Goal: Task Accomplishment & Management: Manage account settings

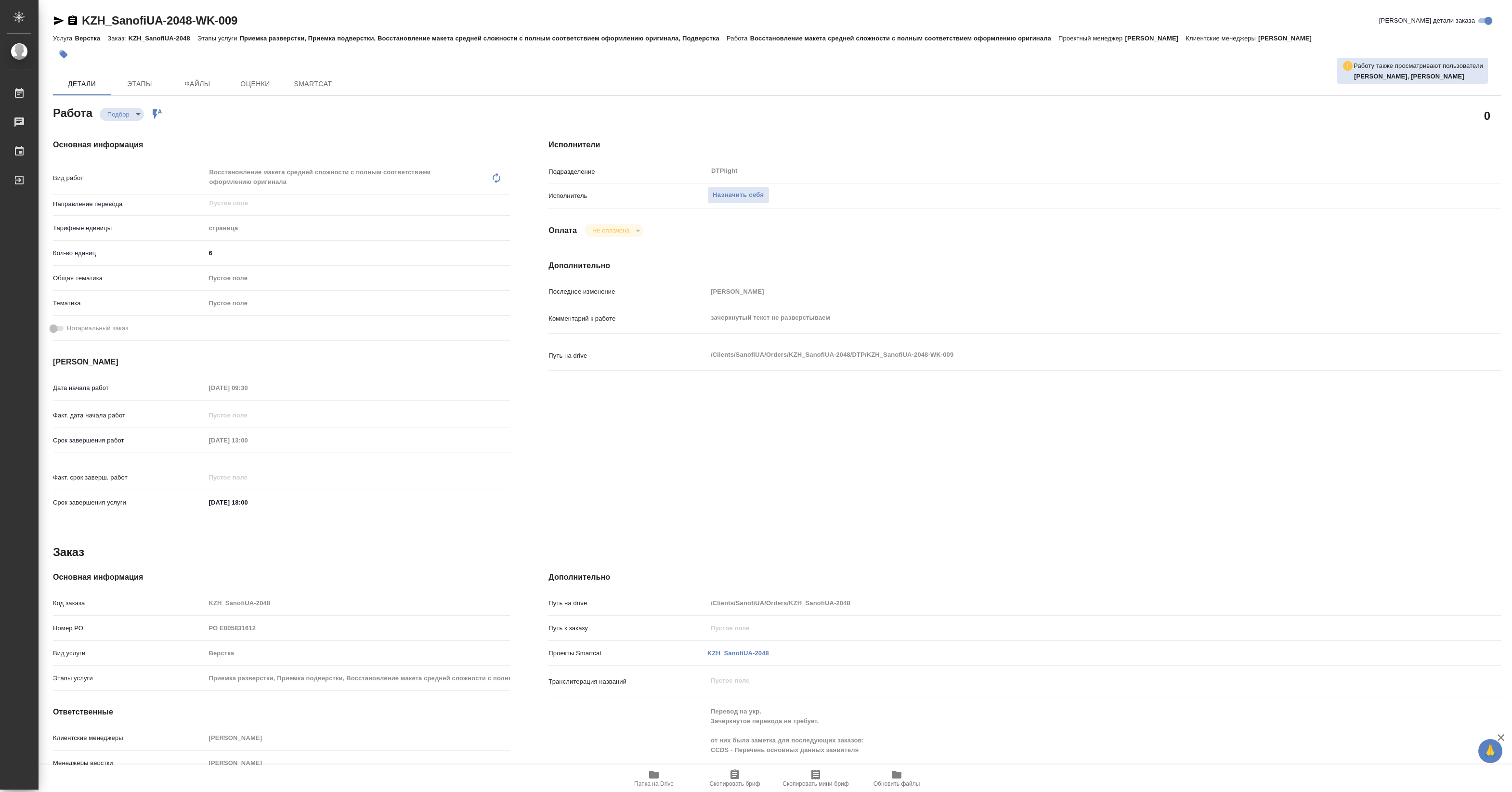
type textarea "x"
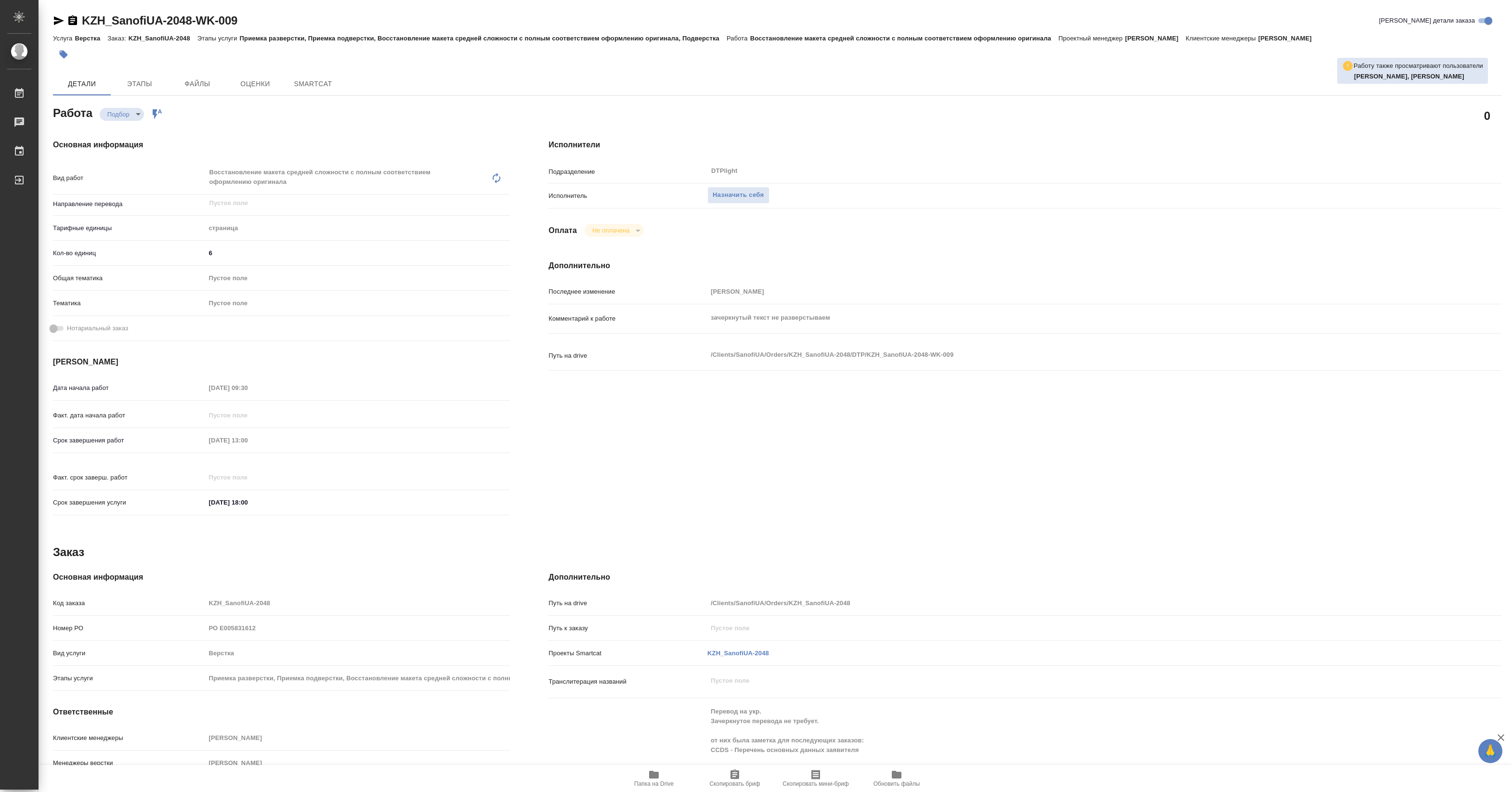
type textarea "x"
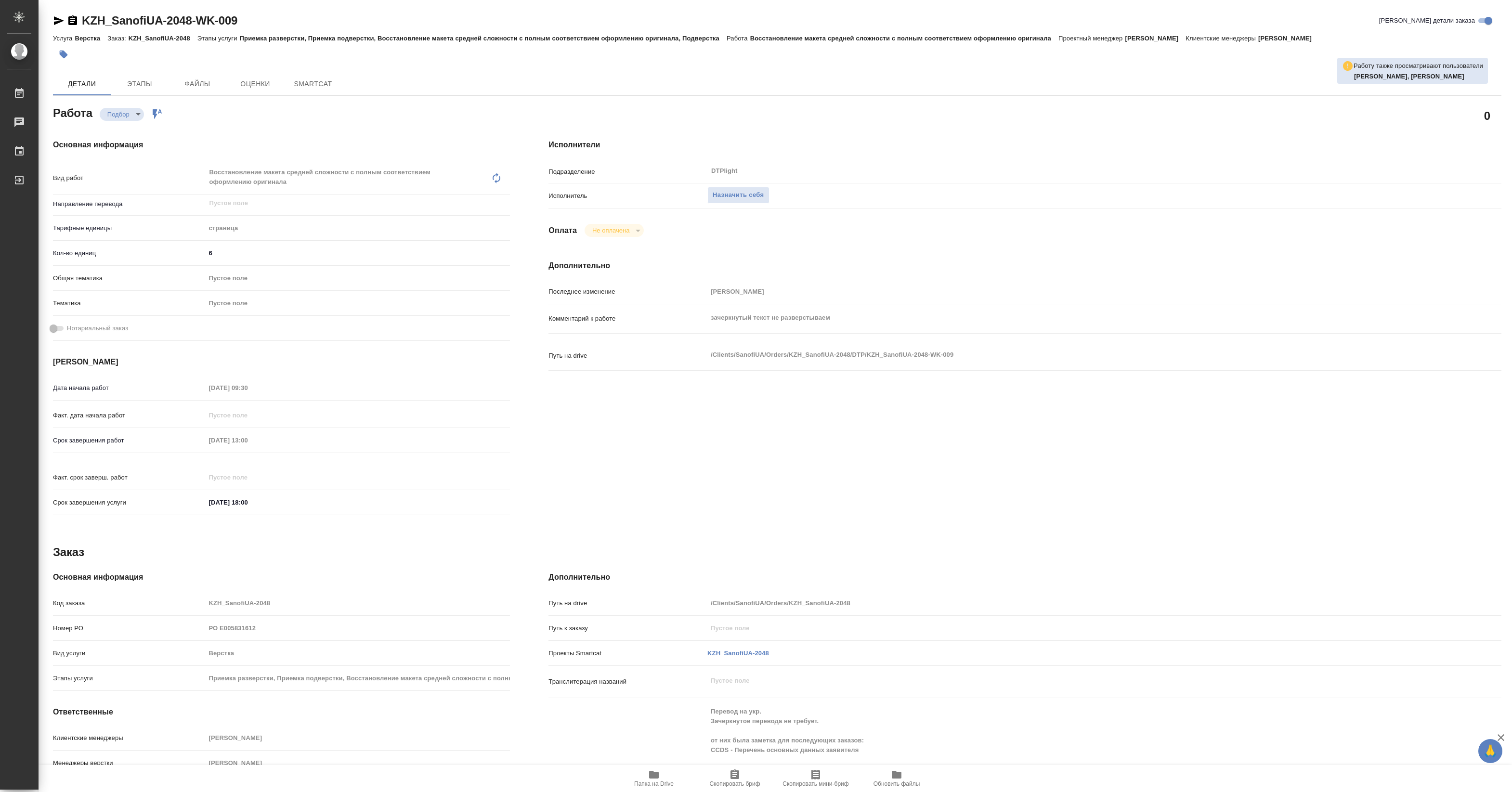
type textarea "x"
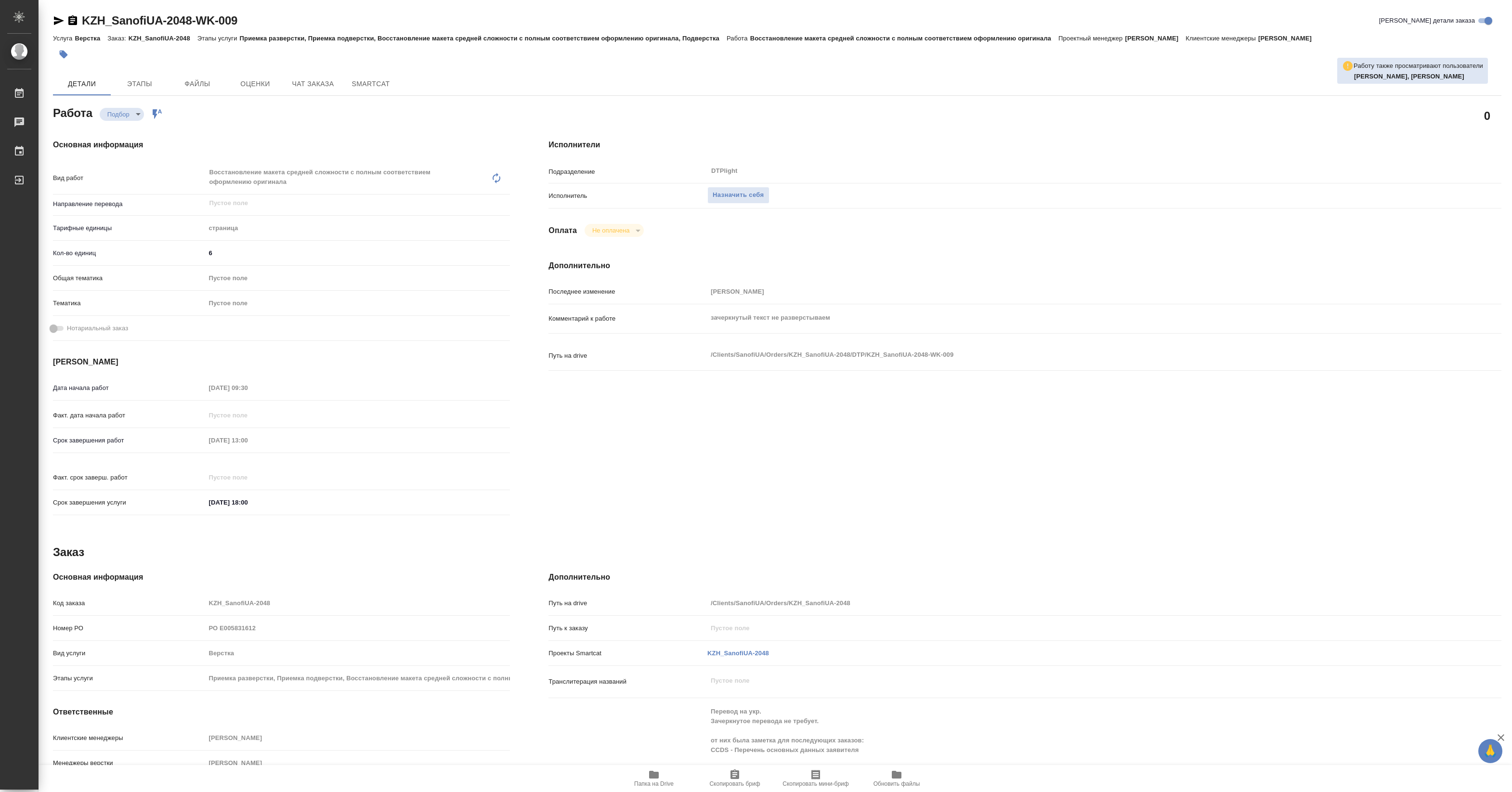
type textarea "x"
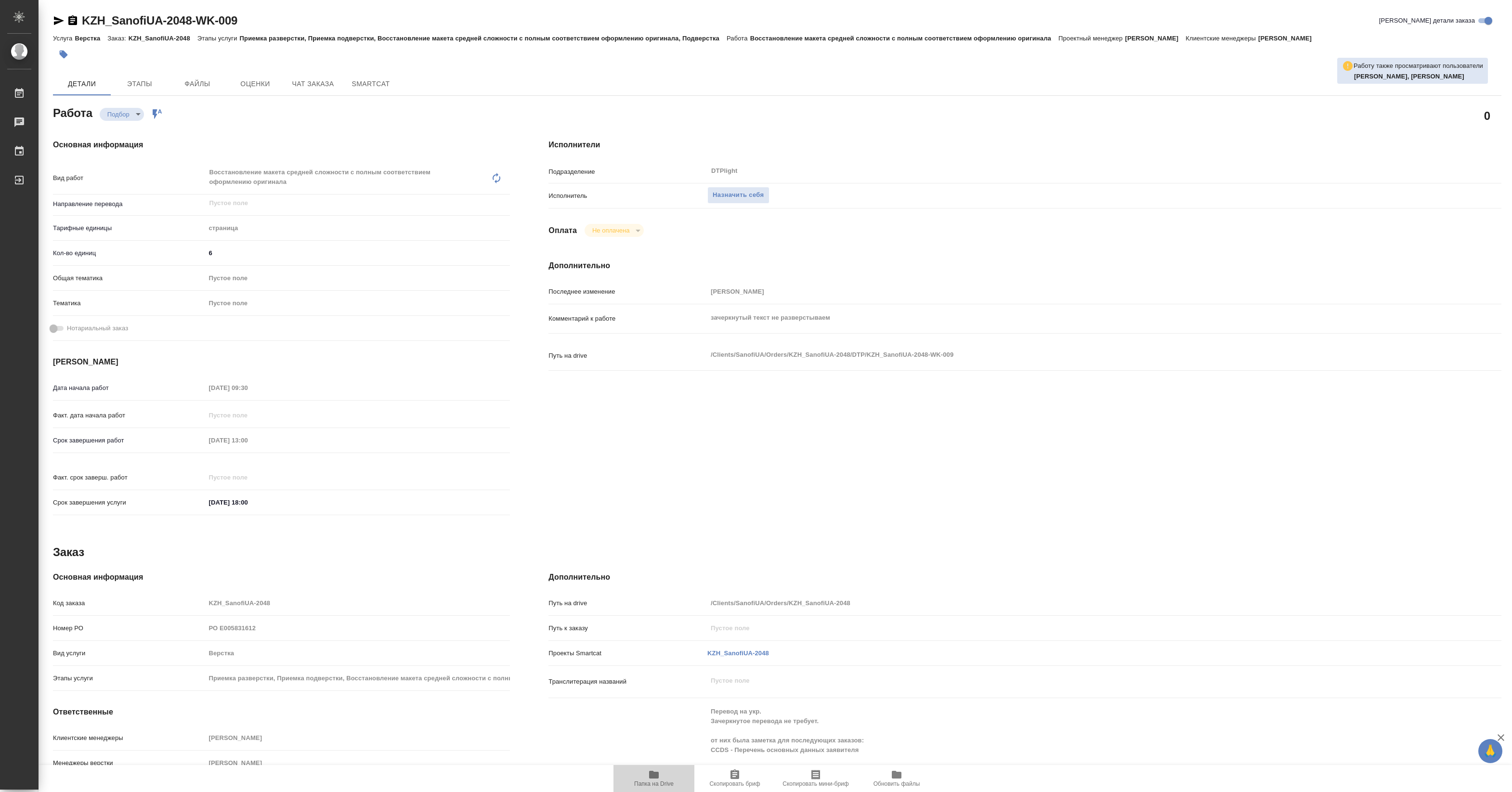
click at [657, 770] on icon "button" at bounding box center [654, 775] width 12 height 12
type textarea "x"
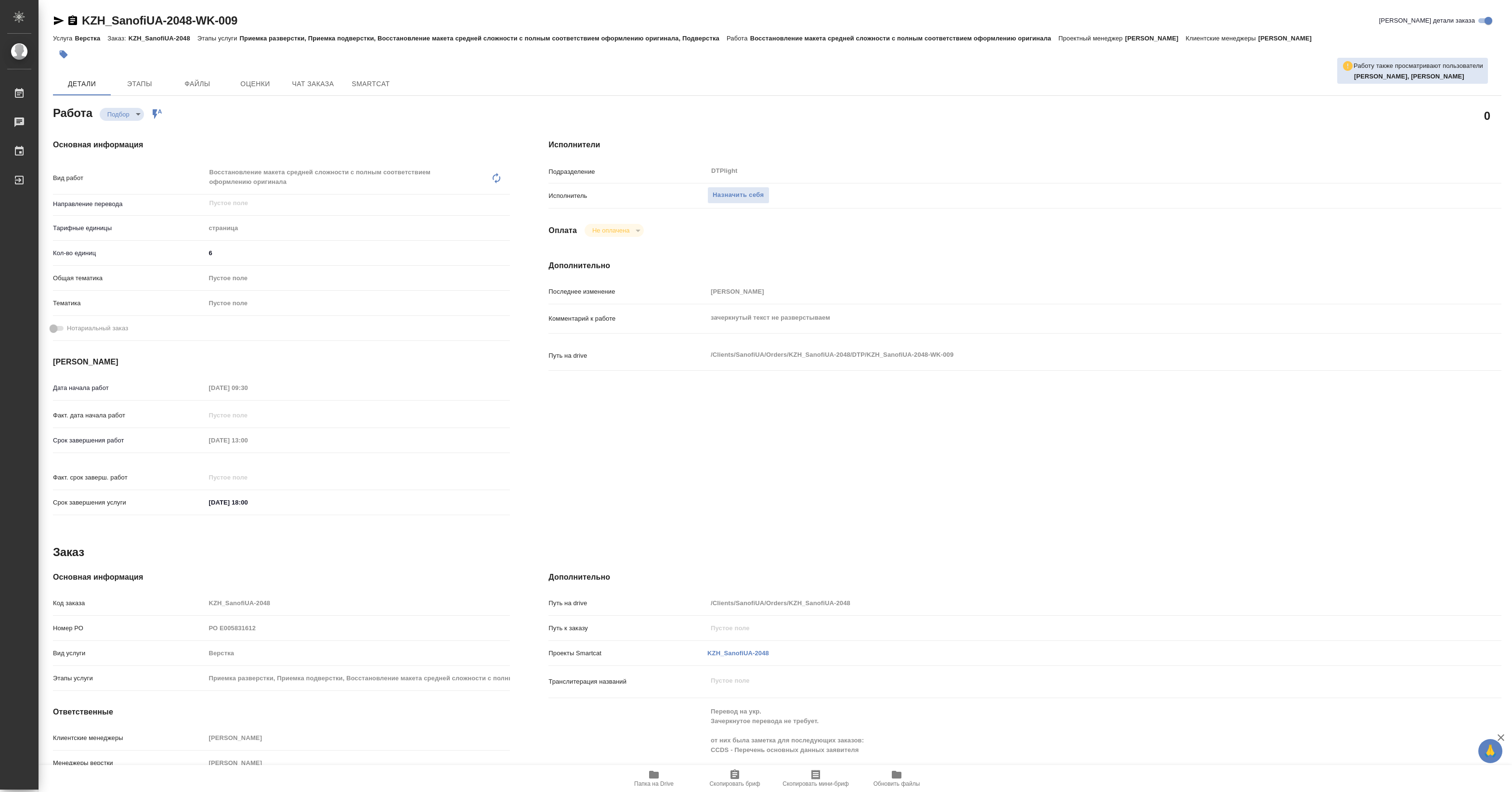
type textarea "x"
click at [732, 184] on div "Подразделение DTPlight ​" at bounding box center [1025, 175] width 953 height 25
click at [733, 196] on span "Назначить себя" at bounding box center [737, 194] width 51 height 11
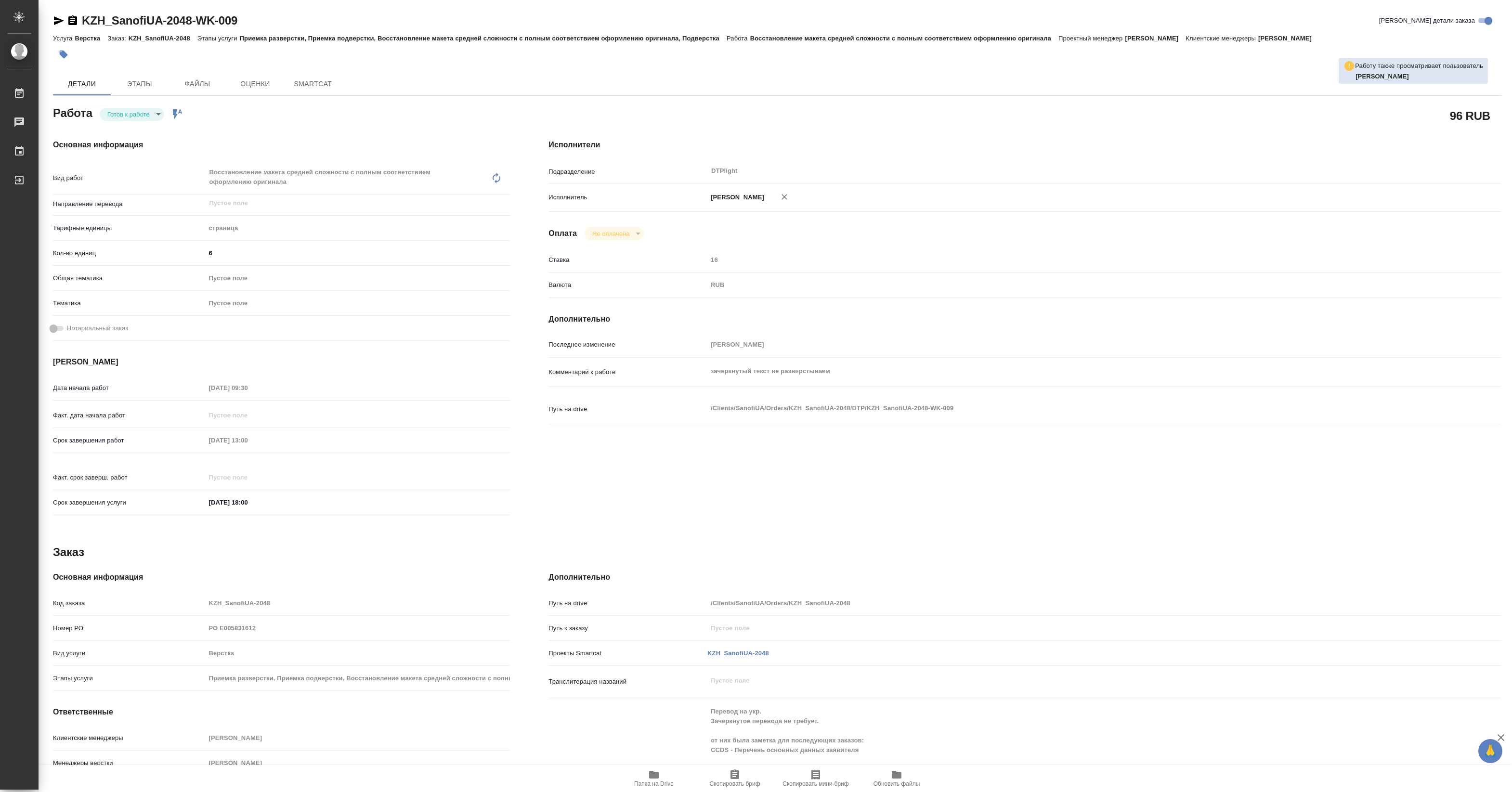
type textarea "x"
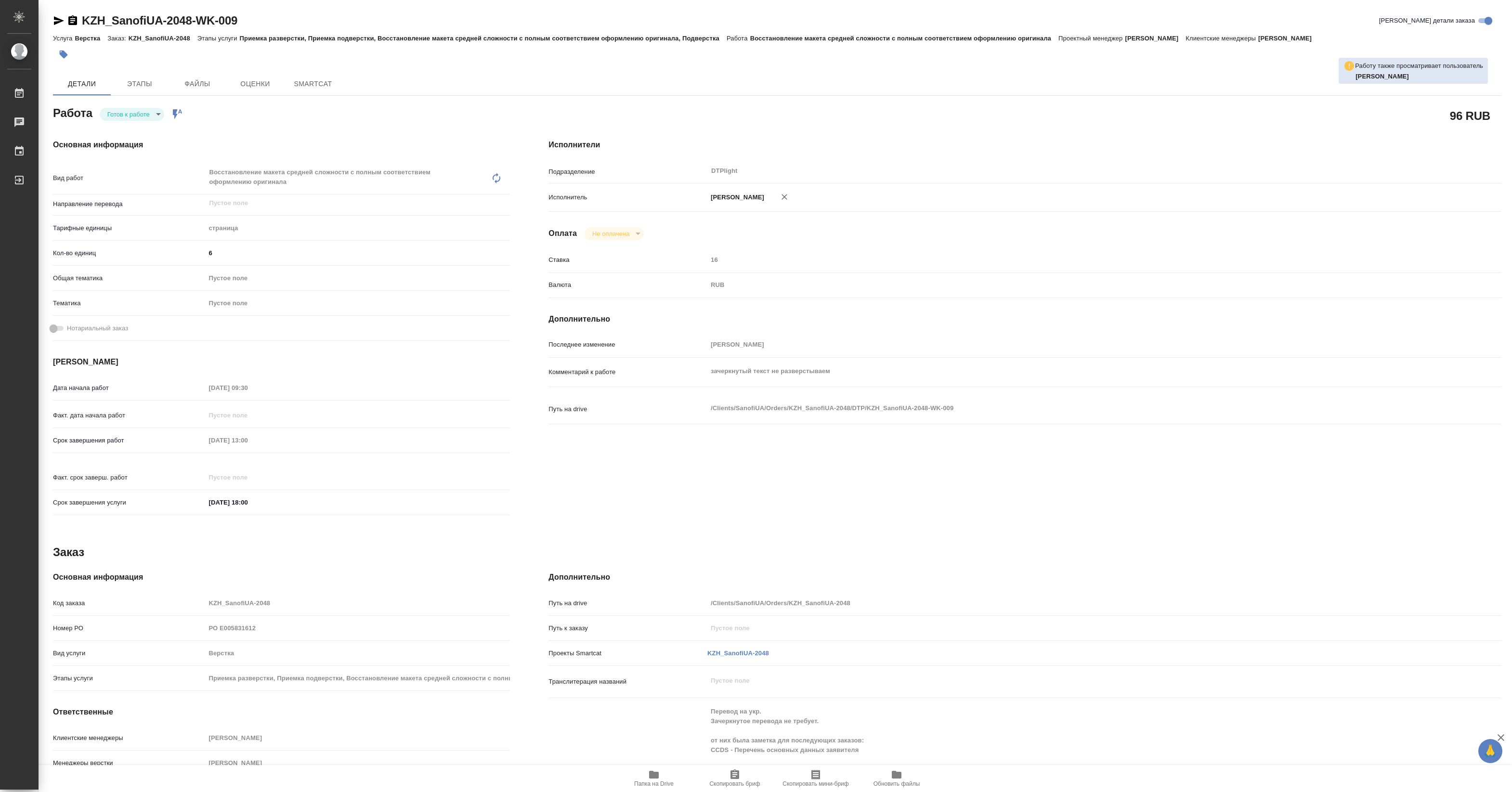
type textarea "x"
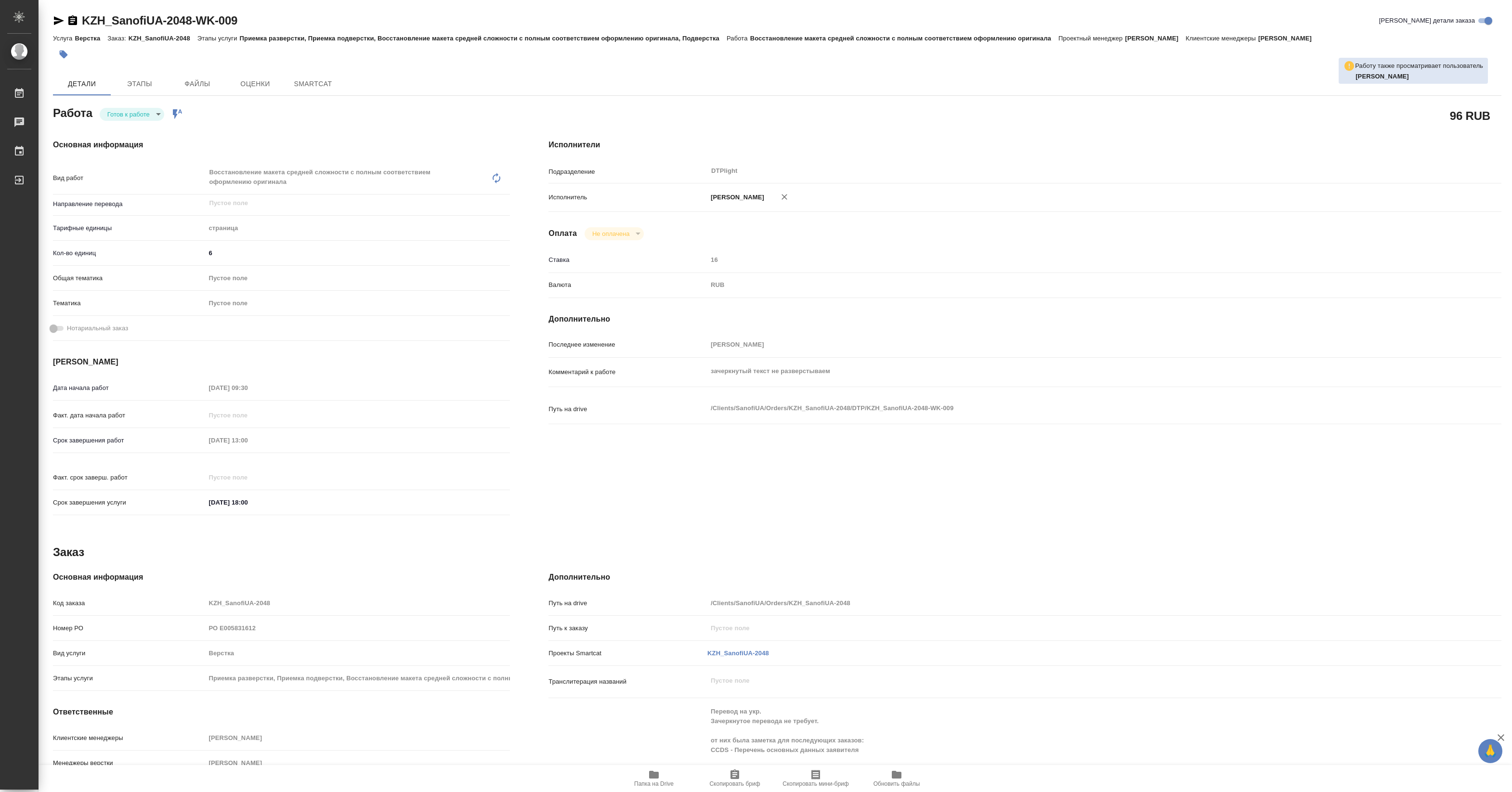
type textarea "x"
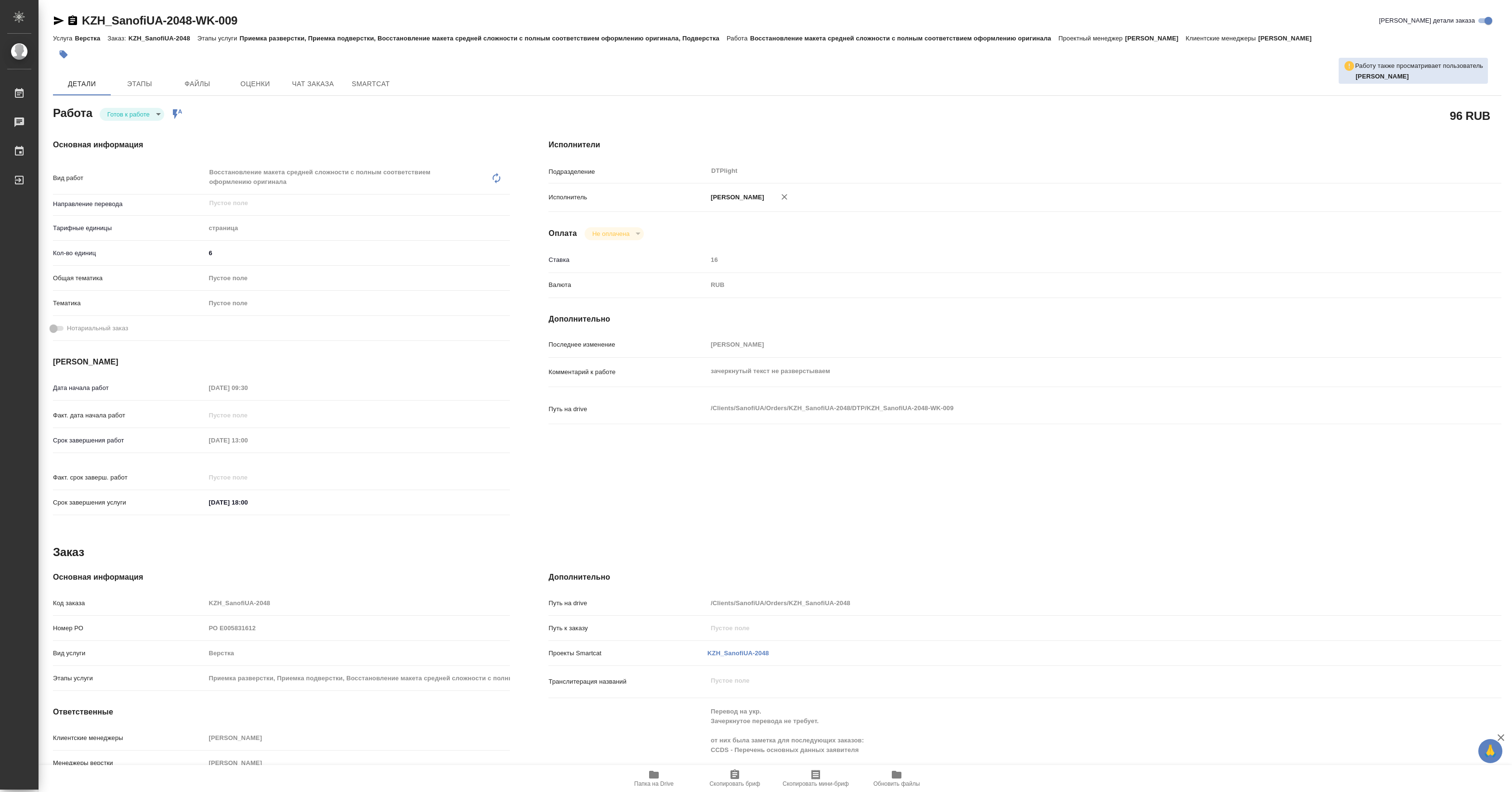
click at [141, 106] on div "Работа Готов к работе readyForWork Работа включена в последовательность" at bounding box center [282, 112] width 457 height 17
click at [138, 117] on body "🙏 .cls-1 fill:#fff; AWATERA Pankina Anna Работы Чаты График Выйти KZH_SanofiUA-…" at bounding box center [756, 396] width 1512 height 792
type textarea "x"
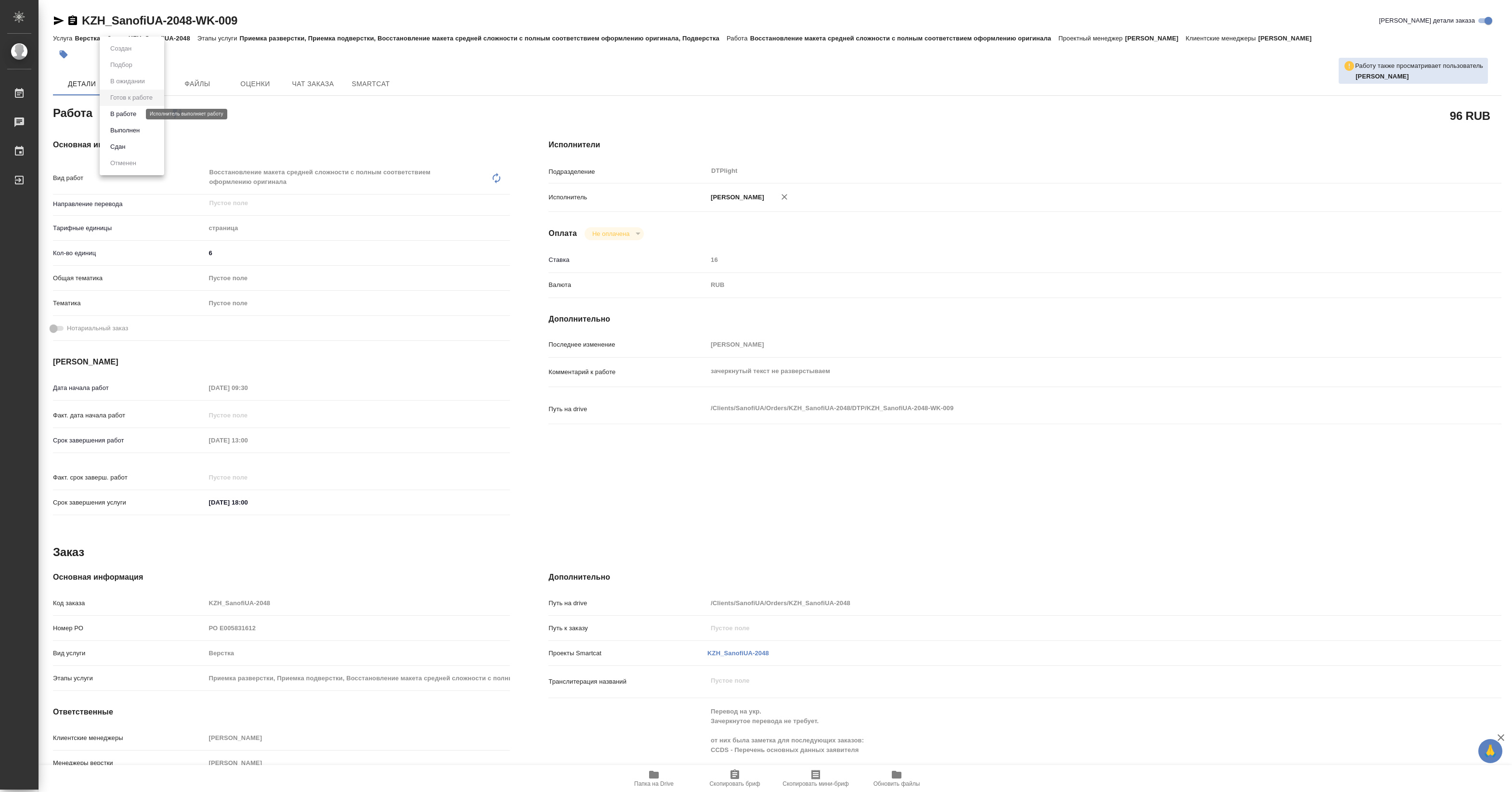
type textarea "x"
click at [138, 113] on button "В работе" at bounding box center [123, 114] width 32 height 11
type textarea "x"
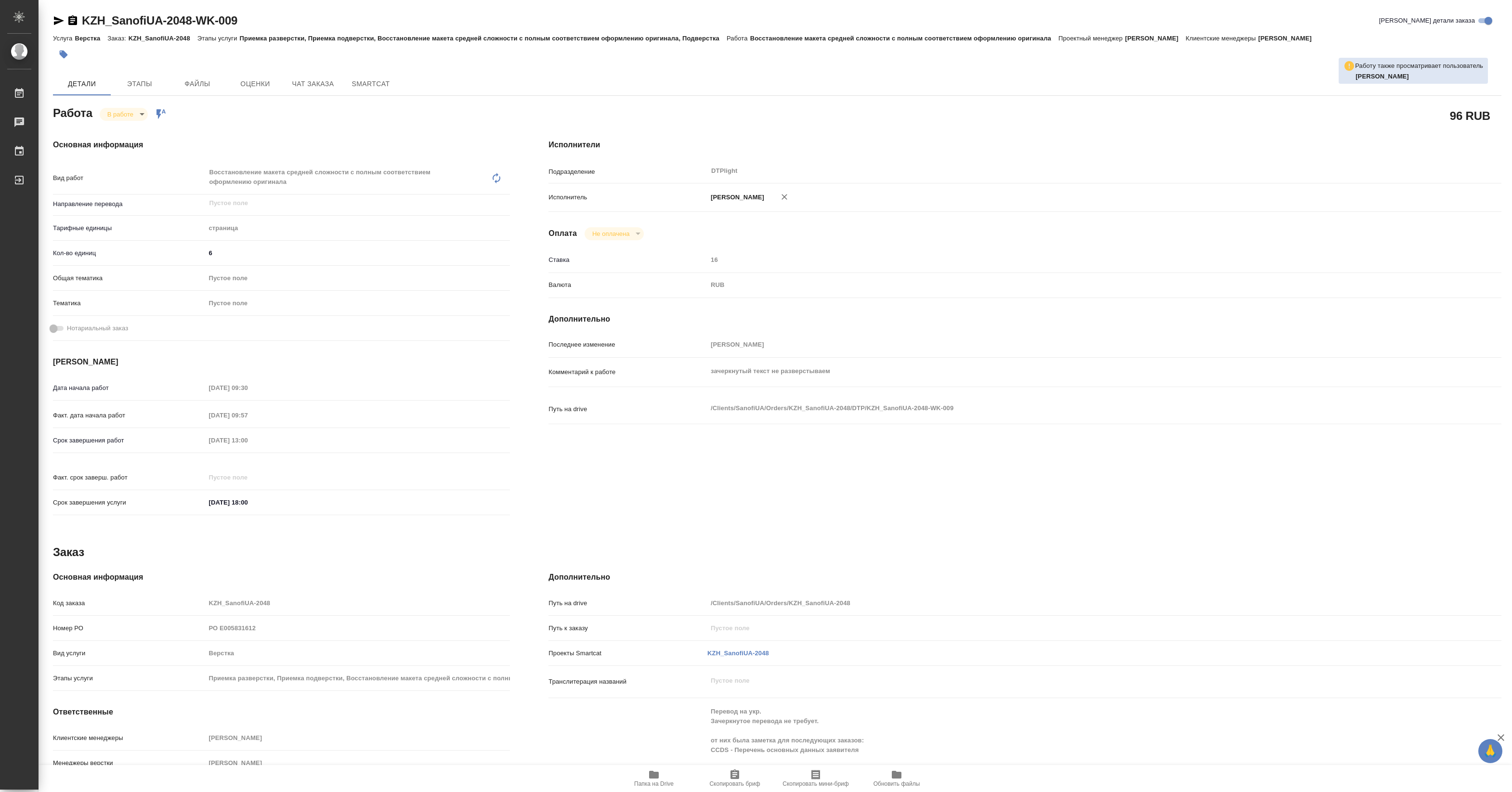
type textarea "x"
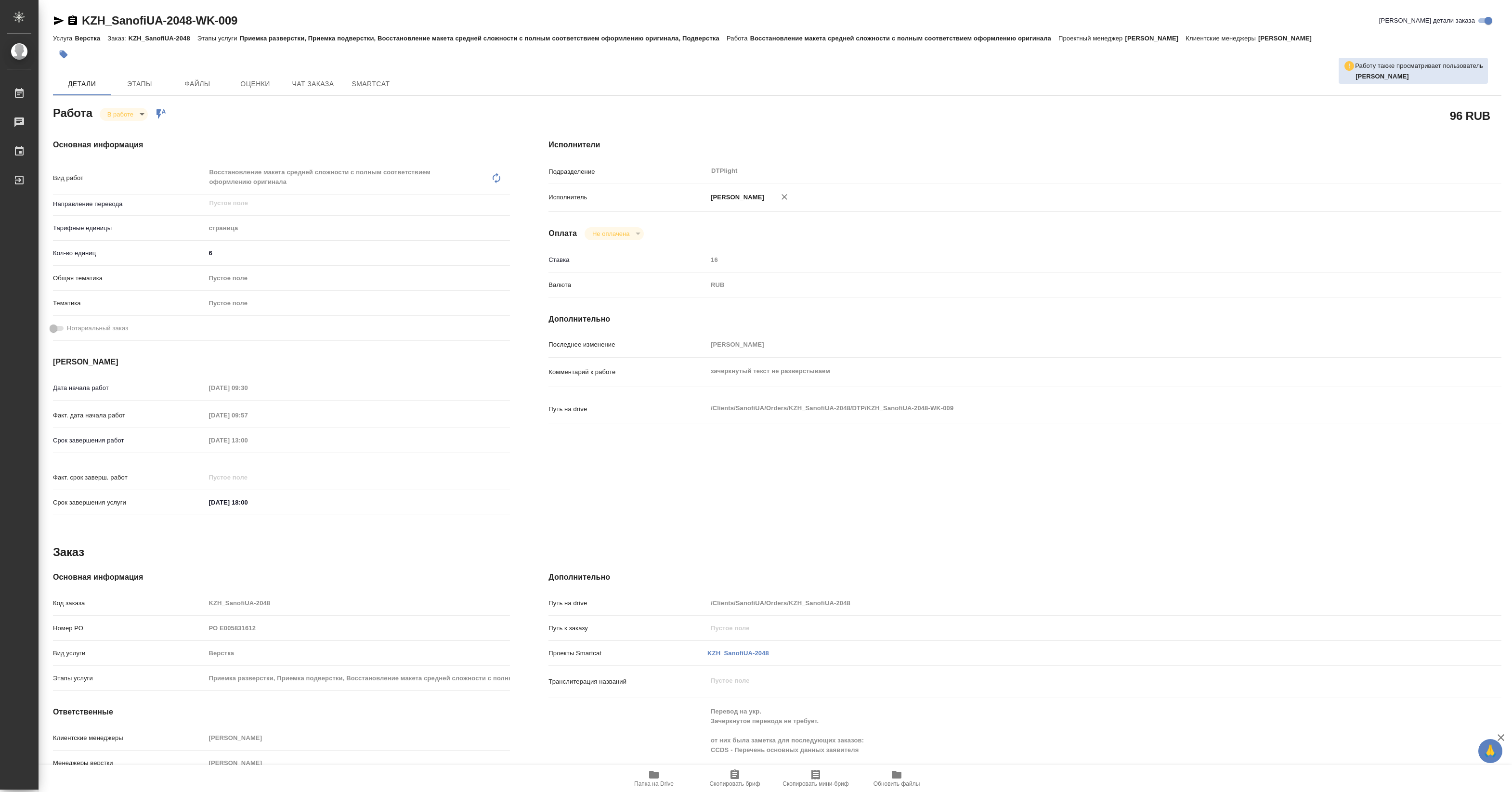
type textarea "x"
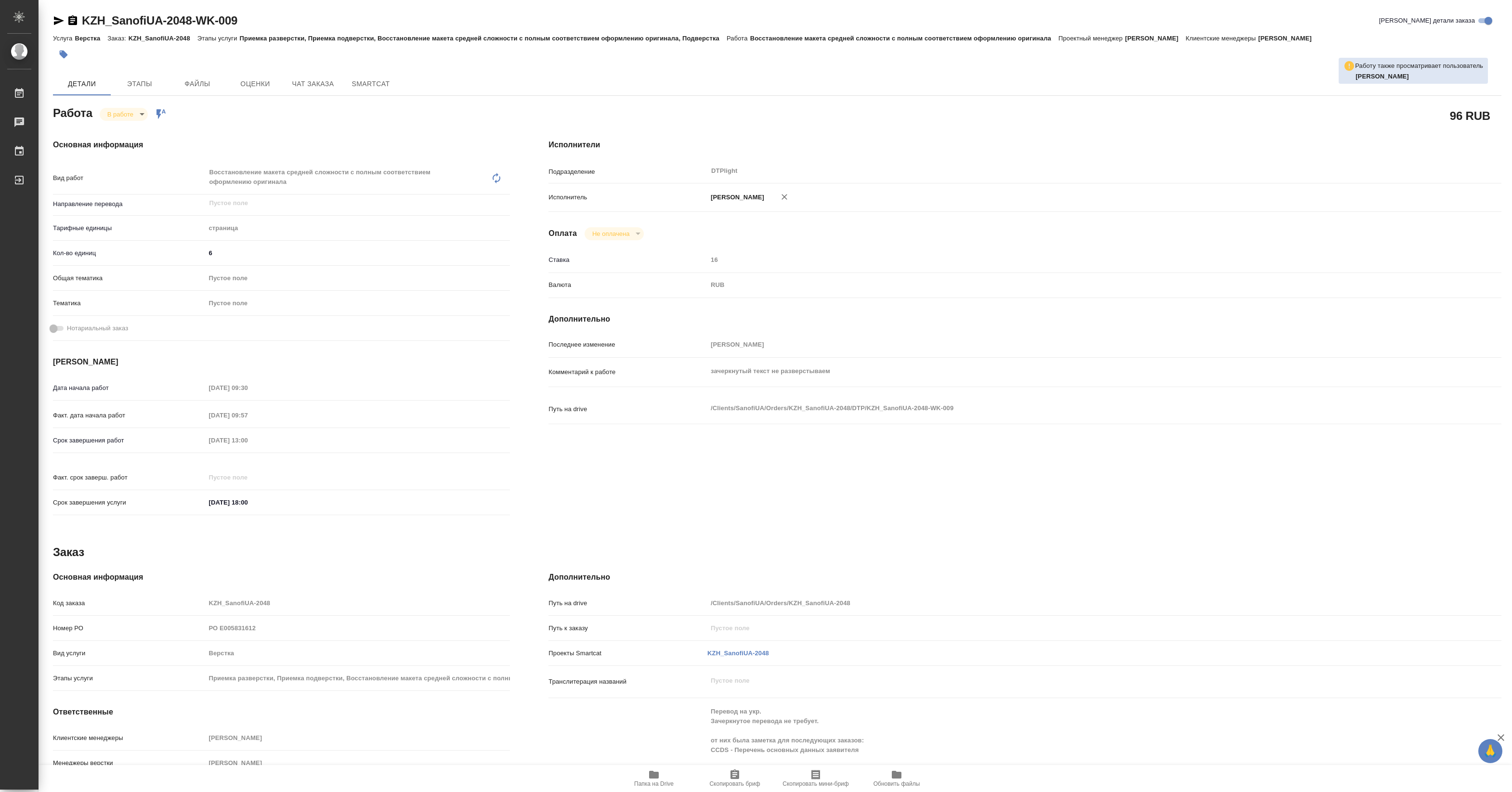
type textarea "x"
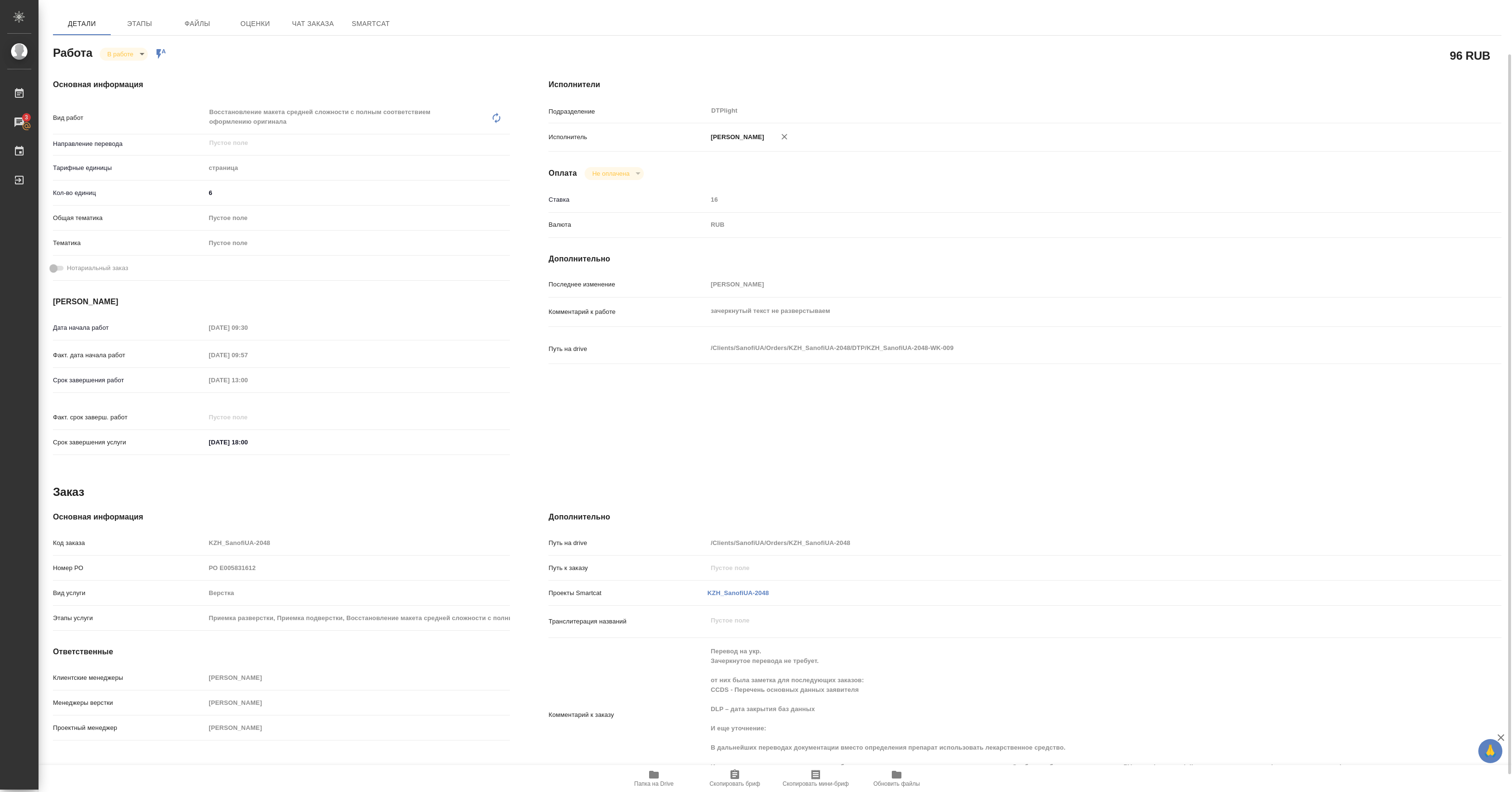
scroll to position [80, 0]
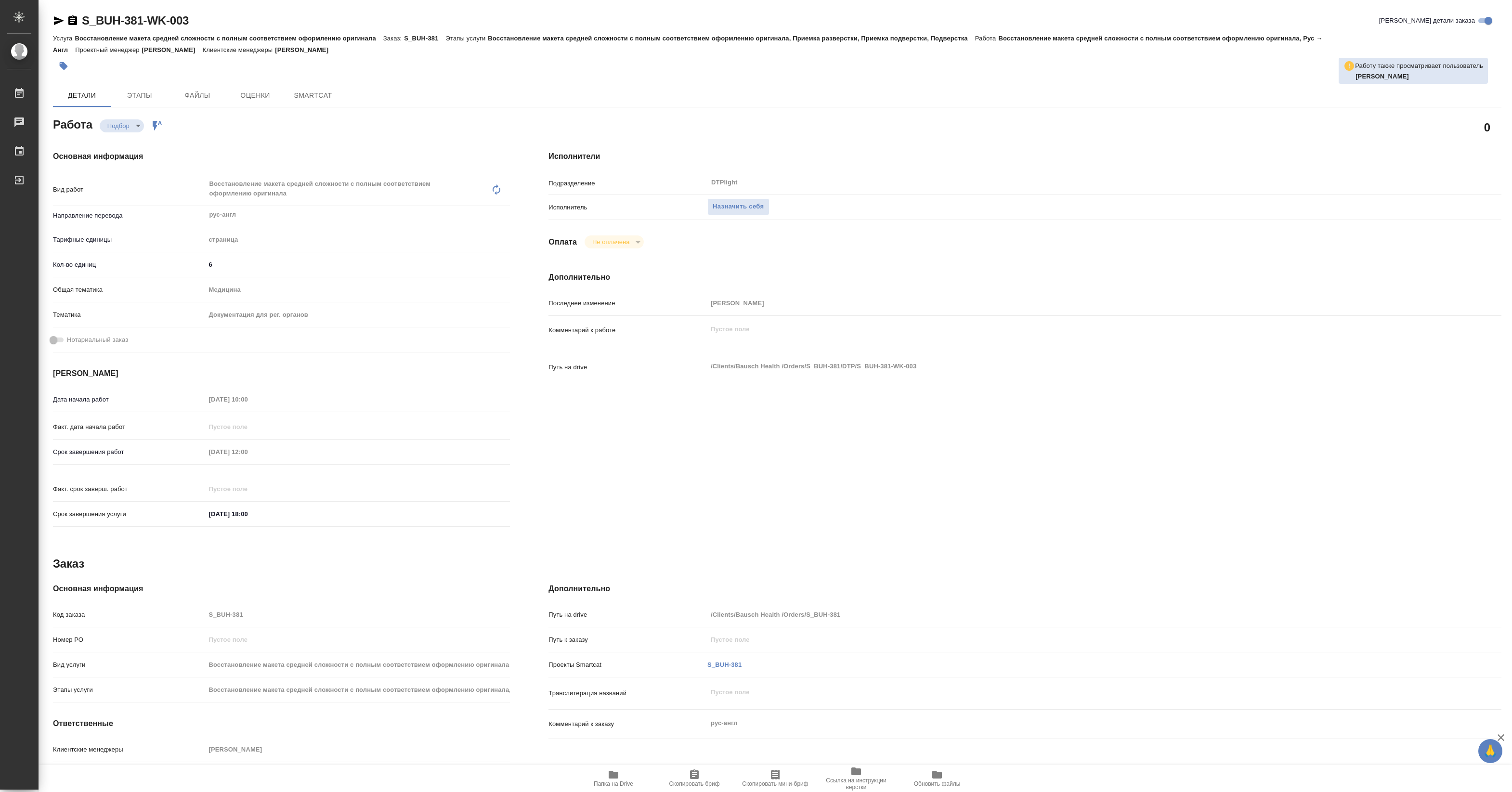
type textarea "x"
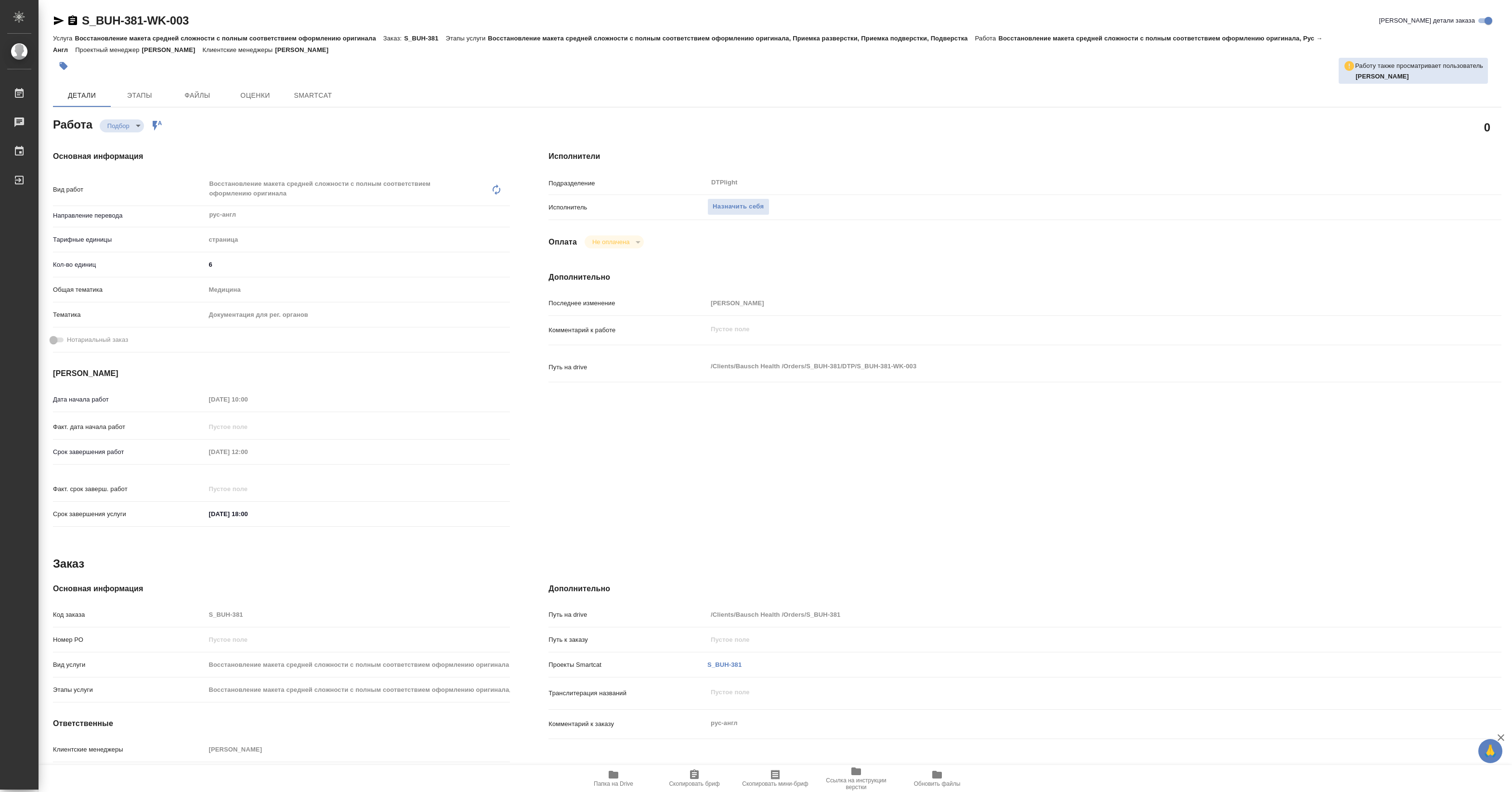
type textarea "x"
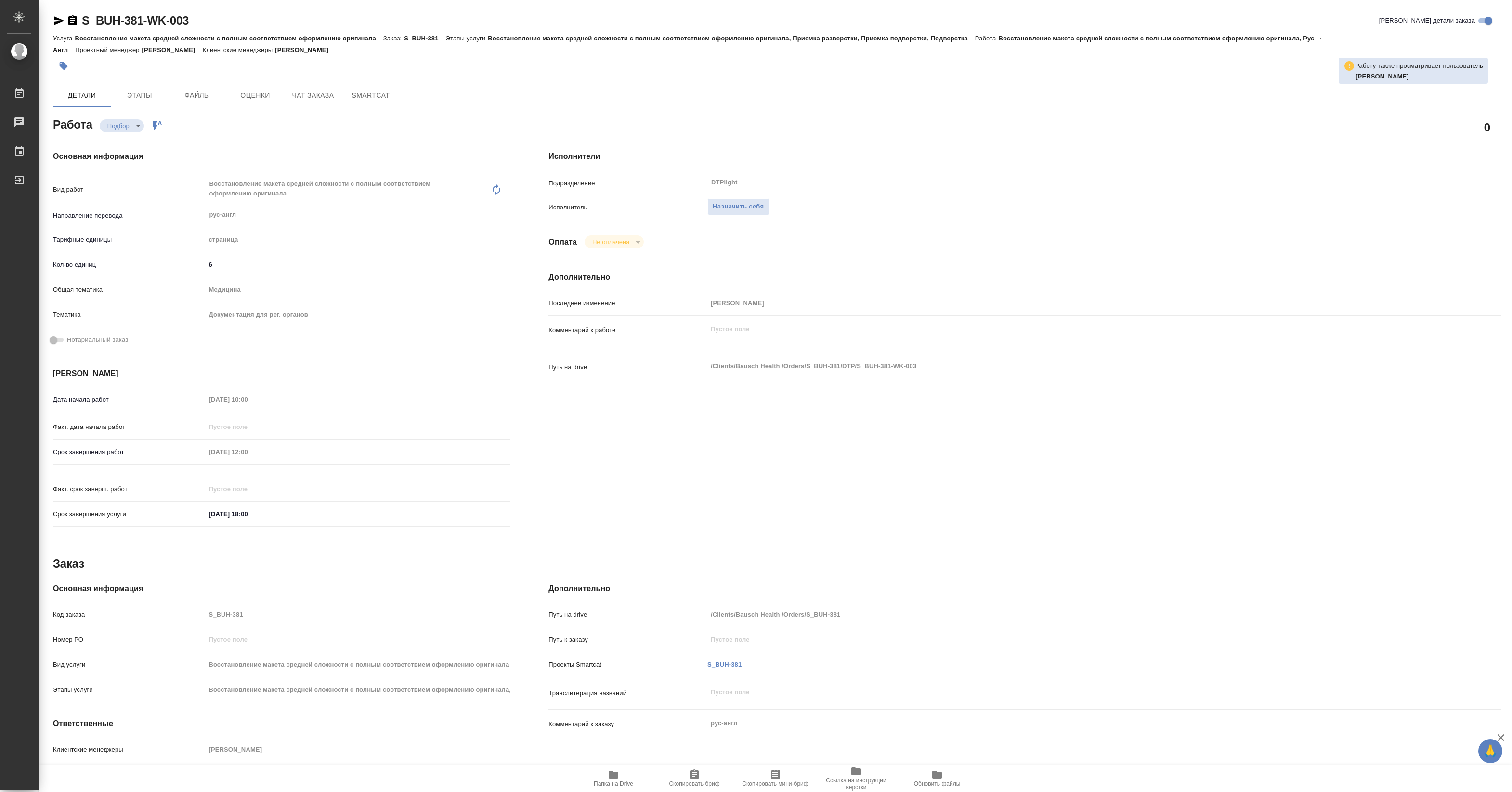
click at [612, 785] on span "Папка на Drive" at bounding box center [613, 784] width 39 height 7
type textarea "x"
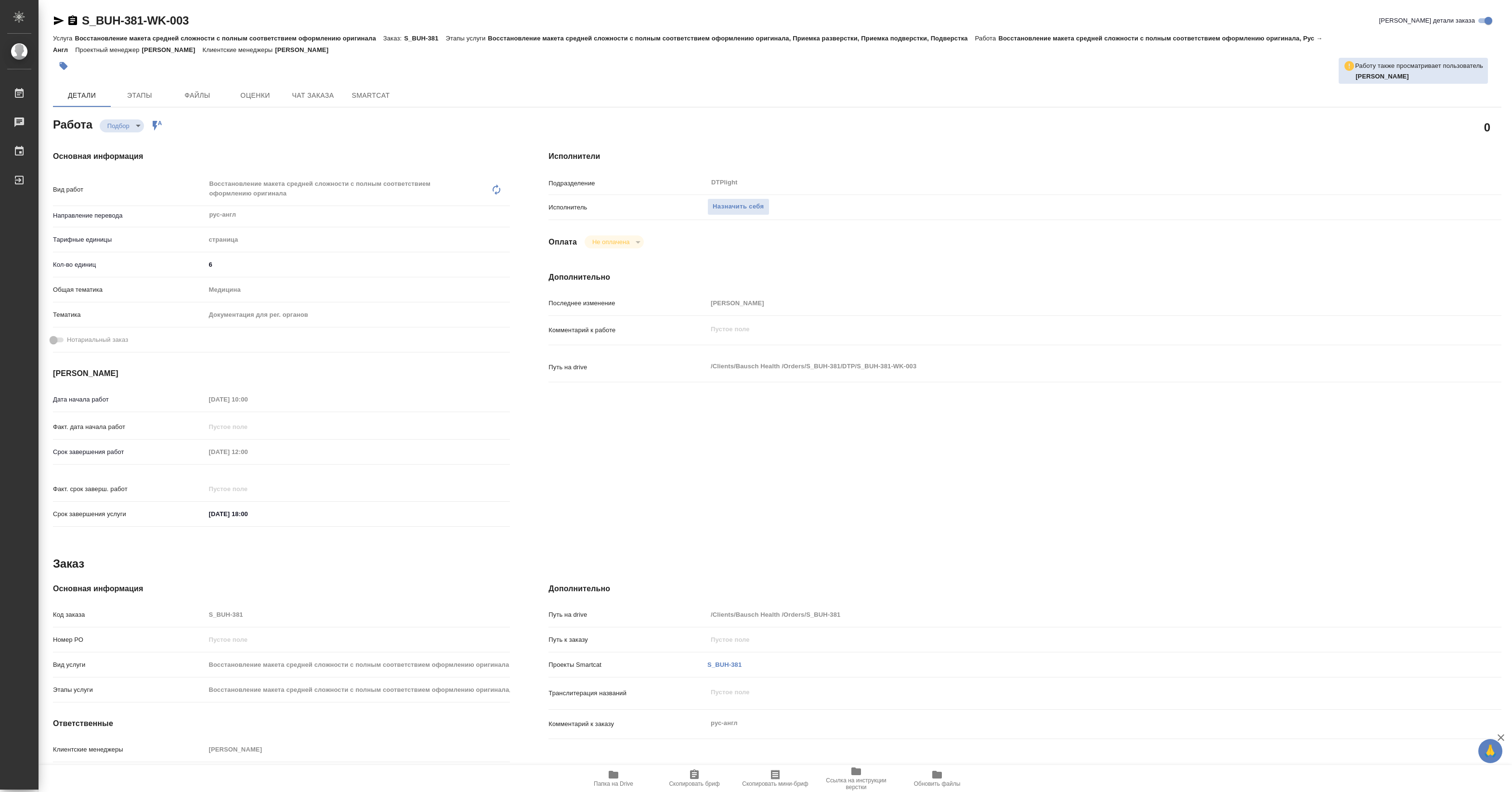
type textarea "x"
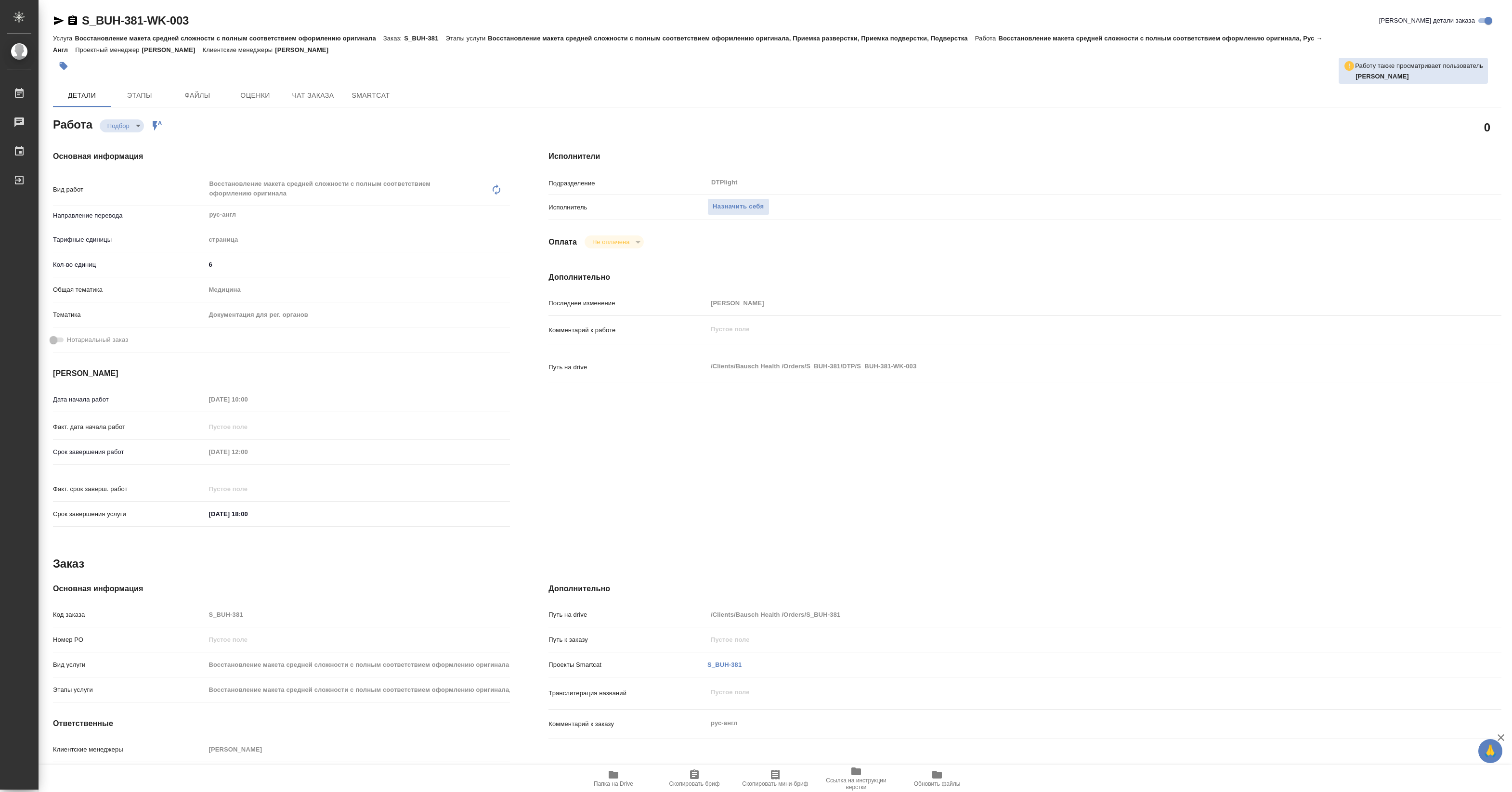
type textarea "x"
click at [751, 202] on span "Назначить себя" at bounding box center [737, 206] width 51 height 11
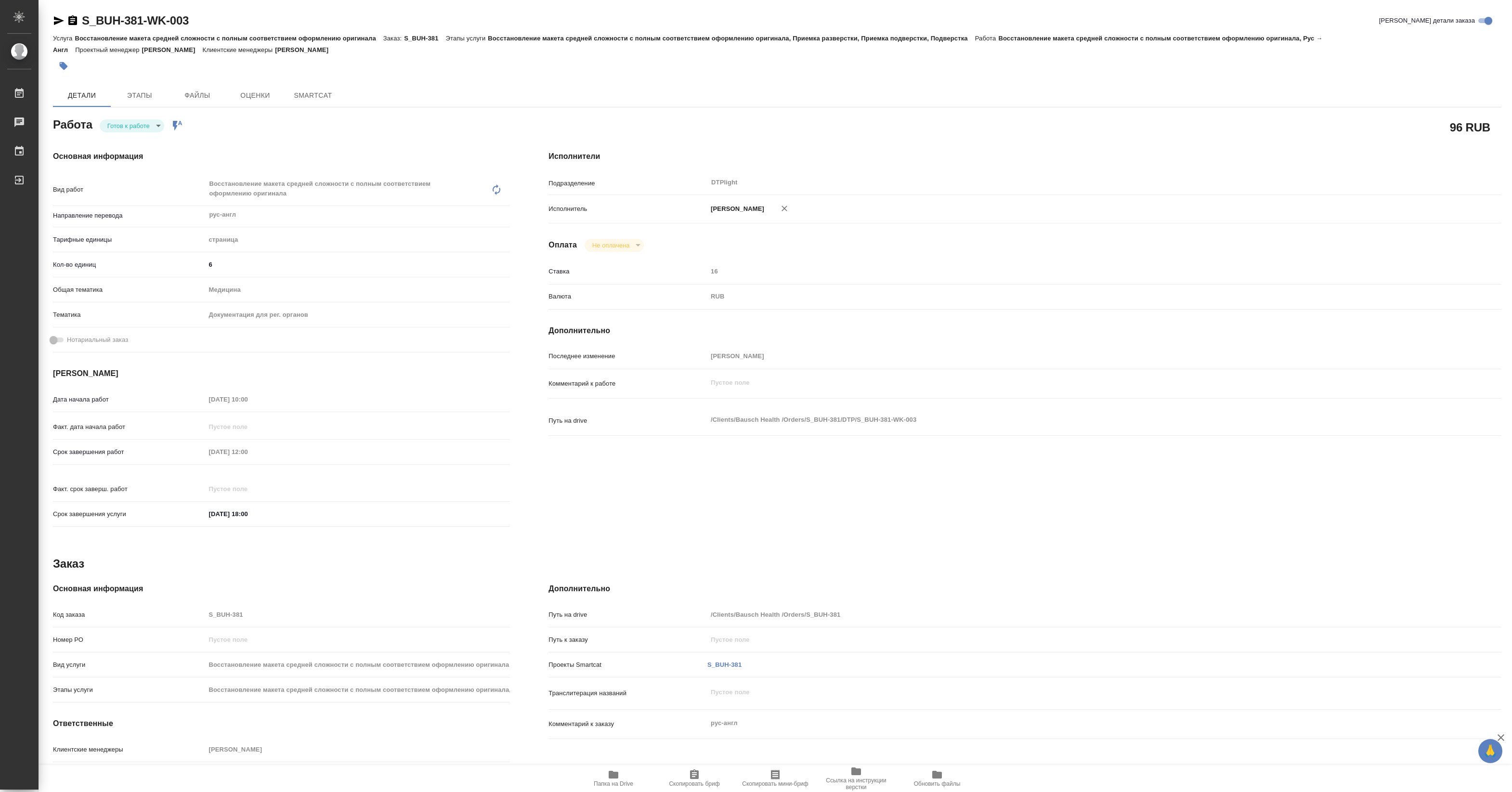
type textarea "x"
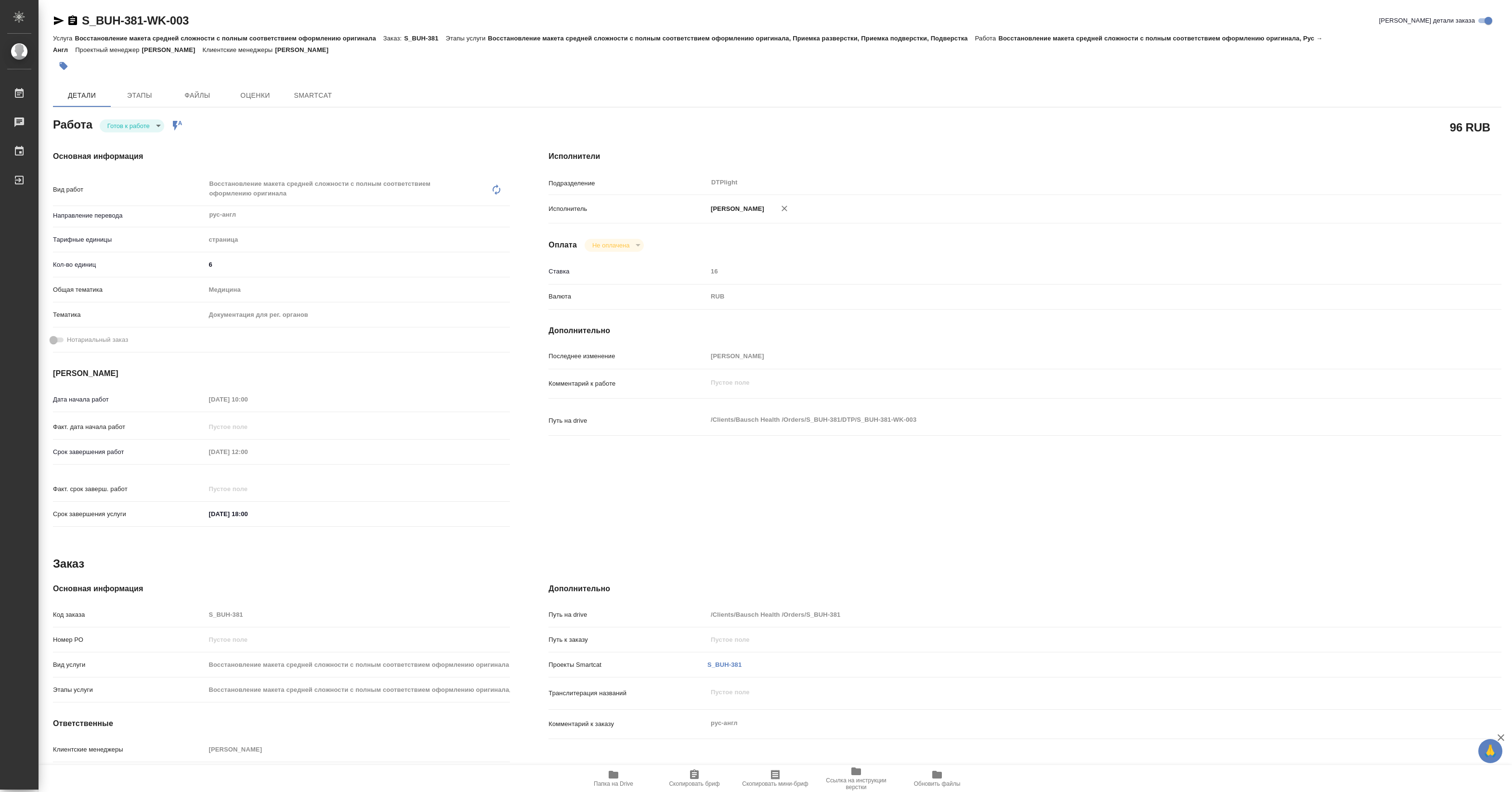
type textarea "x"
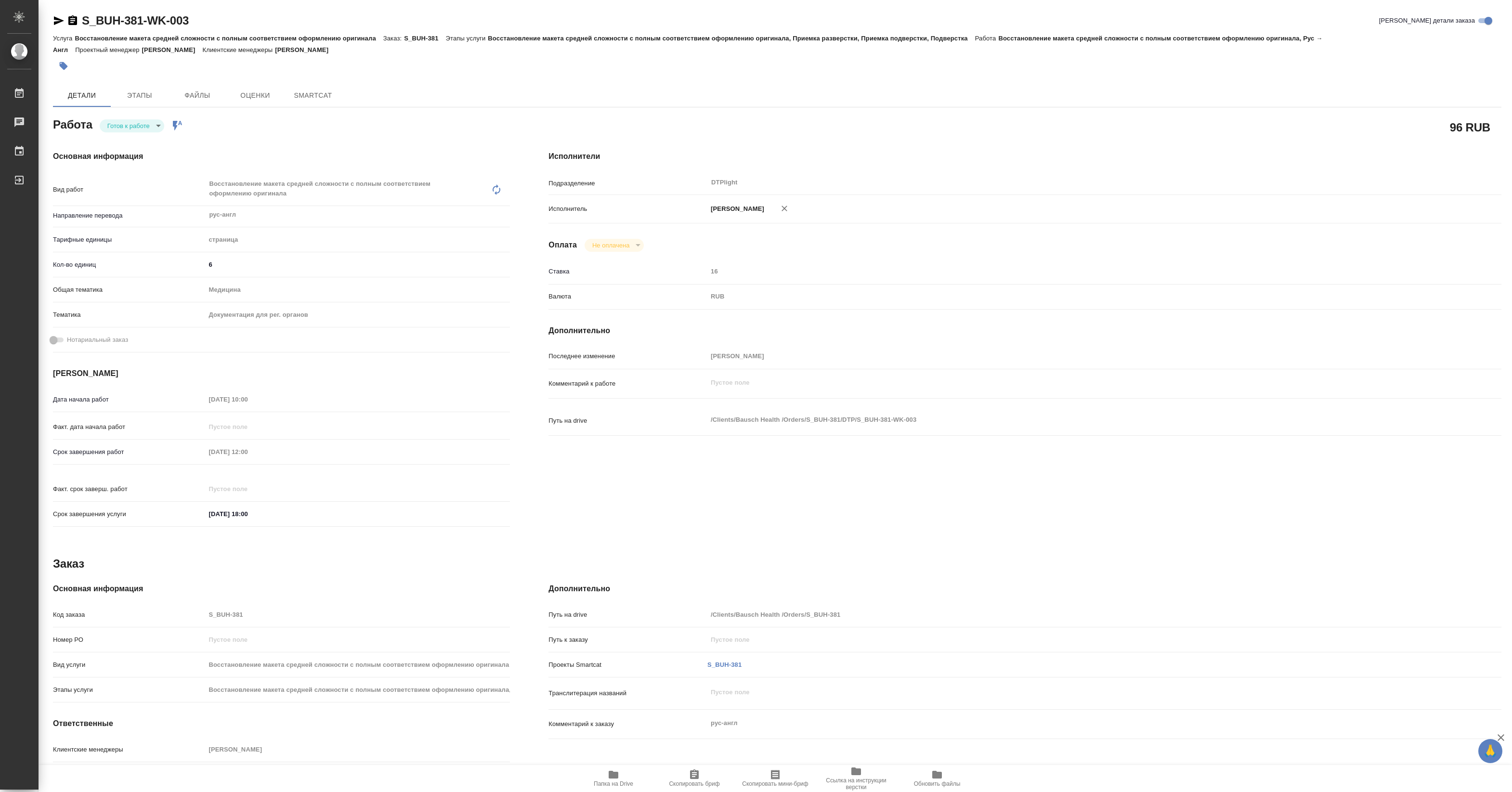
type input "readyForWork"
type textarea "Восстановление макета средней сложности с полным соответствием оформлению ориги…"
type textarea "x"
type input "рус-англ"
type input "5a8b1489cc6b4906c91bfdb2"
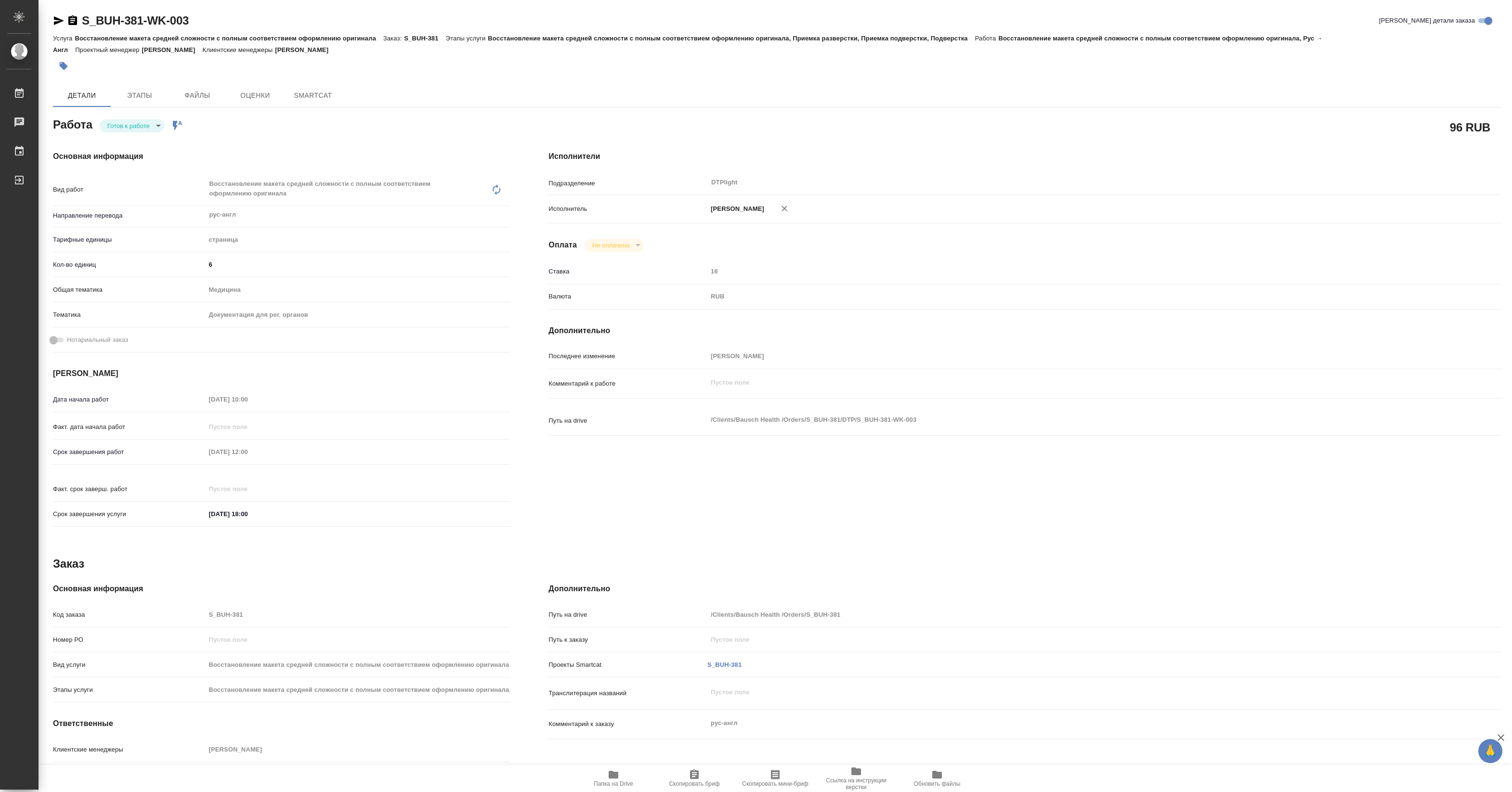
type input "6"
type input "med"
type input "5f647205b73bc97568ca66c6"
type input "[DATE] 10:00"
type input "[DATE] 12:00"
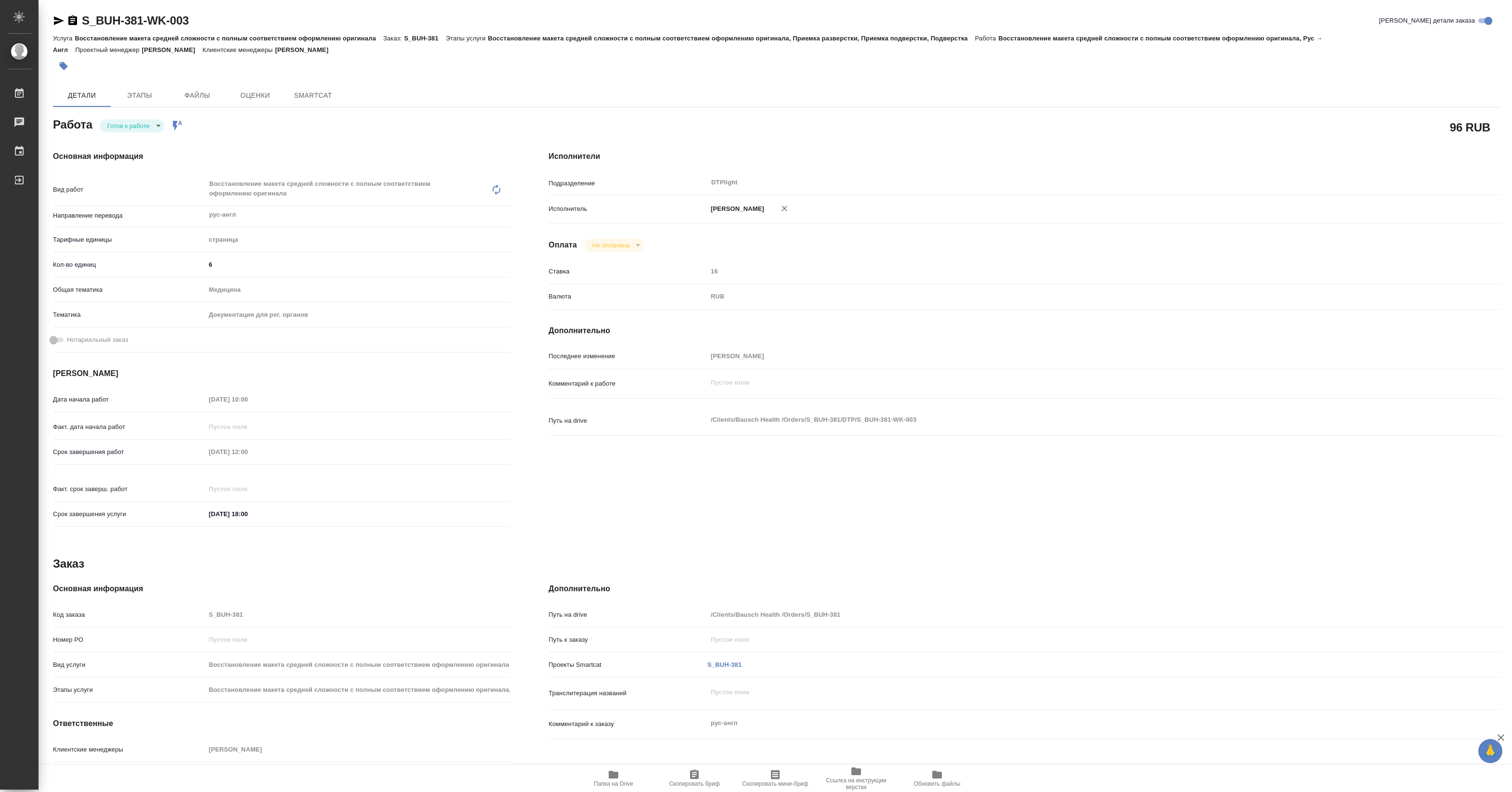
type input "[DATE] 18:00"
type input "DTPlight"
type input "notPayed"
type input "16"
type input "RUB"
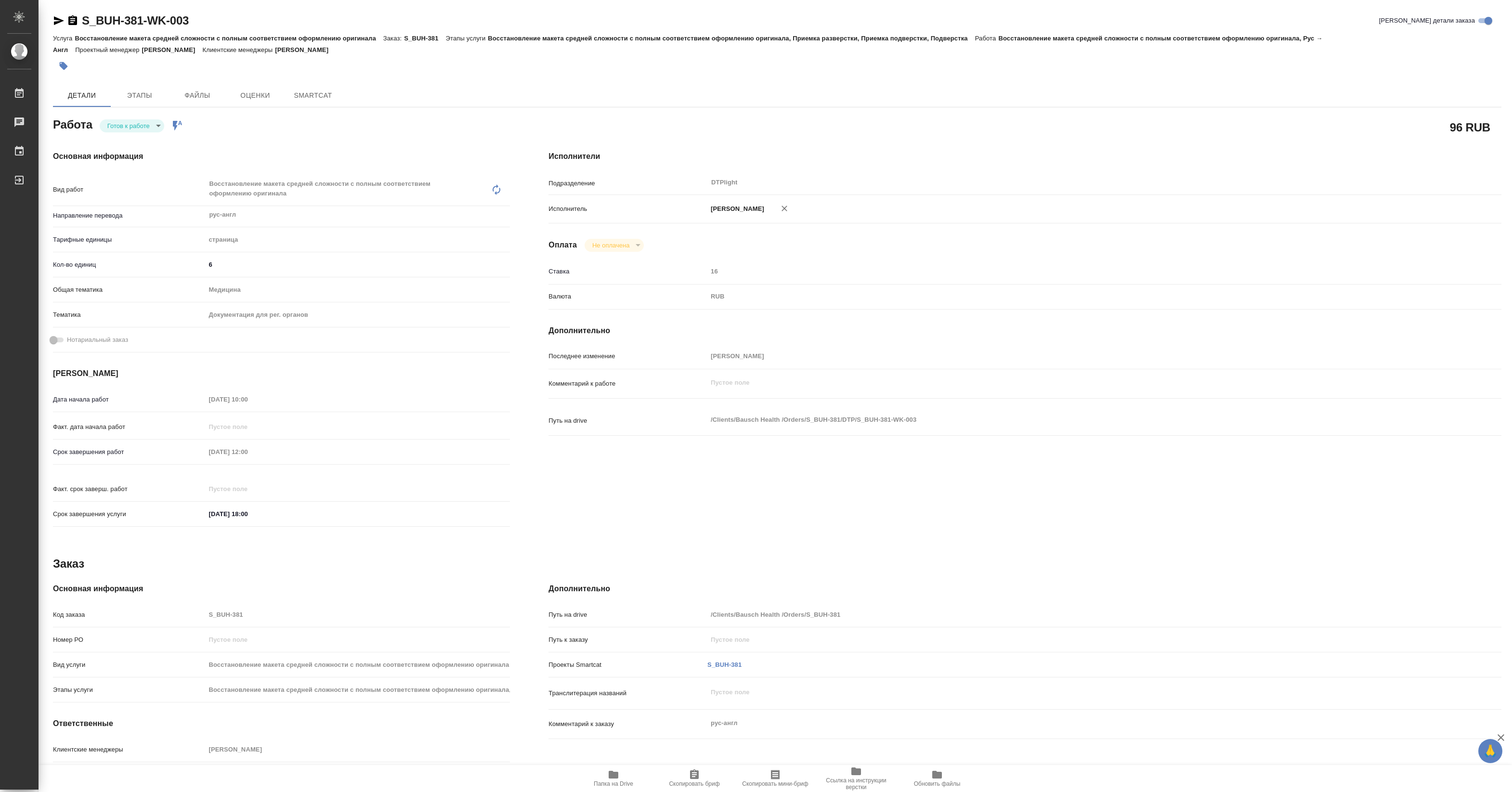
type input "Панькина Анна"
type textarea "x"
type textarea "/Clients/Bausch Health /Orders/S_BUH-381/DTP/S_BUH-381-WK-003"
type textarea "x"
type input "S_BUH-381"
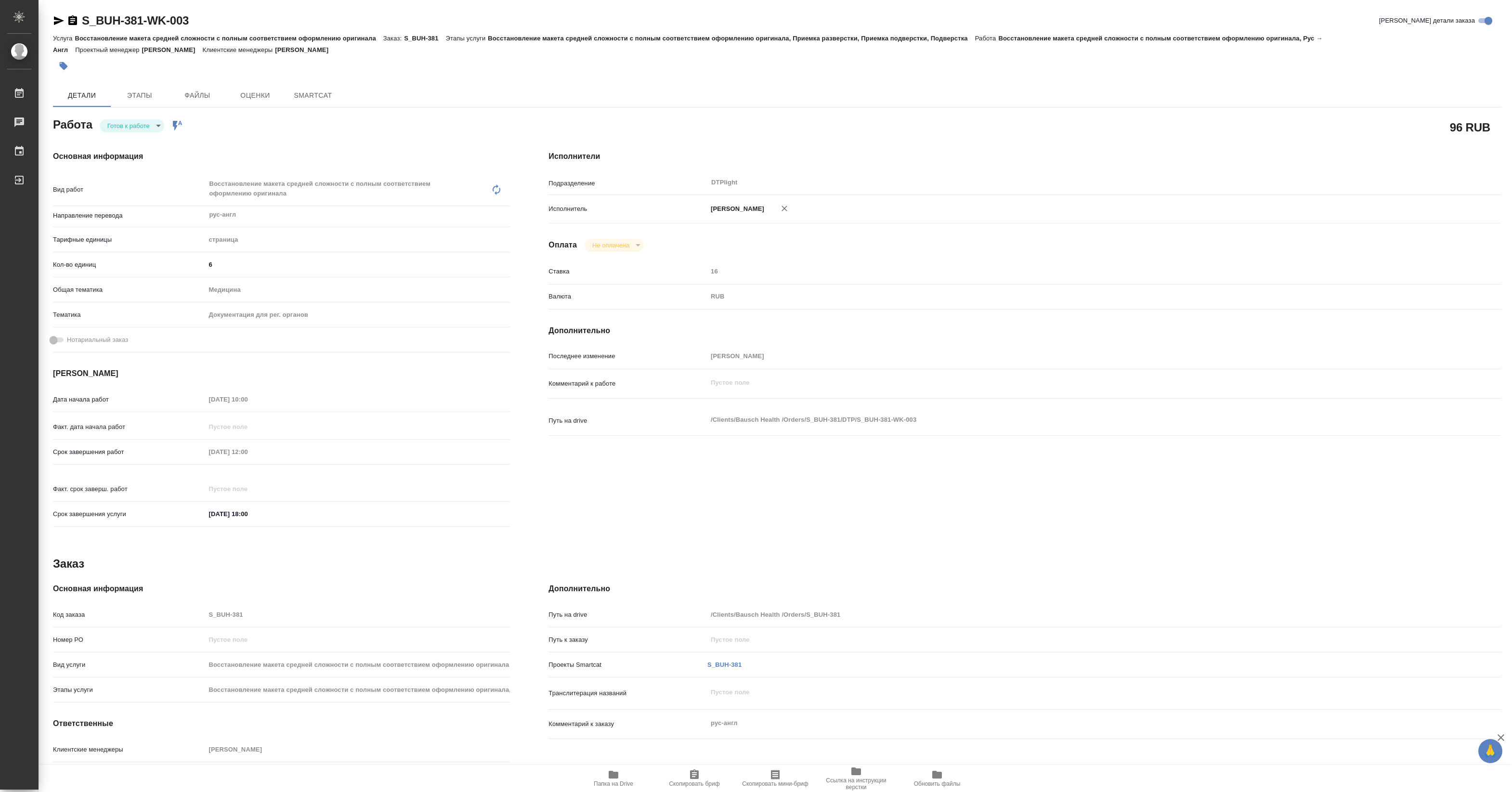
type input "Восстановление макета средней сложности с полным соответствием оформлению ориги…"
type input "Никифорова Валерия"
type input "Петрова Валерия"
type input "/Clients/Bausch Health /Orders/S_BUH-381"
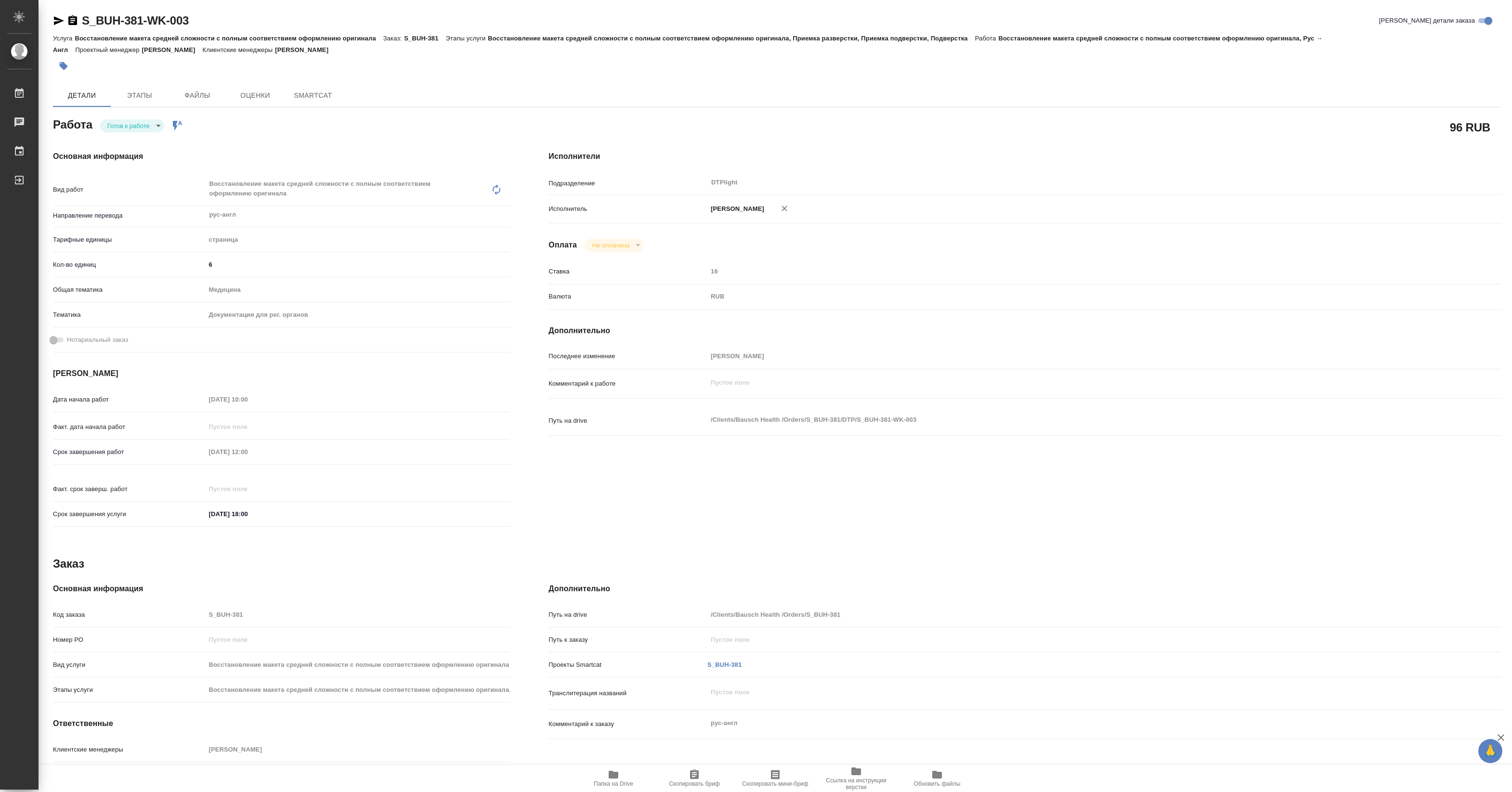
type textarea "x"
type textarea "рус-англ"
type textarea "x"
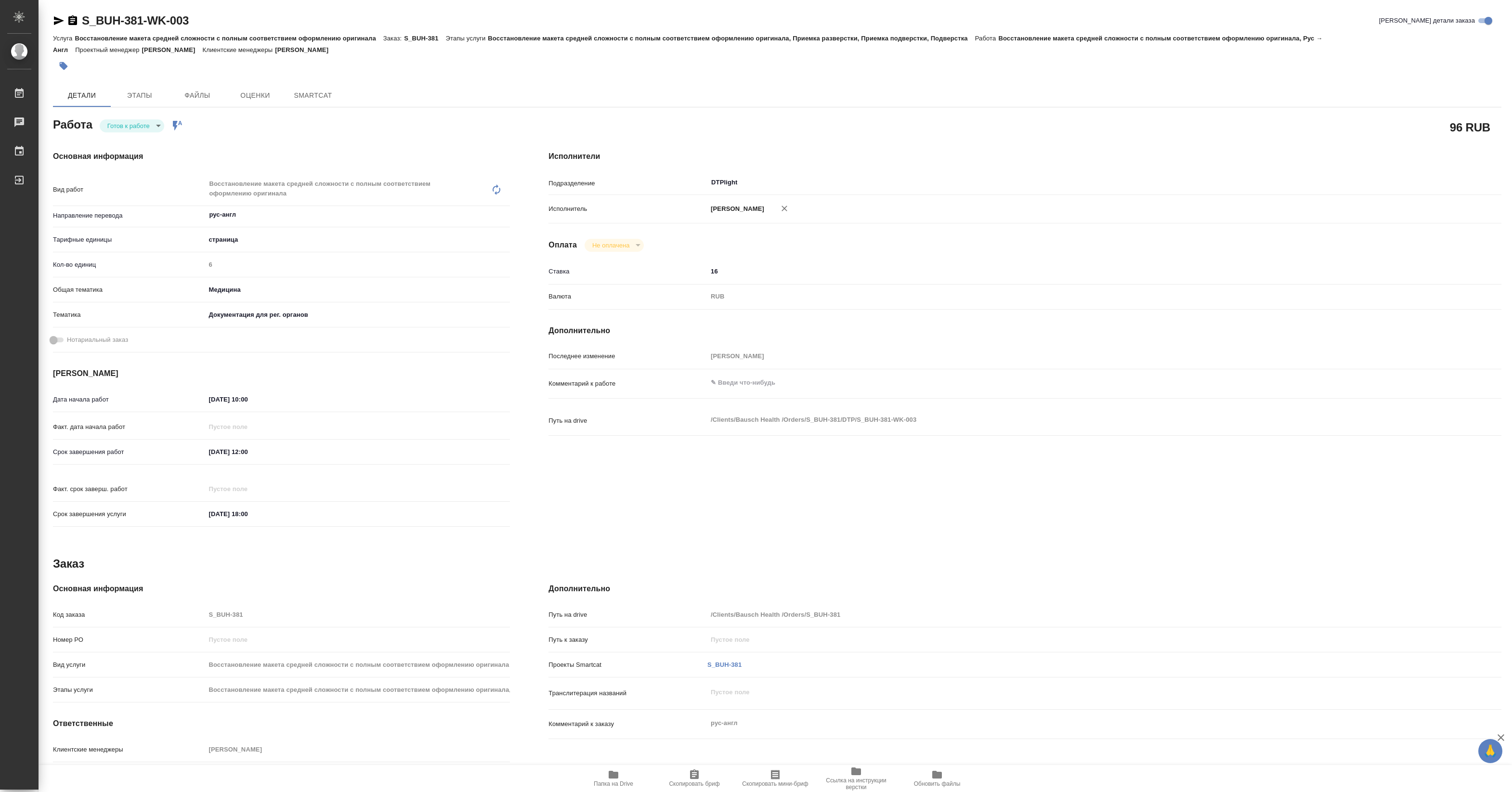
type textarea "x"
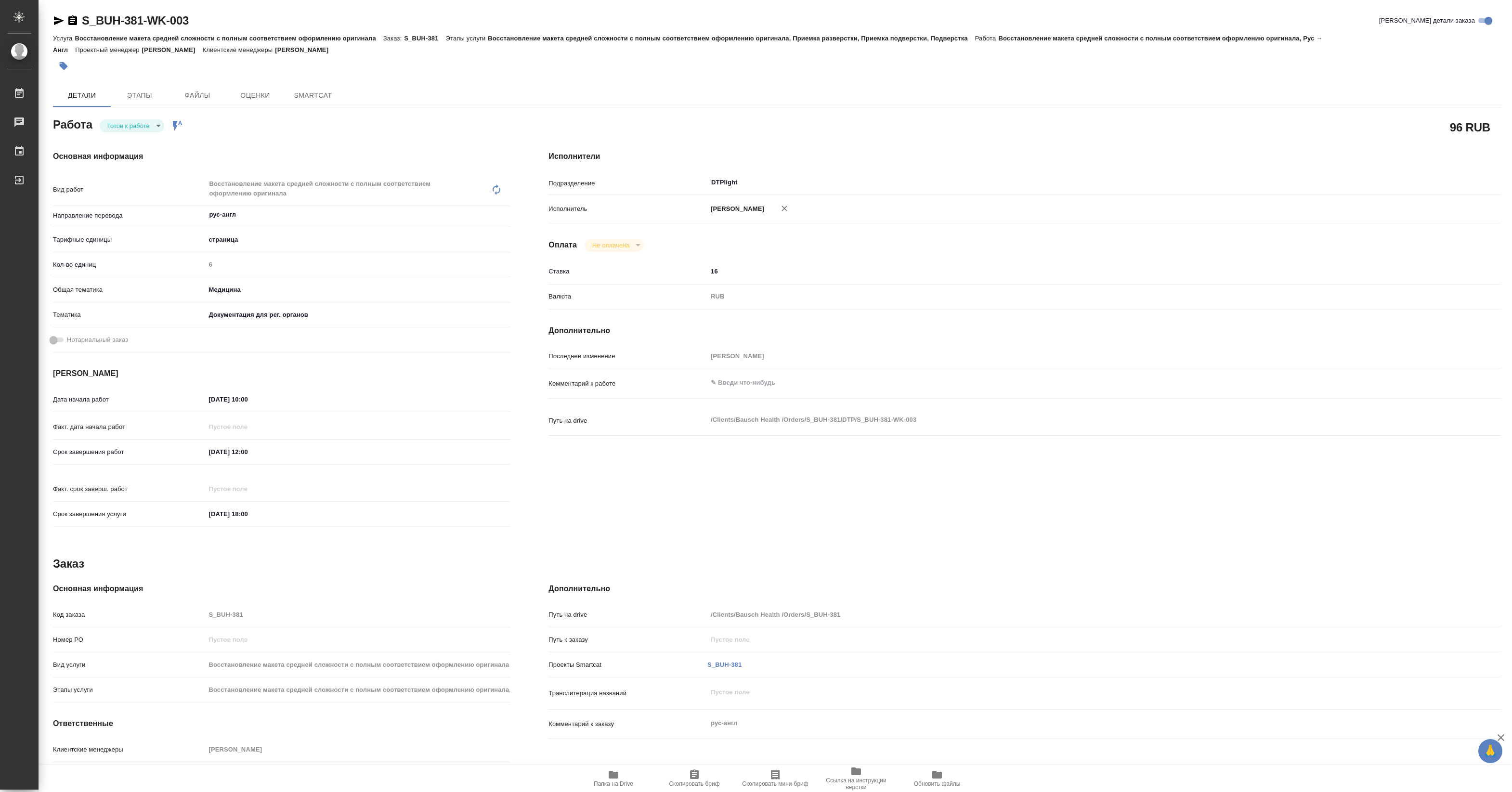
type textarea "x"
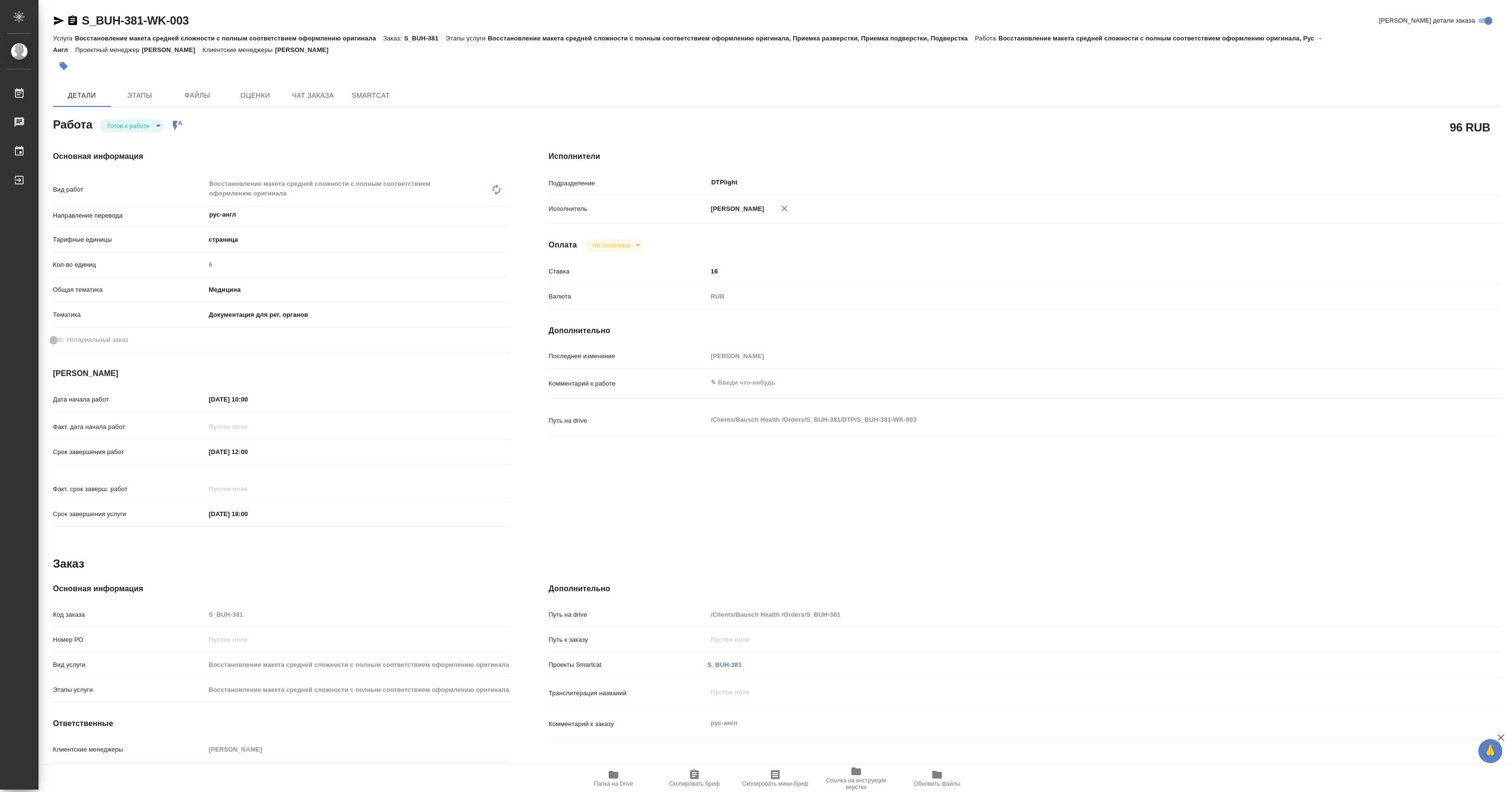
type textarea "x"
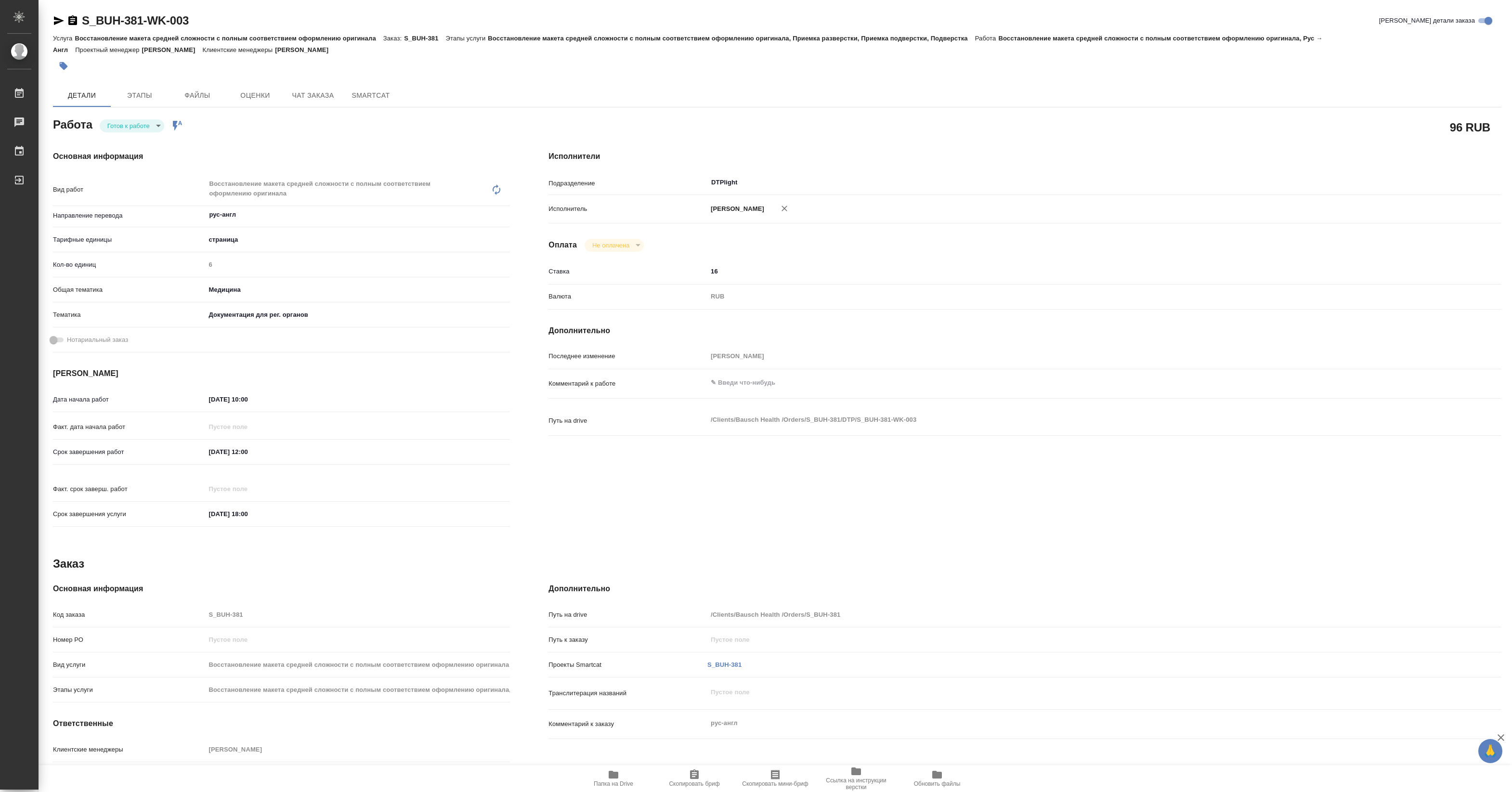
type textarea "x"
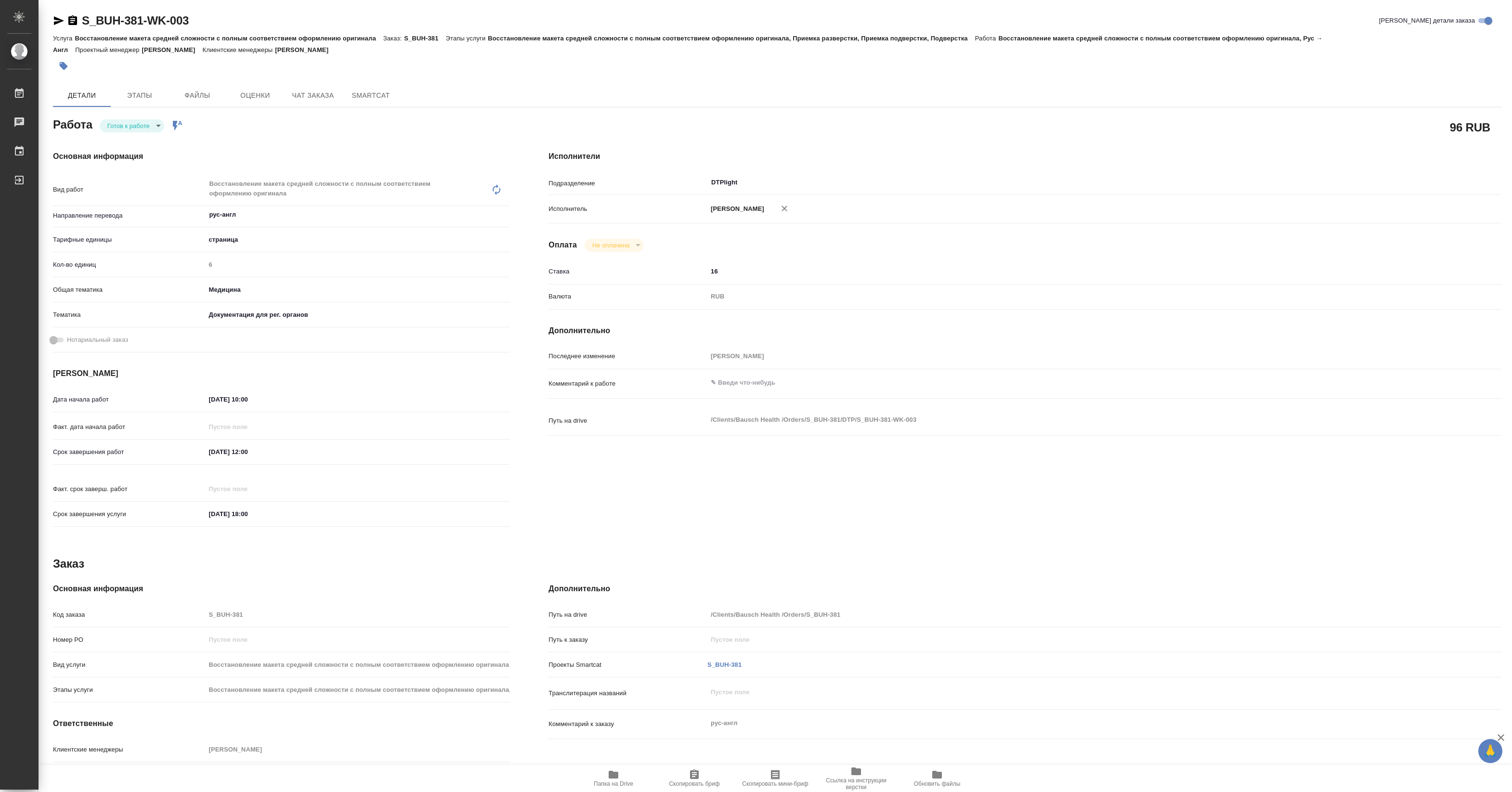
type textarea "x"
click at [143, 125] on body "🙏 .cls-1 fill:#fff; AWATERA Pankina Anna Работы 3 Чаты График Выйти S_BUH-381-W…" at bounding box center [756, 396] width 1512 height 792
click at [142, 126] on li "В работе" at bounding box center [132, 125] width 65 height 17
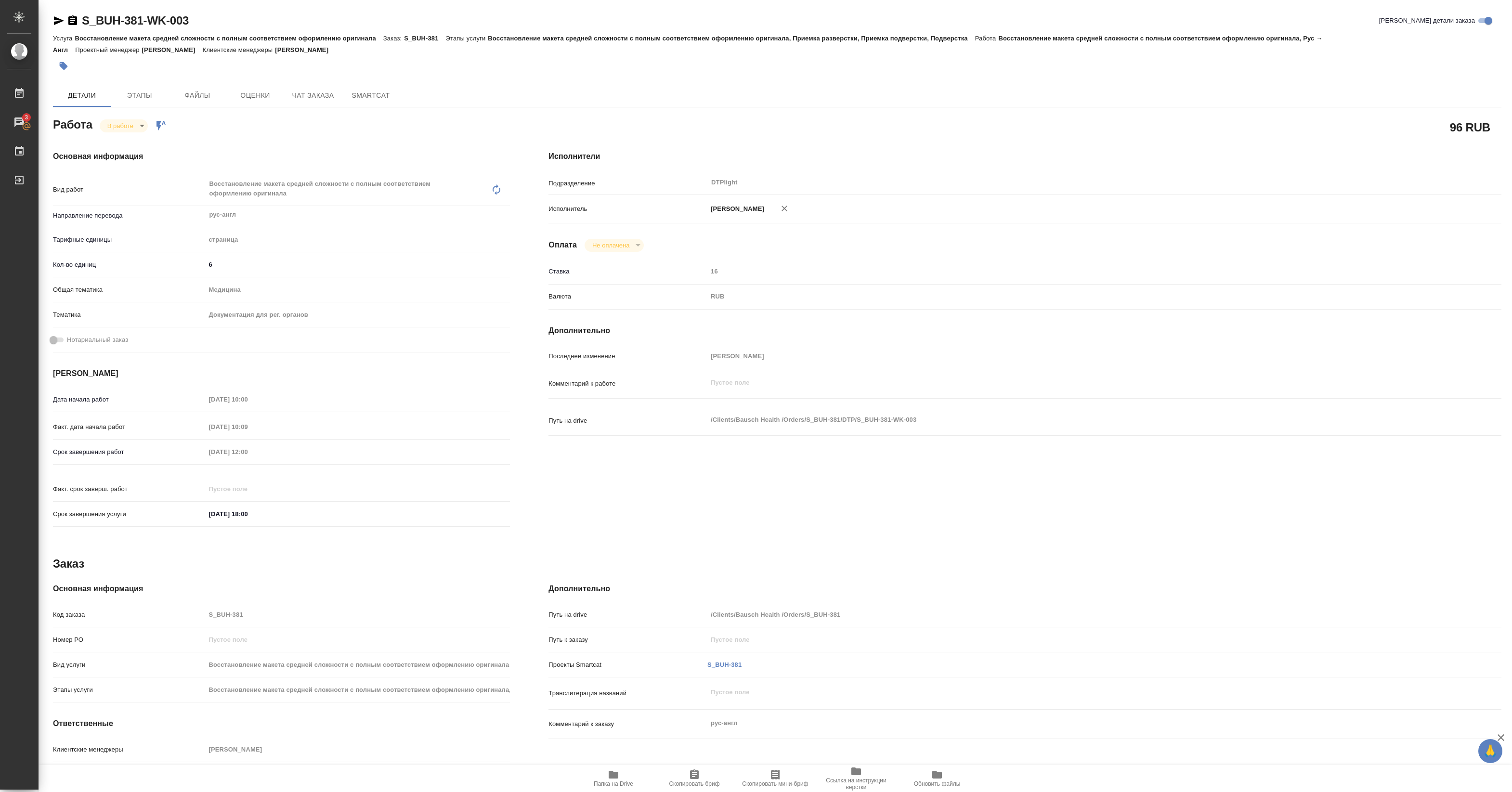
type textarea "x"
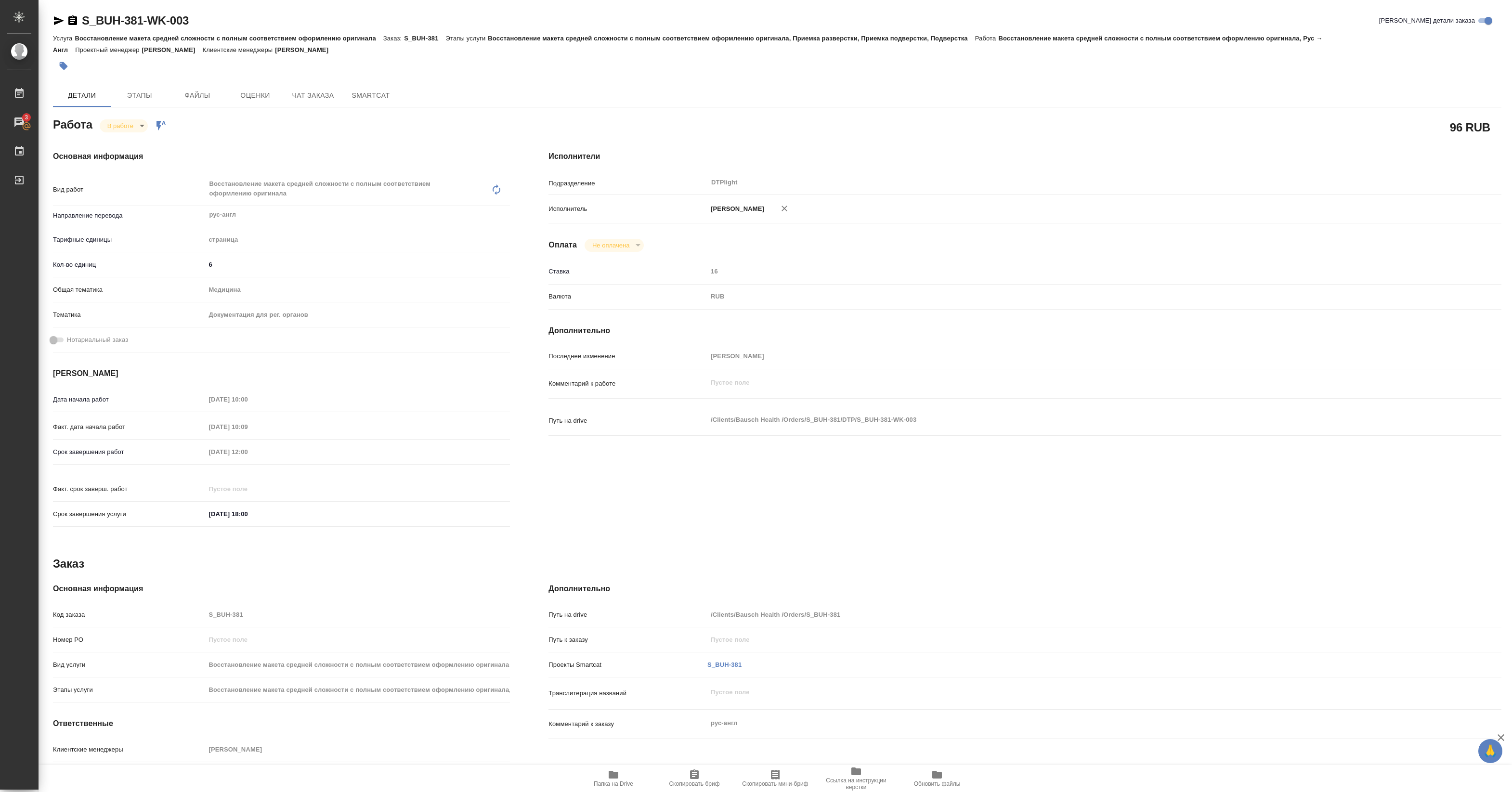
type textarea "x"
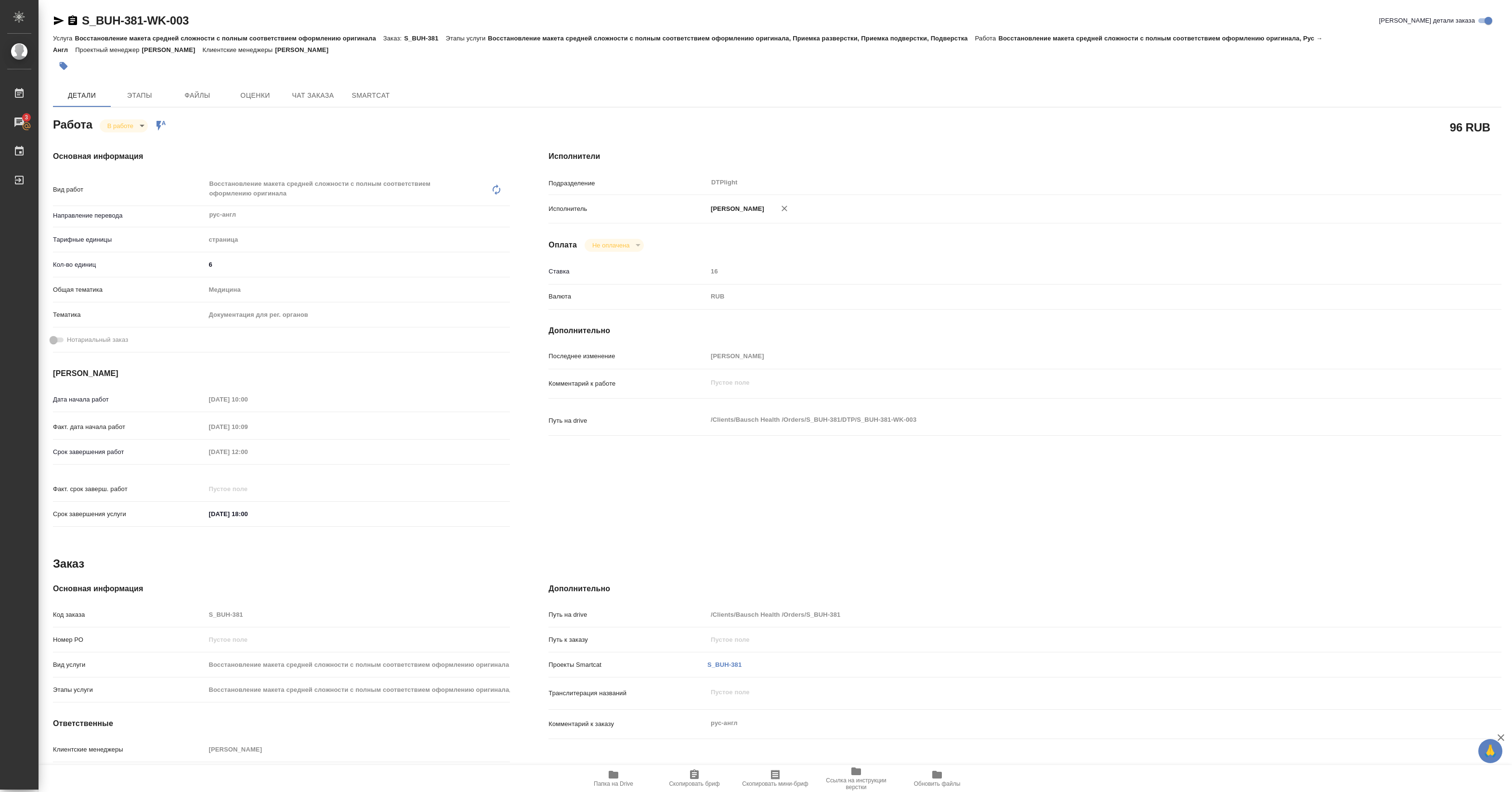
type textarea "x"
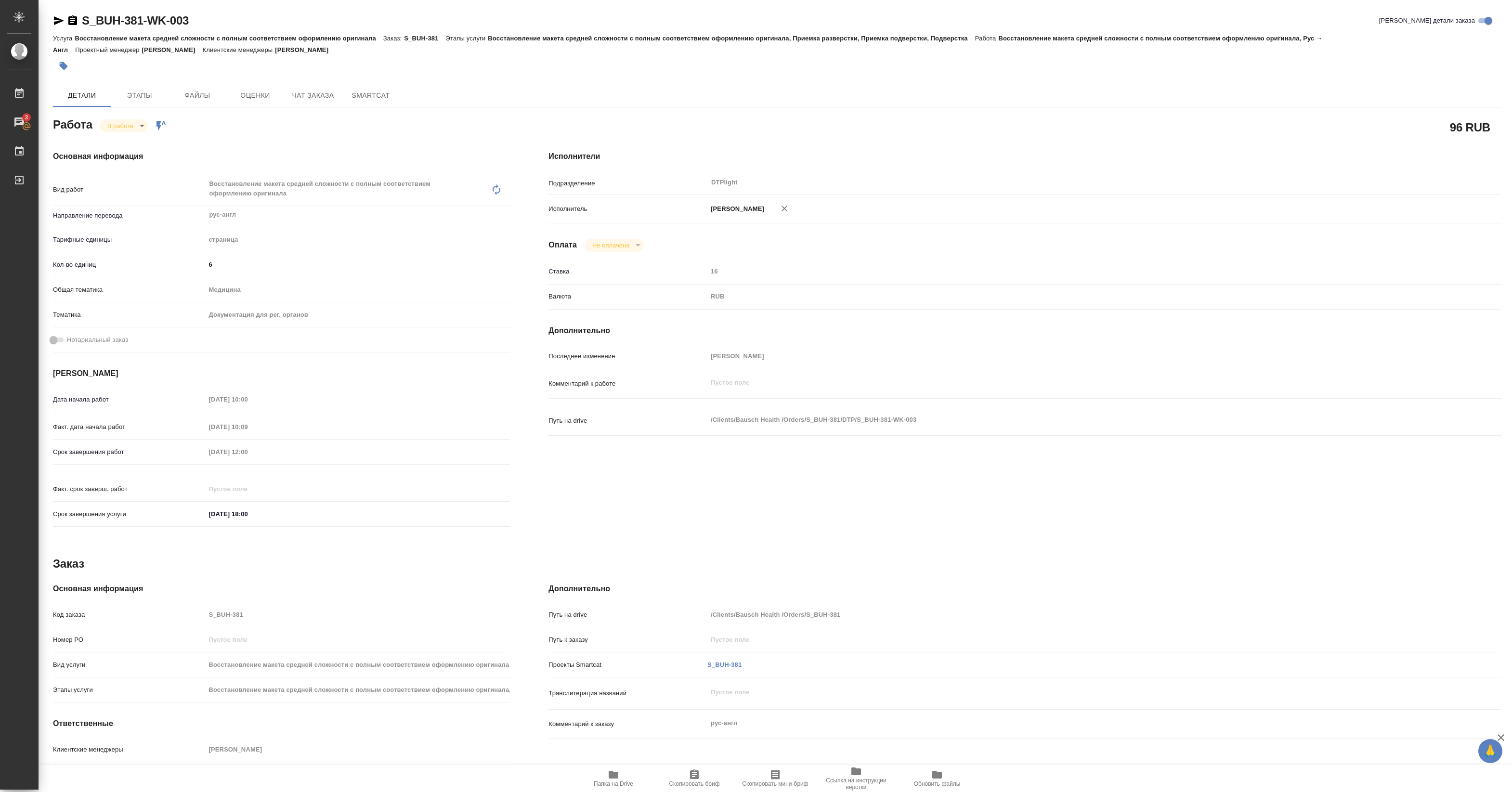
type textarea "x"
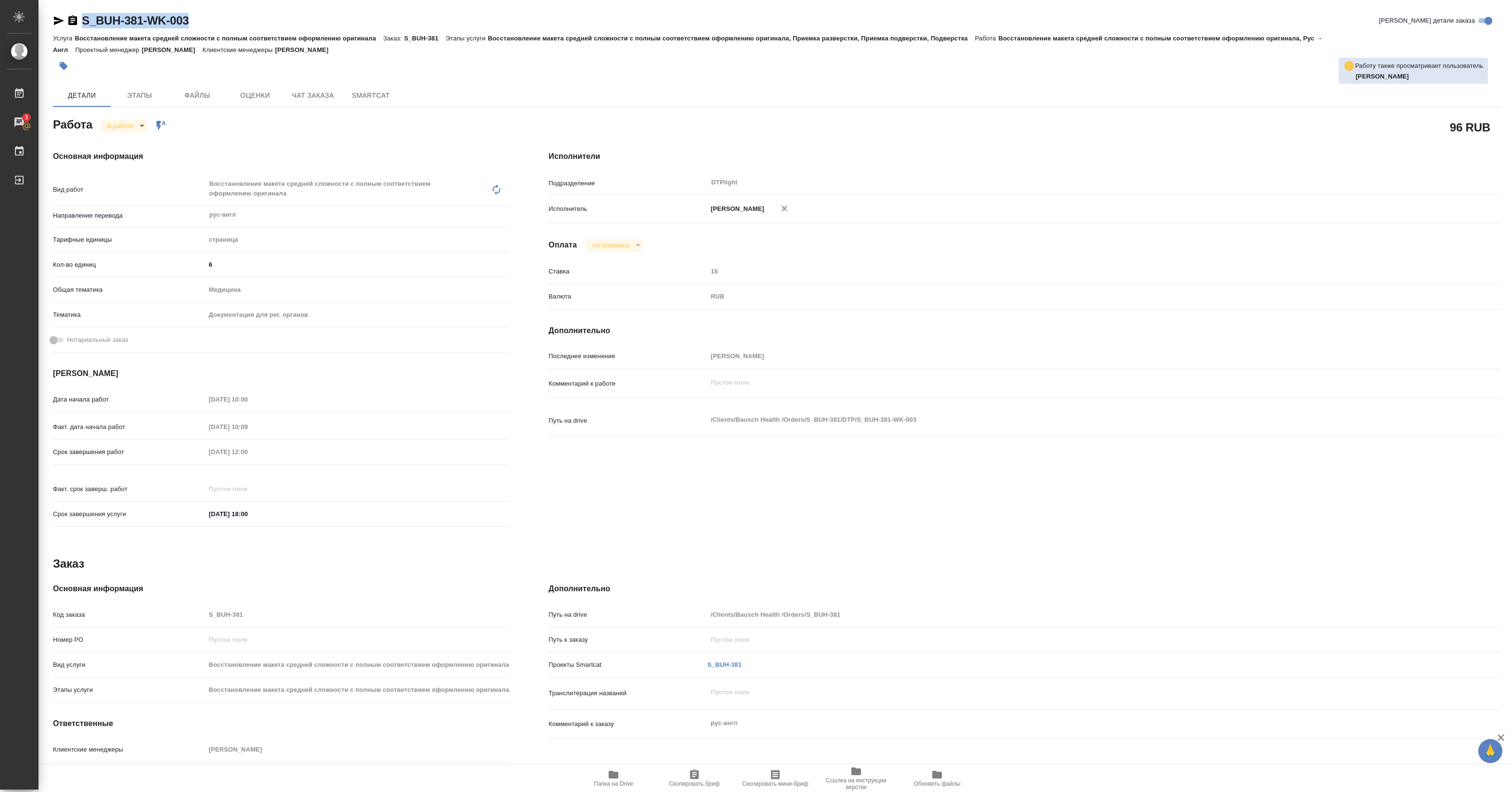
drag, startPoint x: 81, startPoint y: 28, endPoint x: 193, endPoint y: 26, distance: 112.0
click at [193, 26] on div "S_BUH-381-WK-003 Кратко детали заказа" at bounding box center [777, 21] width 1448 height 16
copy link "S_BUH-381-WK-003"
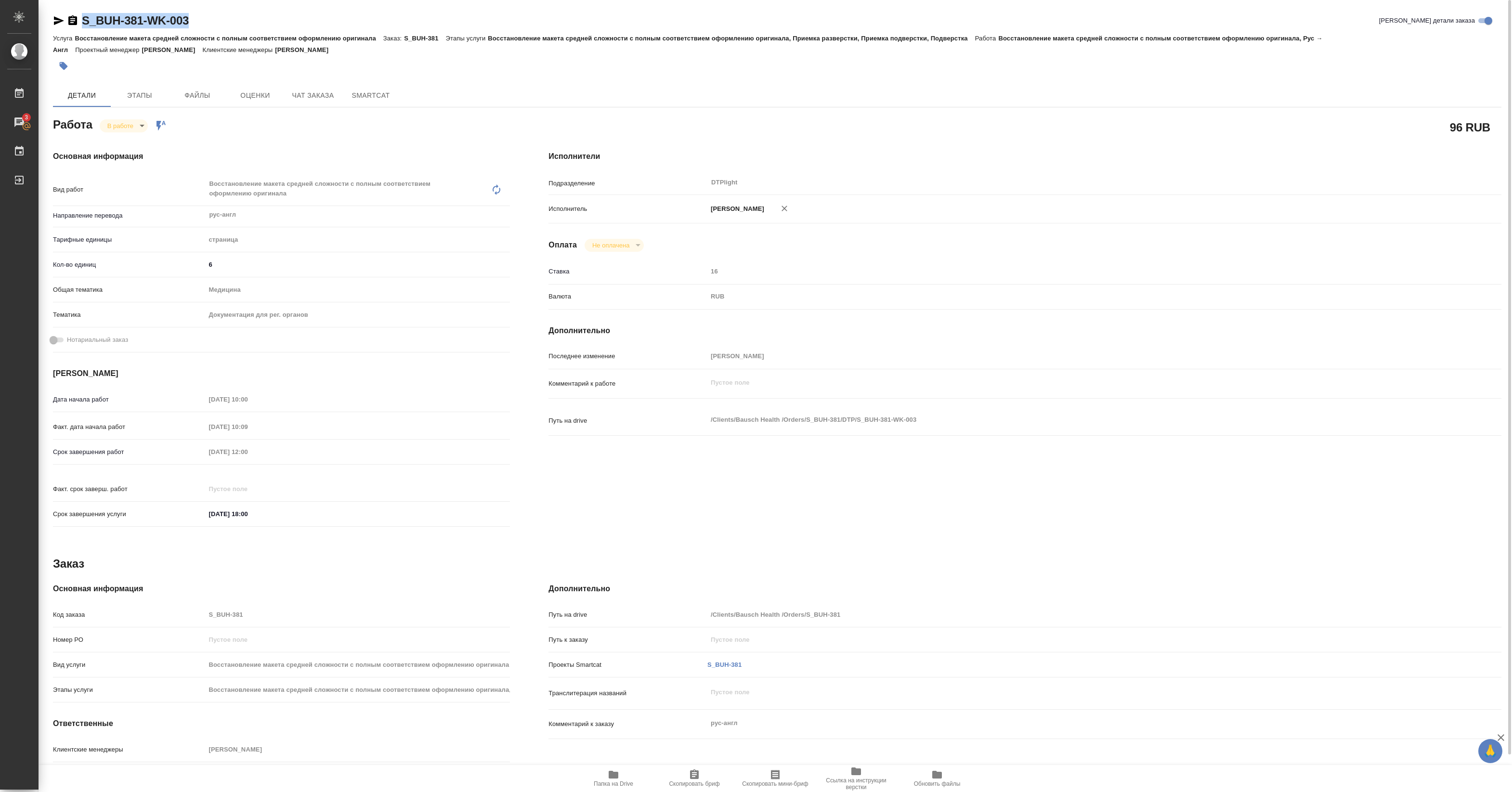
click at [616, 783] on span "Папка на Drive" at bounding box center [613, 784] width 39 height 7
click at [140, 123] on body "🙏 .cls-1 fill:#fff; AWATERA Pankina Anna Работы 3 Чаты График Выйти S_BUH-381-W…" at bounding box center [756, 396] width 1512 height 792
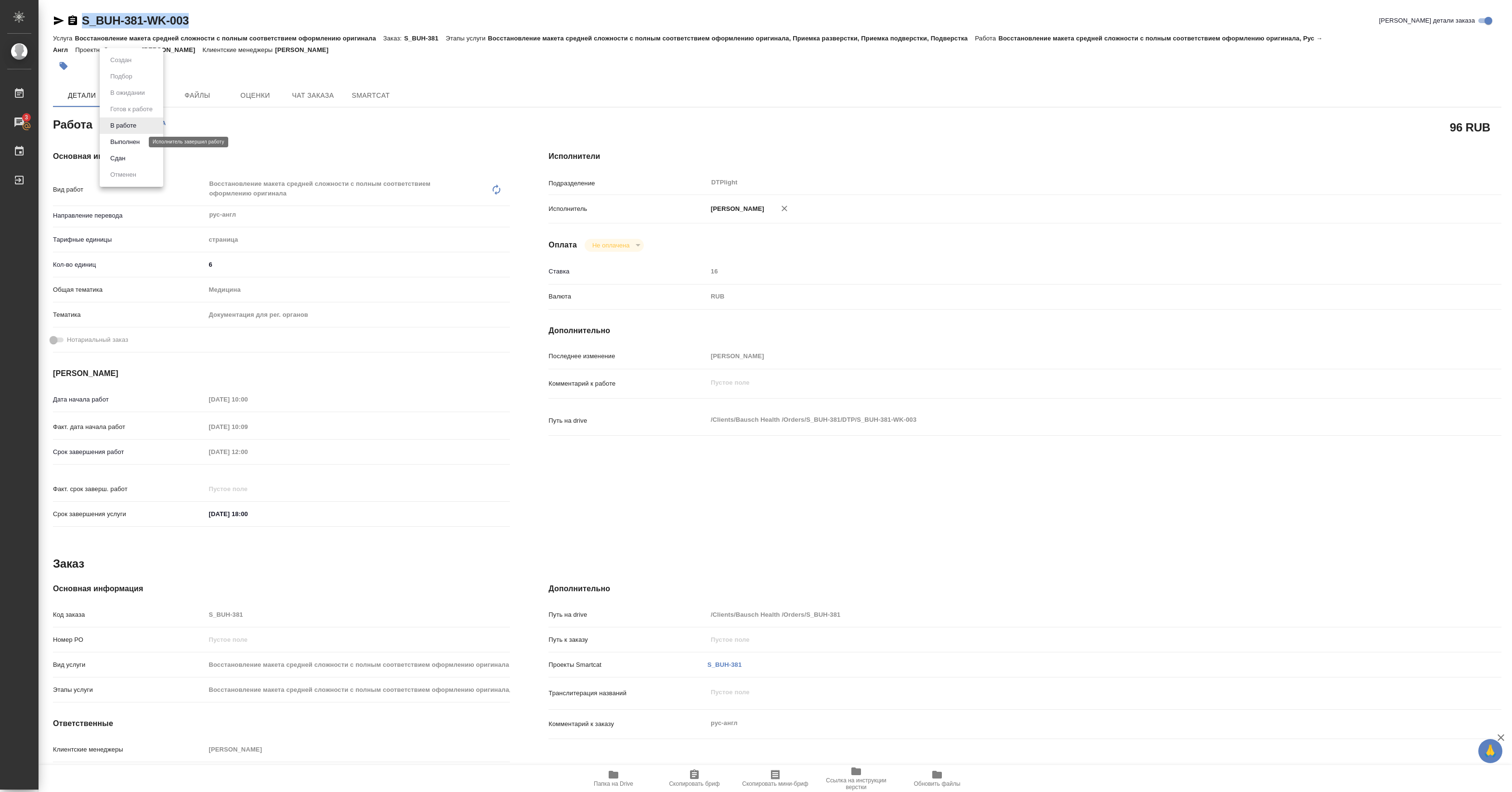
click at [133, 138] on button "Выполнен" at bounding box center [125, 141] width 35 height 11
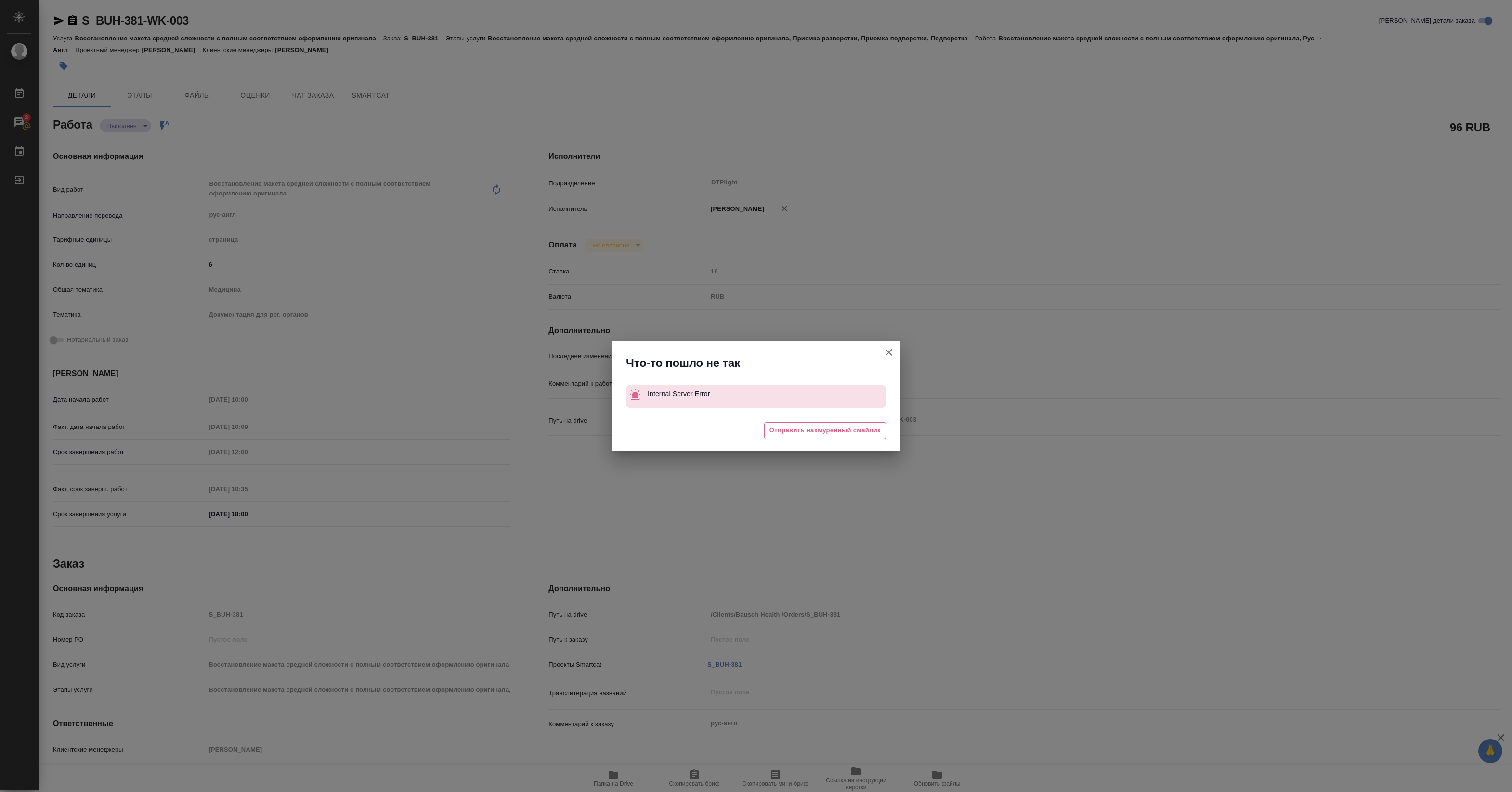
type textarea "x"
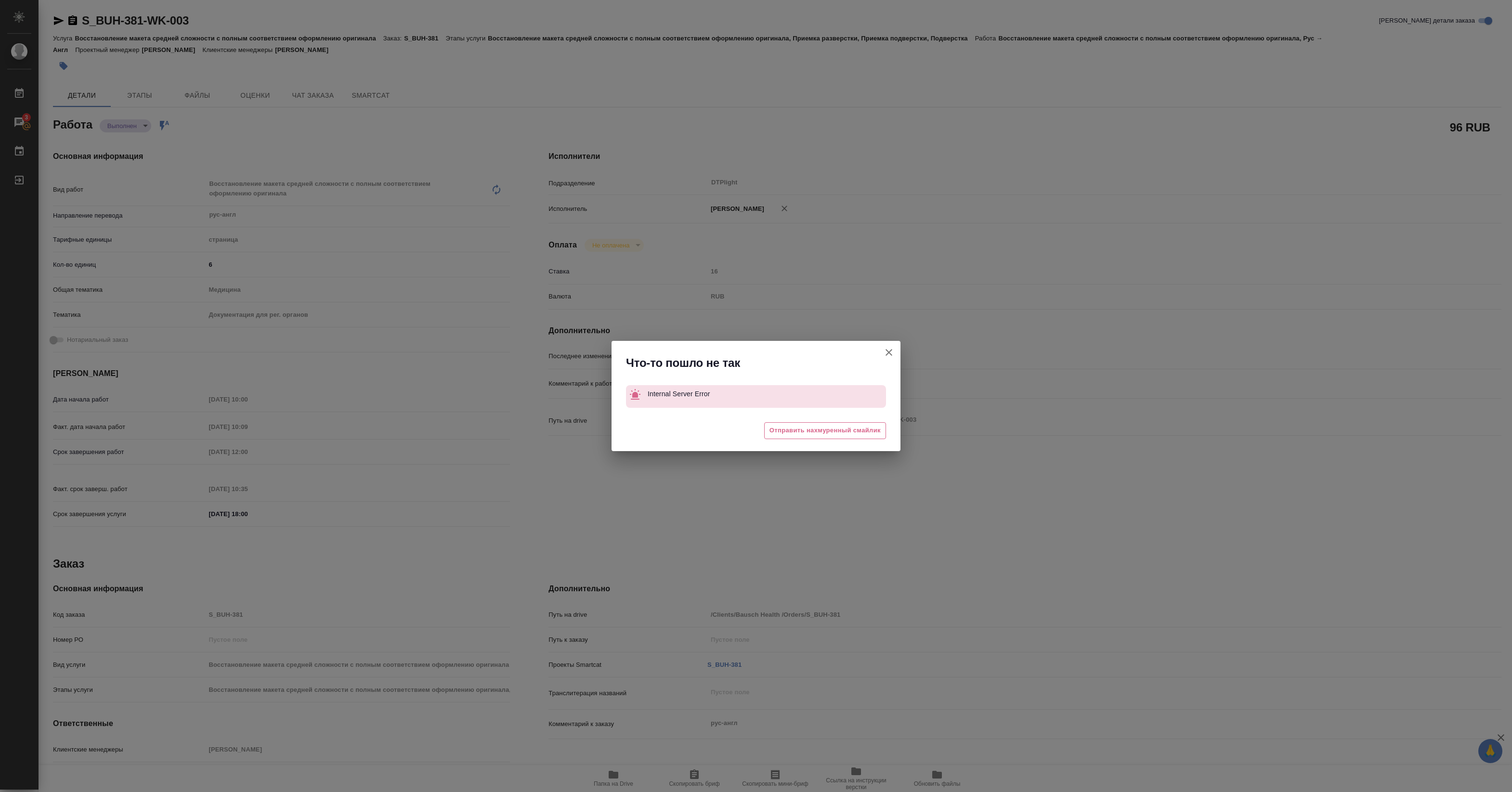
click at [892, 357] on icon "button" at bounding box center [889, 352] width 12 height 12
type textarea "x"
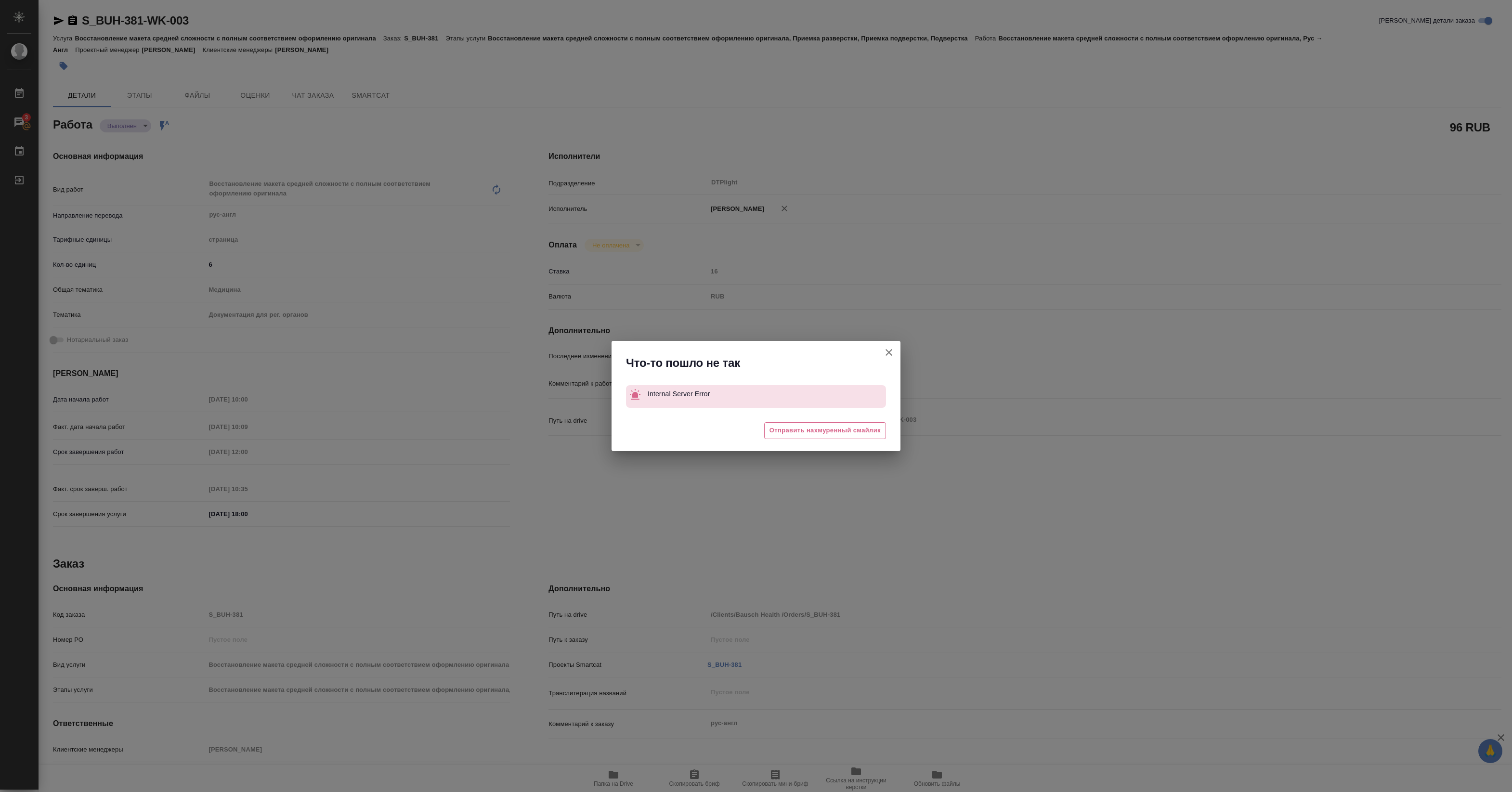
type textarea "x"
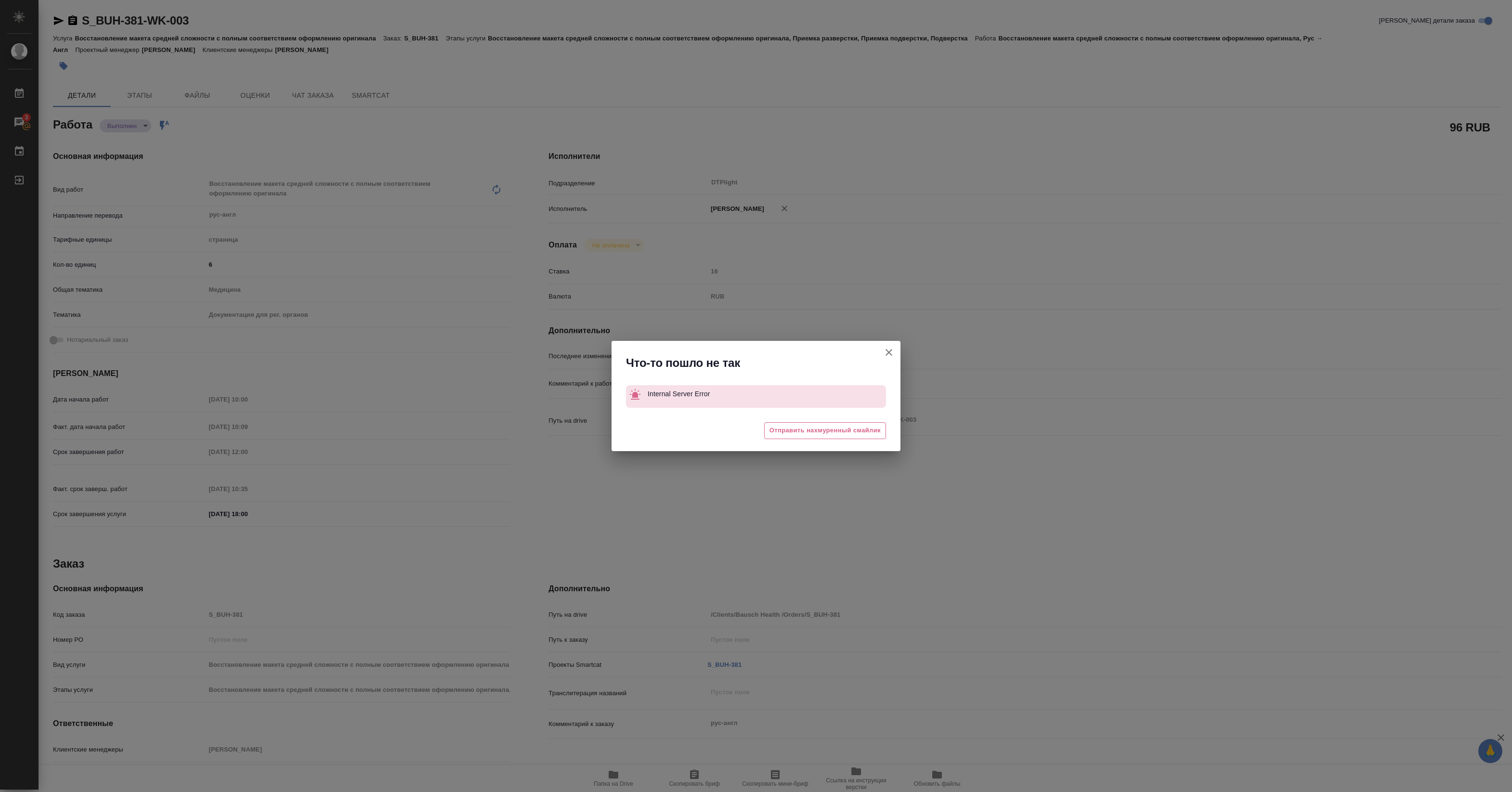
type textarea "x"
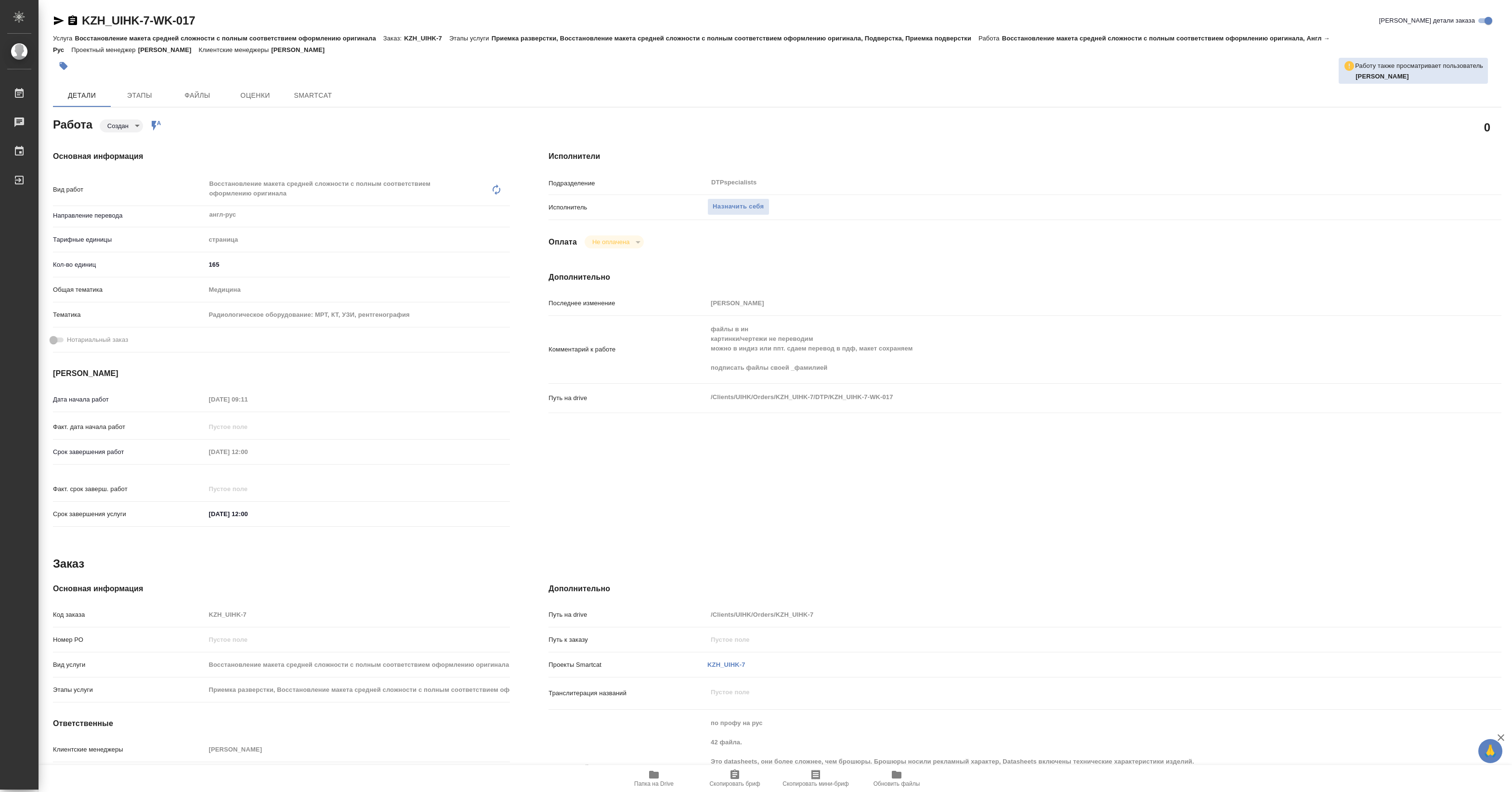
type textarea "x"
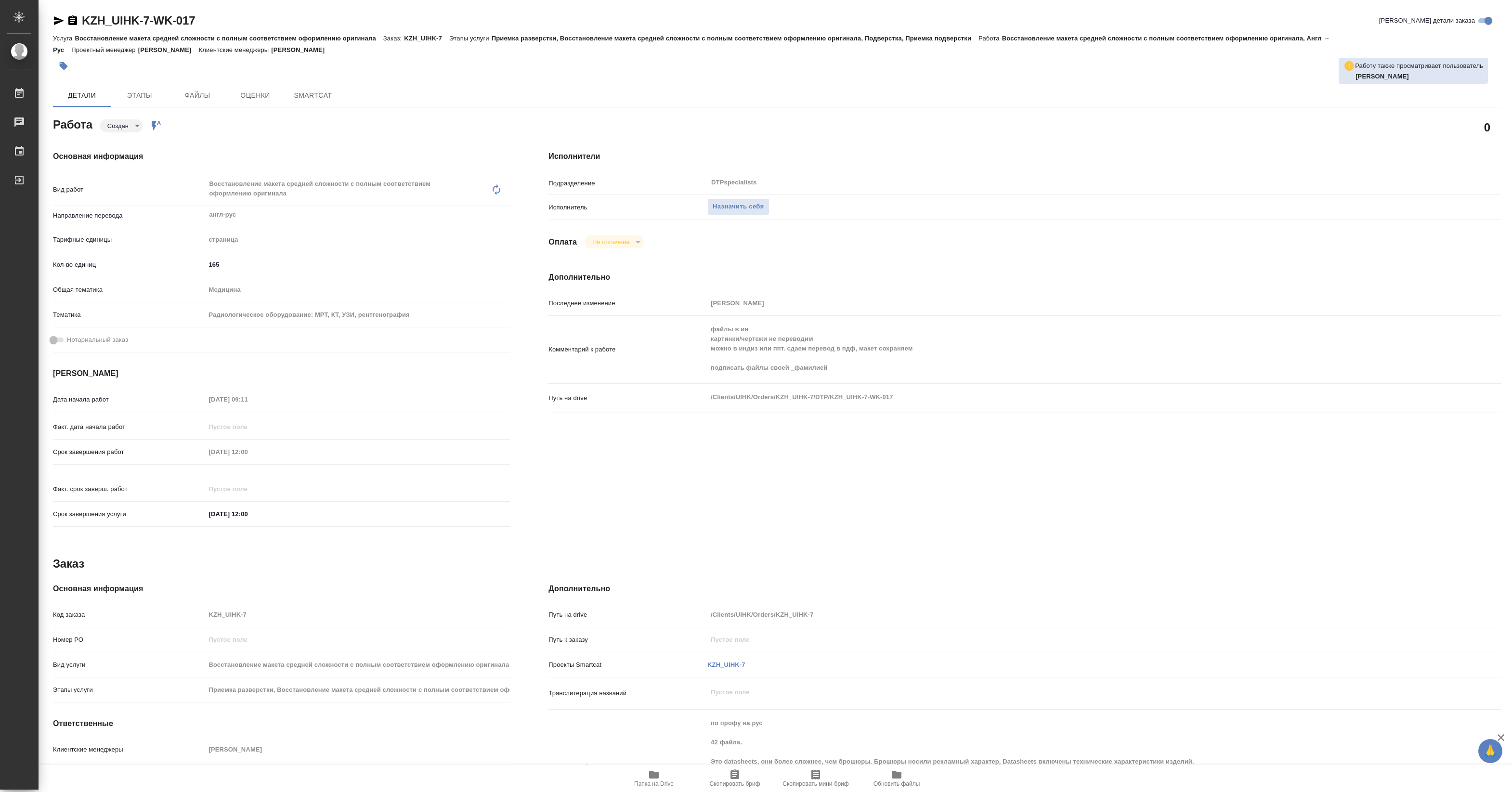
type textarea "x"
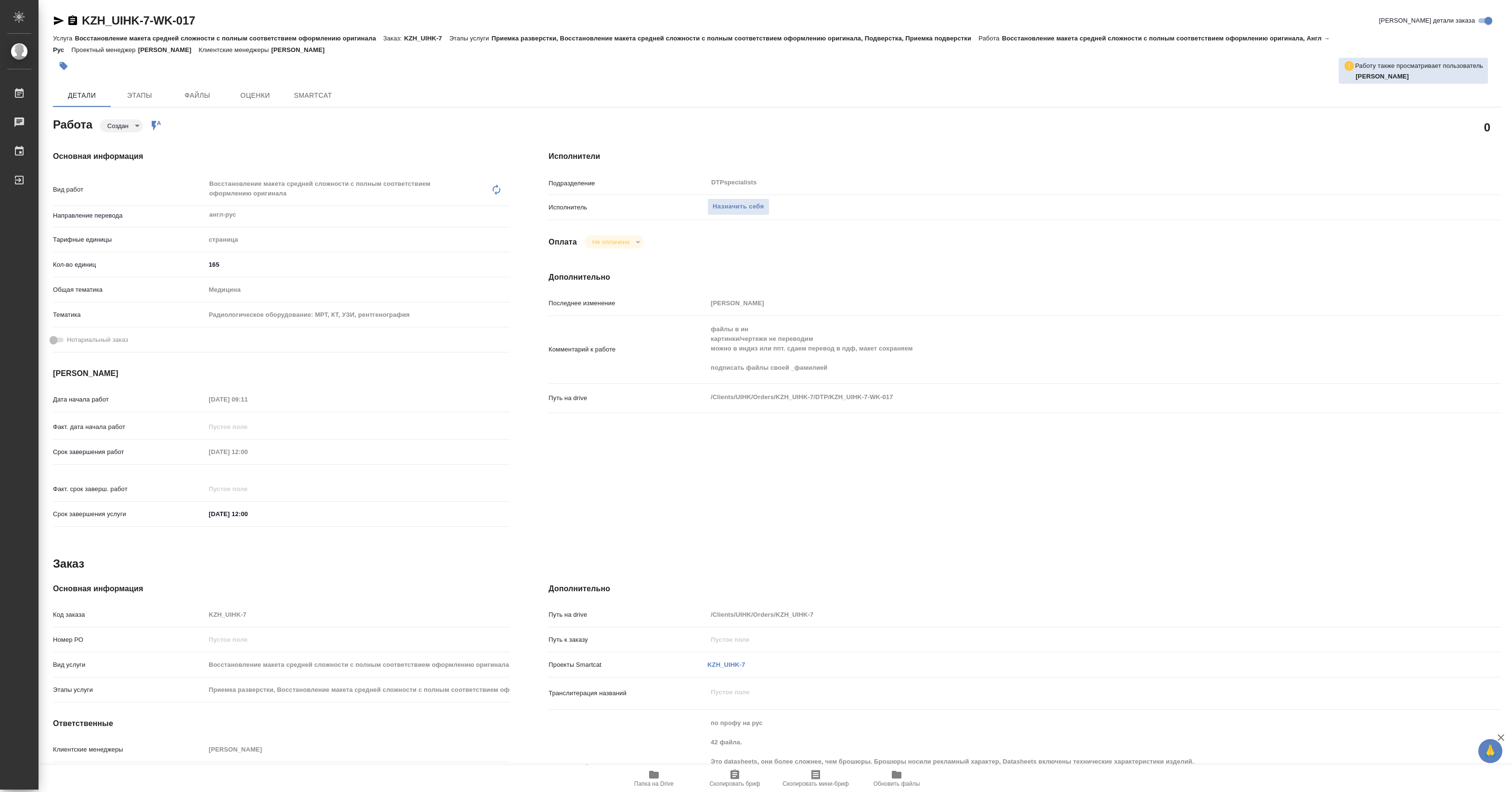
type textarea "x"
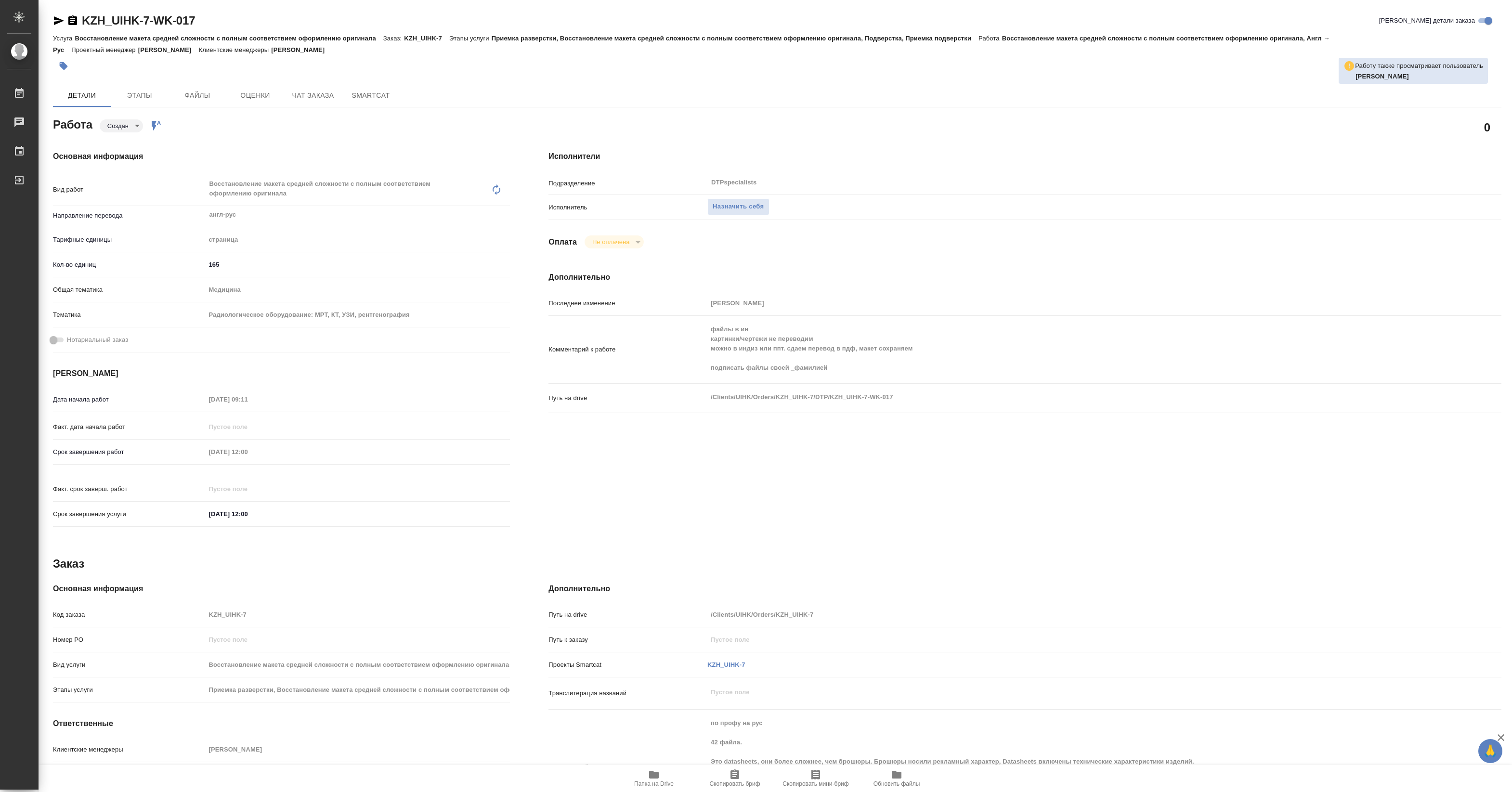
type textarea "x"
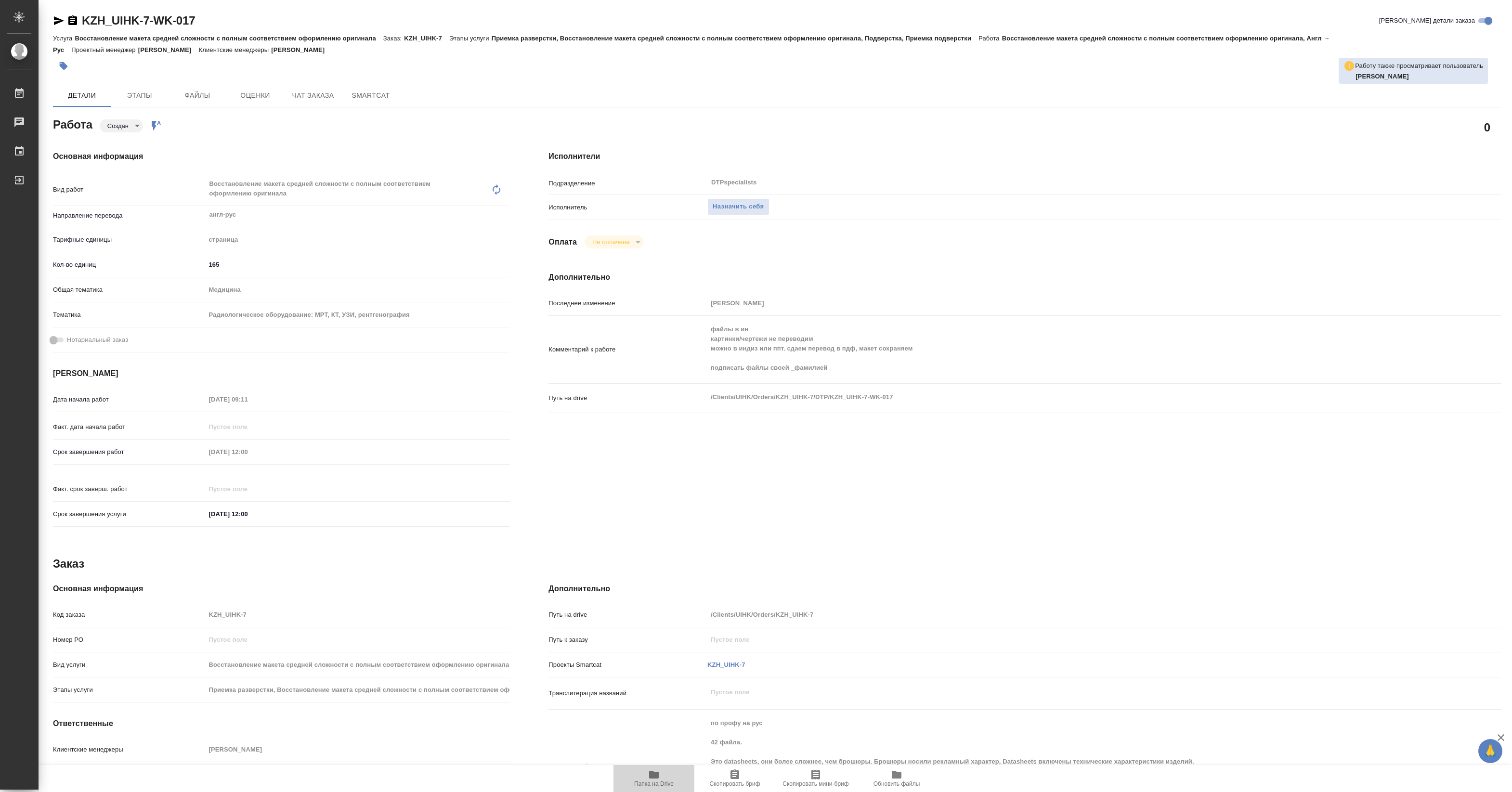
click at [653, 776] on icon "button" at bounding box center [654, 774] width 10 height 7
type textarea "x"
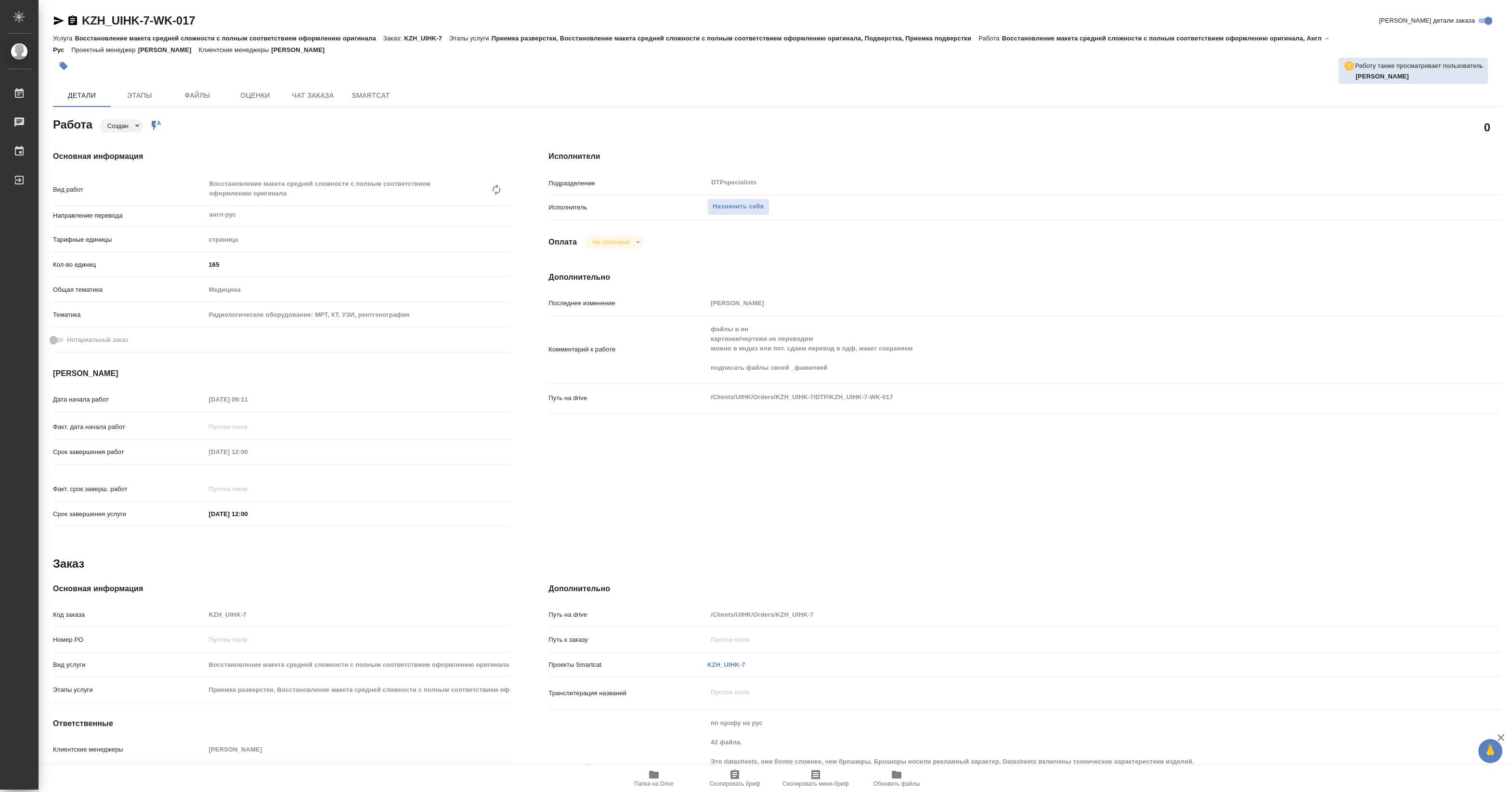
type textarea "x"
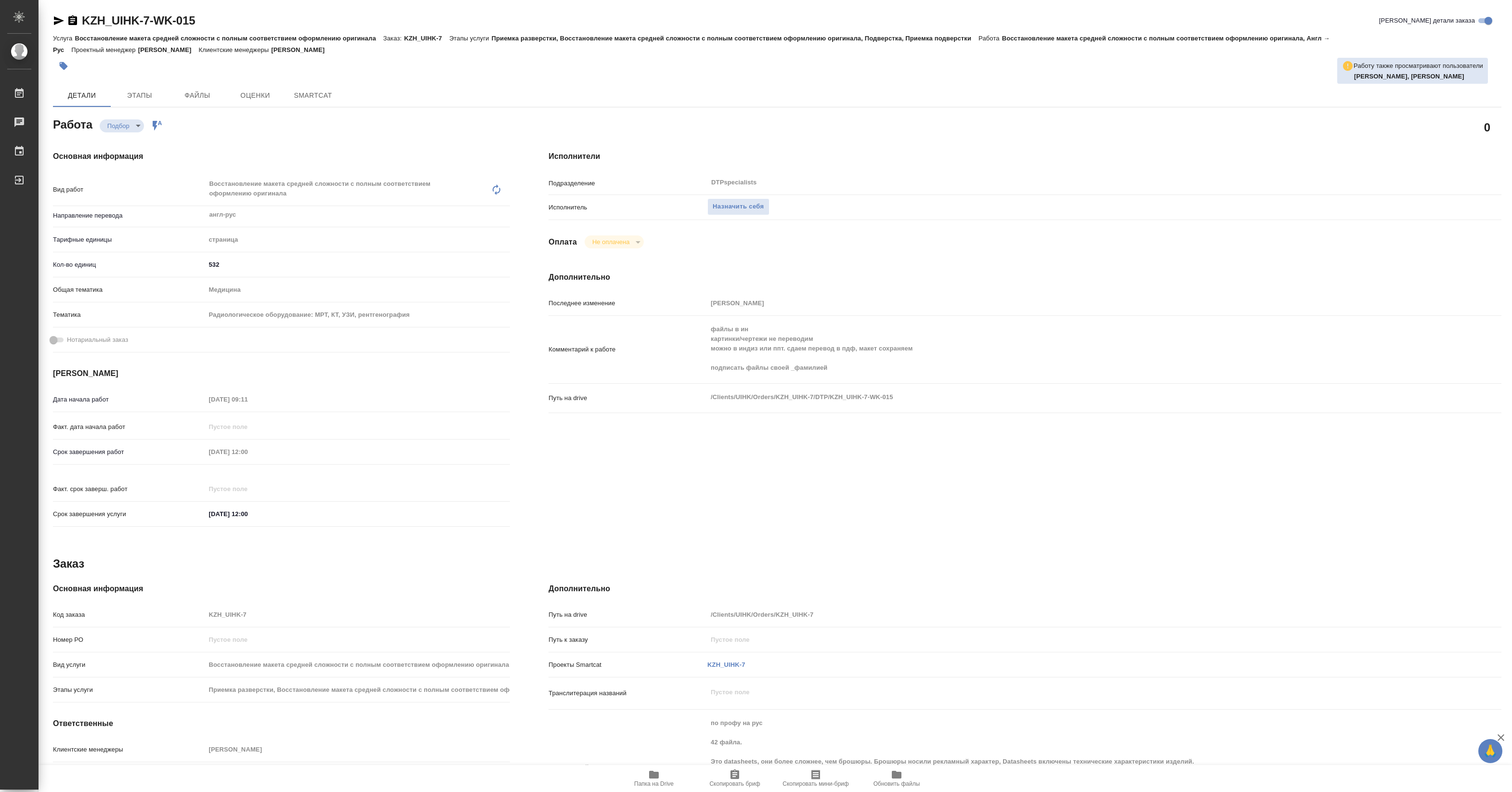
type textarea "x"
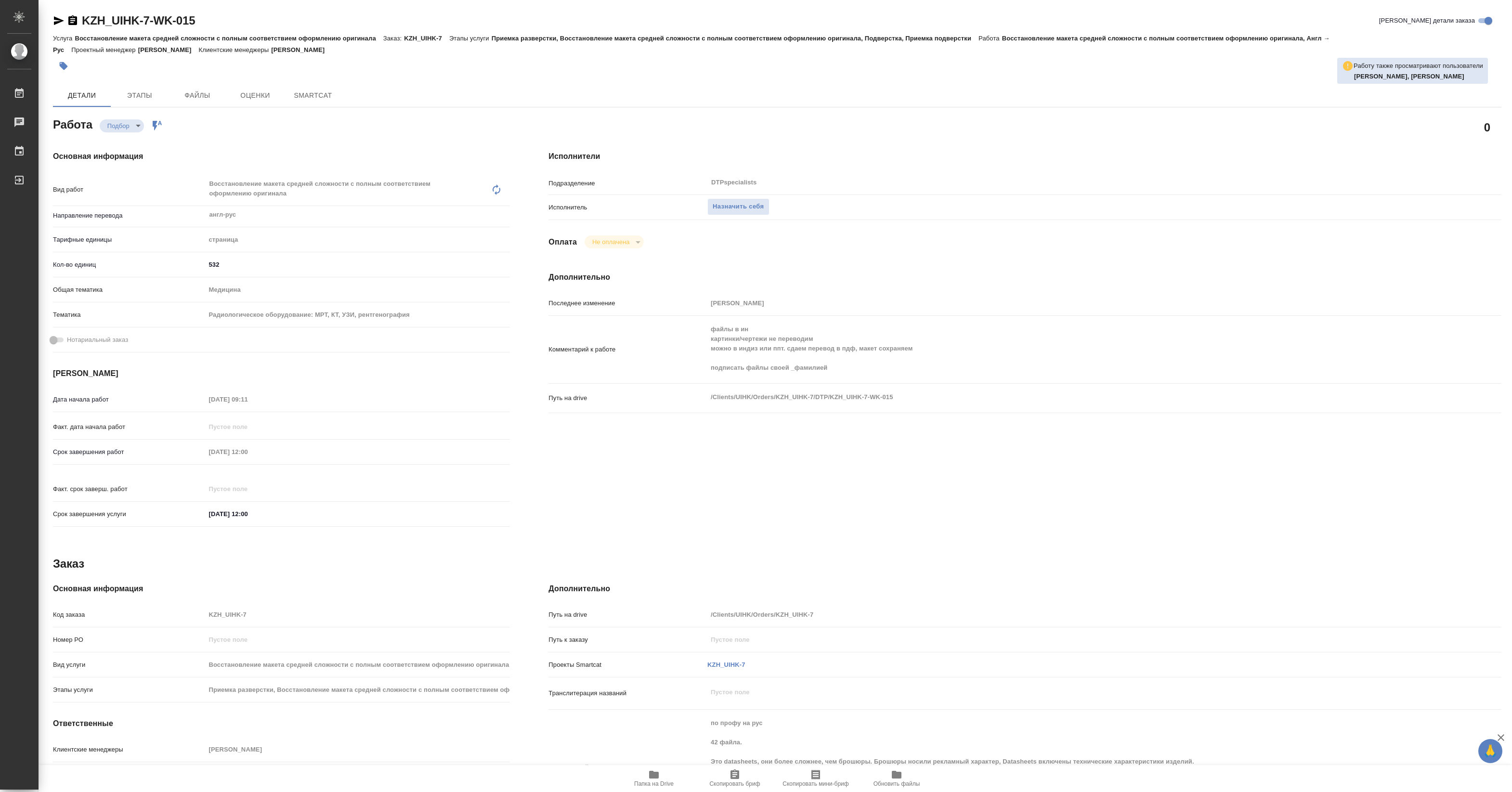
type textarea "x"
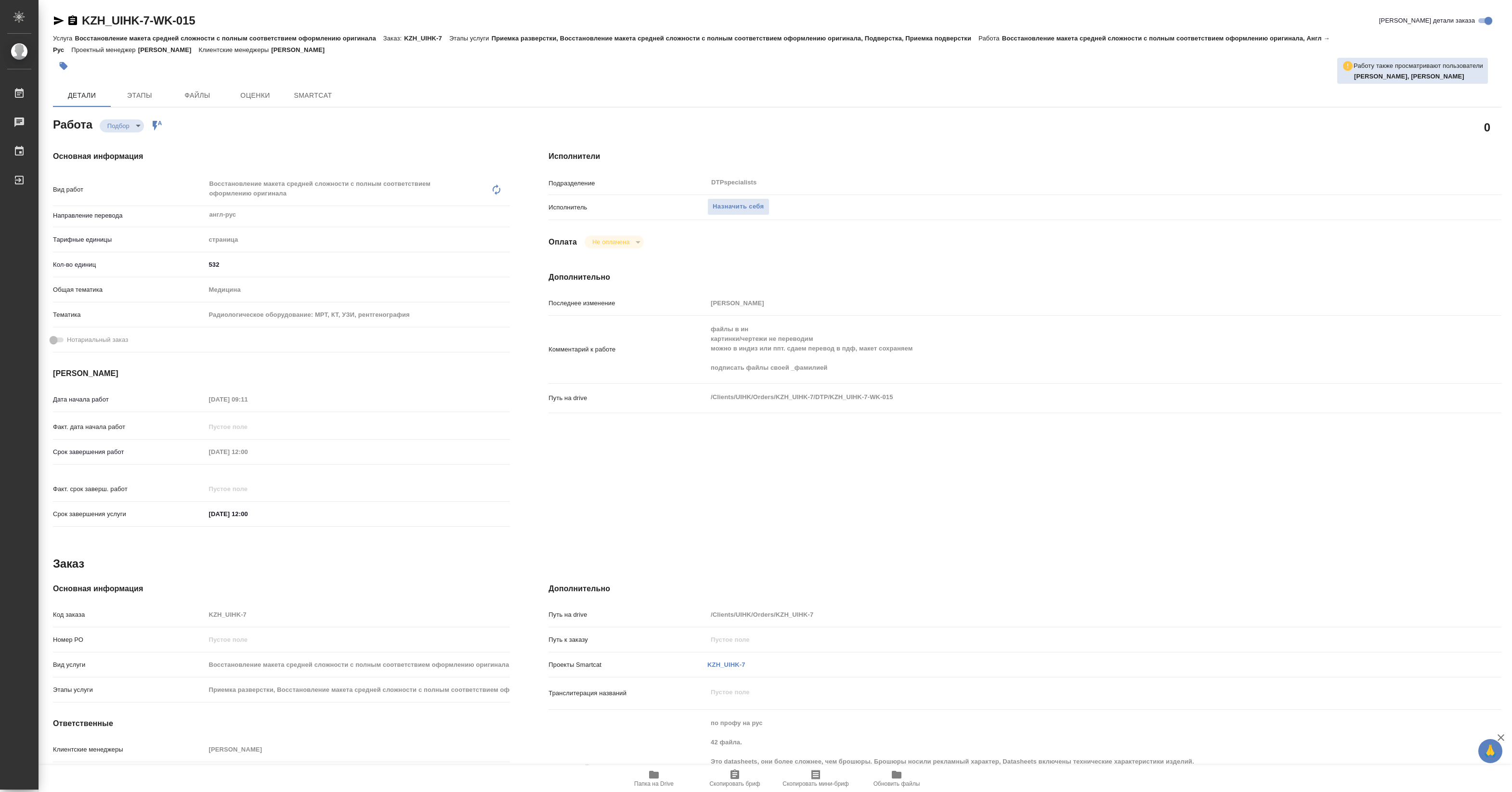
type textarea "x"
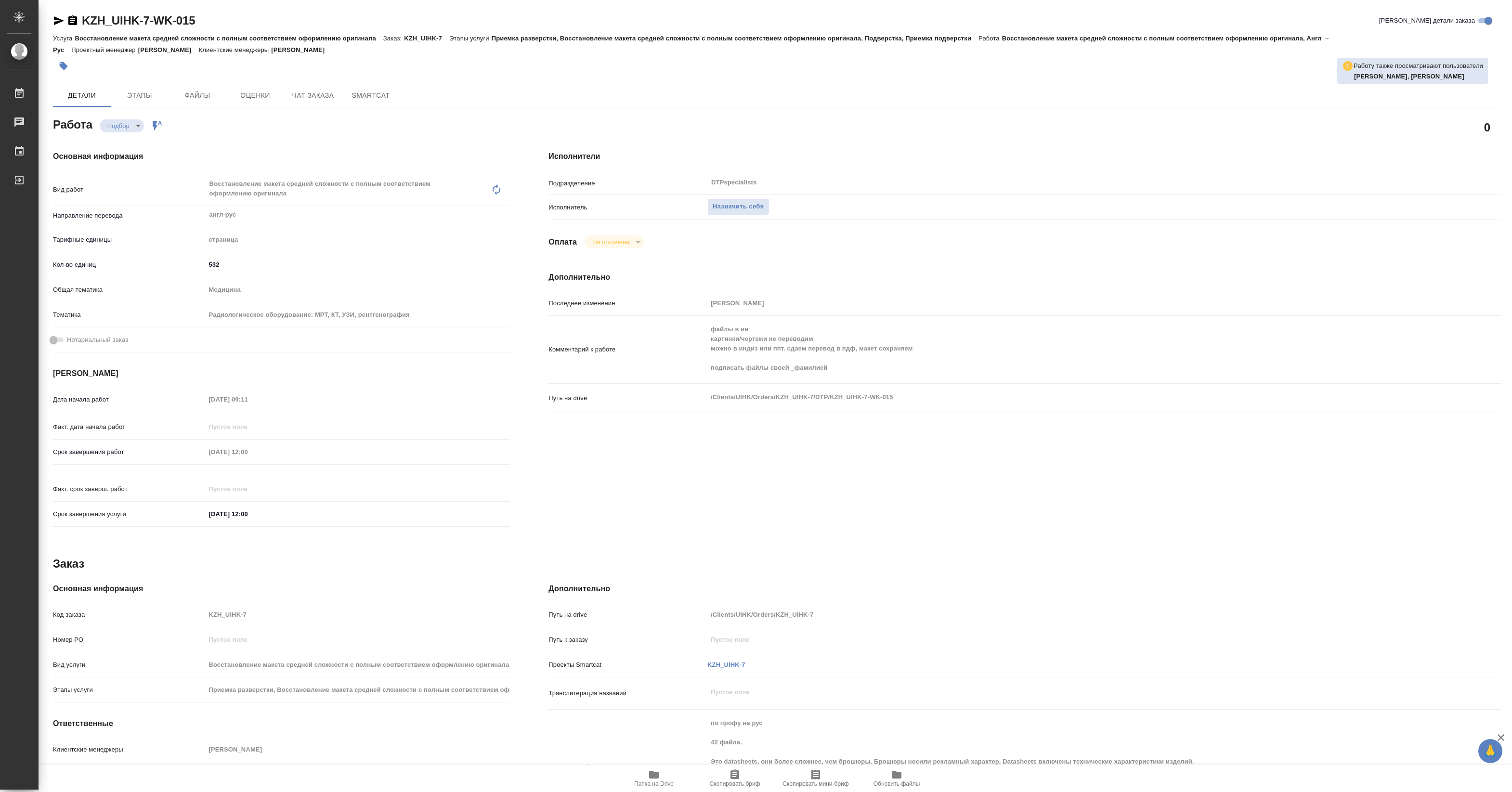
type textarea "x"
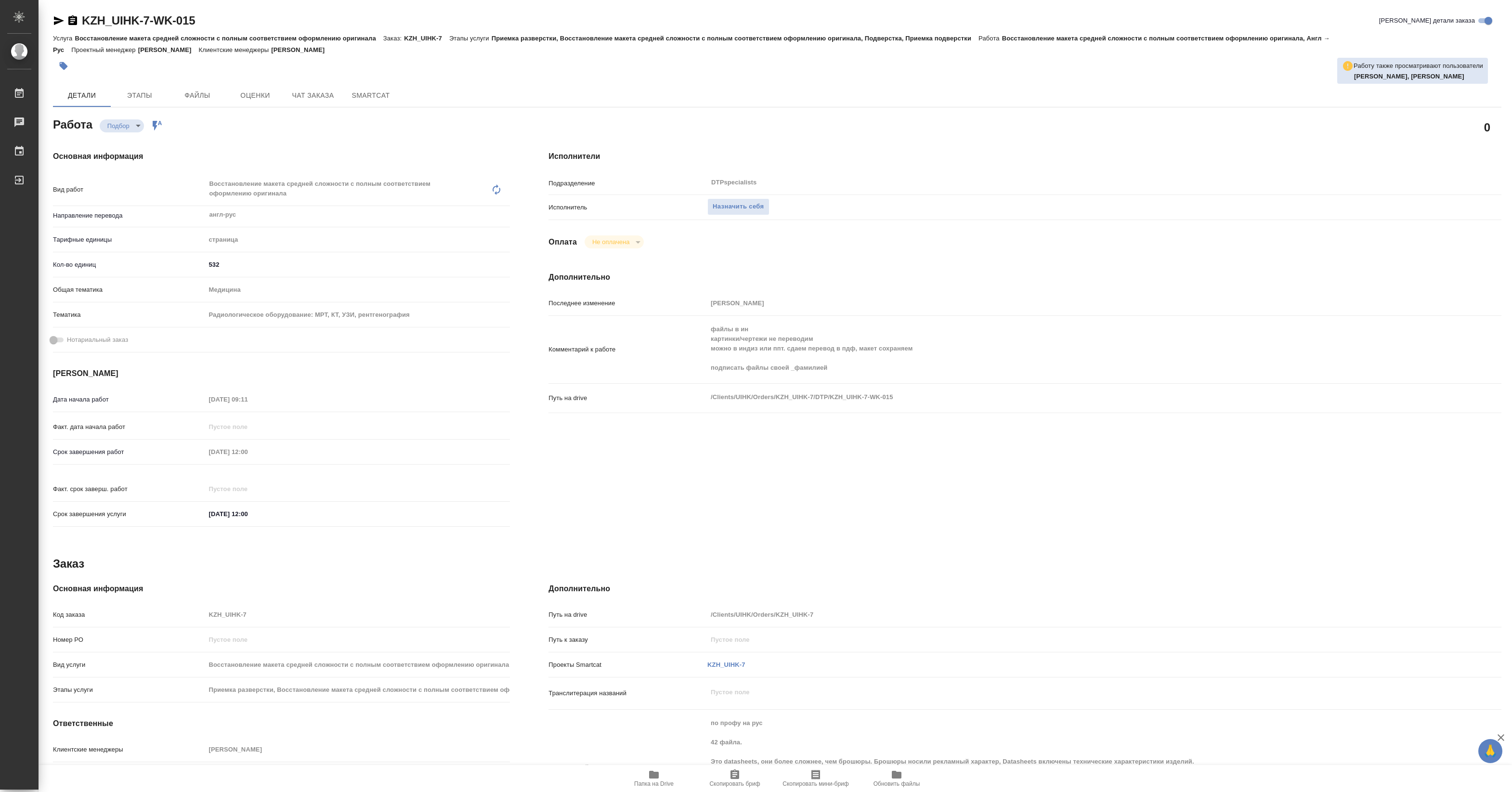
type textarea "x"
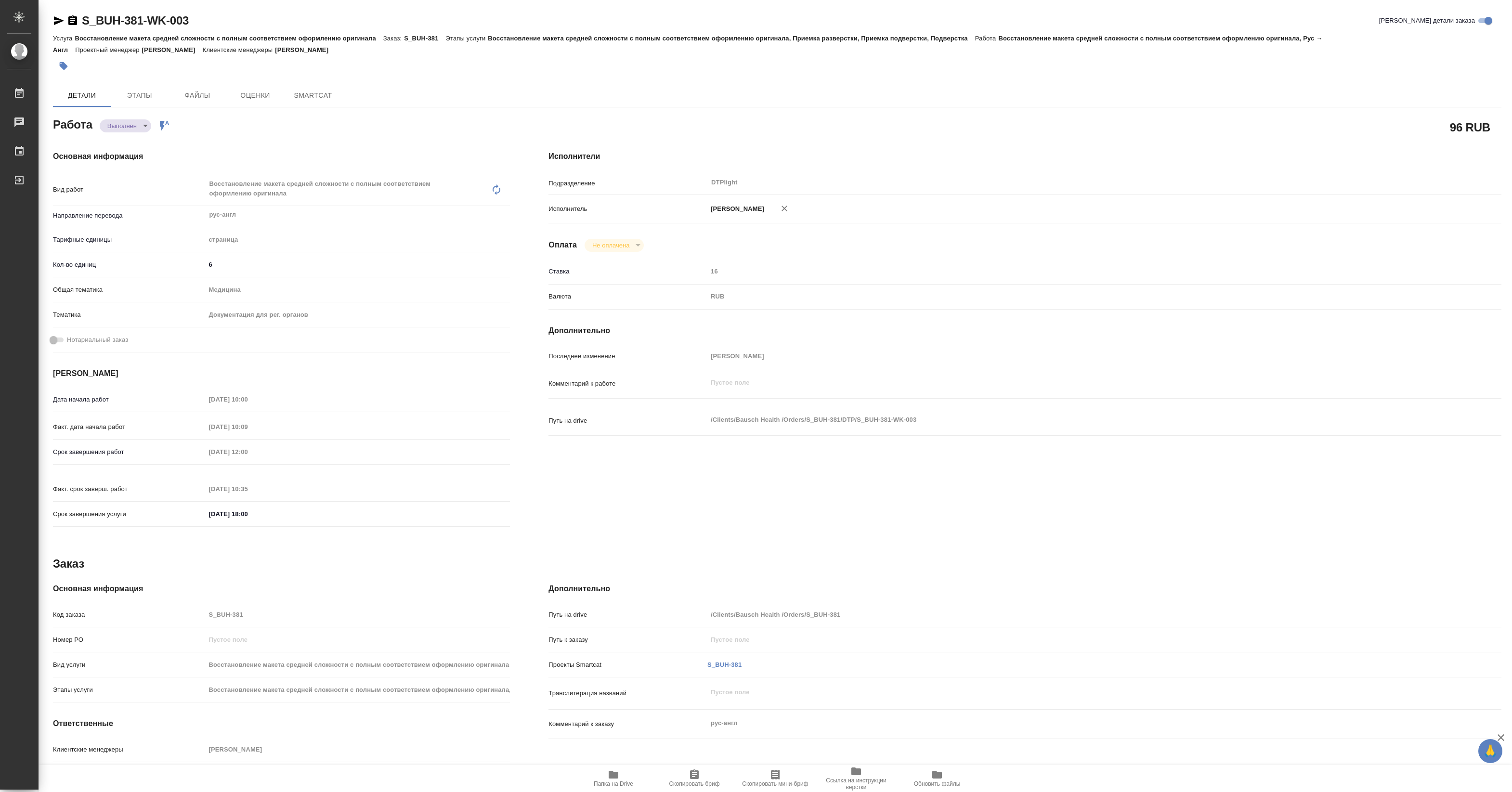
type textarea "x"
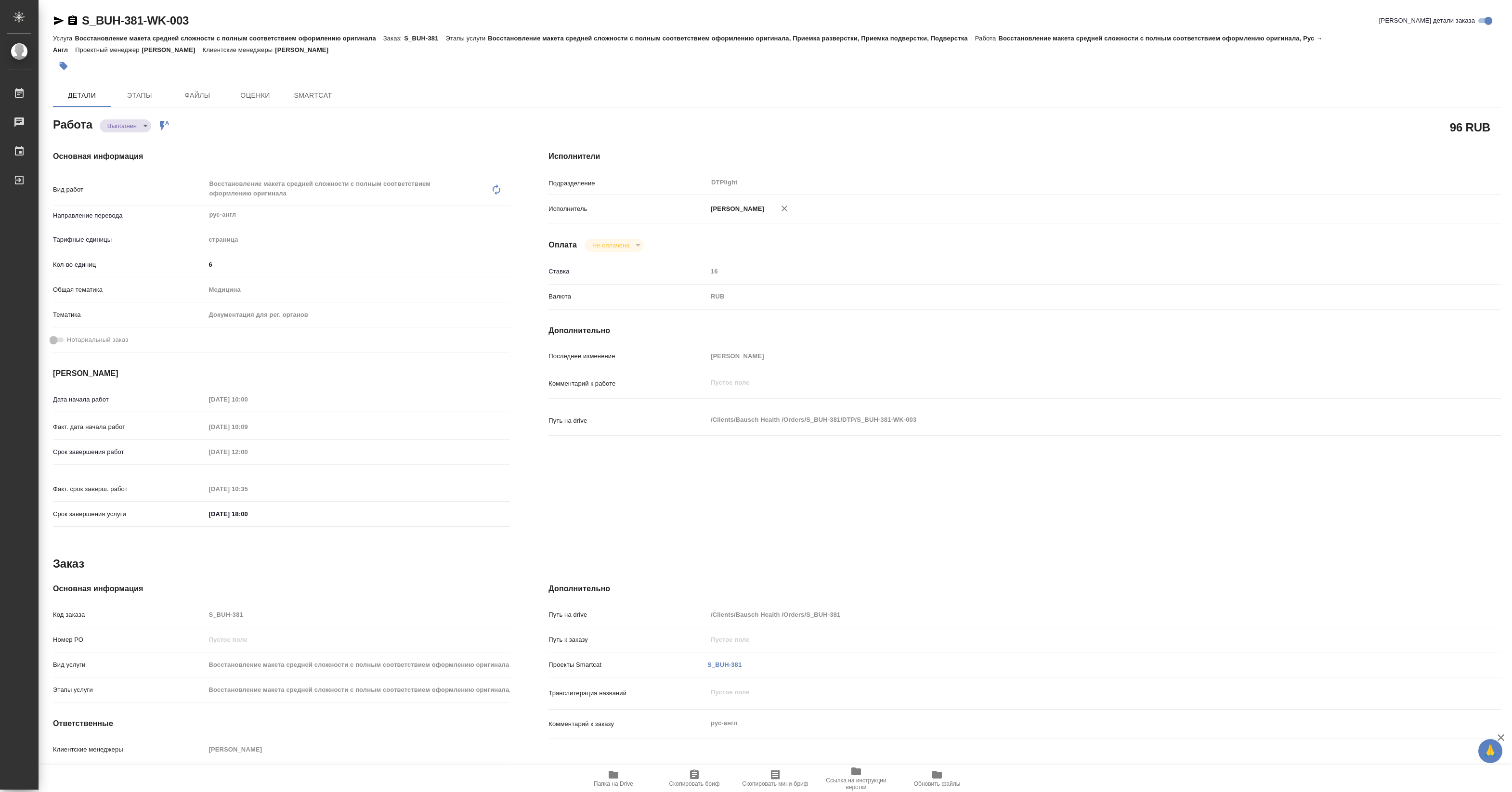
type textarea "x"
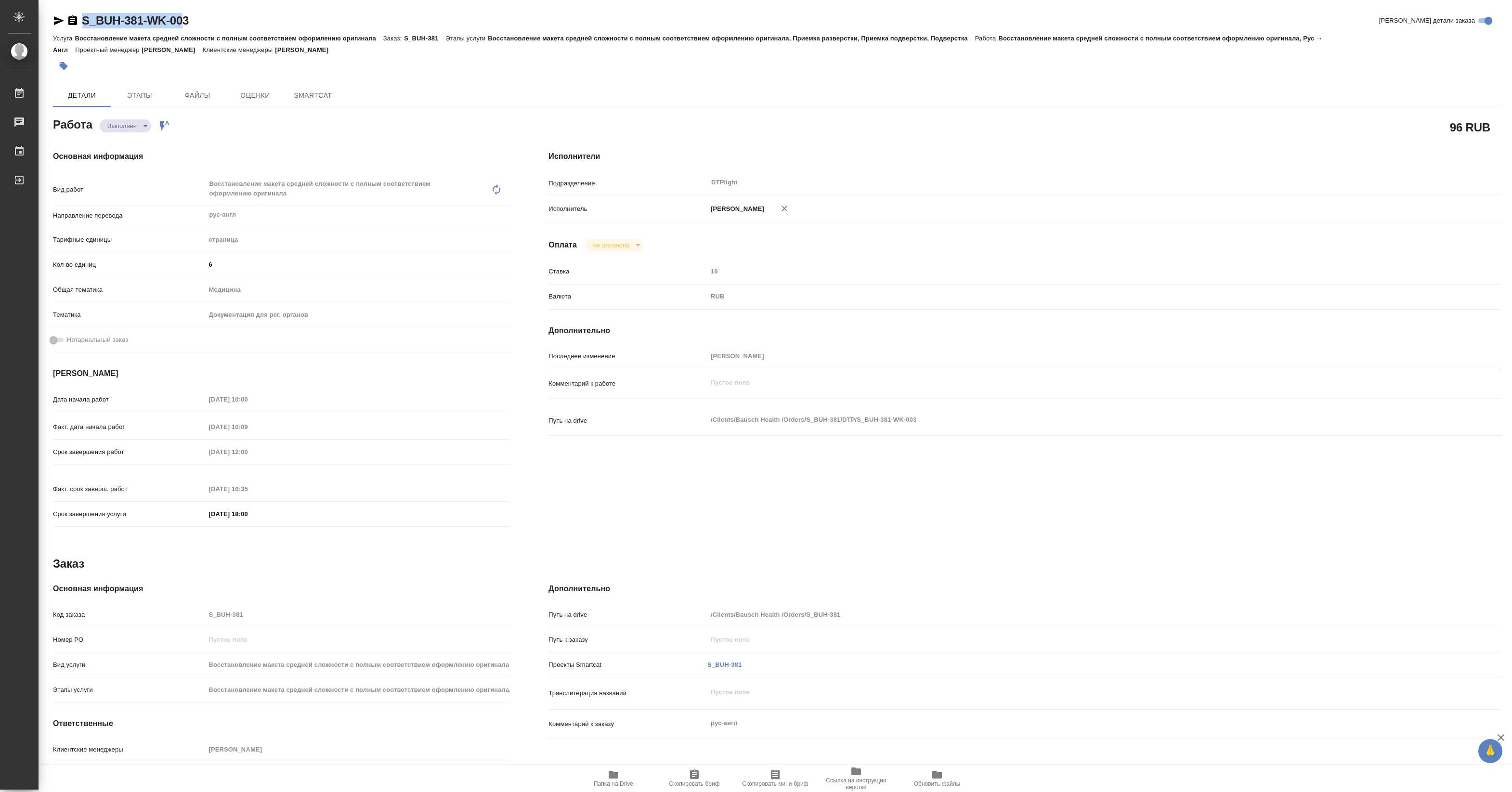
type textarea "x"
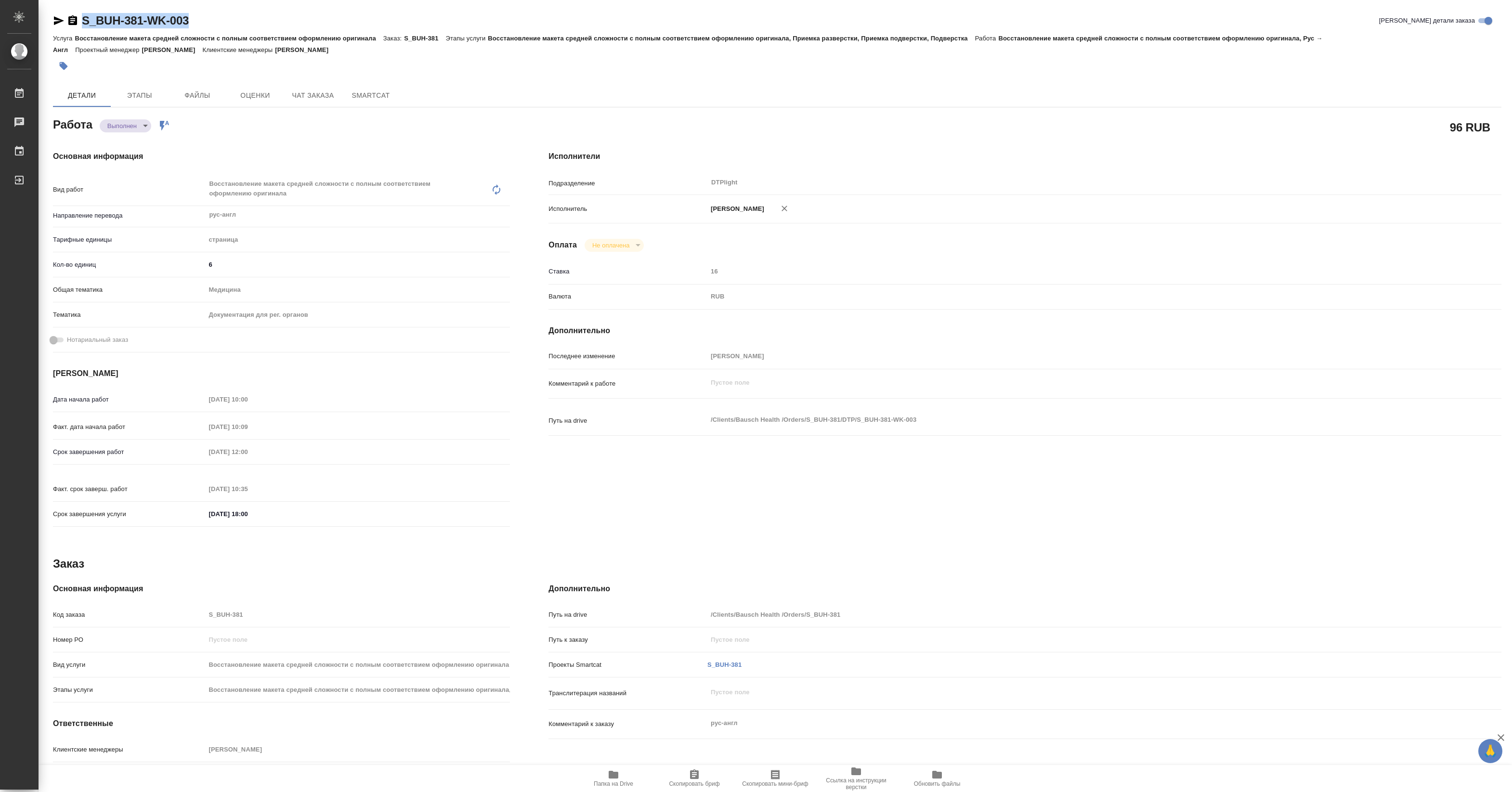
drag, startPoint x: 81, startPoint y: 27, endPoint x: 192, endPoint y: 23, distance: 111.1
click at [192, 23] on div "S_BUH-381-WK-003 Кратко детали заказа" at bounding box center [777, 21] width 1448 height 16
copy link "S_BUH-381-WK-003"
type textarea "x"
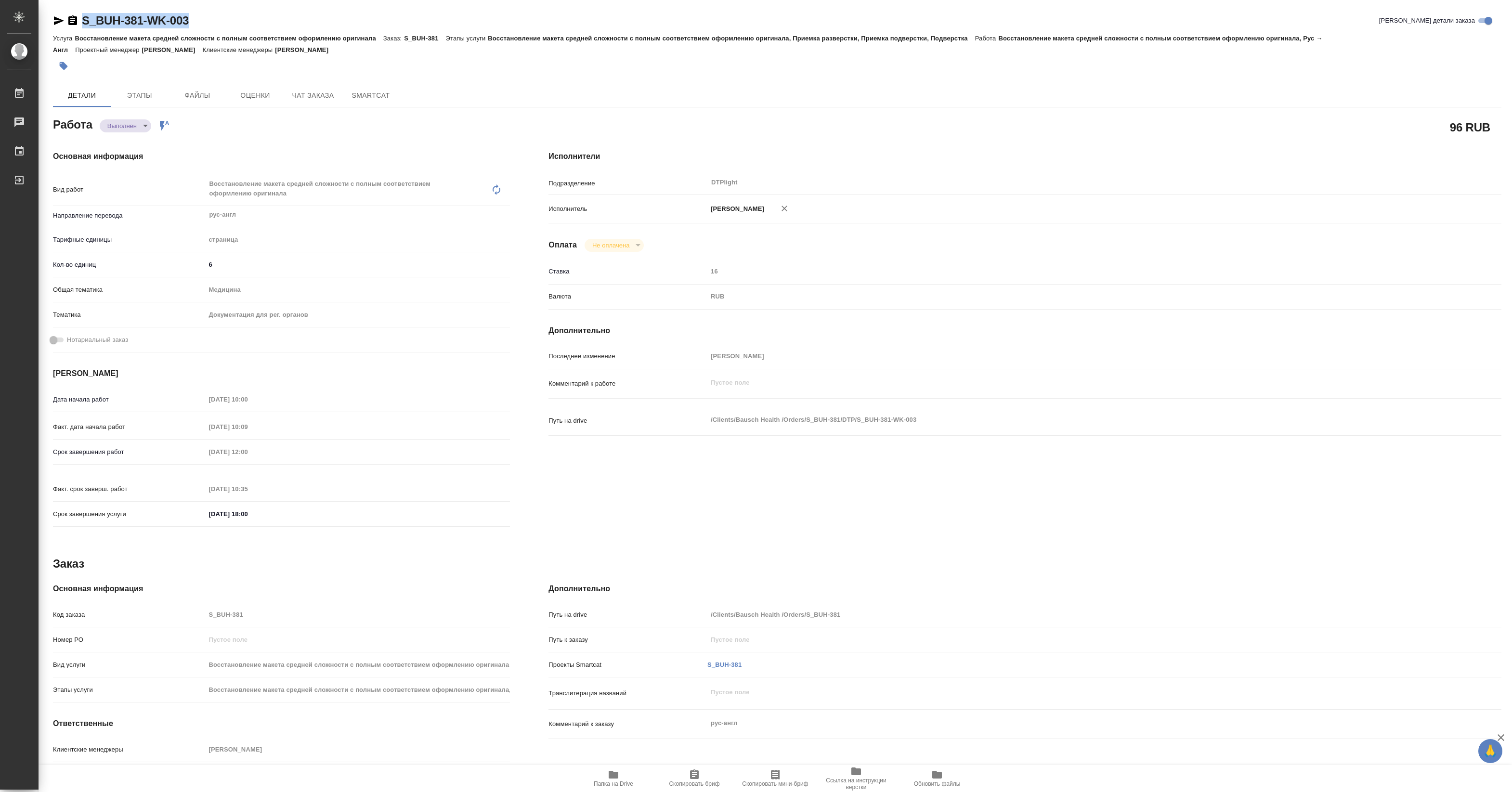
type textarea "x"
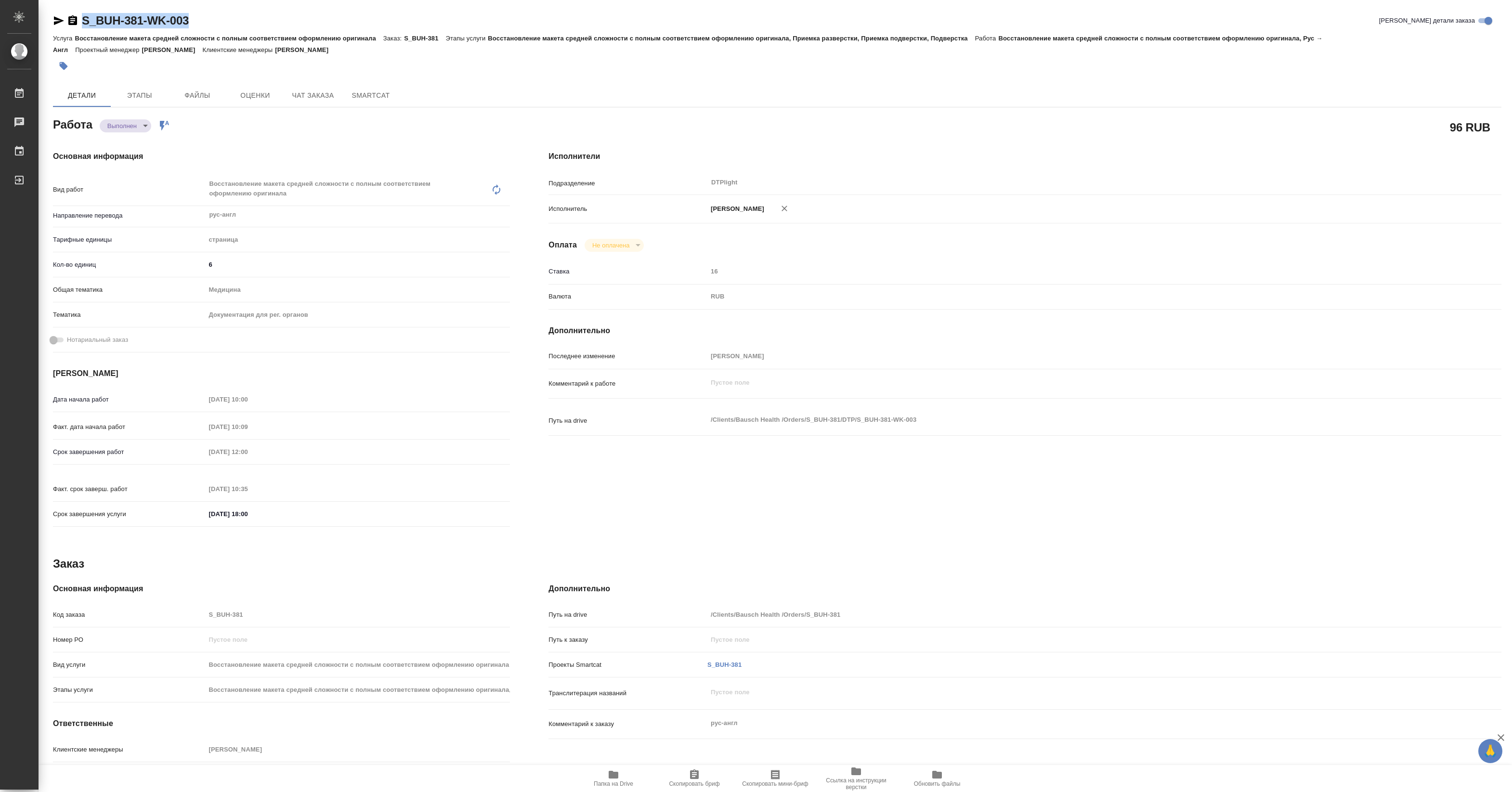
type textarea "x"
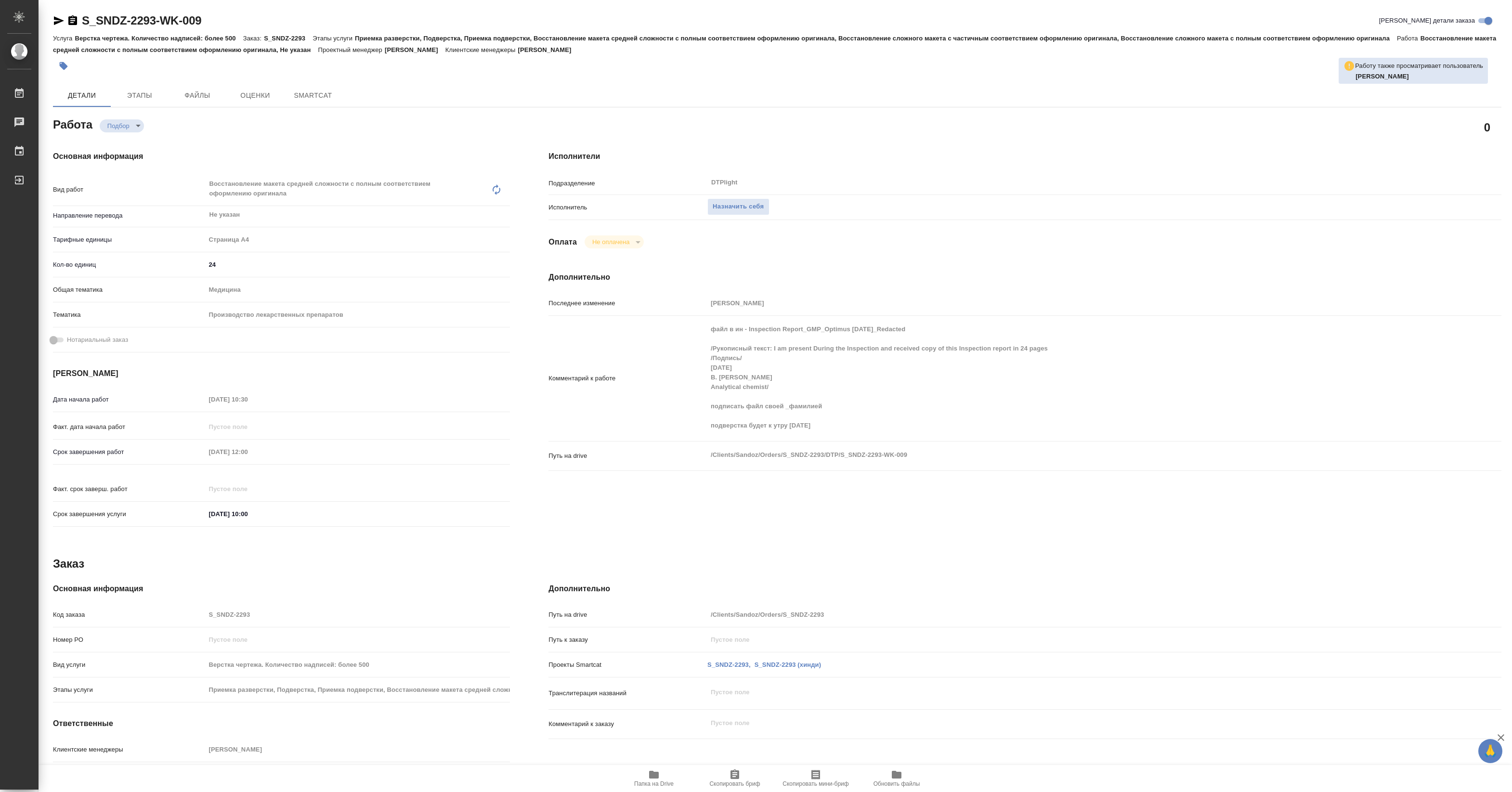
type textarea "x"
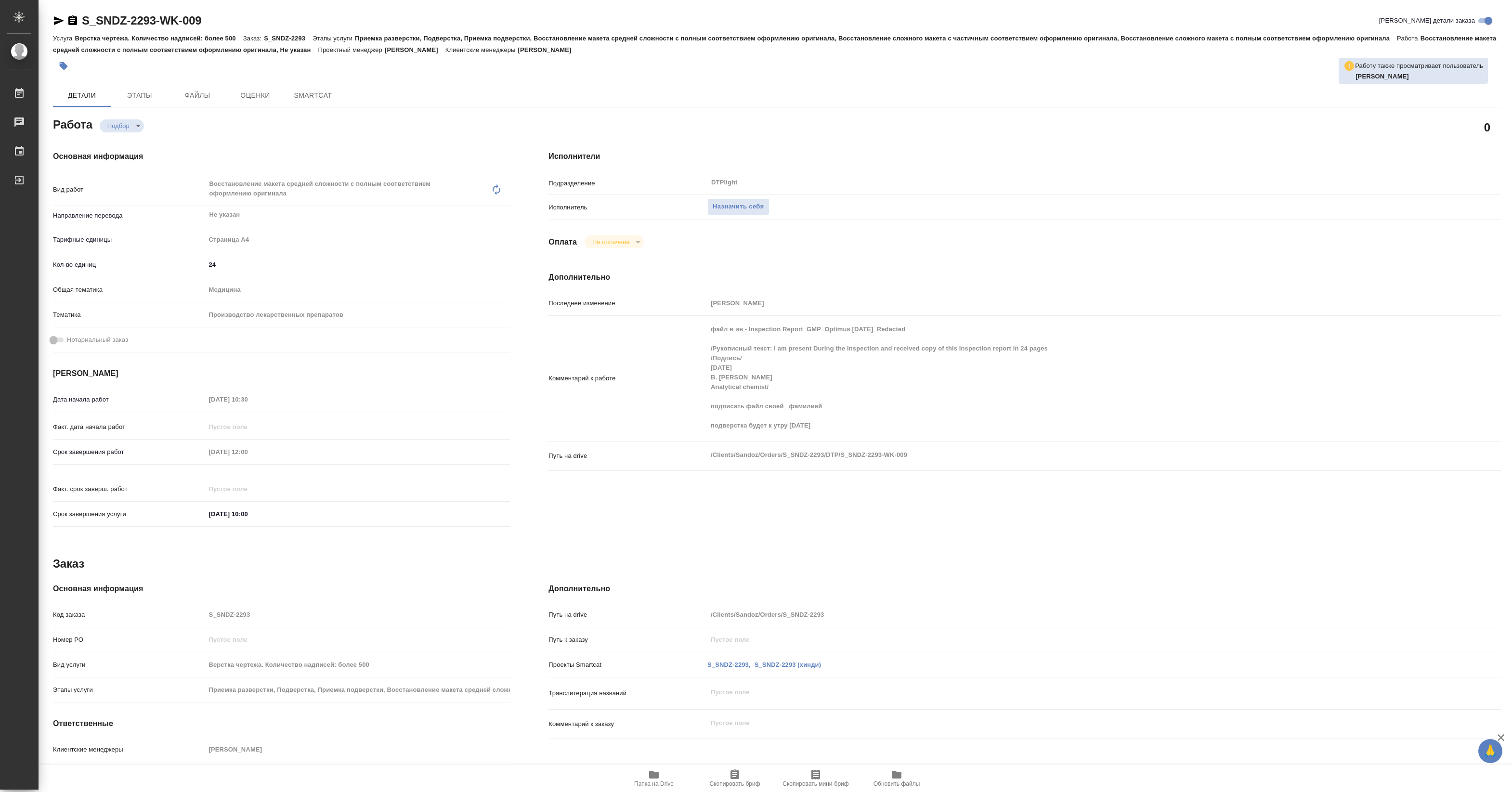
type textarea "x"
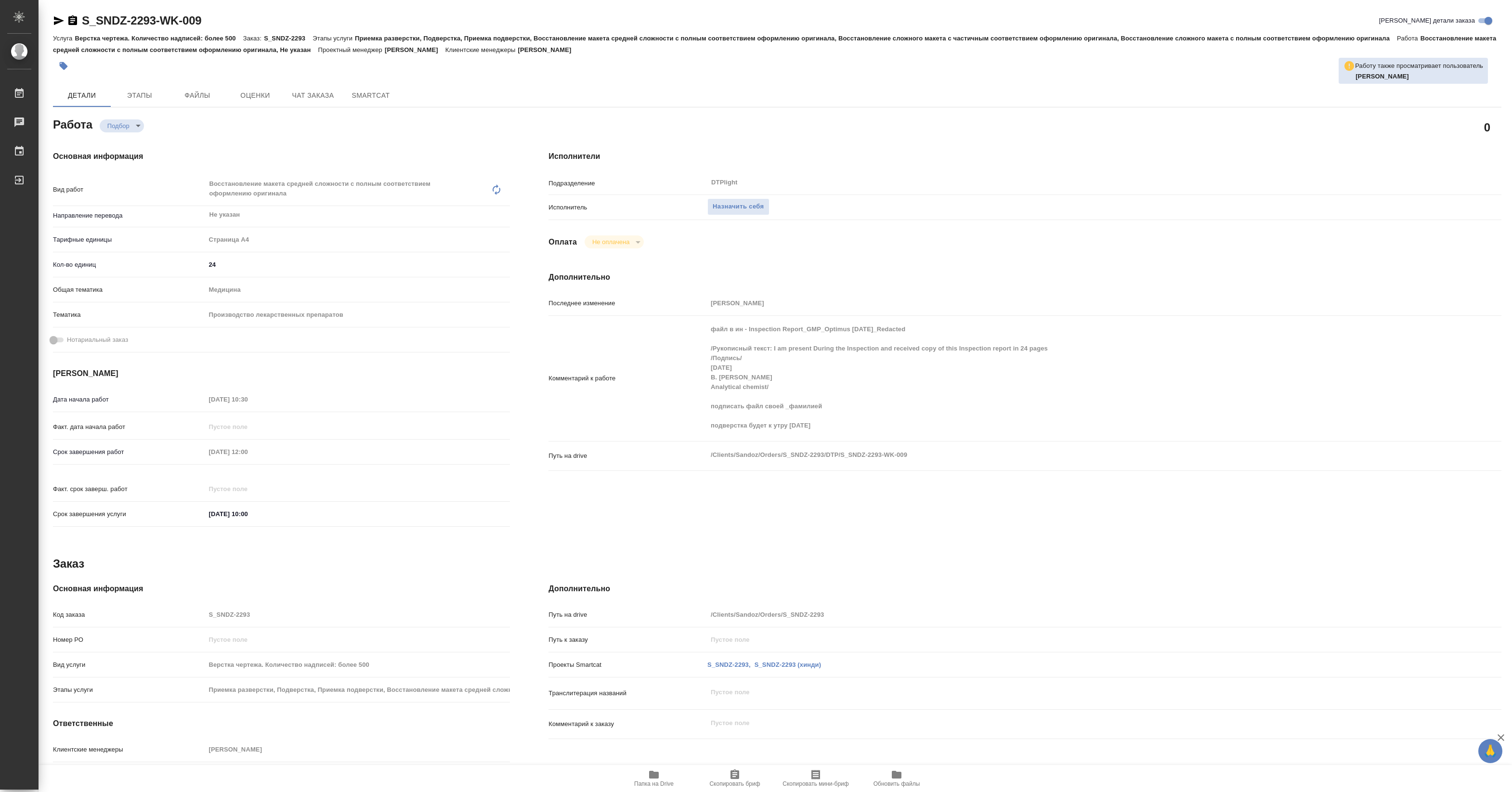
type textarea "x"
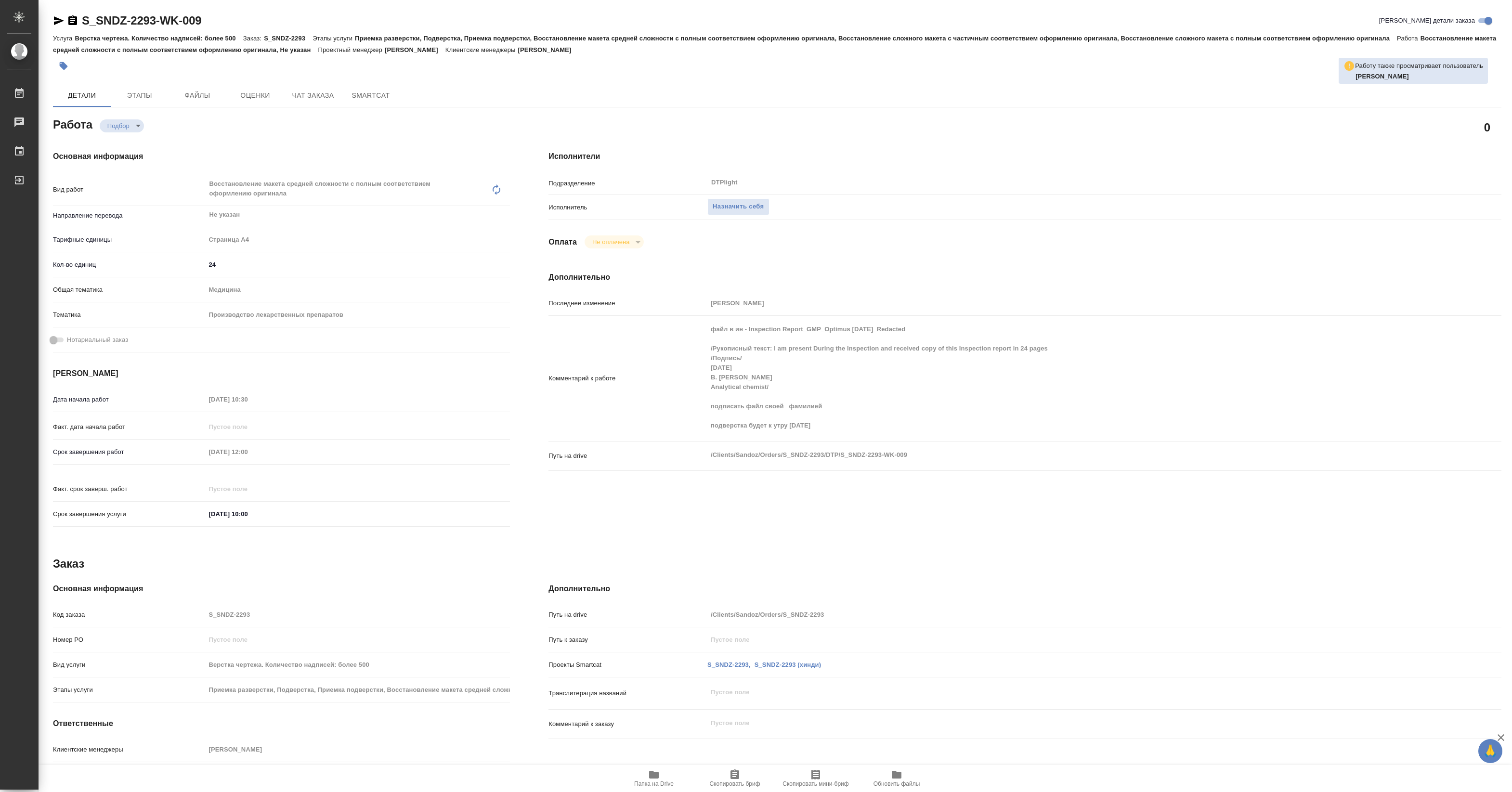
type textarea "x"
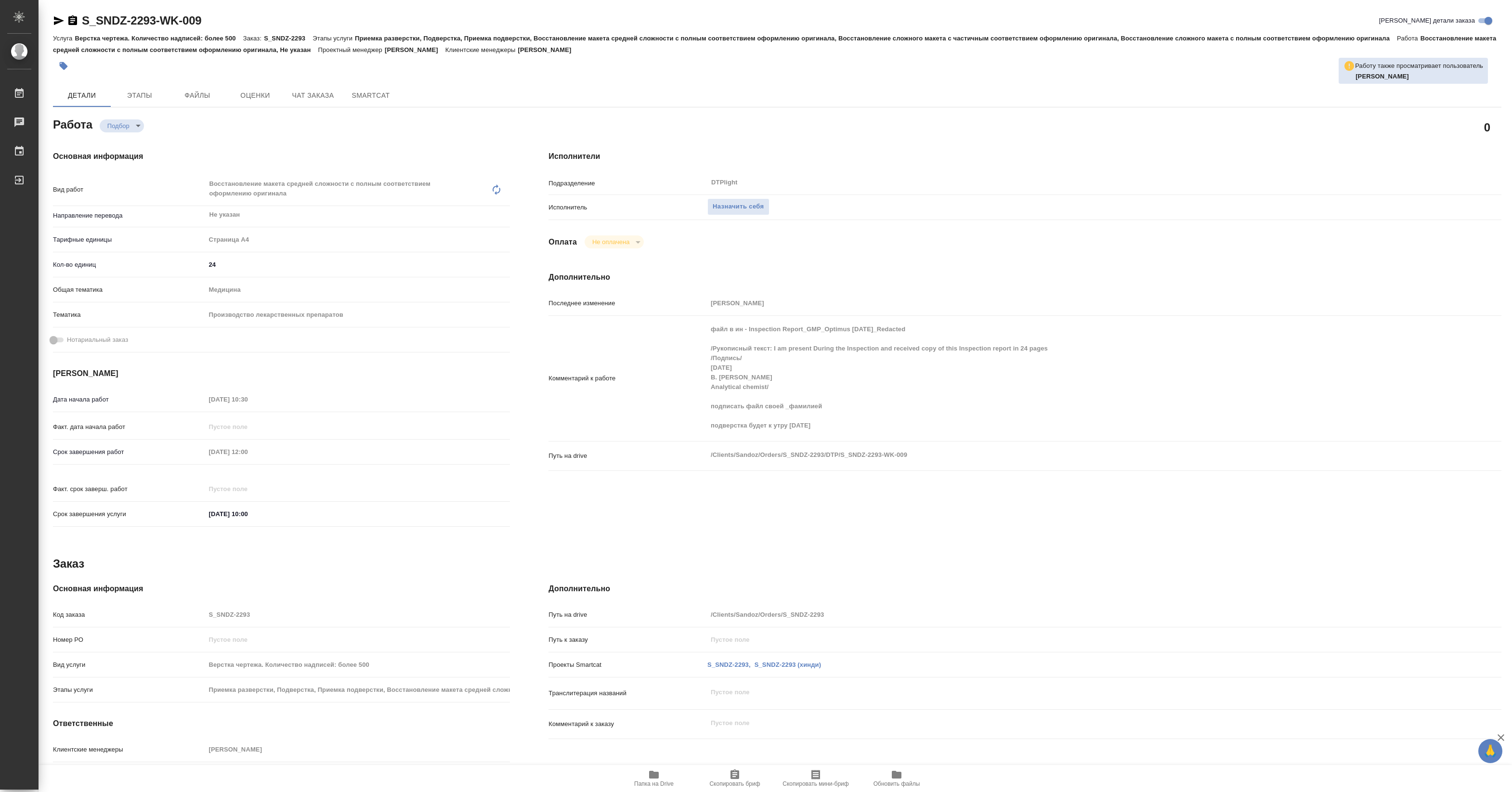
click at [654, 784] on span "Папка на Drive" at bounding box center [653, 784] width 39 height 7
click at [743, 212] on button "Назначить себя" at bounding box center [738, 207] width 62 height 17
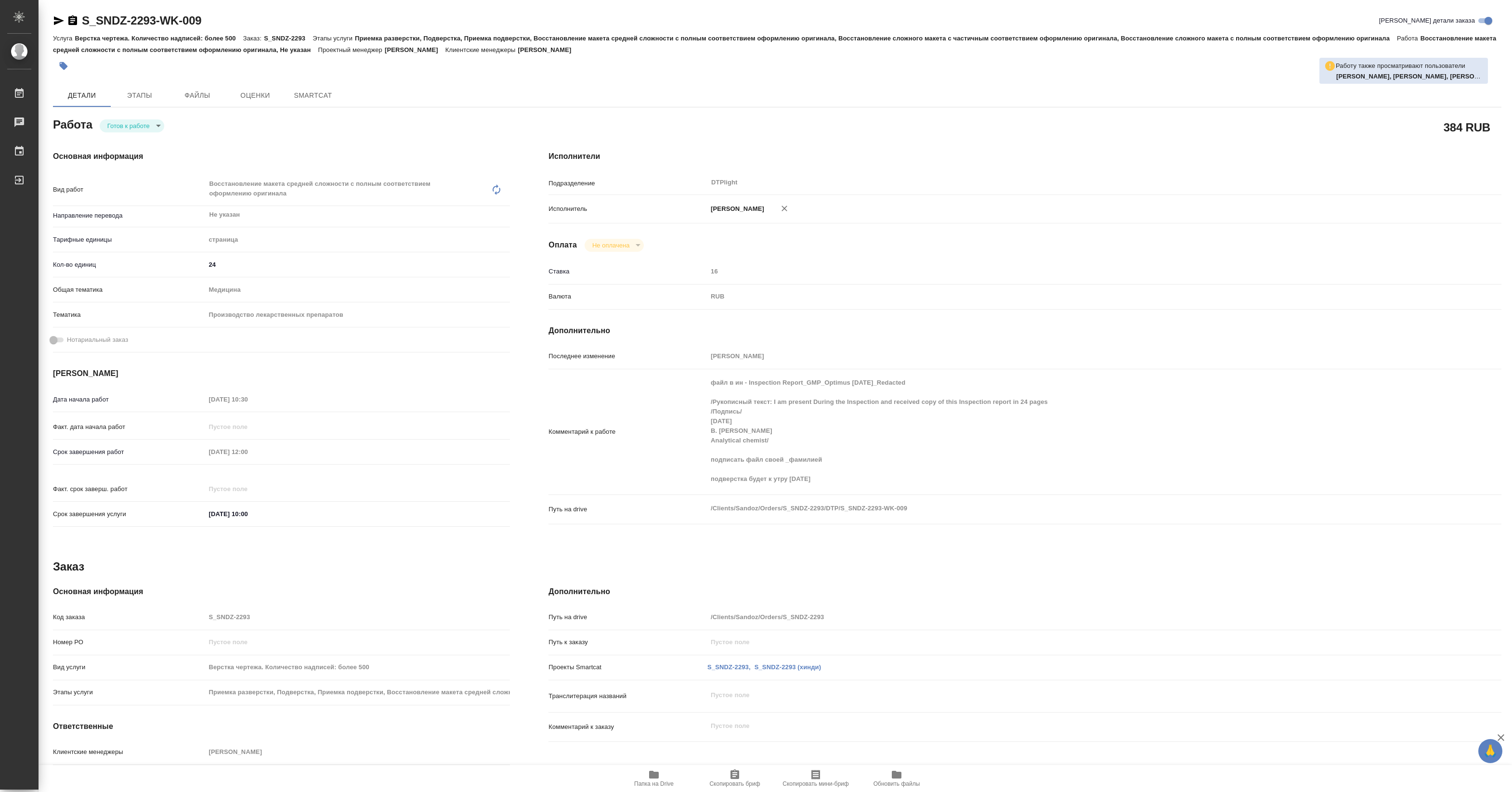
type textarea "x"
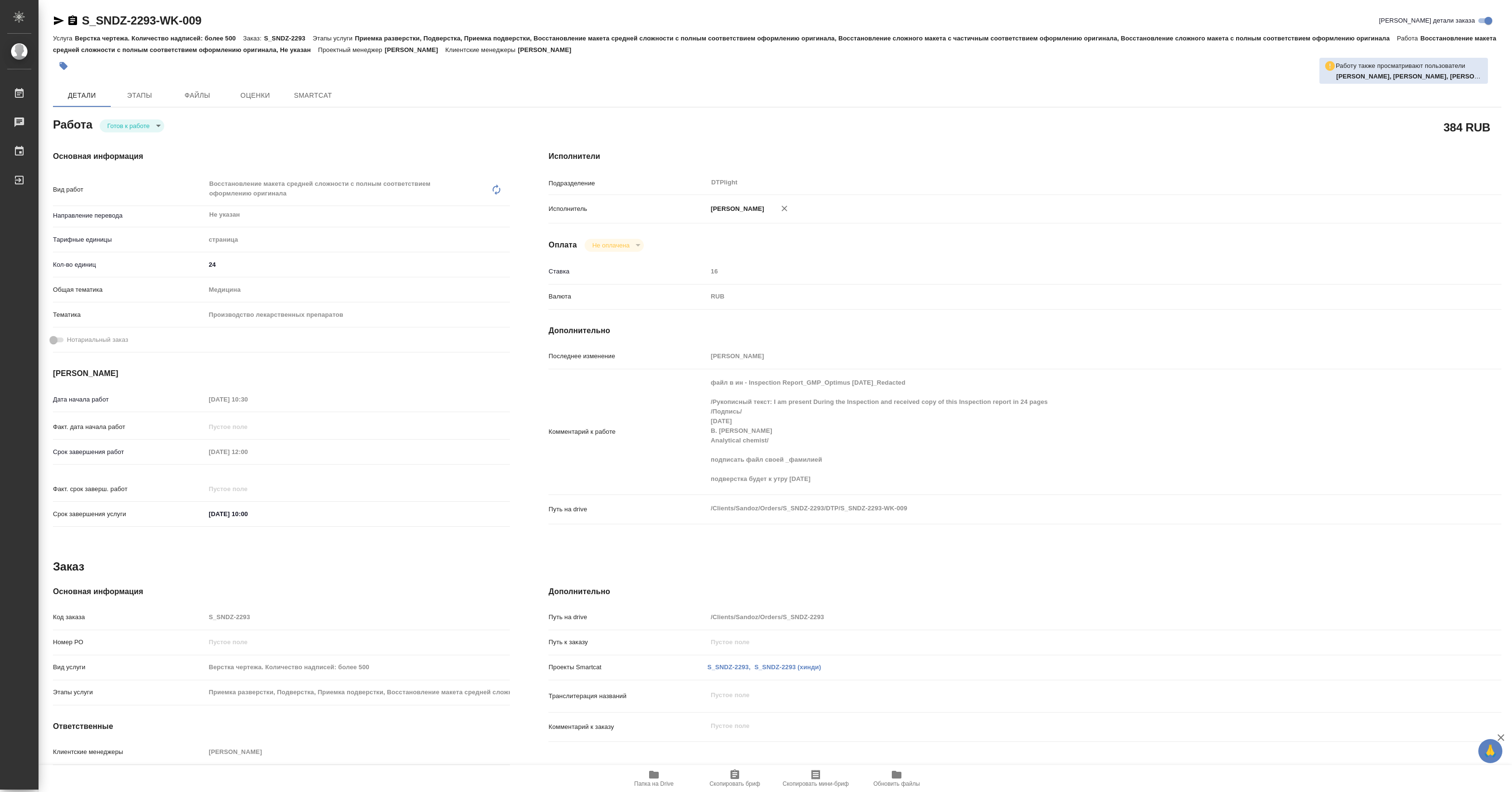
type textarea "x"
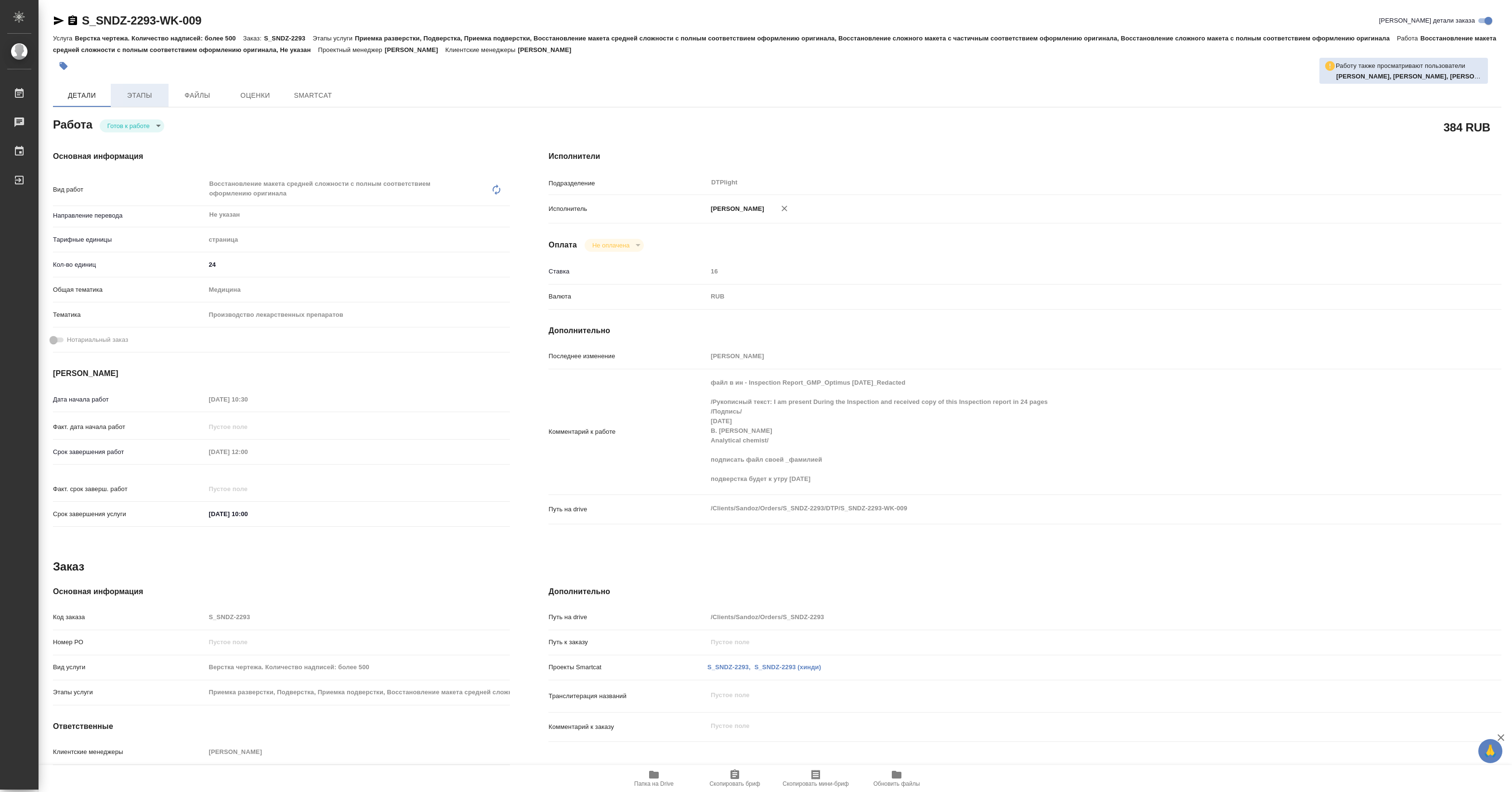
type textarea "x"
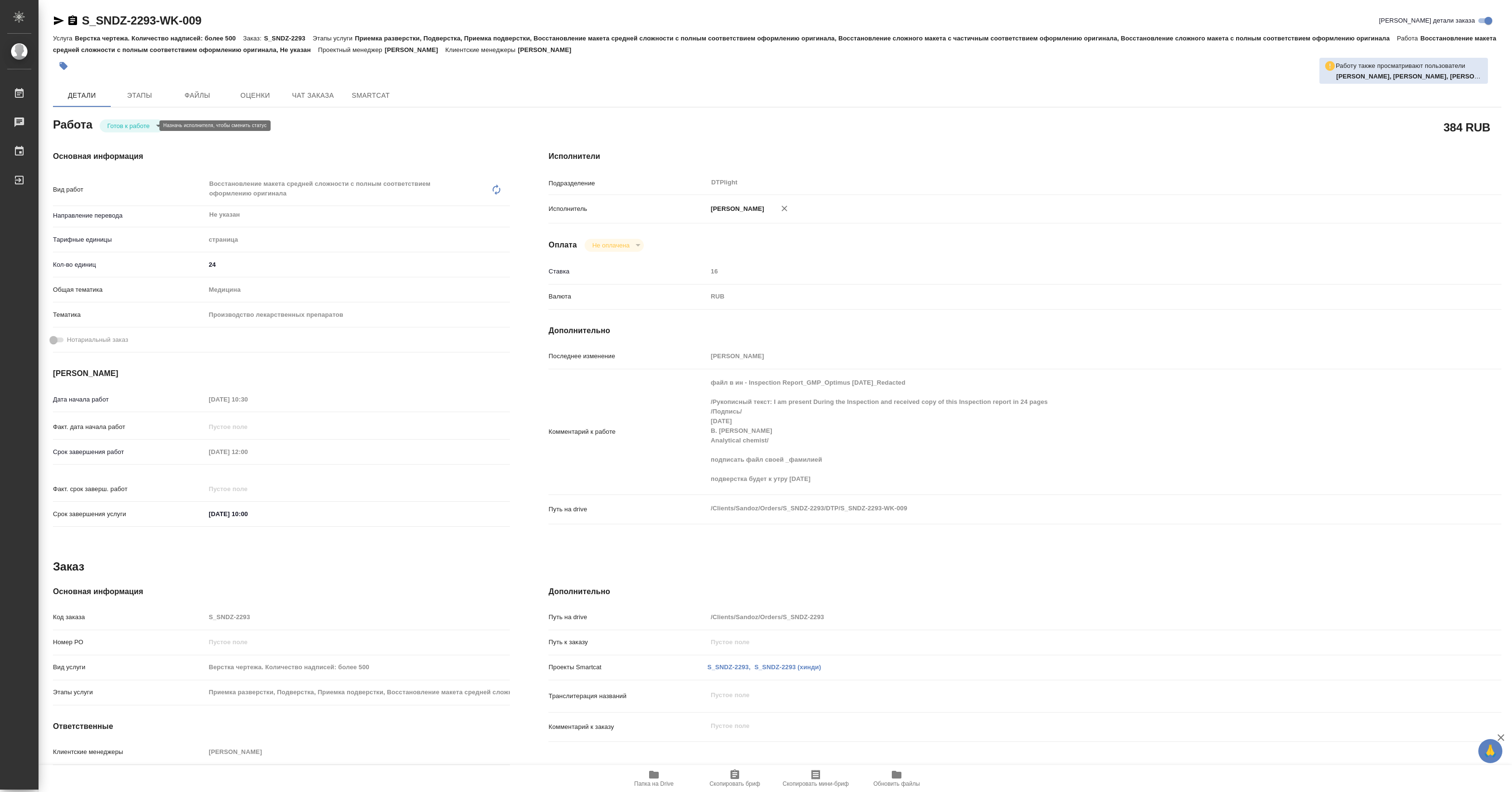
click at [147, 128] on body "🙏 .cls-1 fill:#fff; AWATERA Pankina Anna Работы Чаты График Выйти S_SNDZ-2293-W…" at bounding box center [756, 396] width 1512 height 792
type textarea "x"
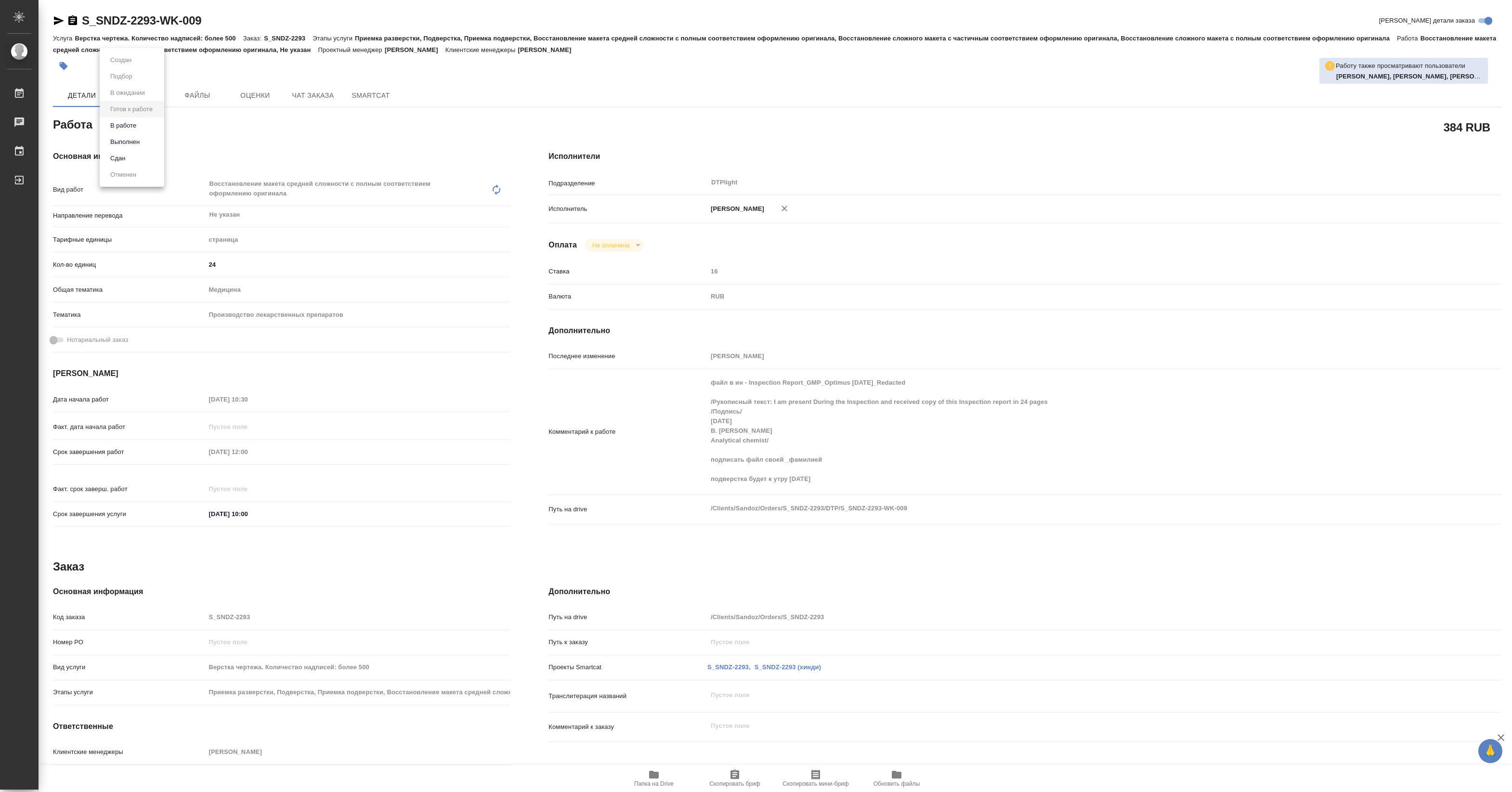
type textarea "x"
click at [133, 124] on button "В работе" at bounding box center [123, 125] width 32 height 11
type textarea "x"
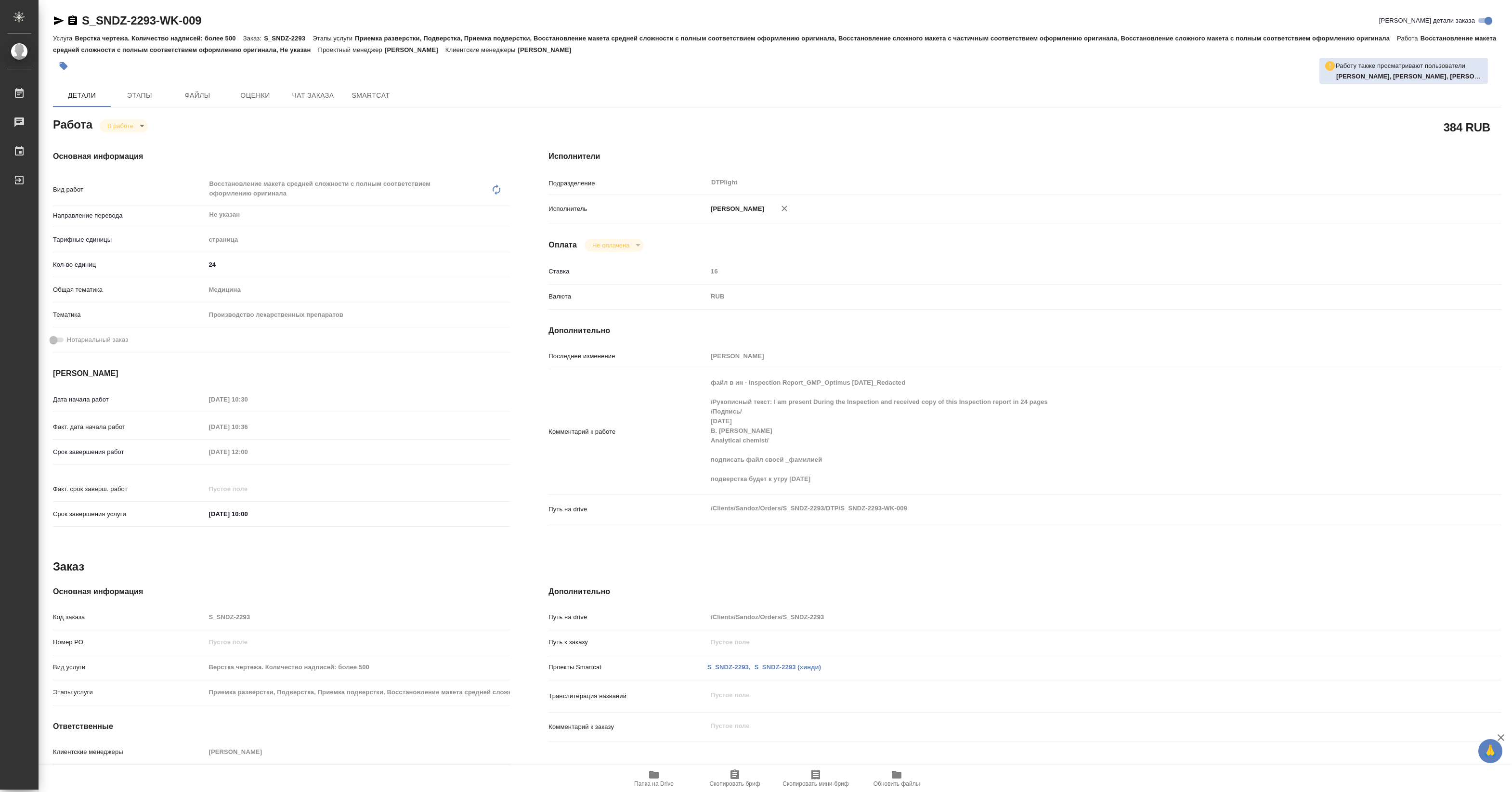
type textarea "x"
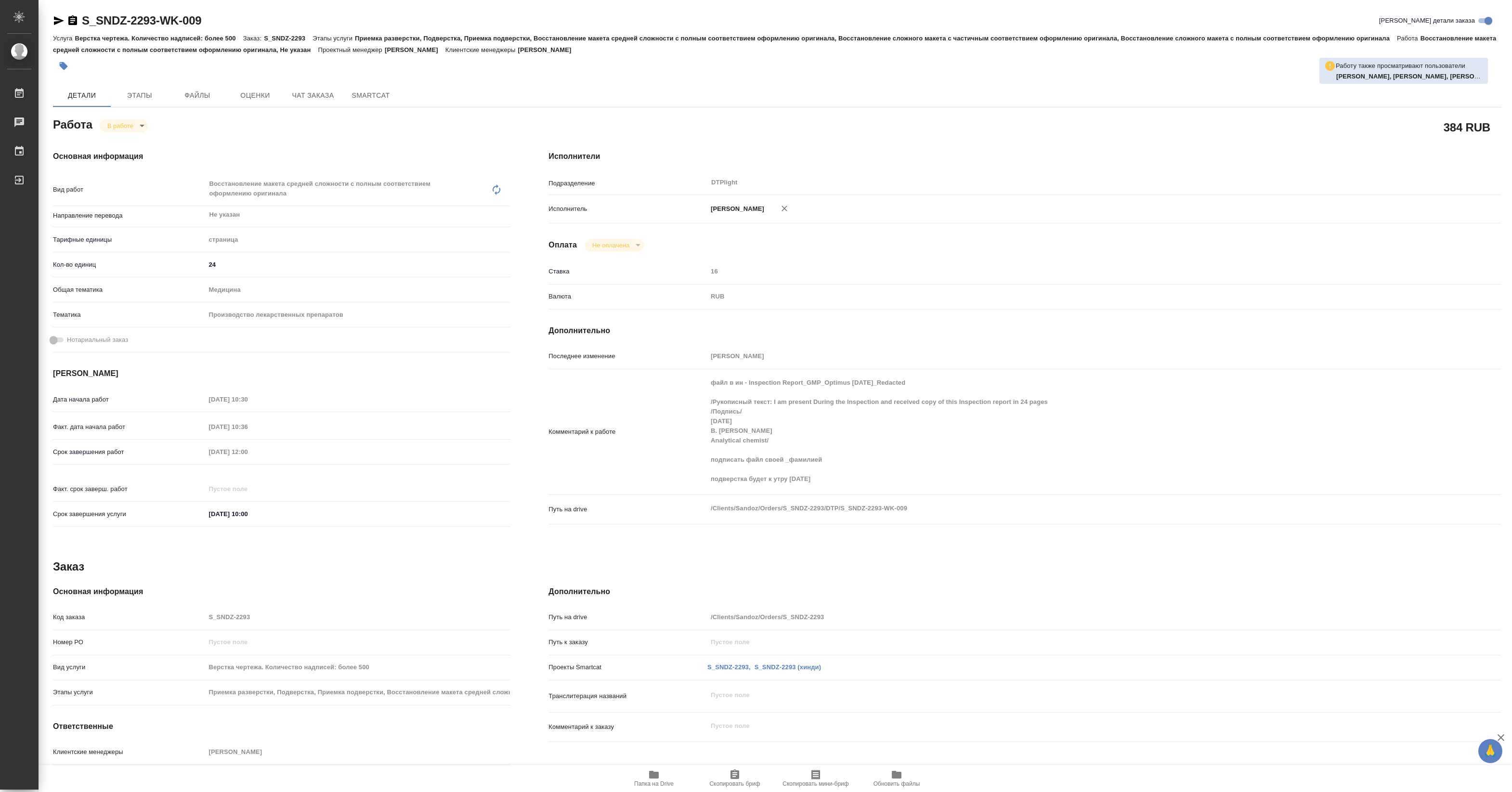
type textarea "x"
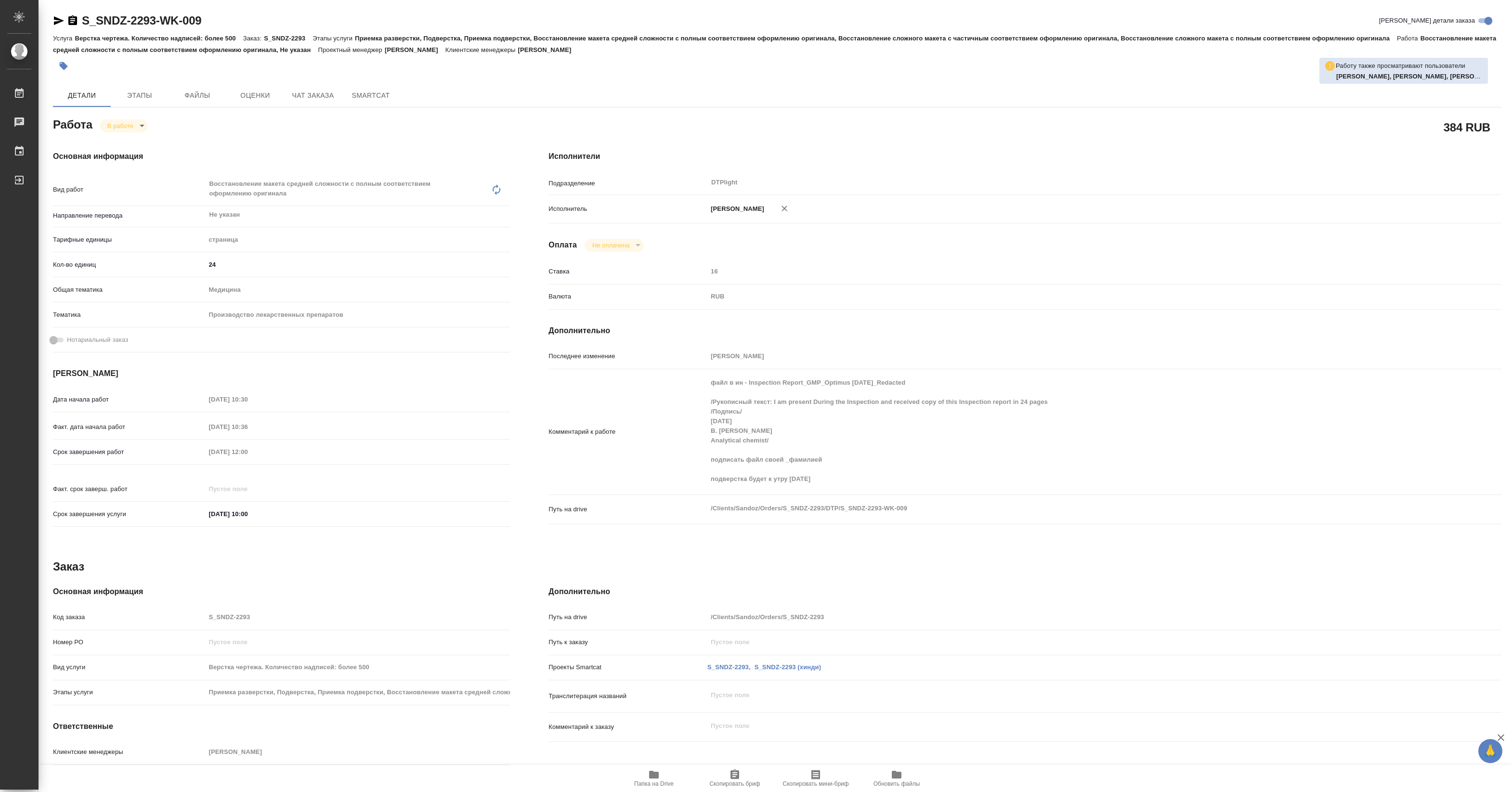
type textarea "x"
click at [648, 775] on icon "button" at bounding box center [654, 775] width 12 height 12
click at [124, 125] on body "🙏 .cls-1 fill:#fff; AWATERA Pankina Anna Работы 3 Чаты График Выйти S_SNDZ-2293…" at bounding box center [756, 396] width 1512 height 792
click at [129, 143] on button "Выполнен" at bounding box center [125, 141] width 35 height 11
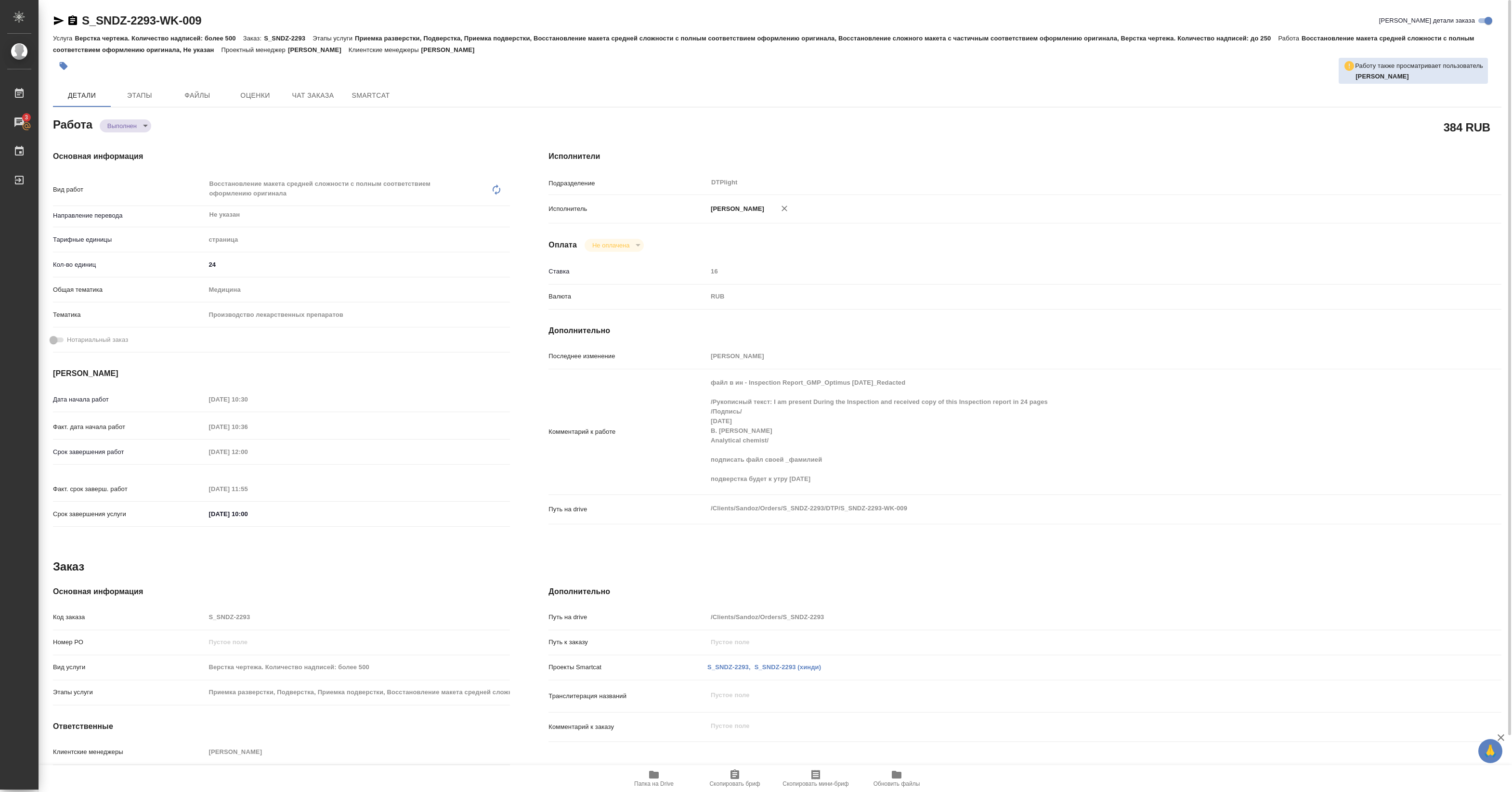
type textarea "x"
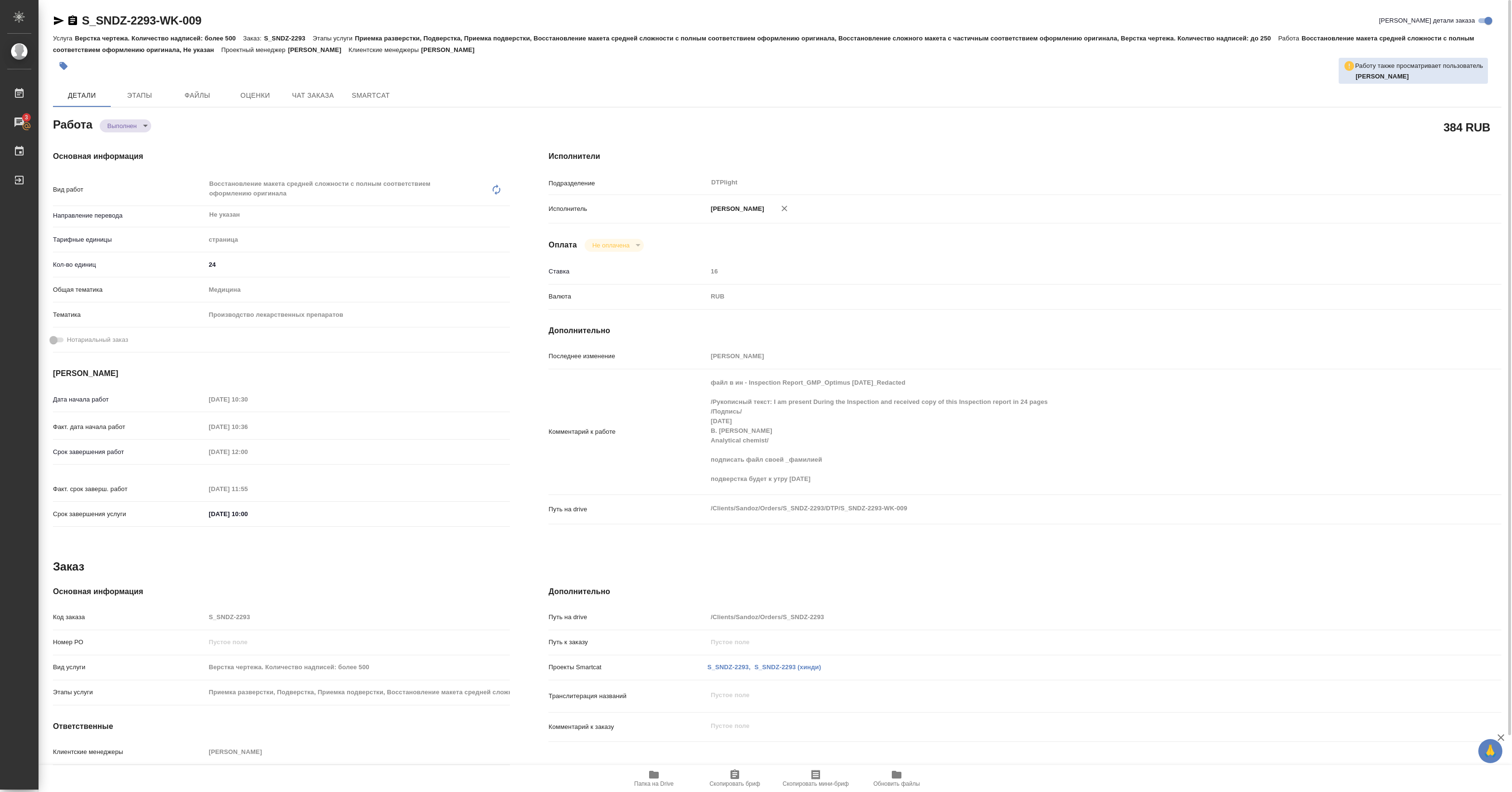
type textarea "x"
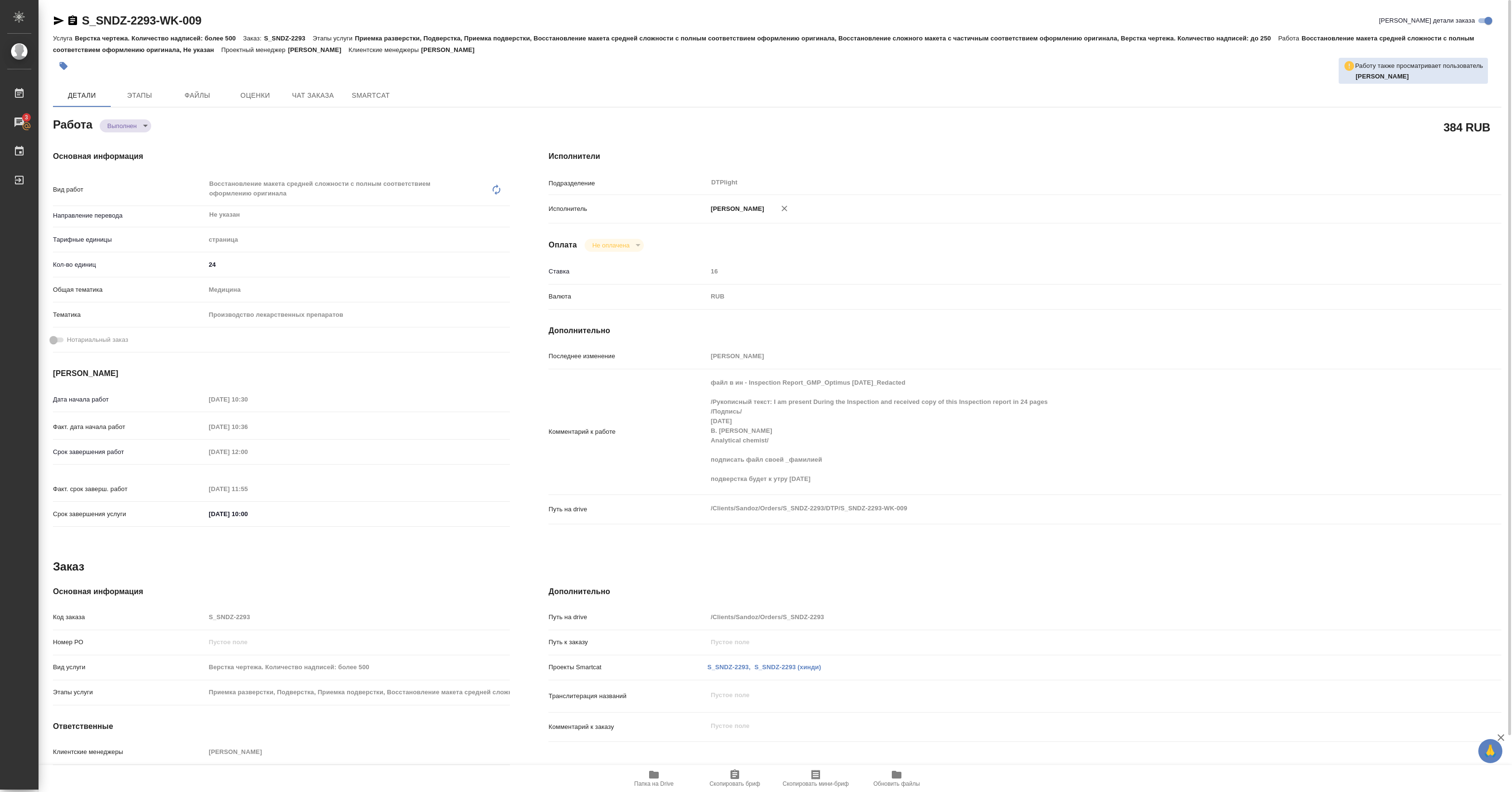
type textarea "x"
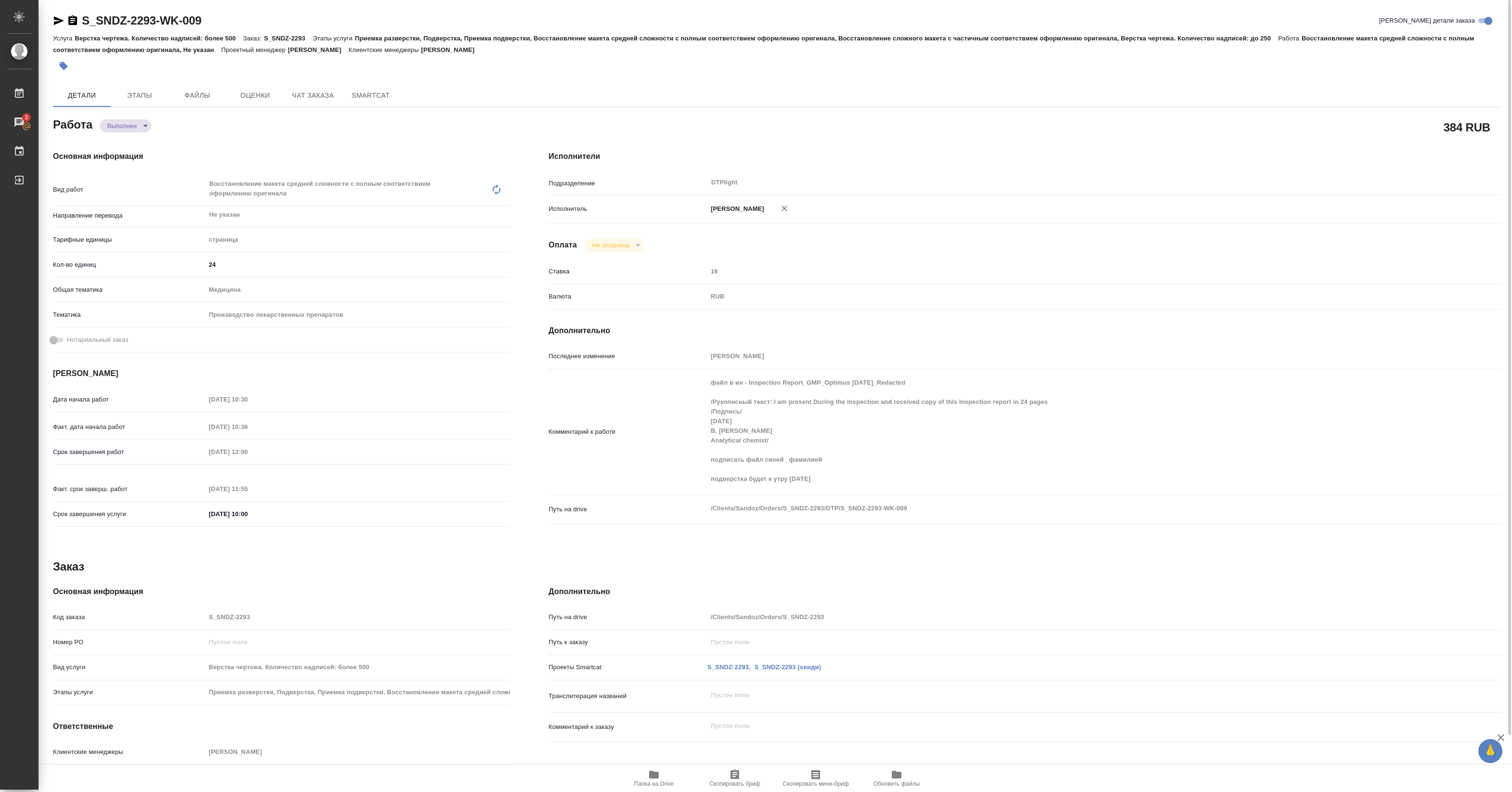
type textarea "x"
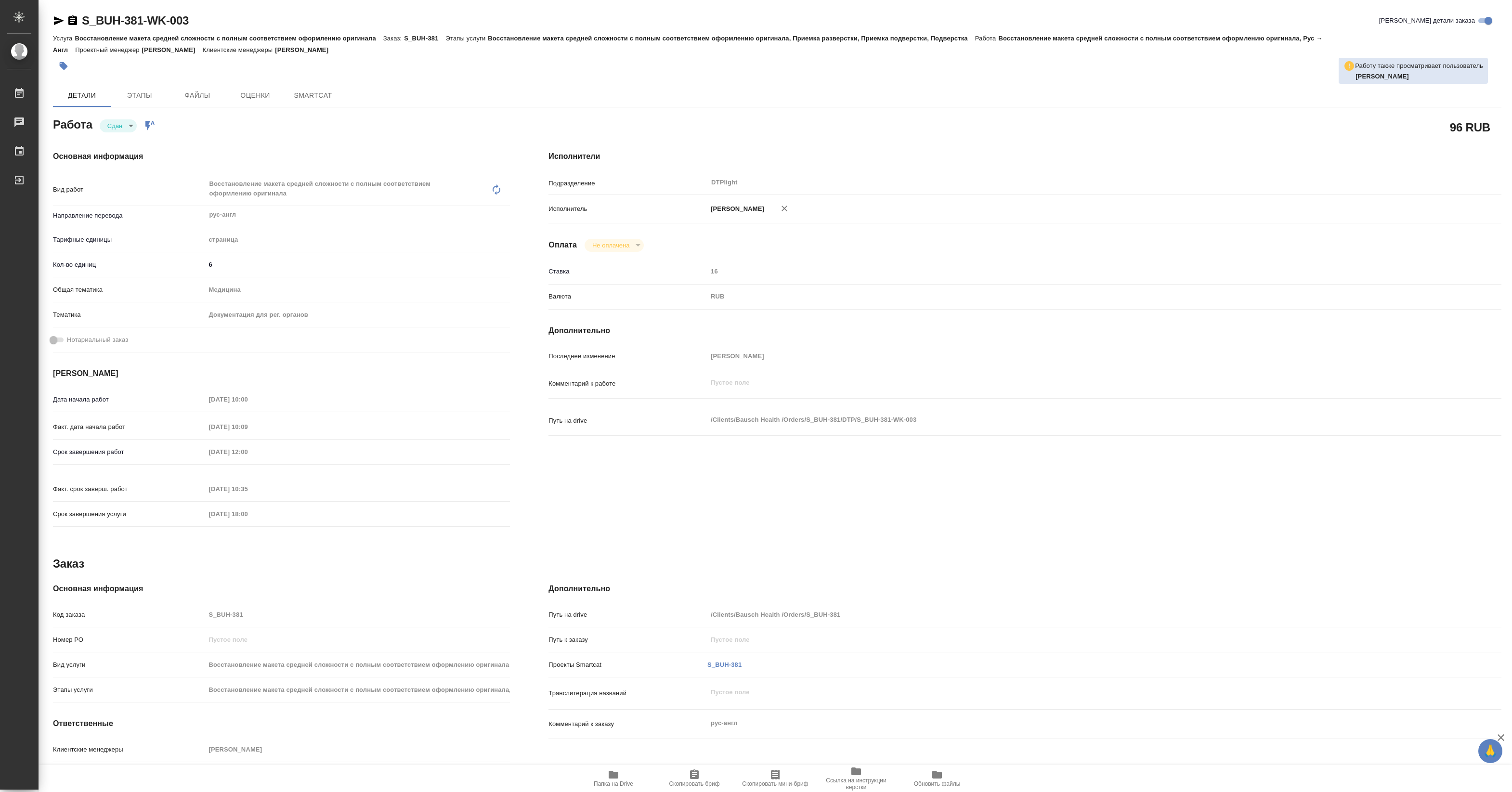
type textarea "x"
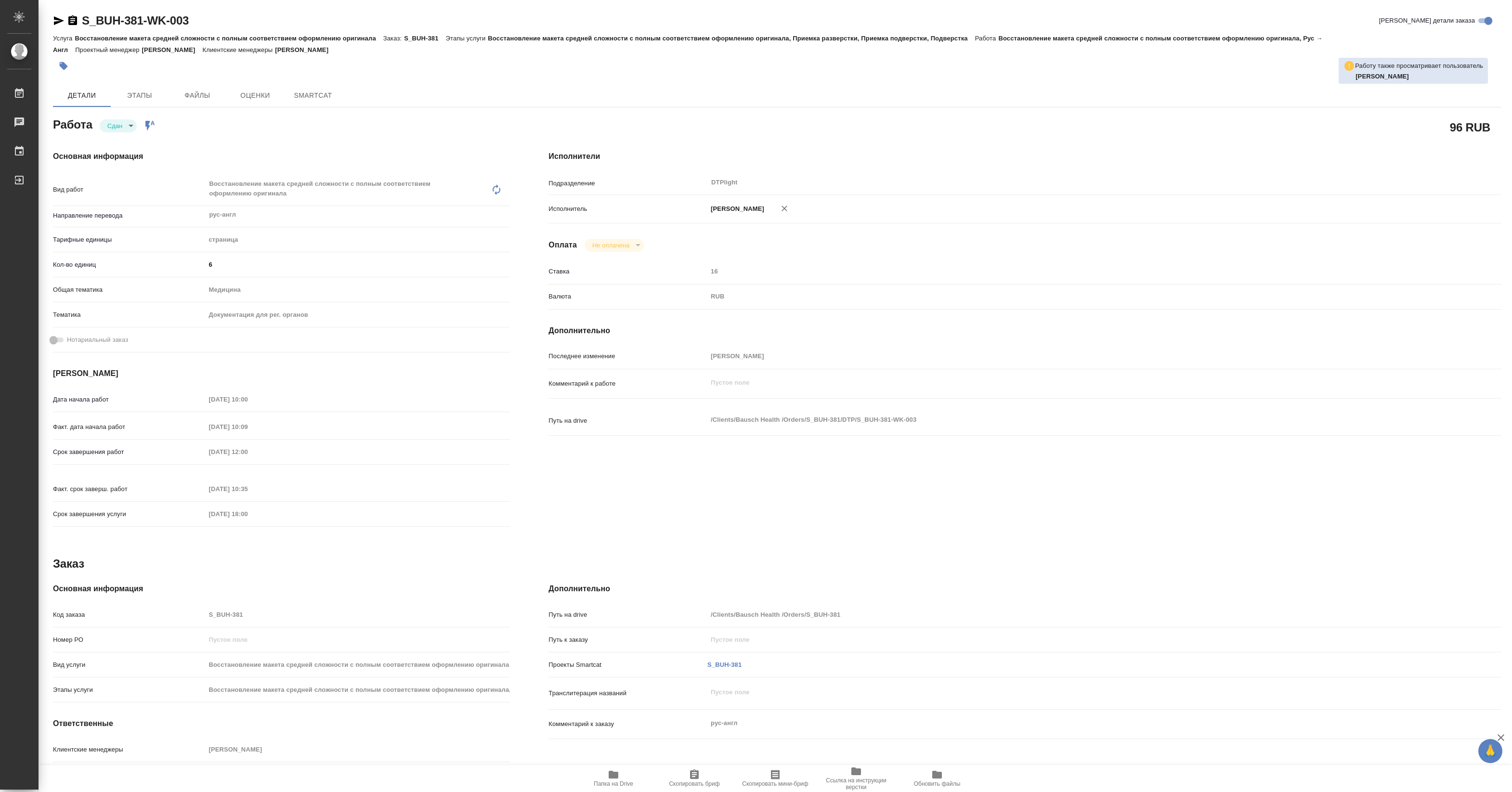
type textarea "x"
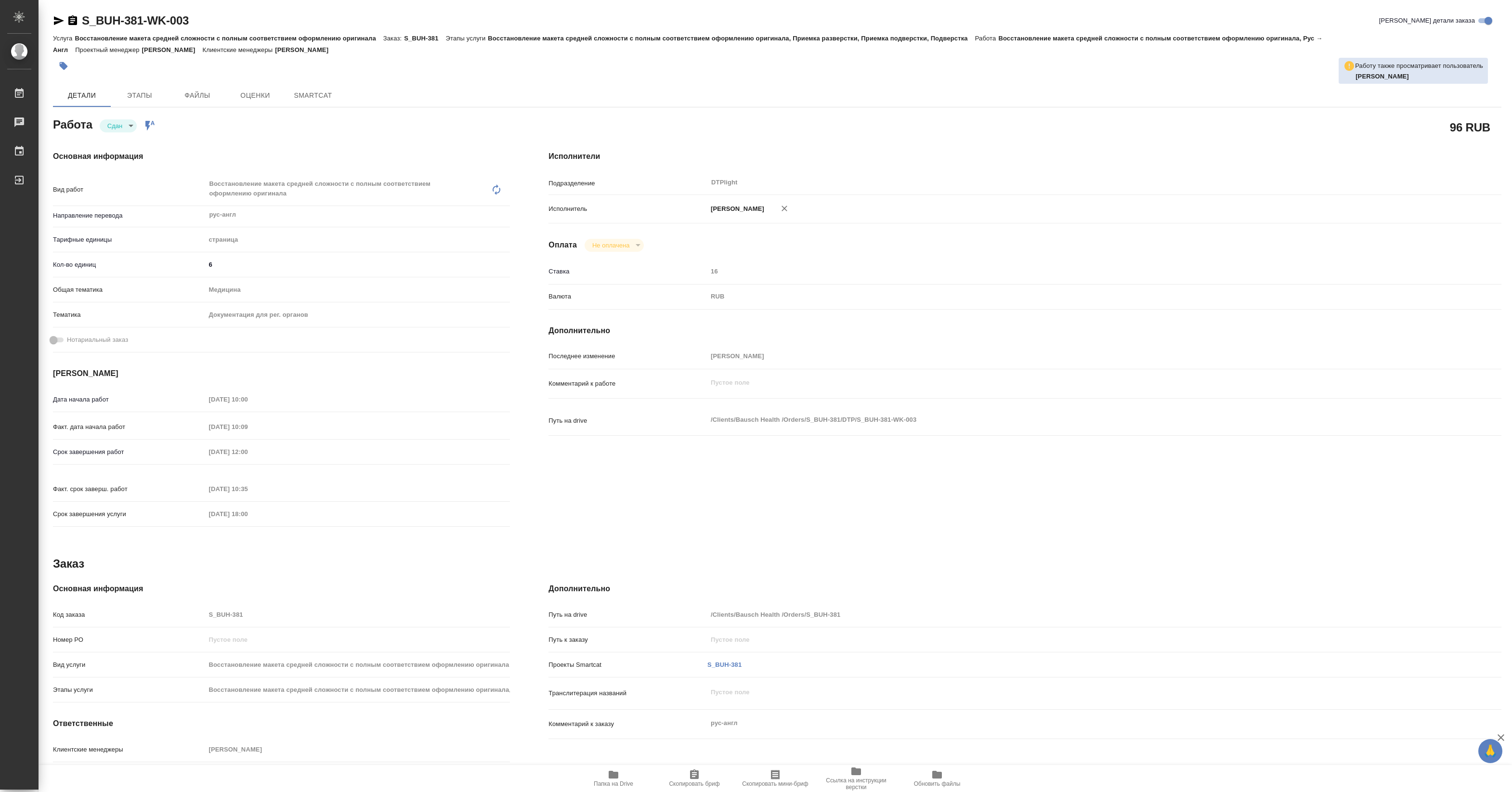
type textarea "x"
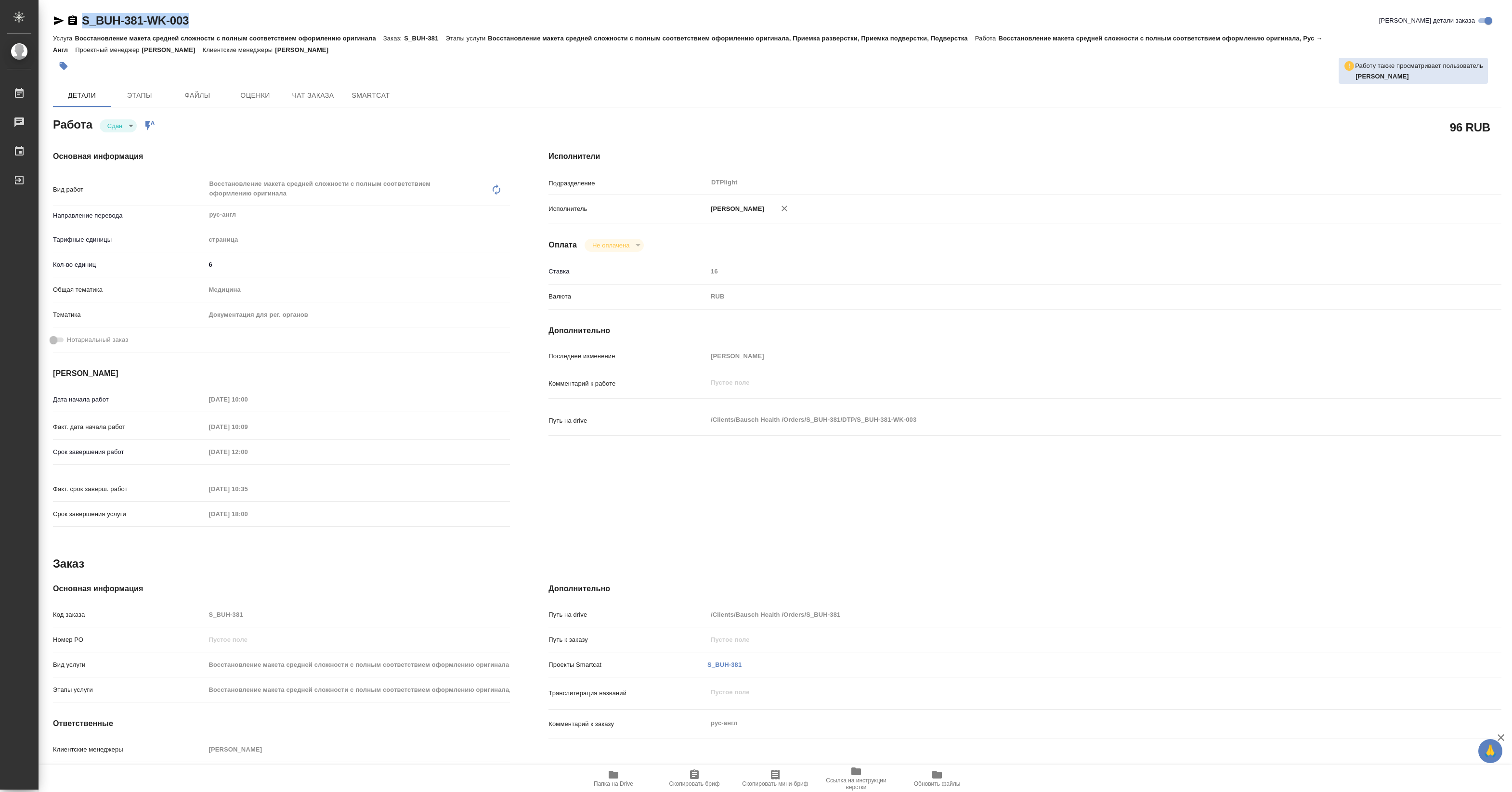
drag, startPoint x: 82, startPoint y: 27, endPoint x: 199, endPoint y: 20, distance: 117.2
click at [199, 20] on div "S_BUH-381-WK-003 Кратко детали заказа" at bounding box center [777, 21] width 1448 height 16
type textarea "x"
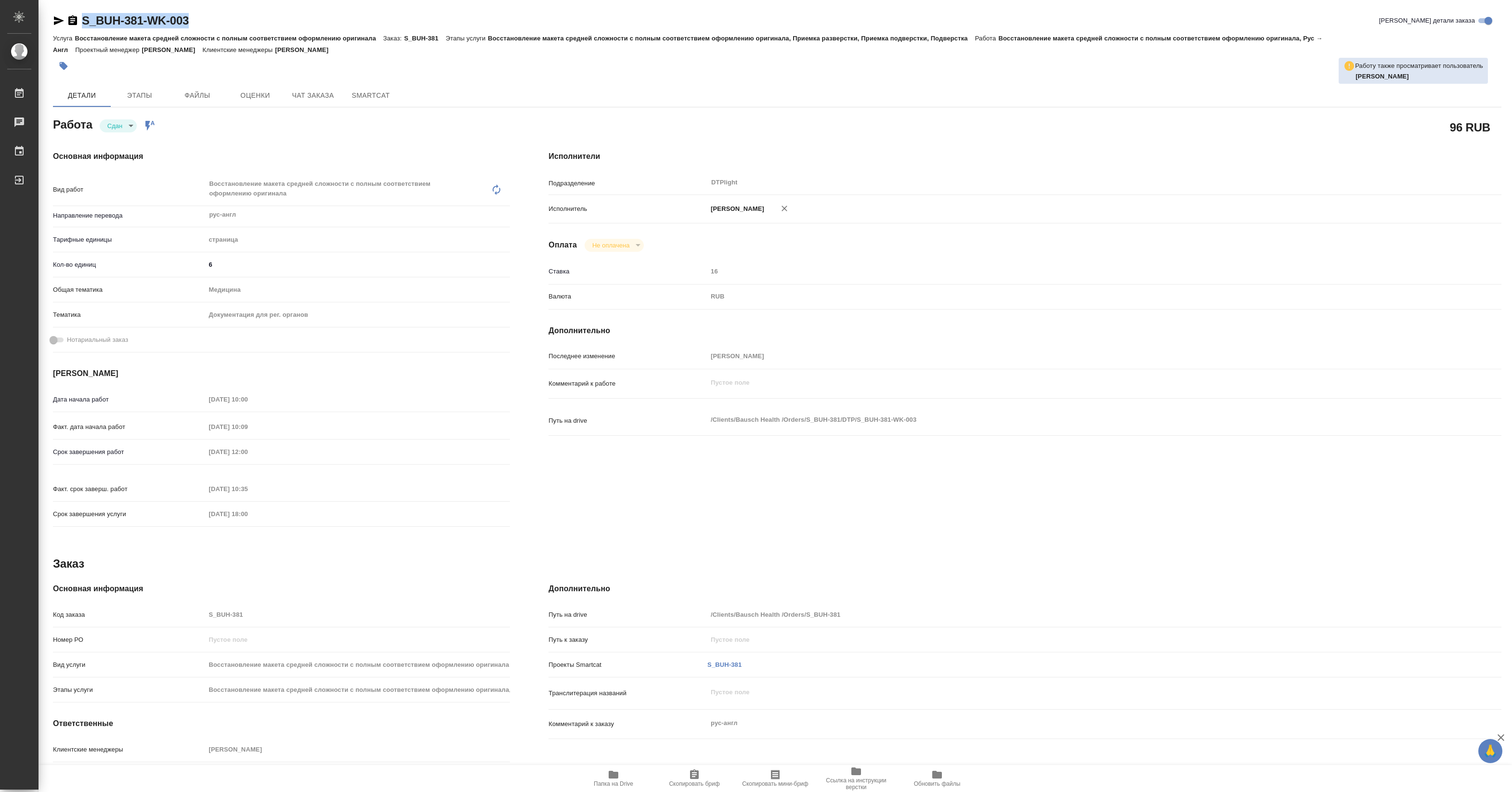
type textarea "x"
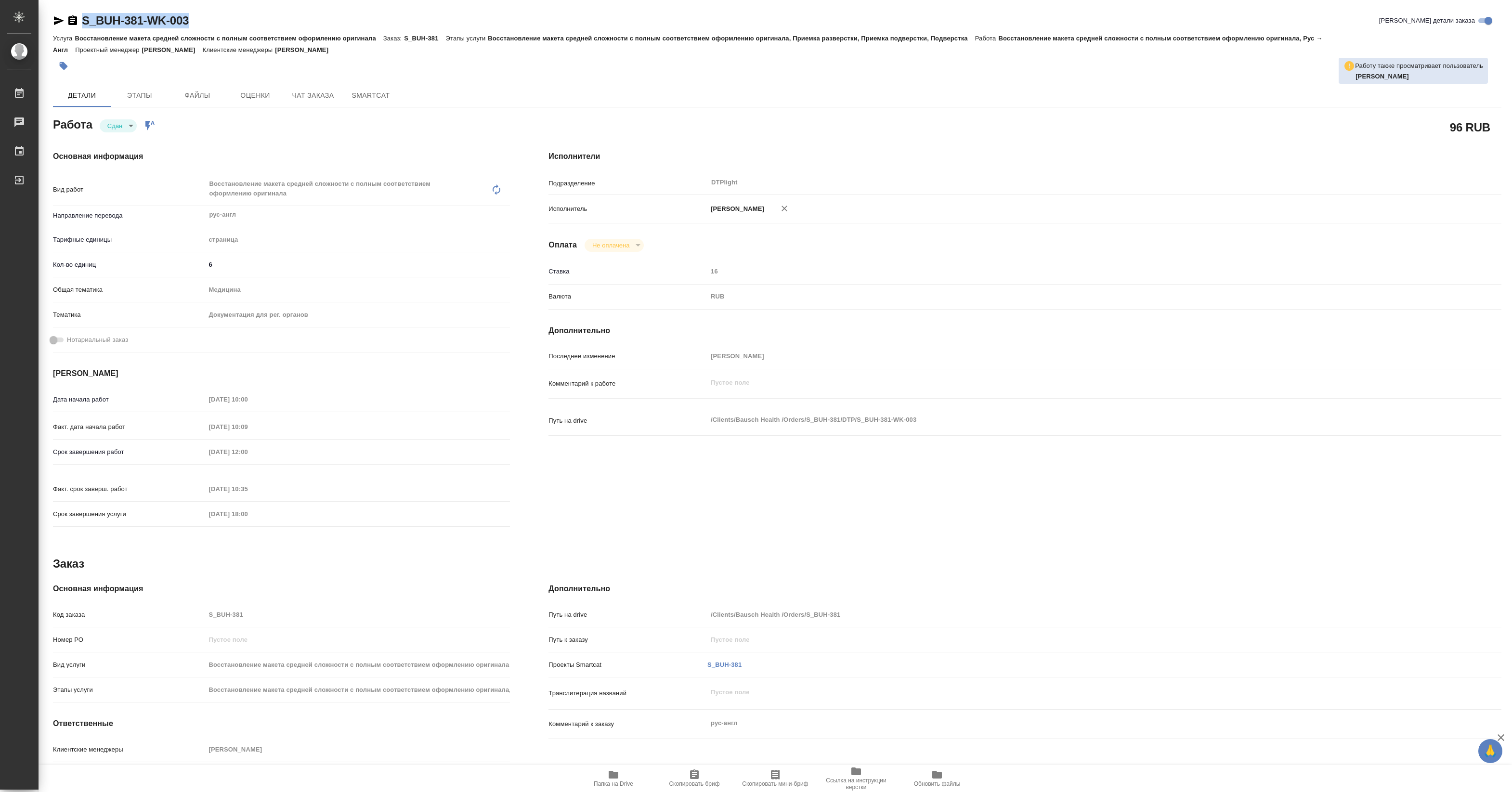
type textarea "x"
copy link "S_BUH-381-WK-003"
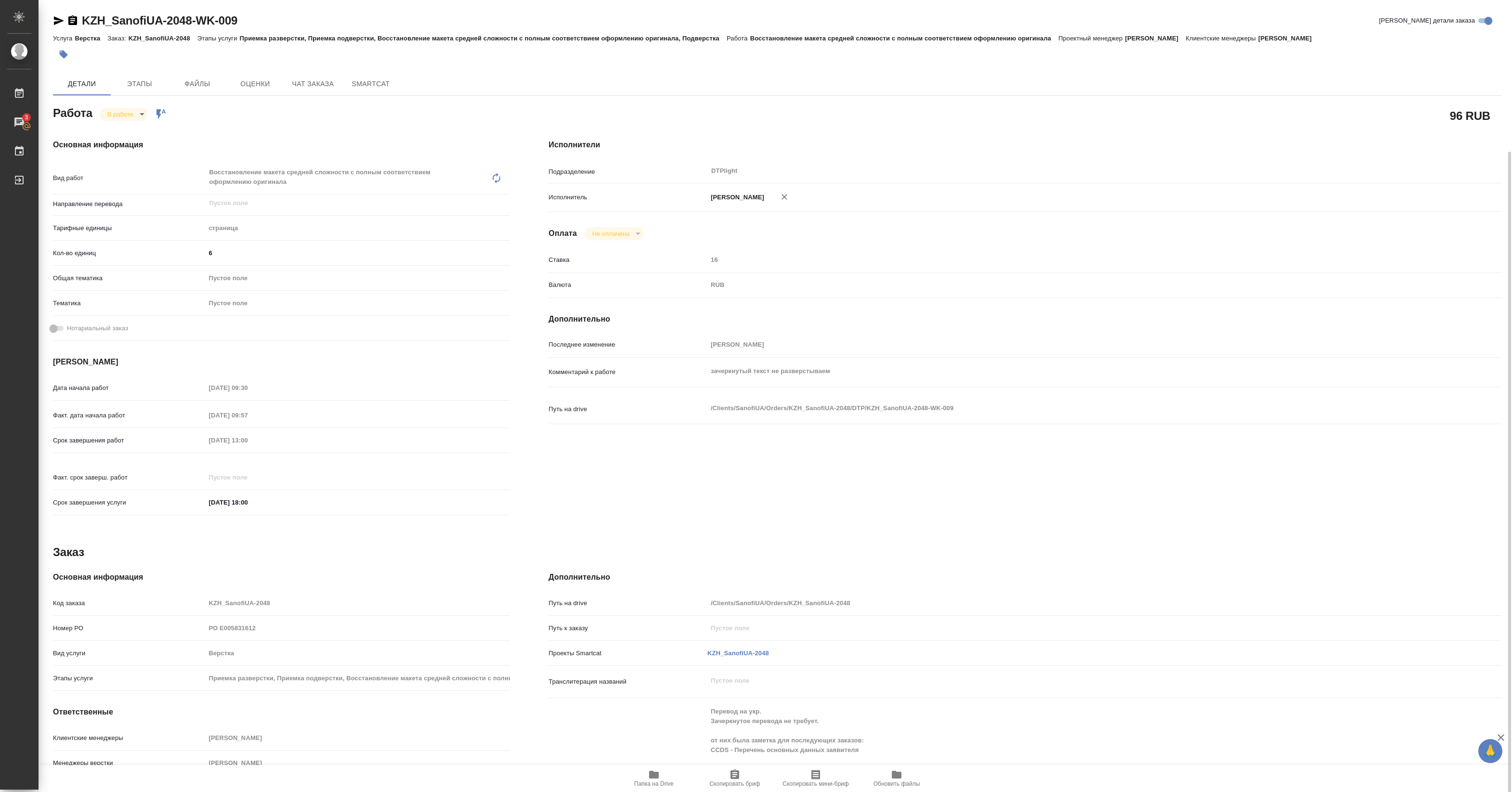
scroll to position [80, 0]
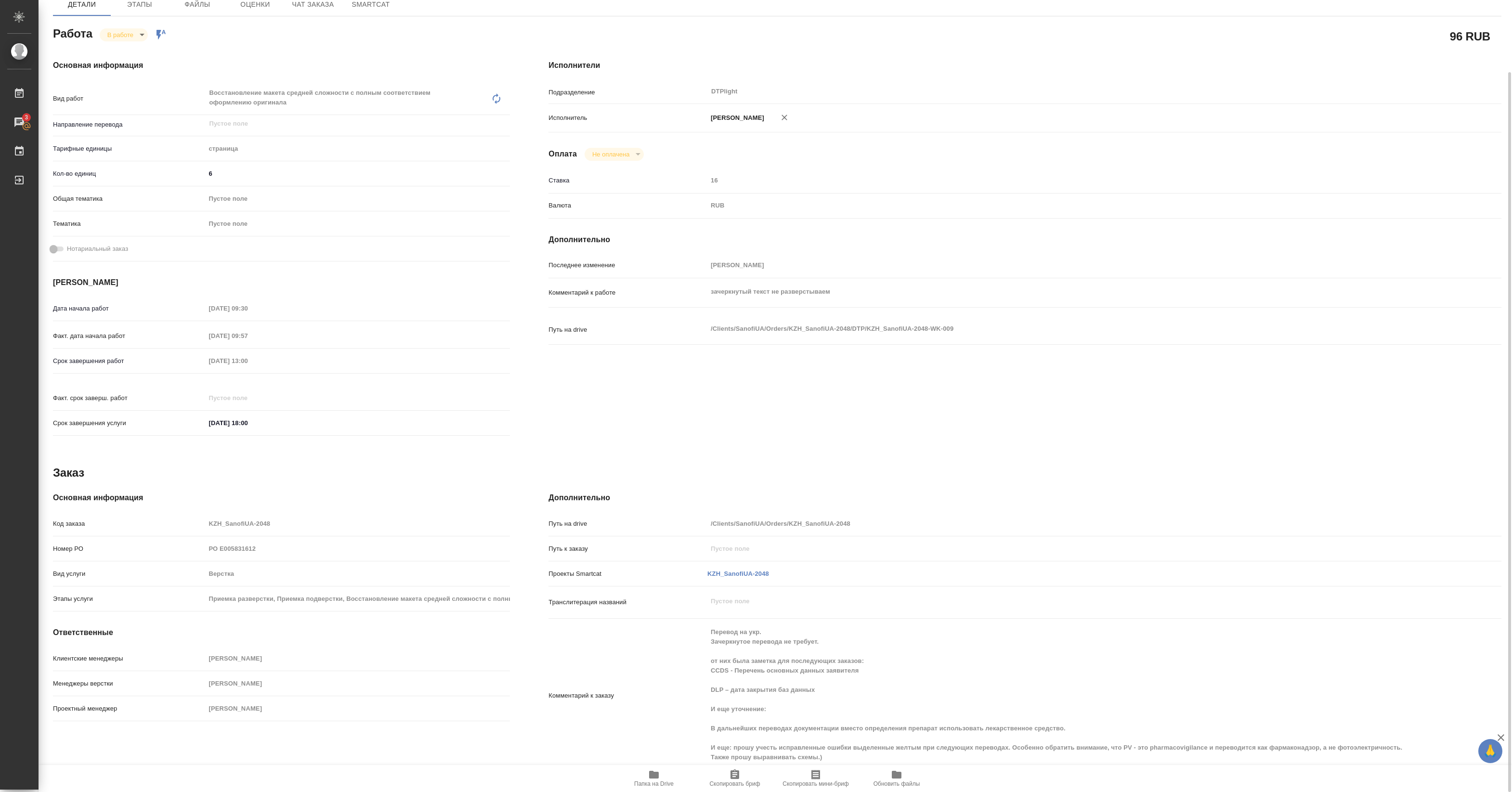
click at [328, 37] on div "Работа В работе inProgress Работа включена в последовательность" at bounding box center [282, 32] width 457 height 17
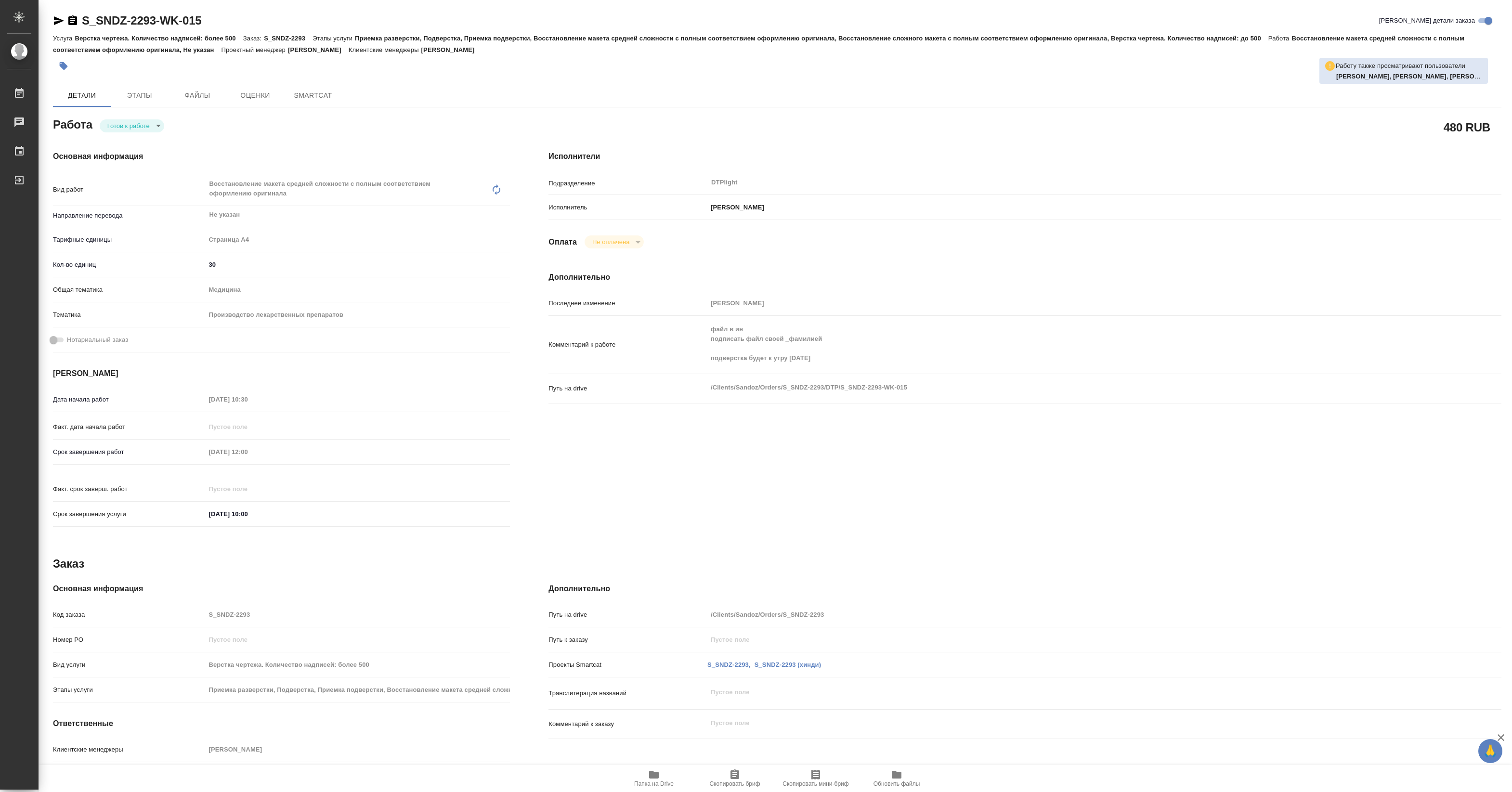
type textarea "x"
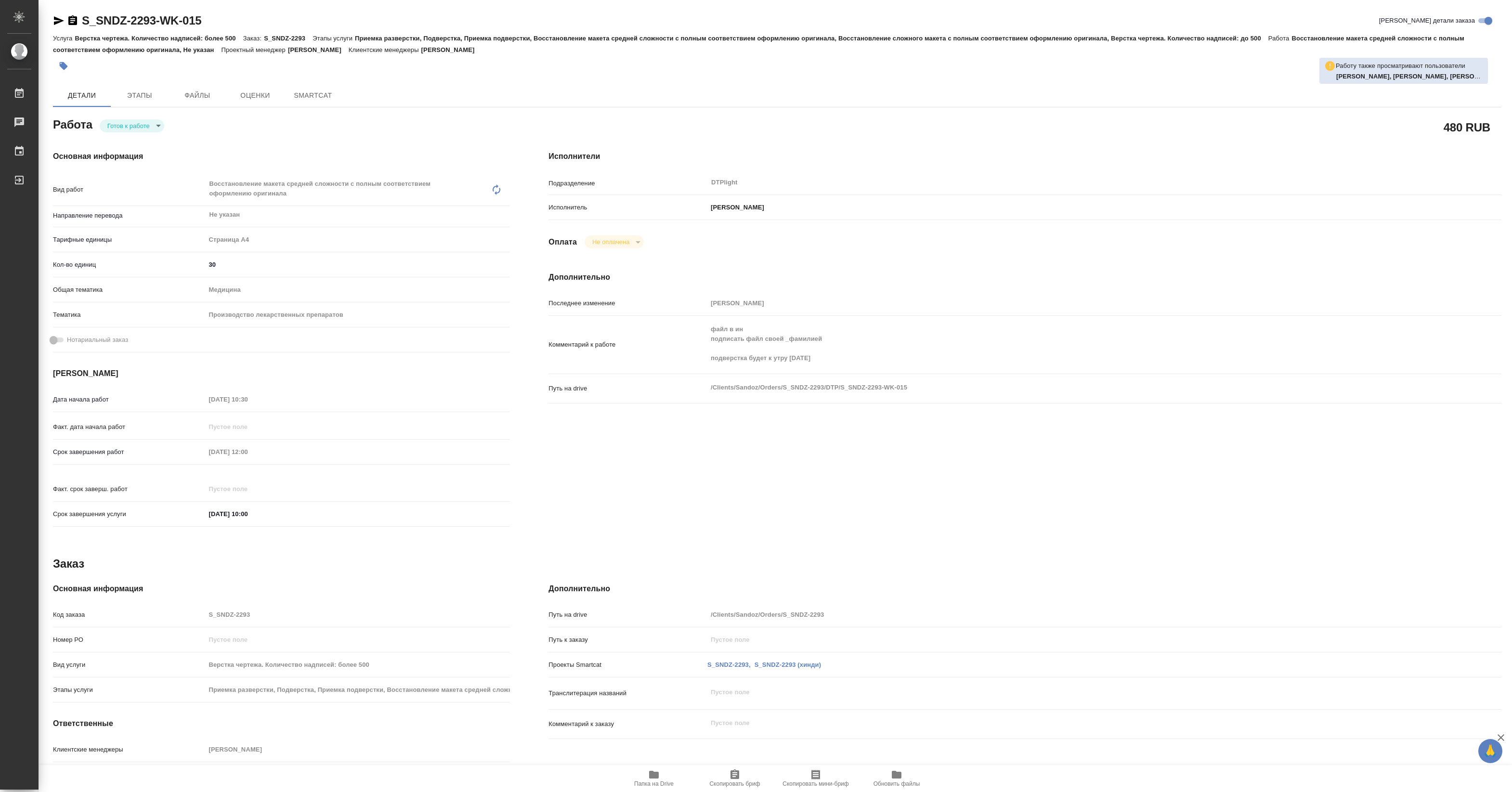
type textarea "x"
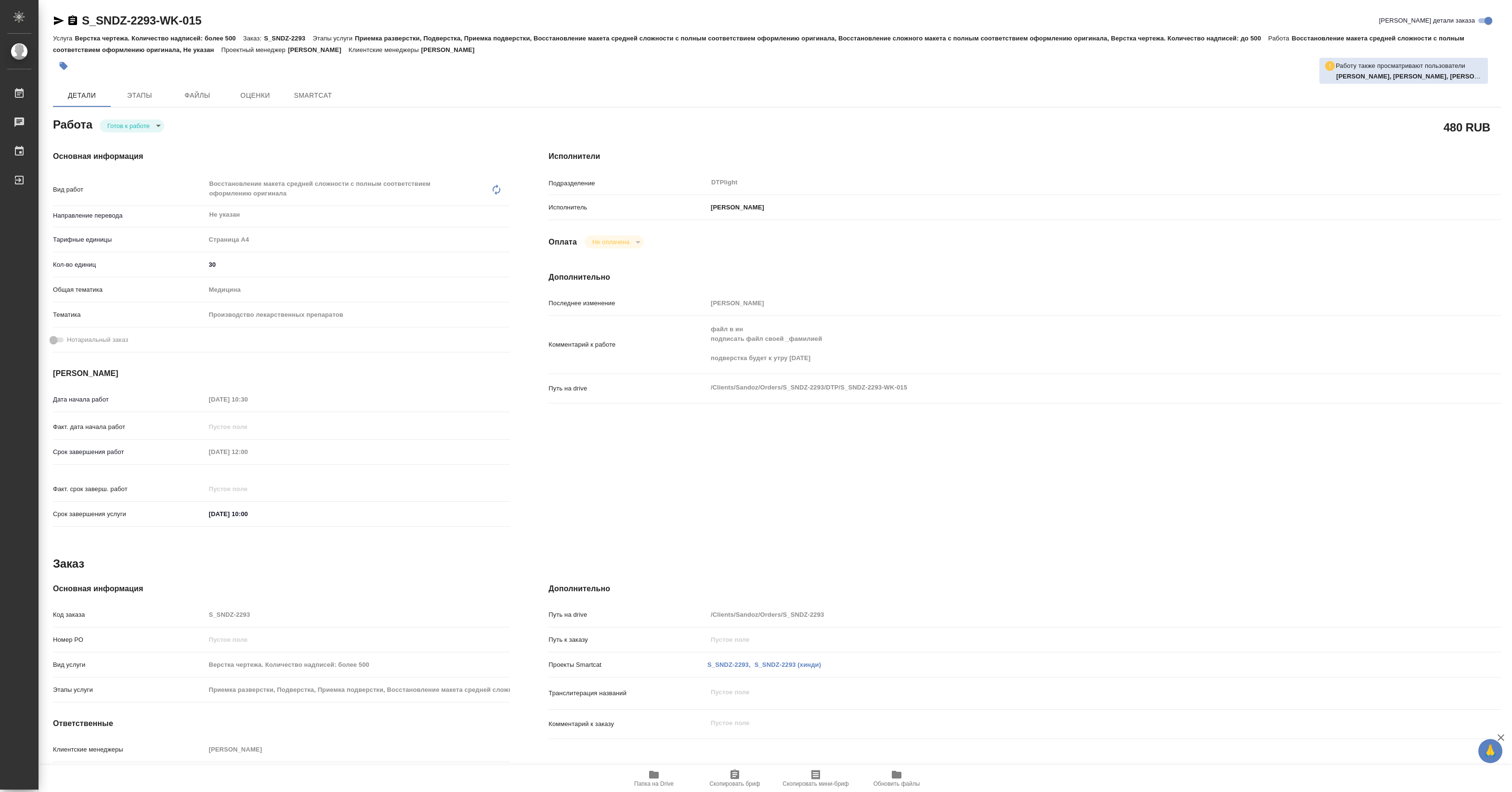
type textarea "x"
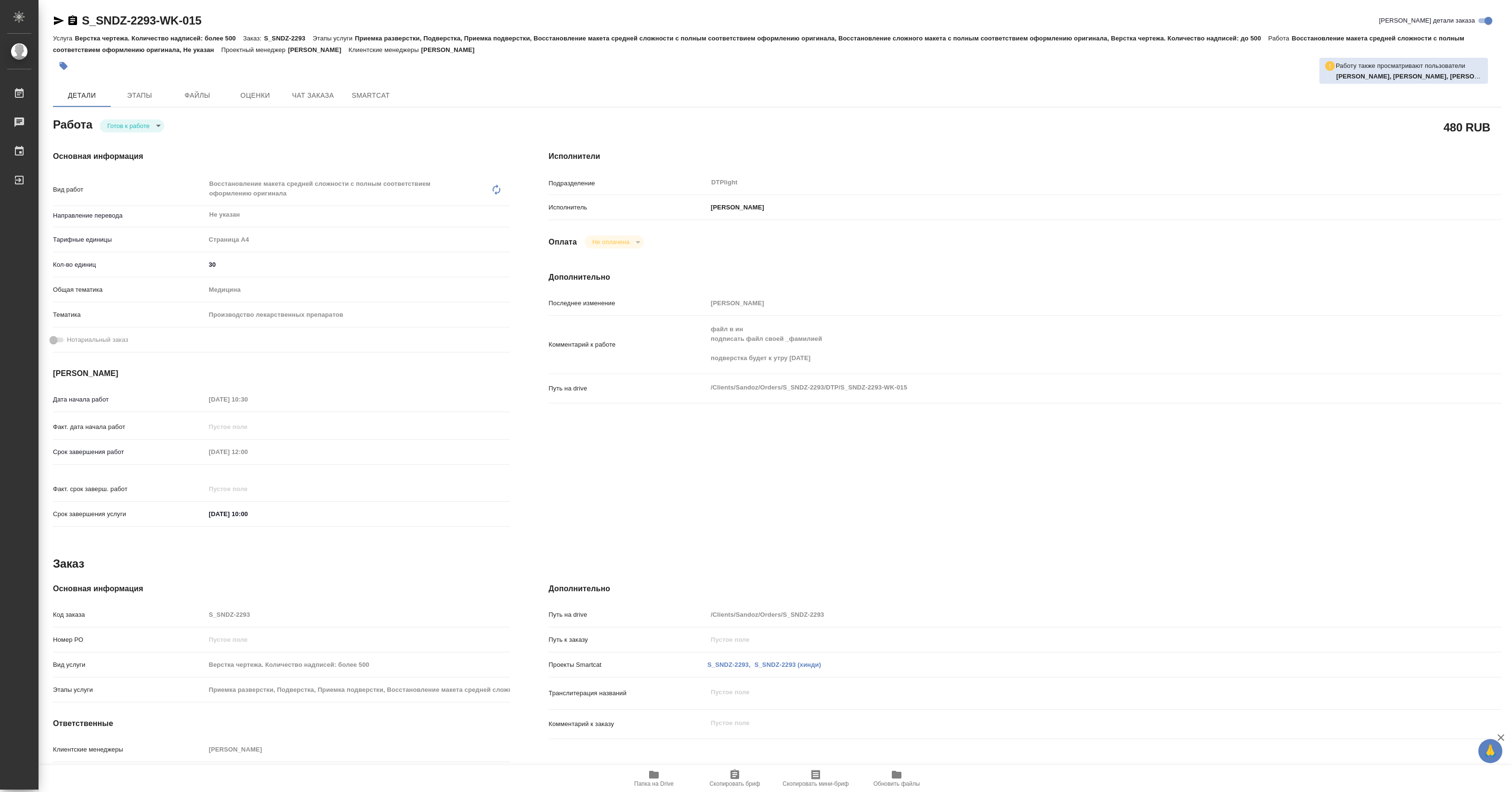
type textarea "x"
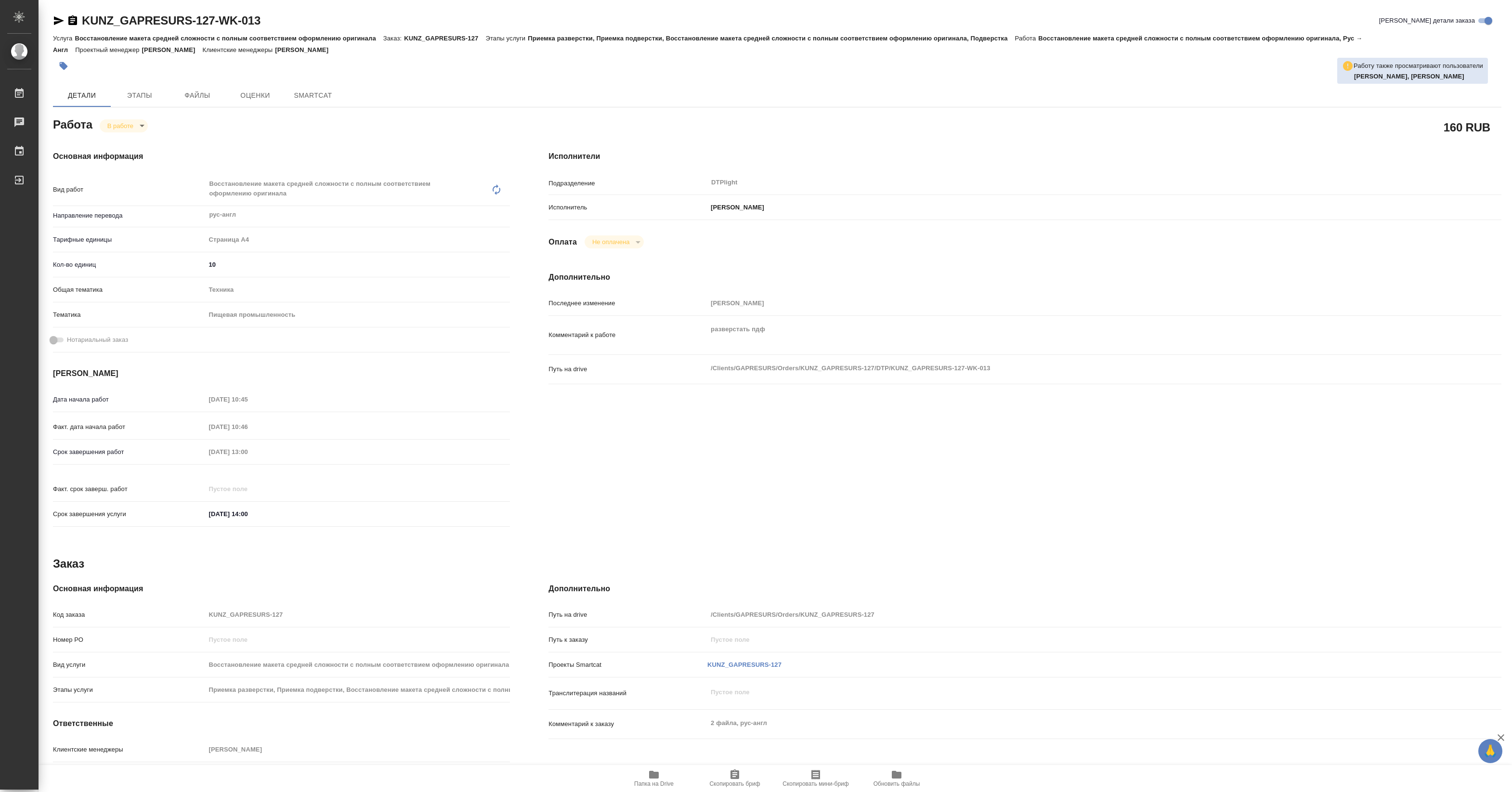
type textarea "x"
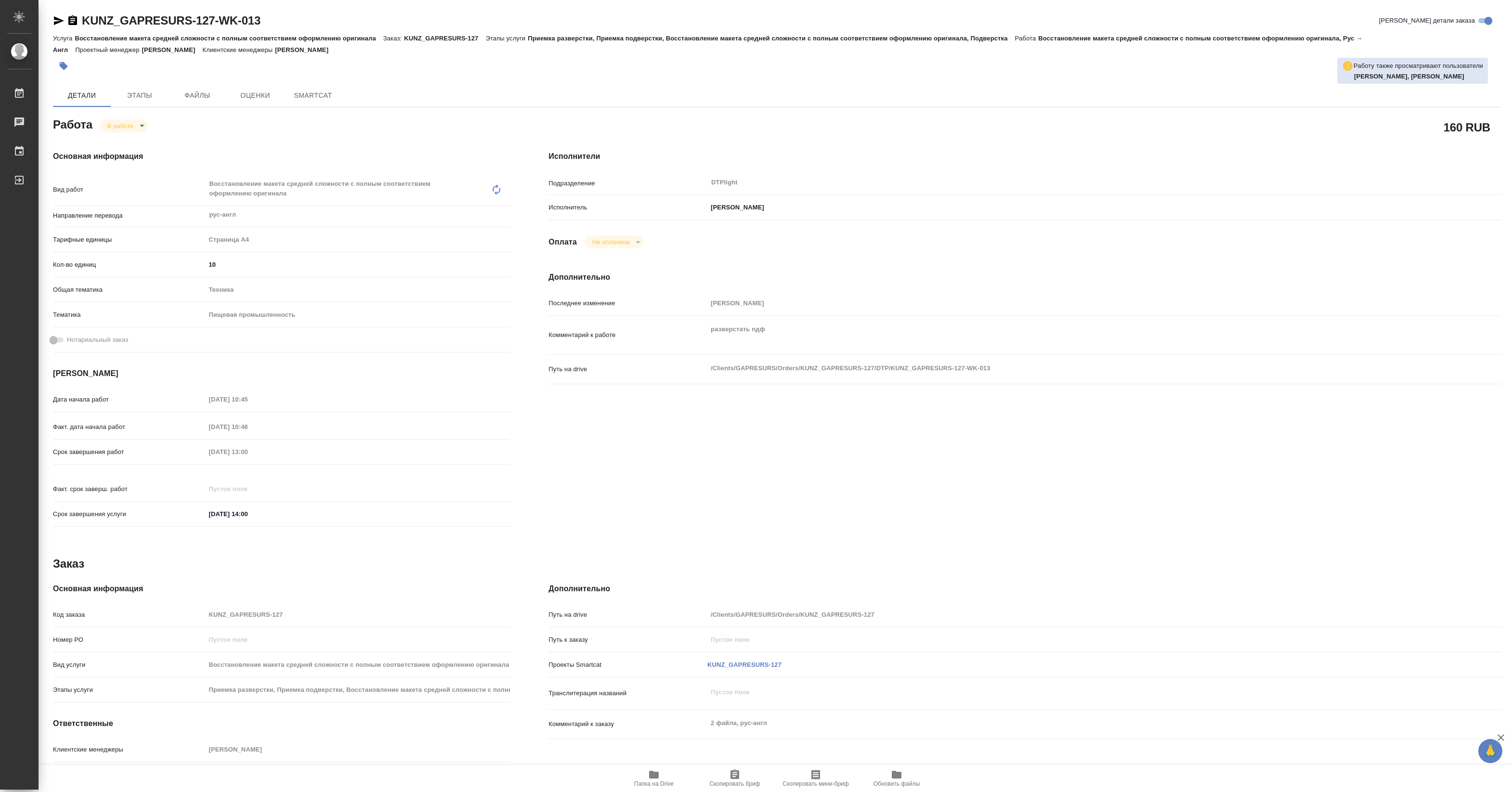
type textarea "x"
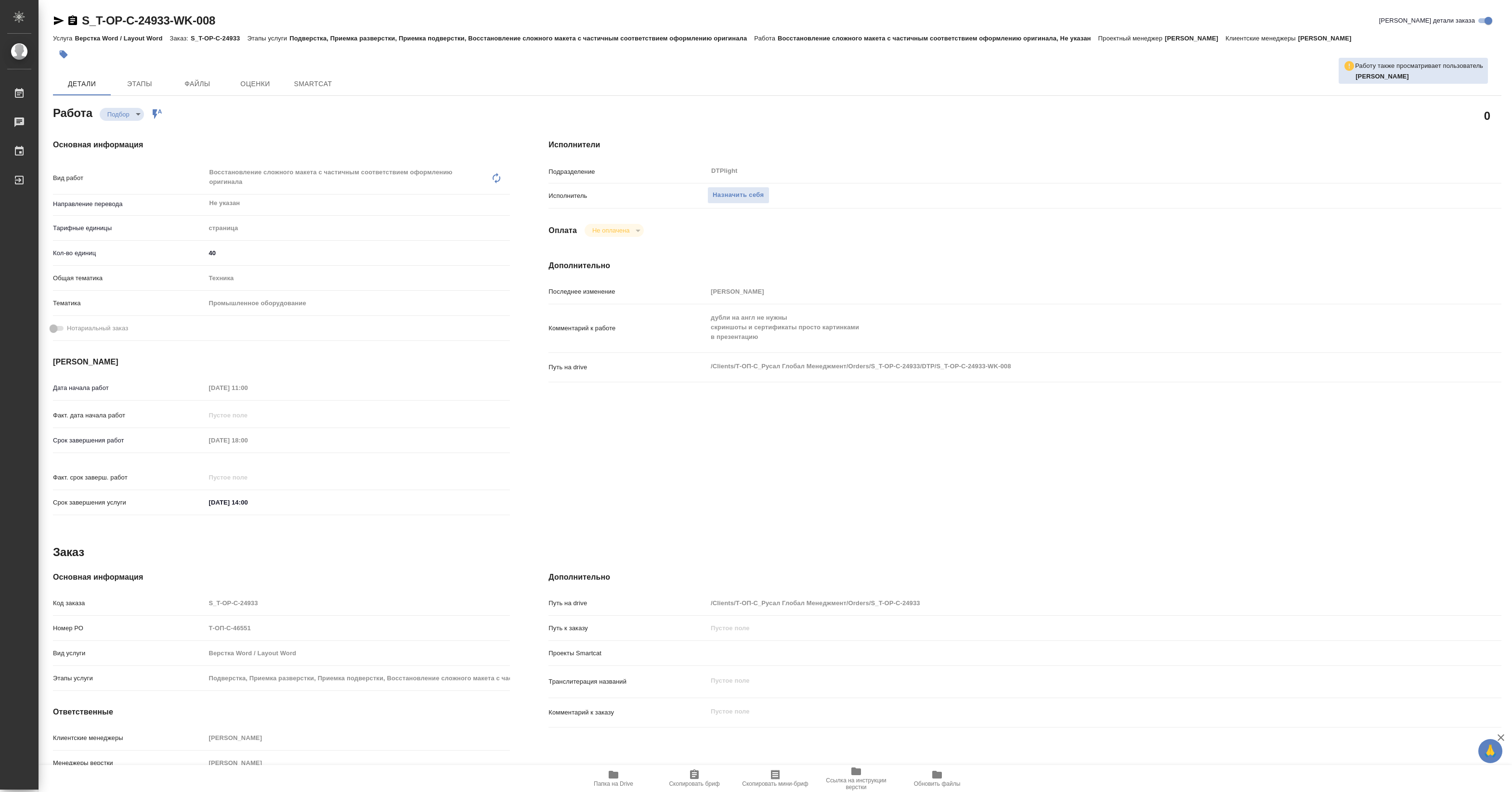
type textarea "x"
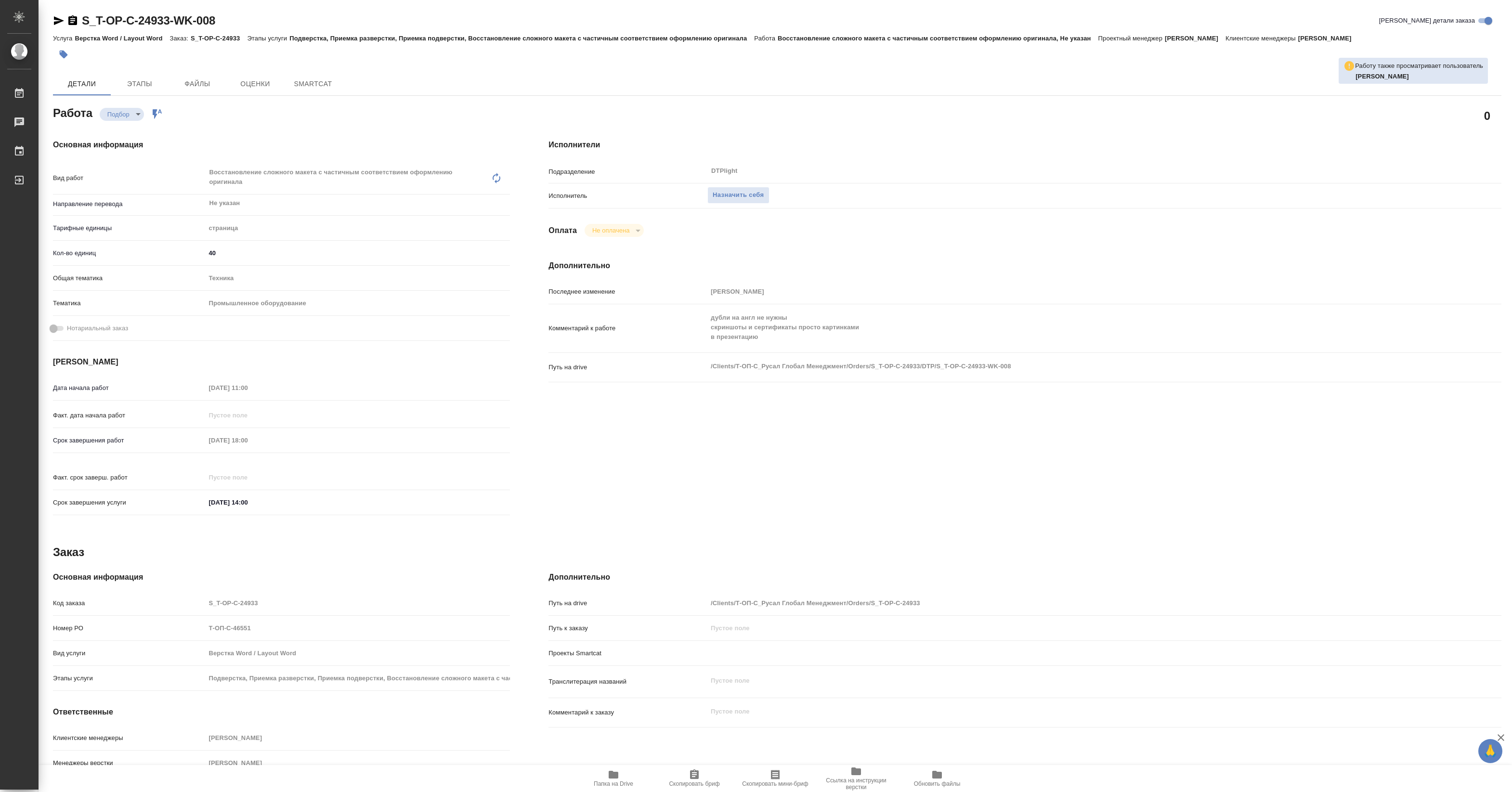
type textarea "x"
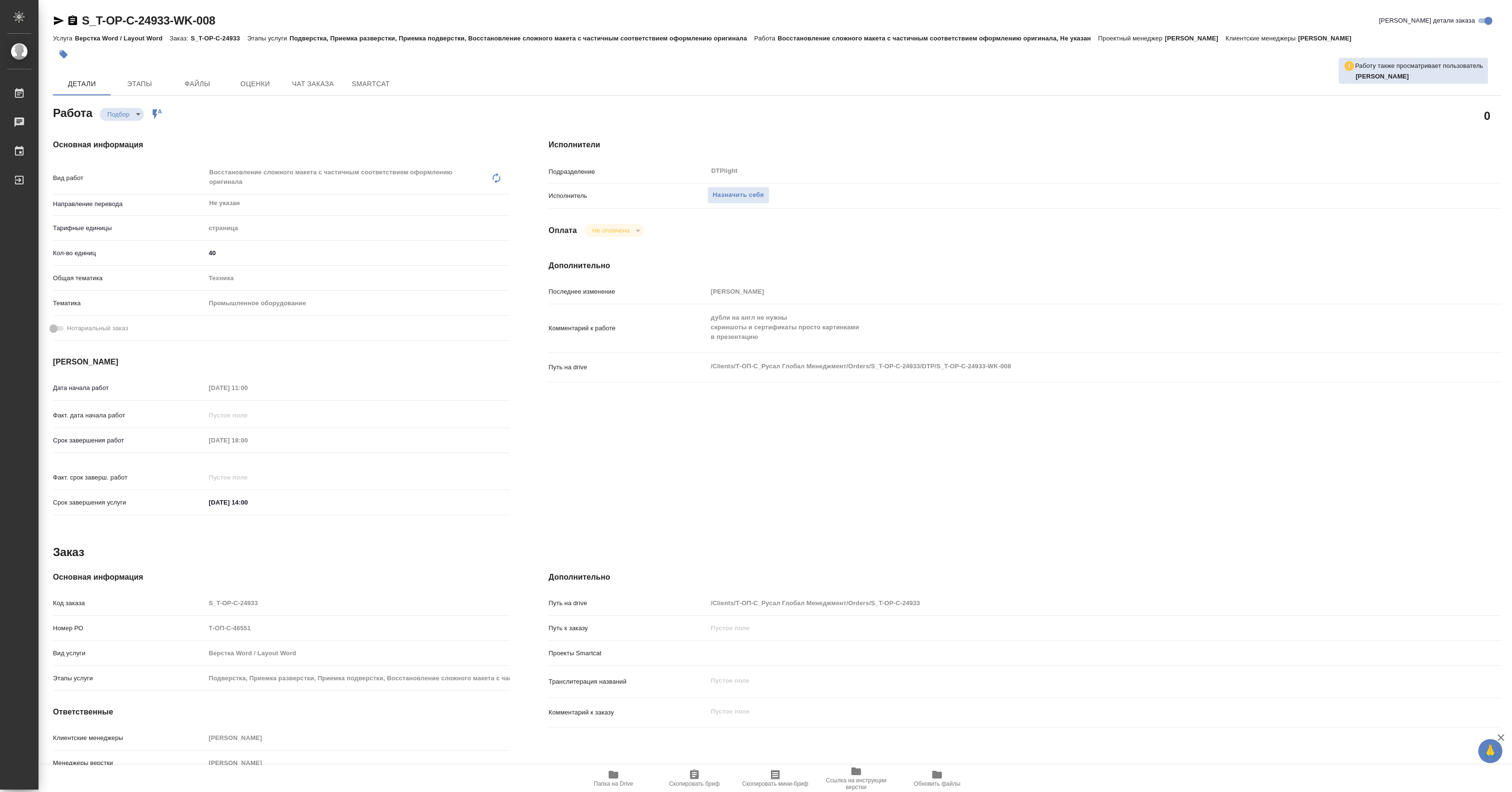
type textarea "x"
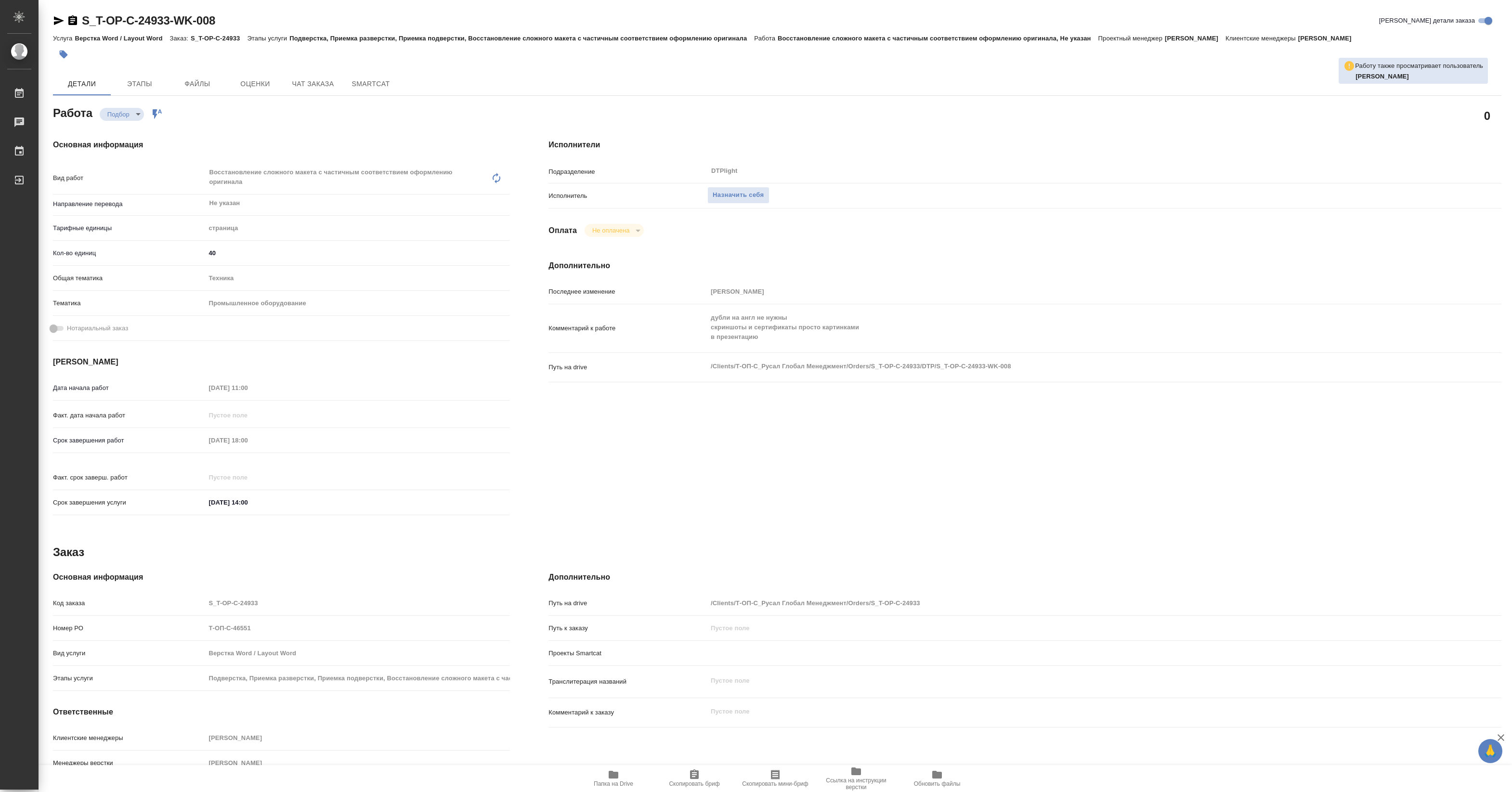
type textarea "x"
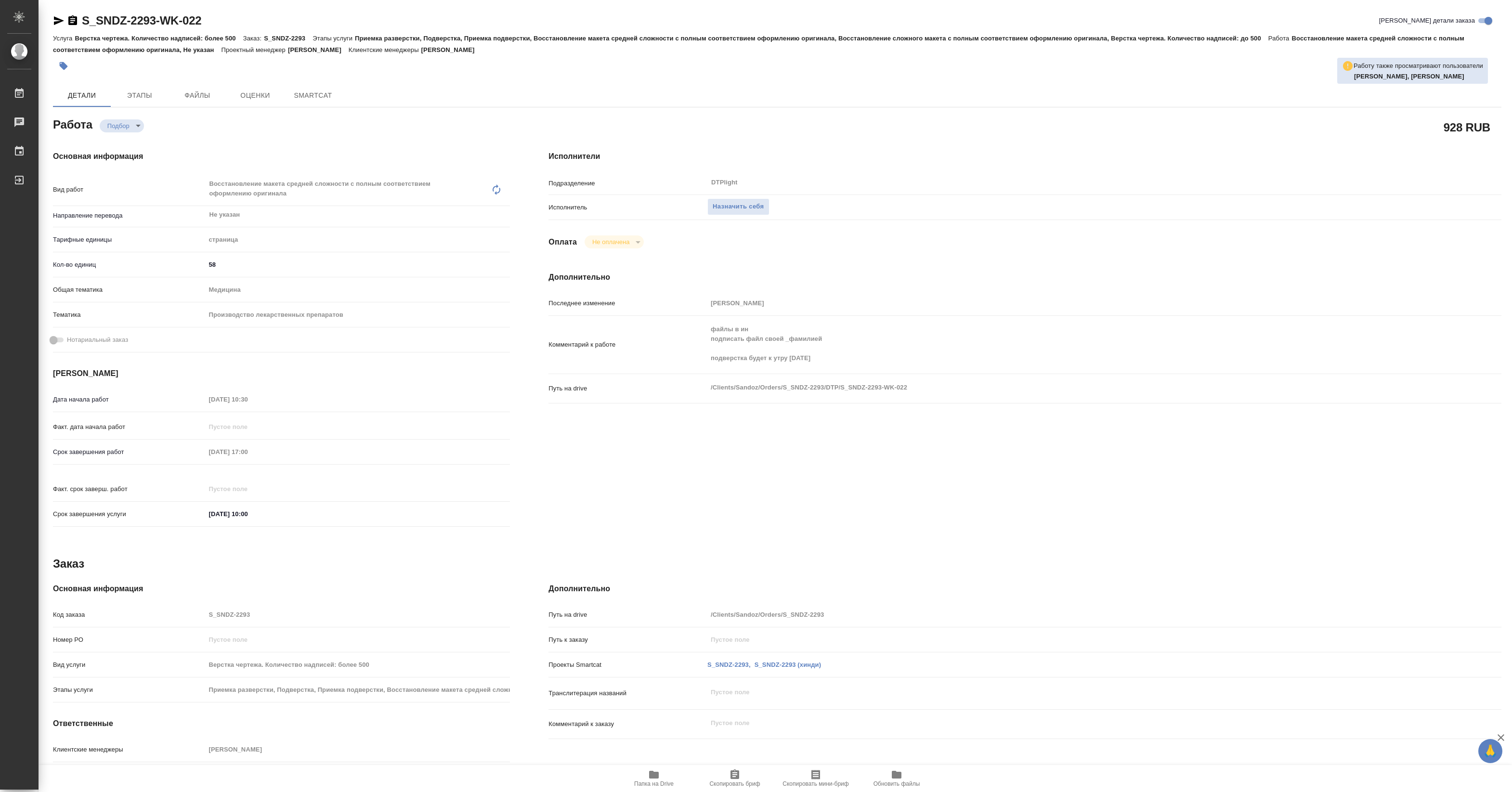
type textarea "x"
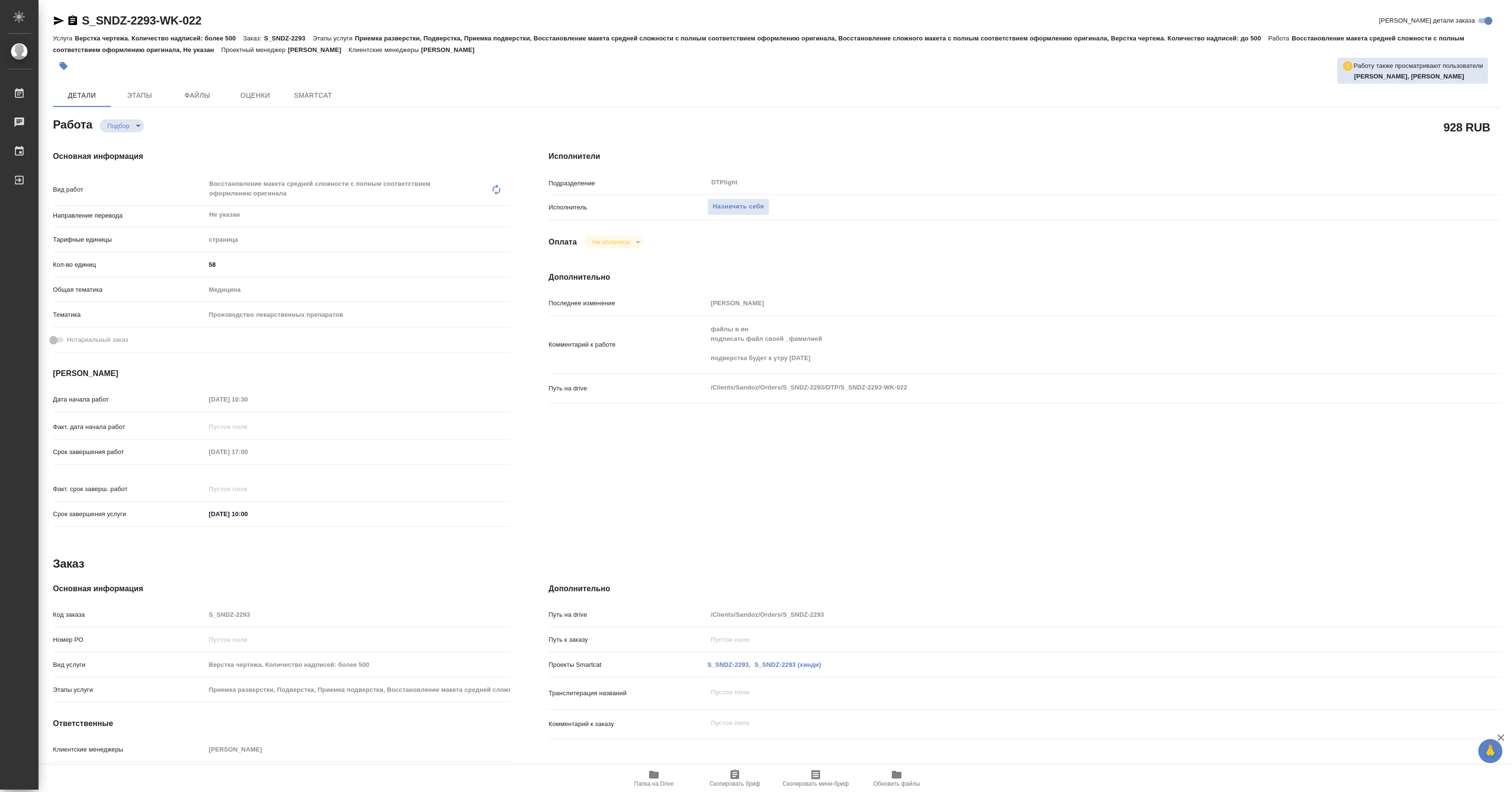
type textarea "x"
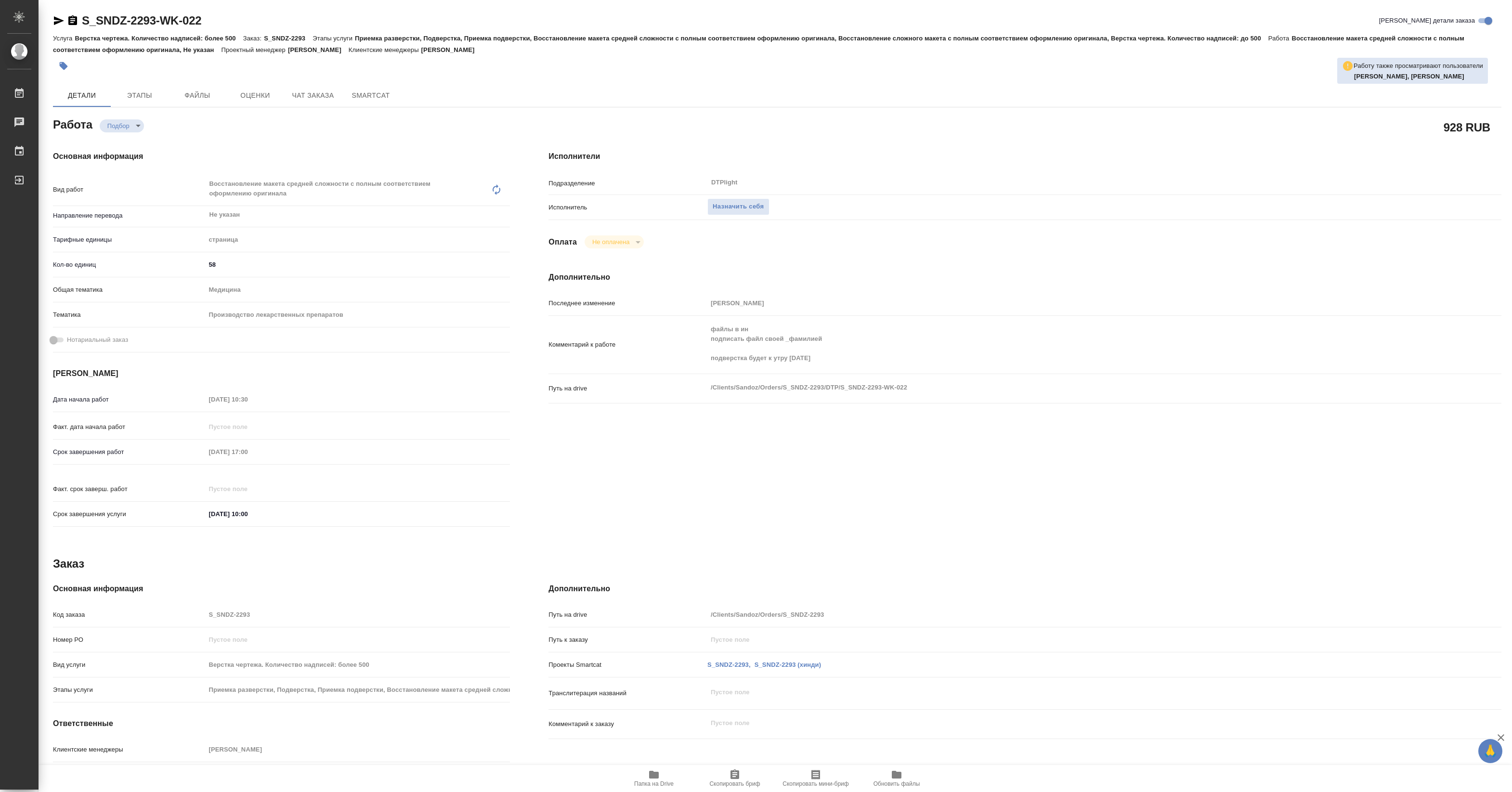
click at [653, 770] on icon "button" at bounding box center [654, 775] width 12 height 12
type textarea "x"
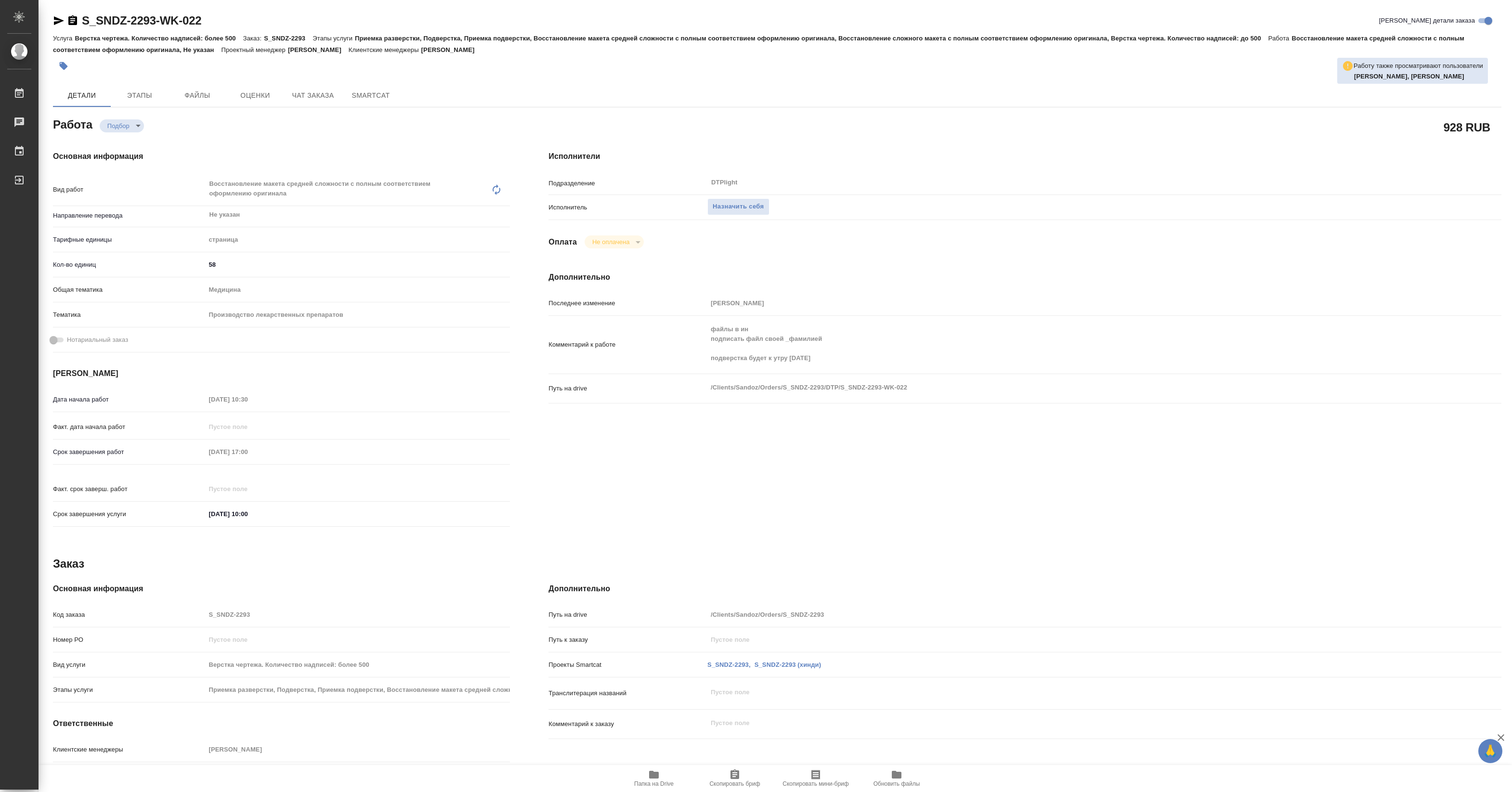
type textarea "x"
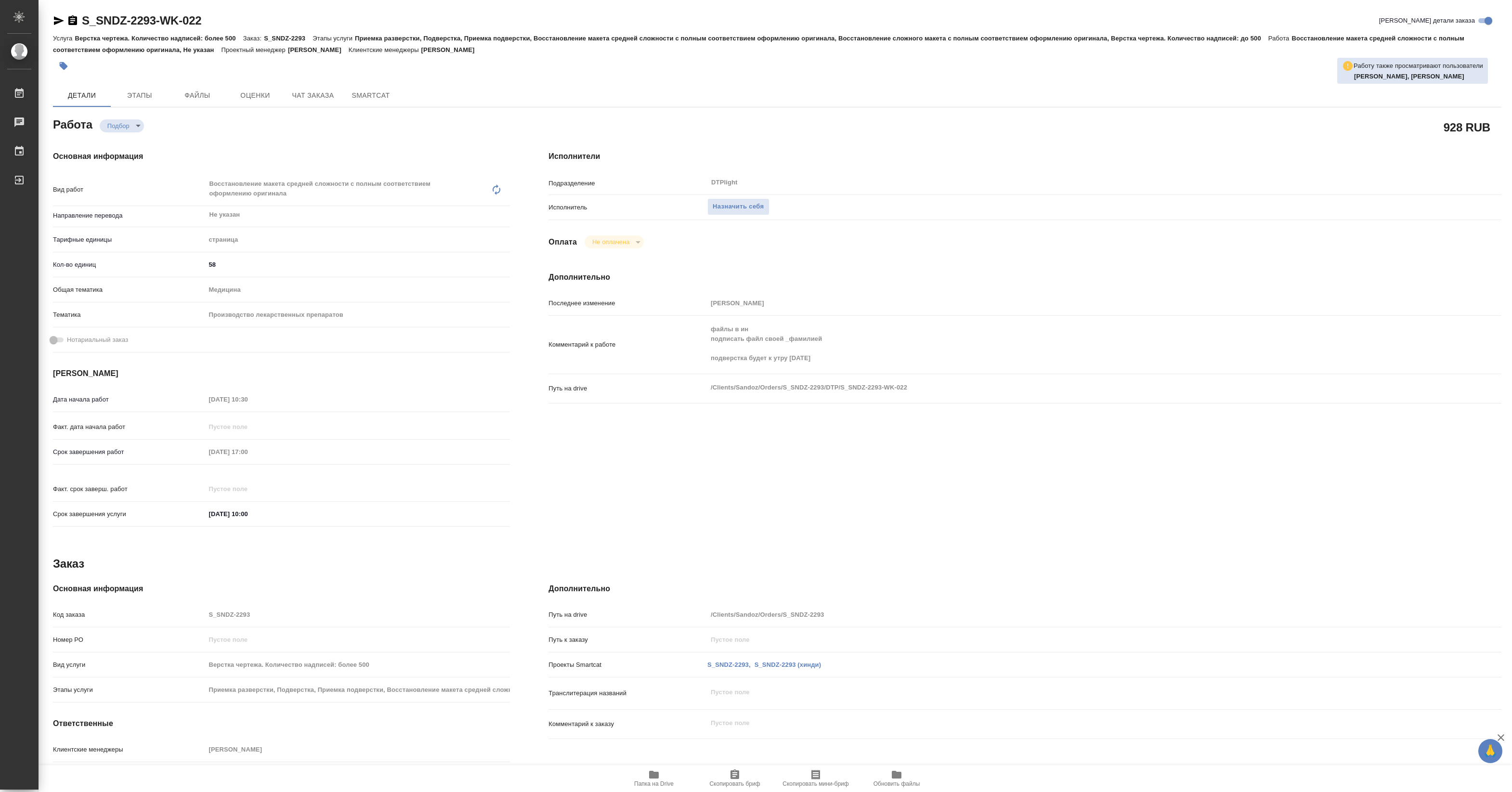
type textarea "x"
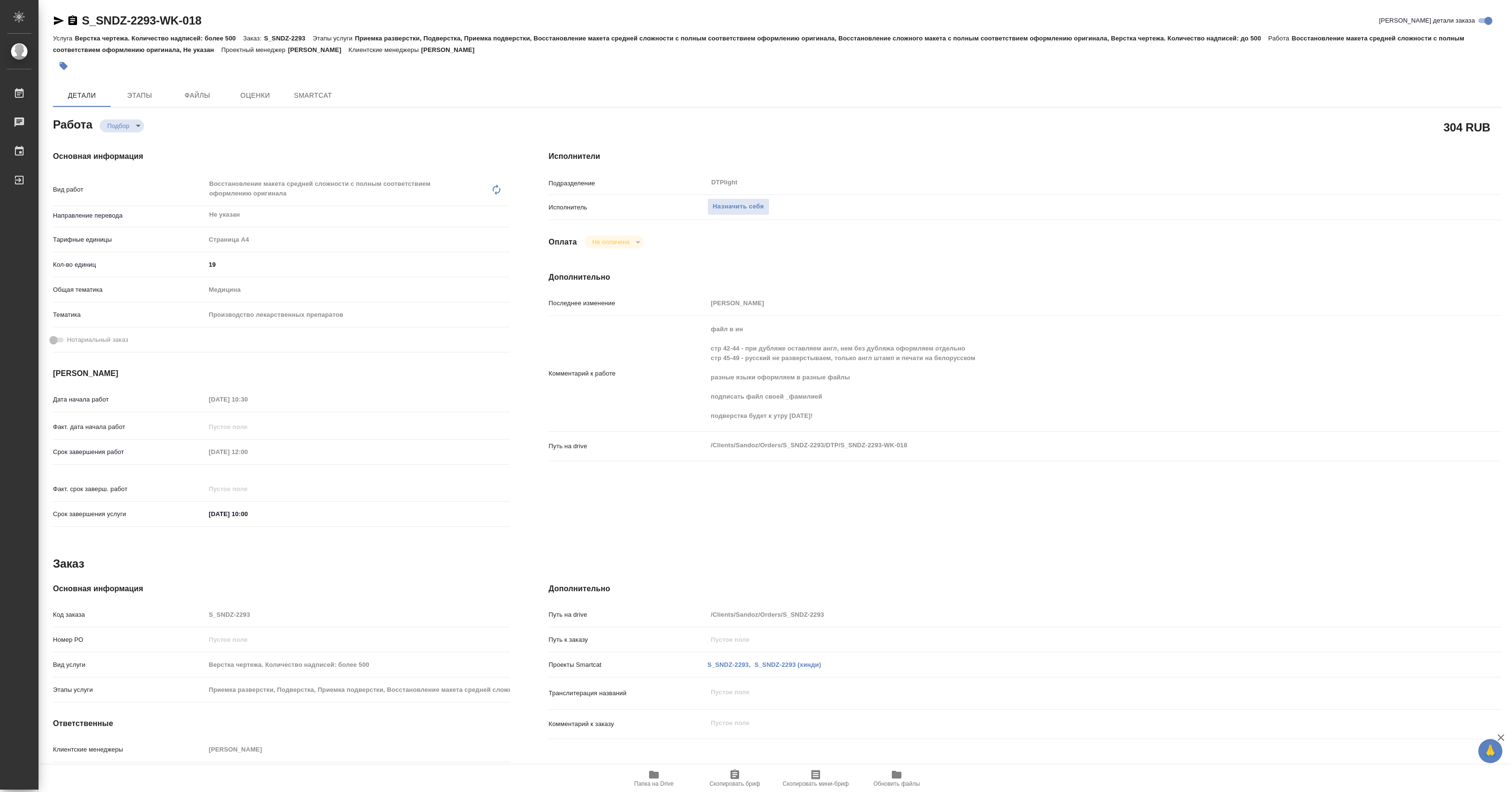
type textarea "x"
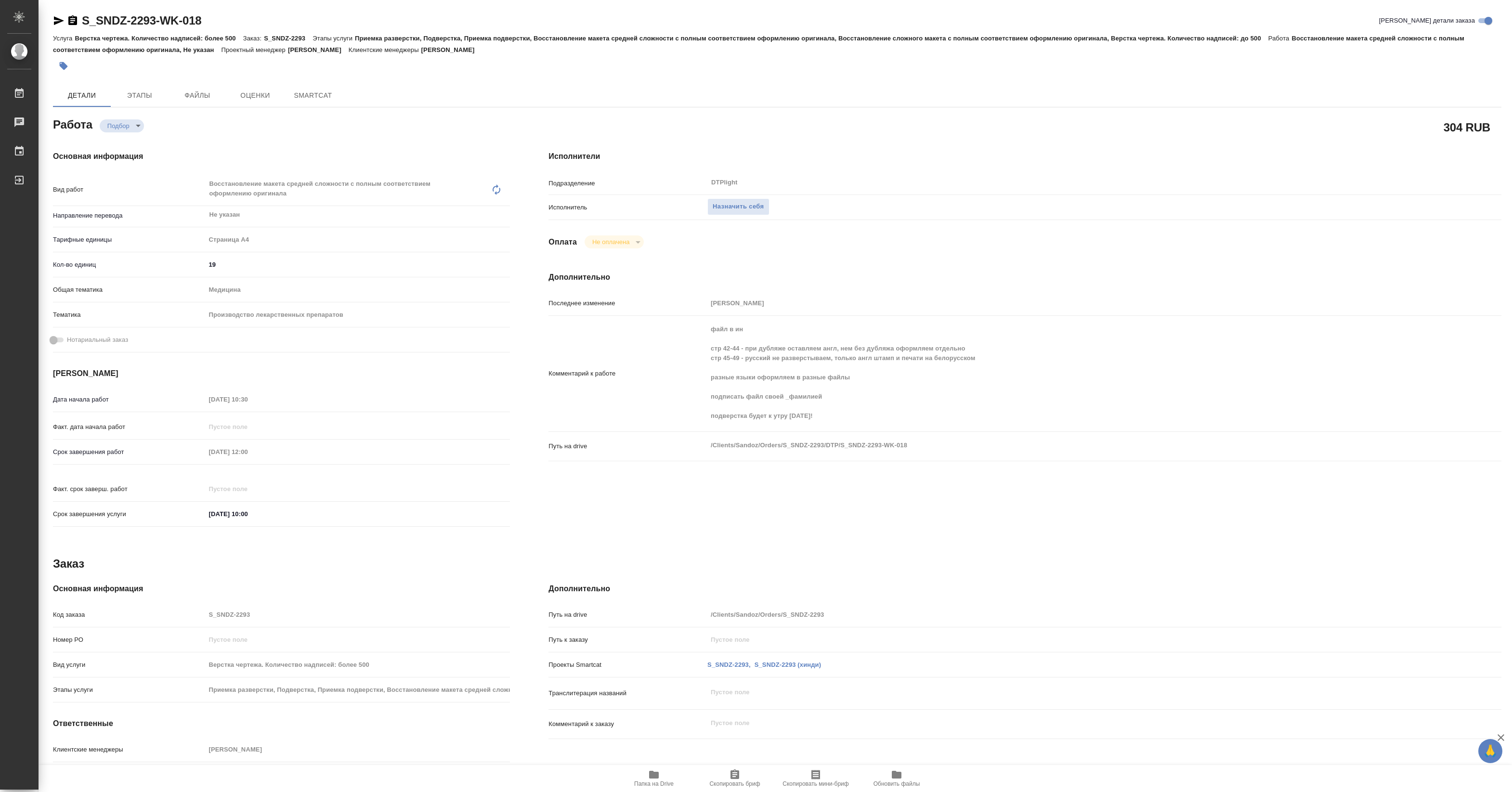
type textarea "x"
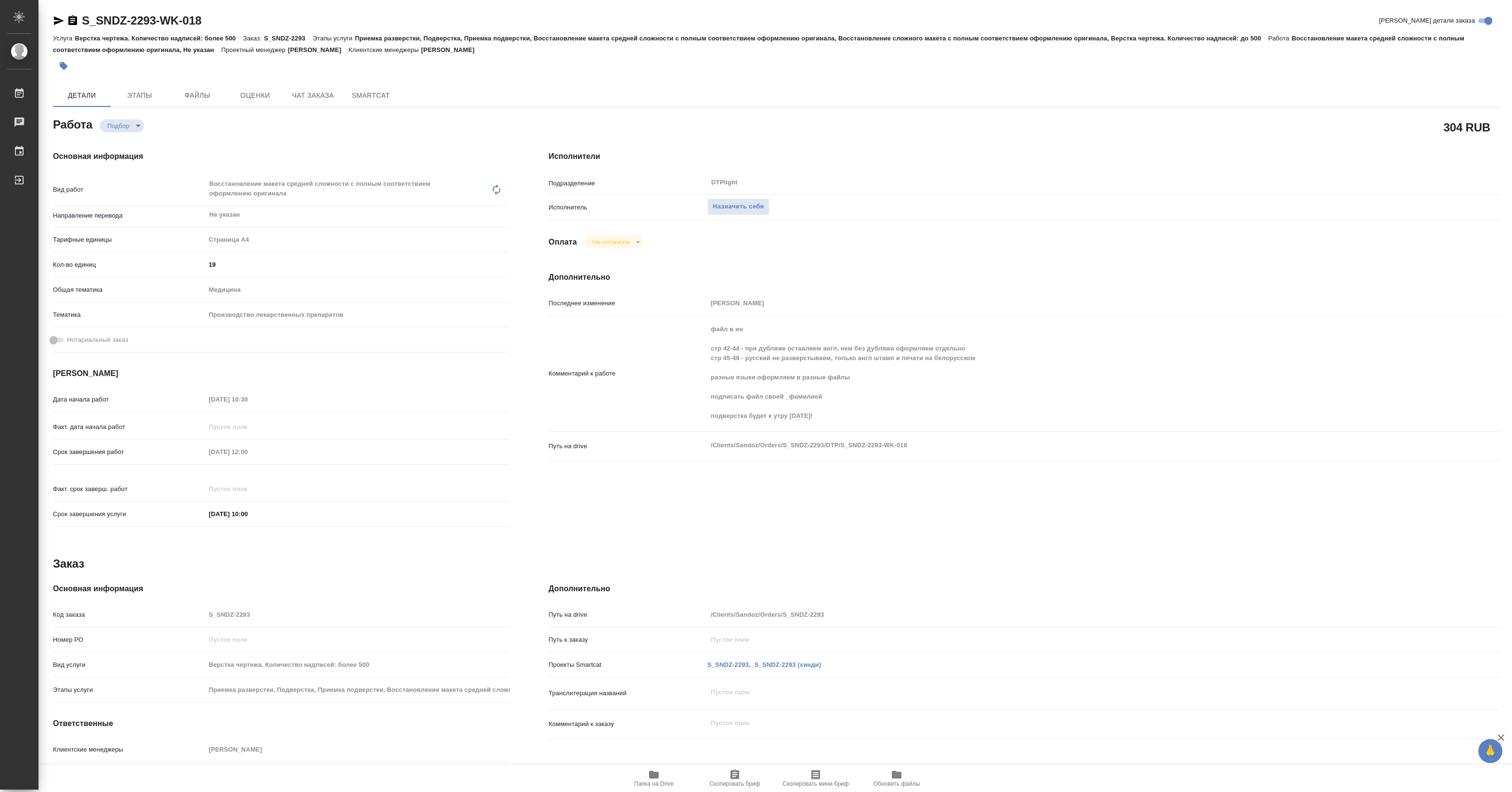
type textarea "x"
click at [653, 779] on icon "button" at bounding box center [654, 775] width 12 height 12
type textarea "x"
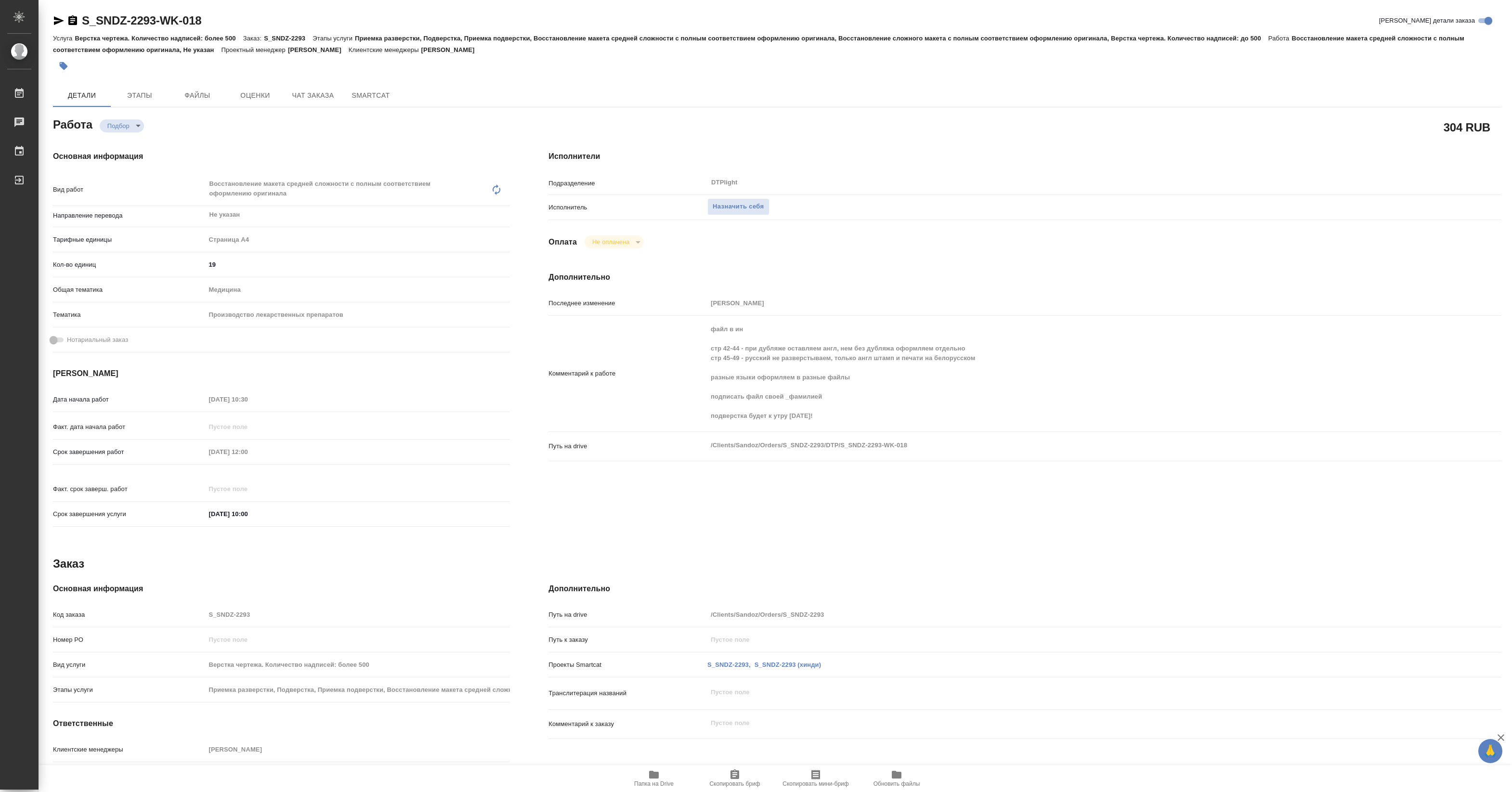
type textarea "x"
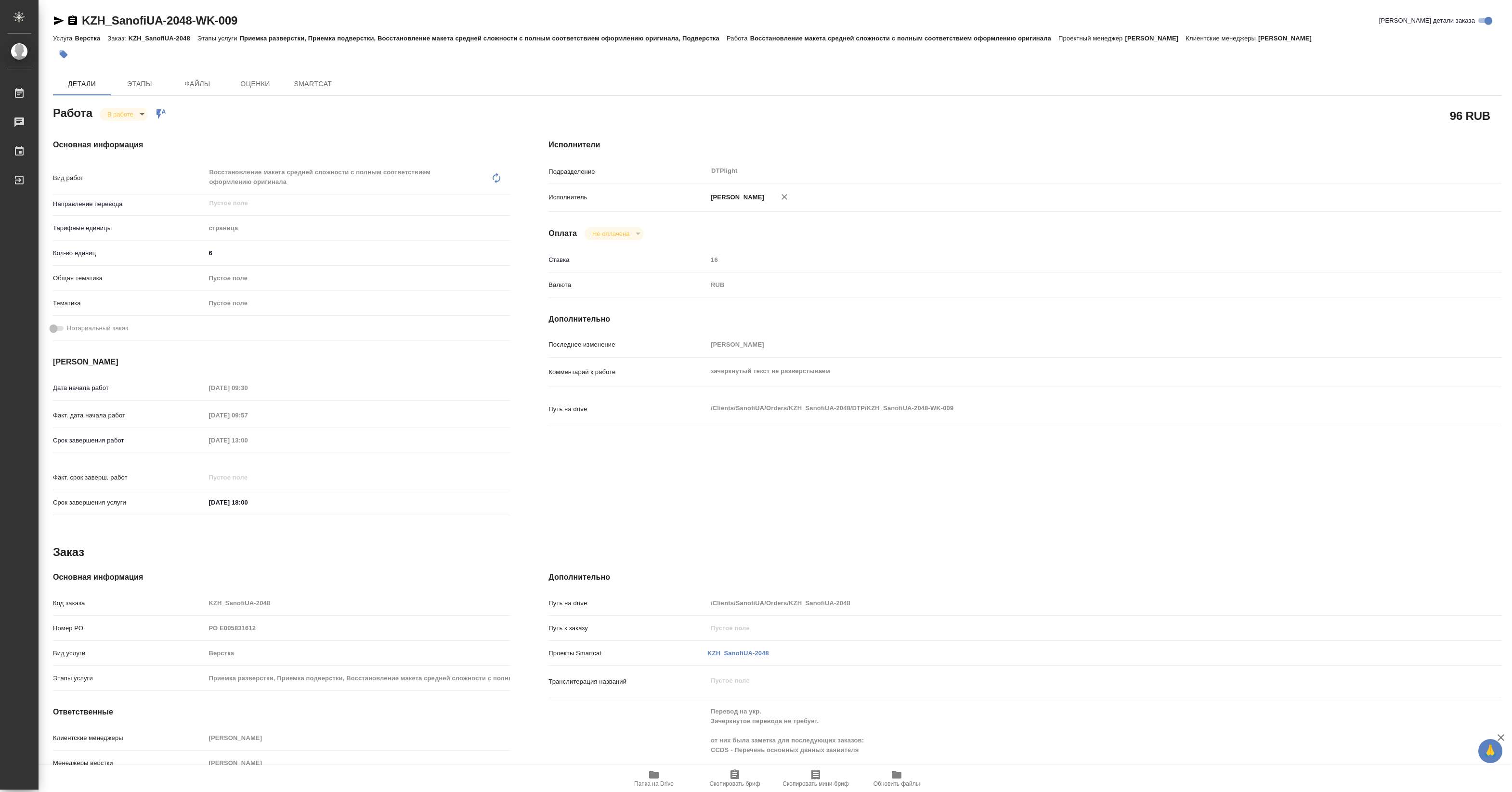
type textarea "x"
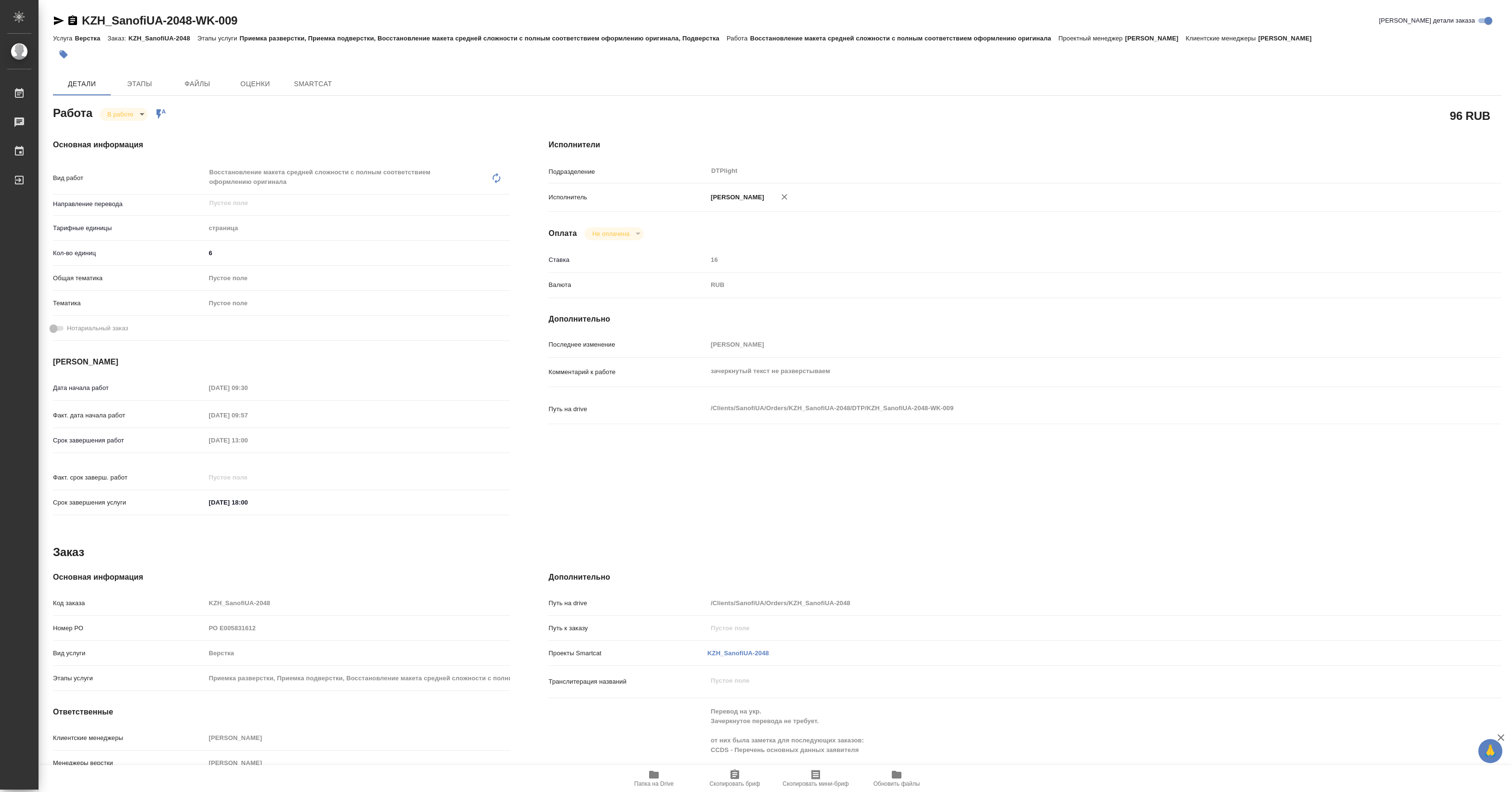
type textarea "x"
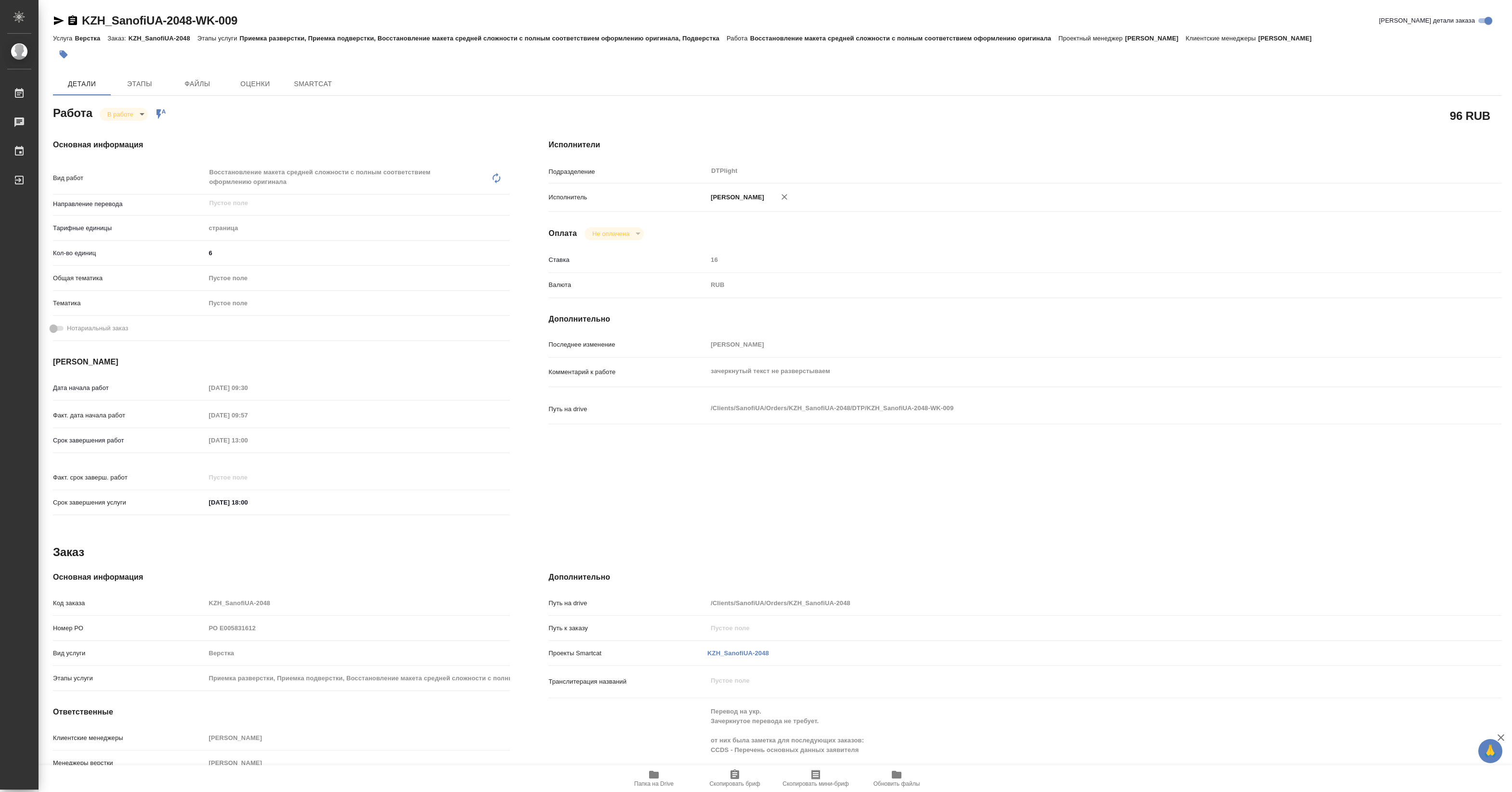
type textarea "x"
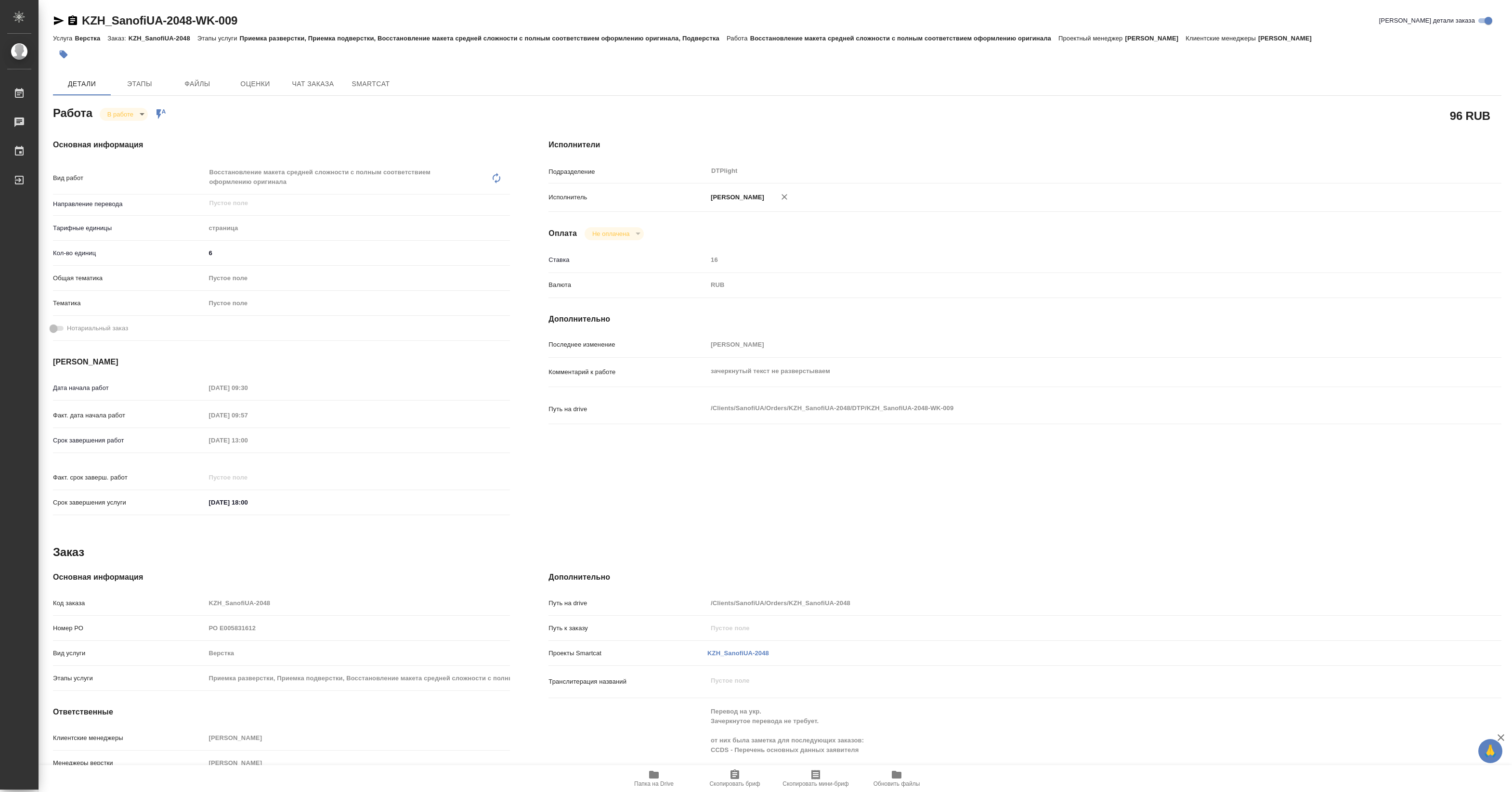
type textarea "x"
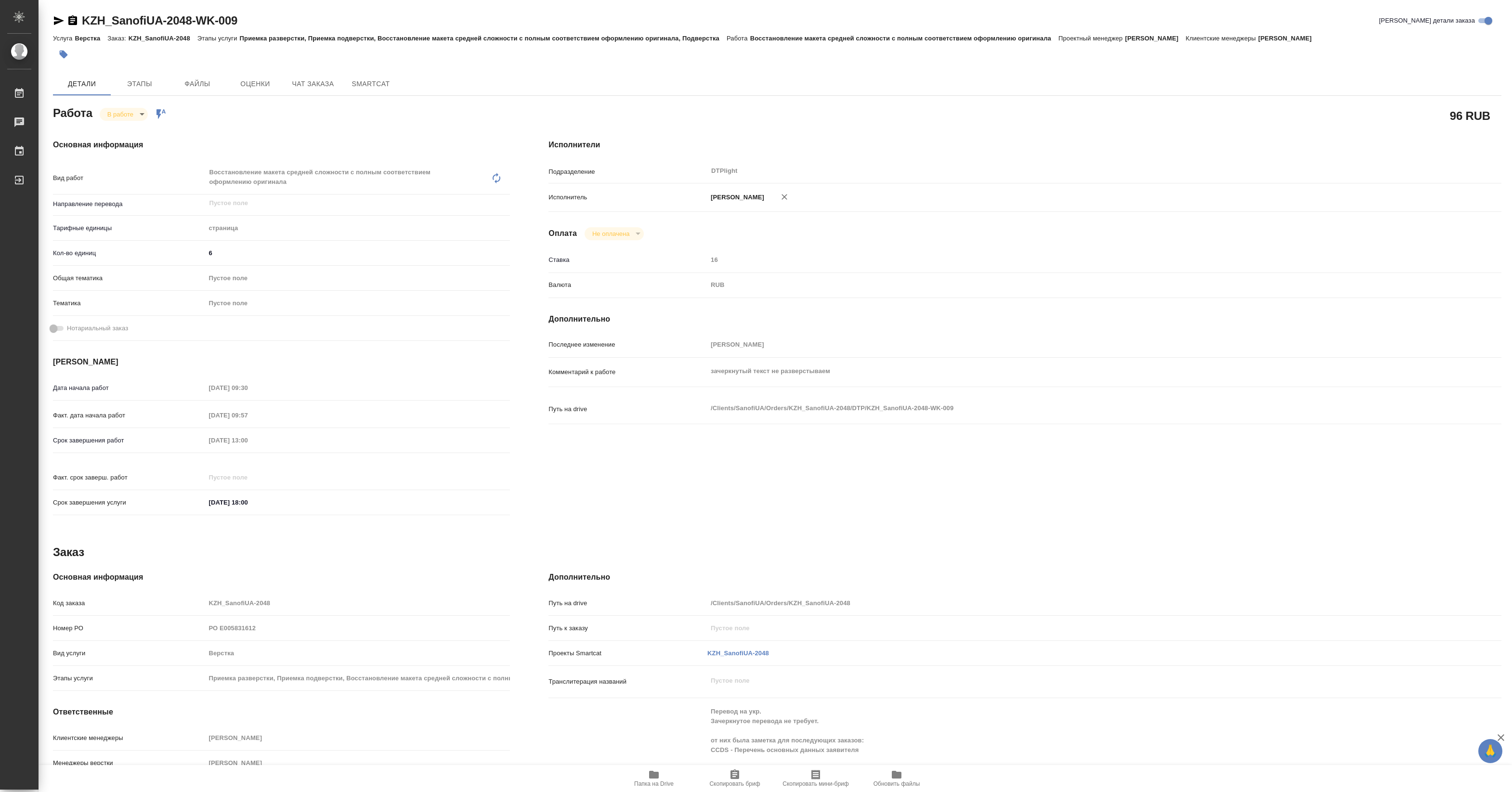
type textarea "x"
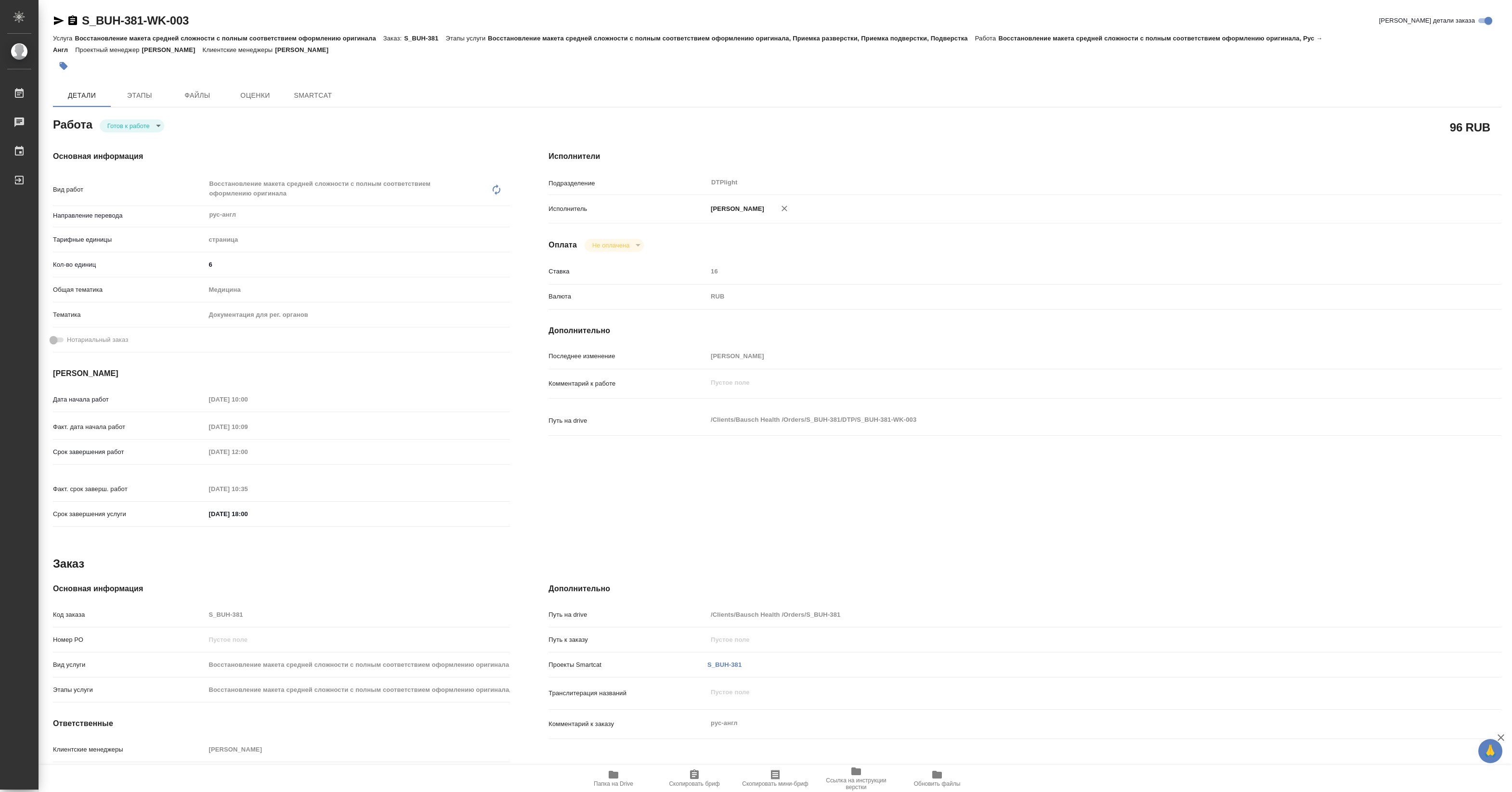
type textarea "x"
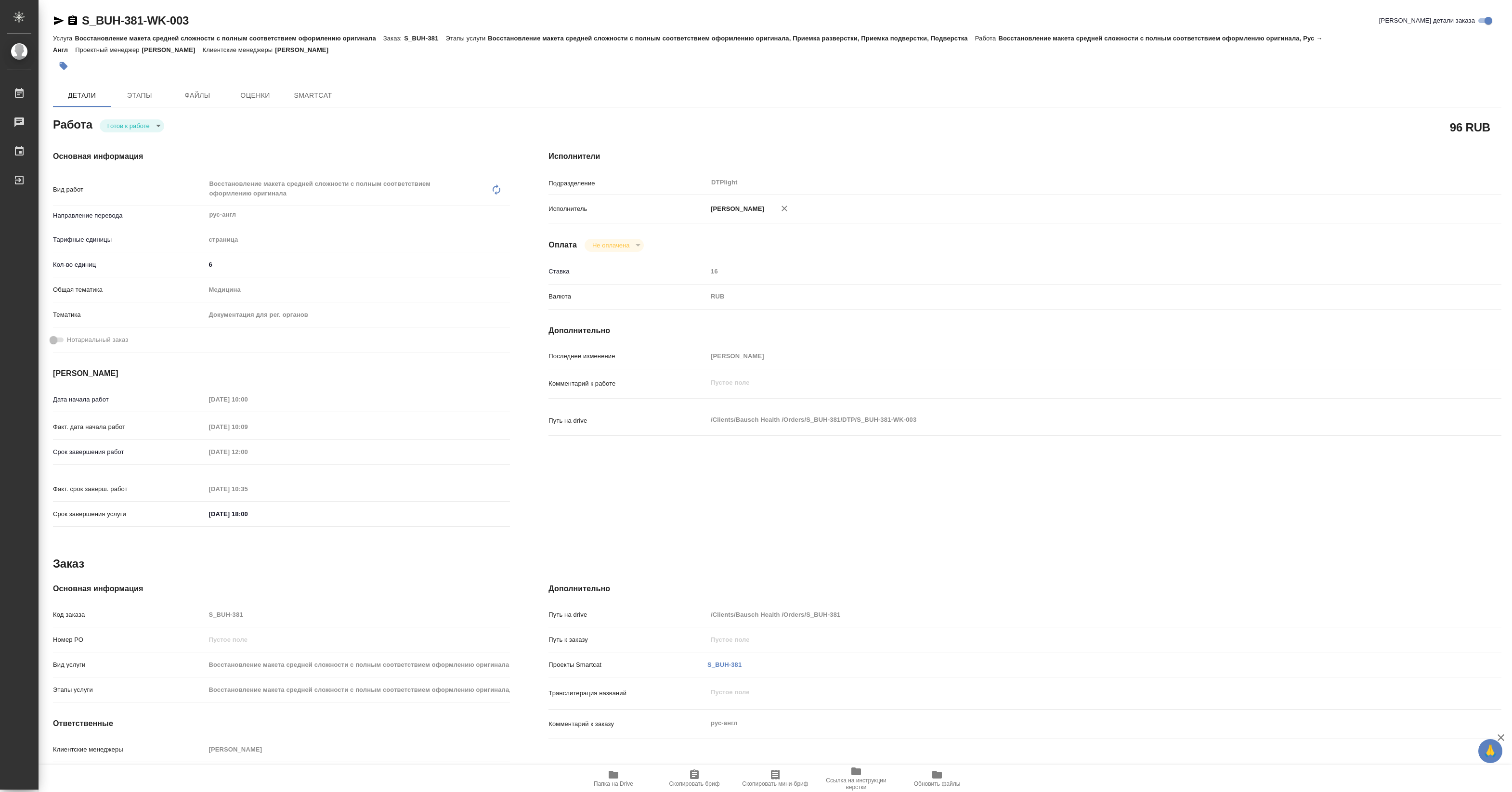
type textarea "x"
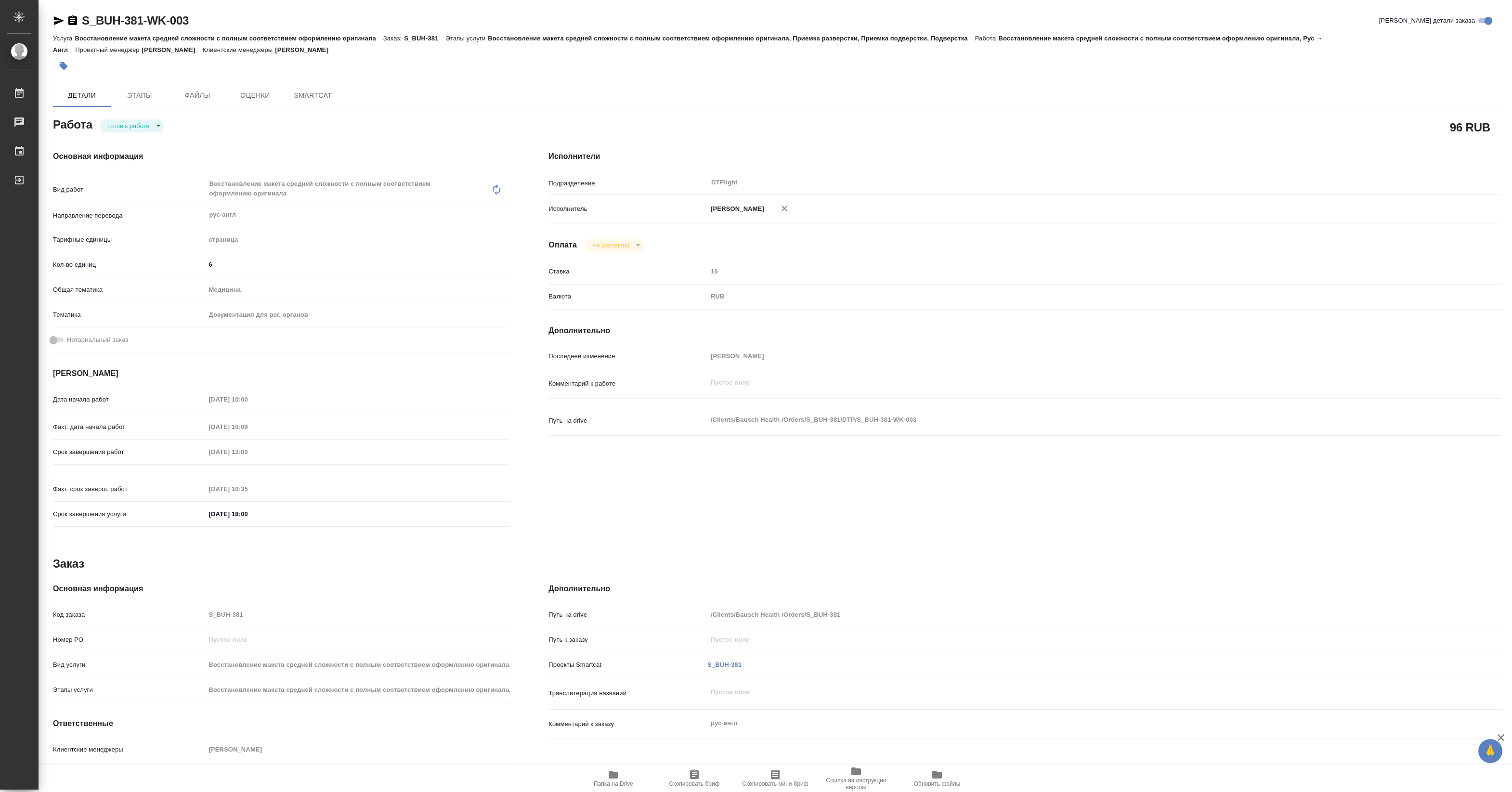
type textarea "x"
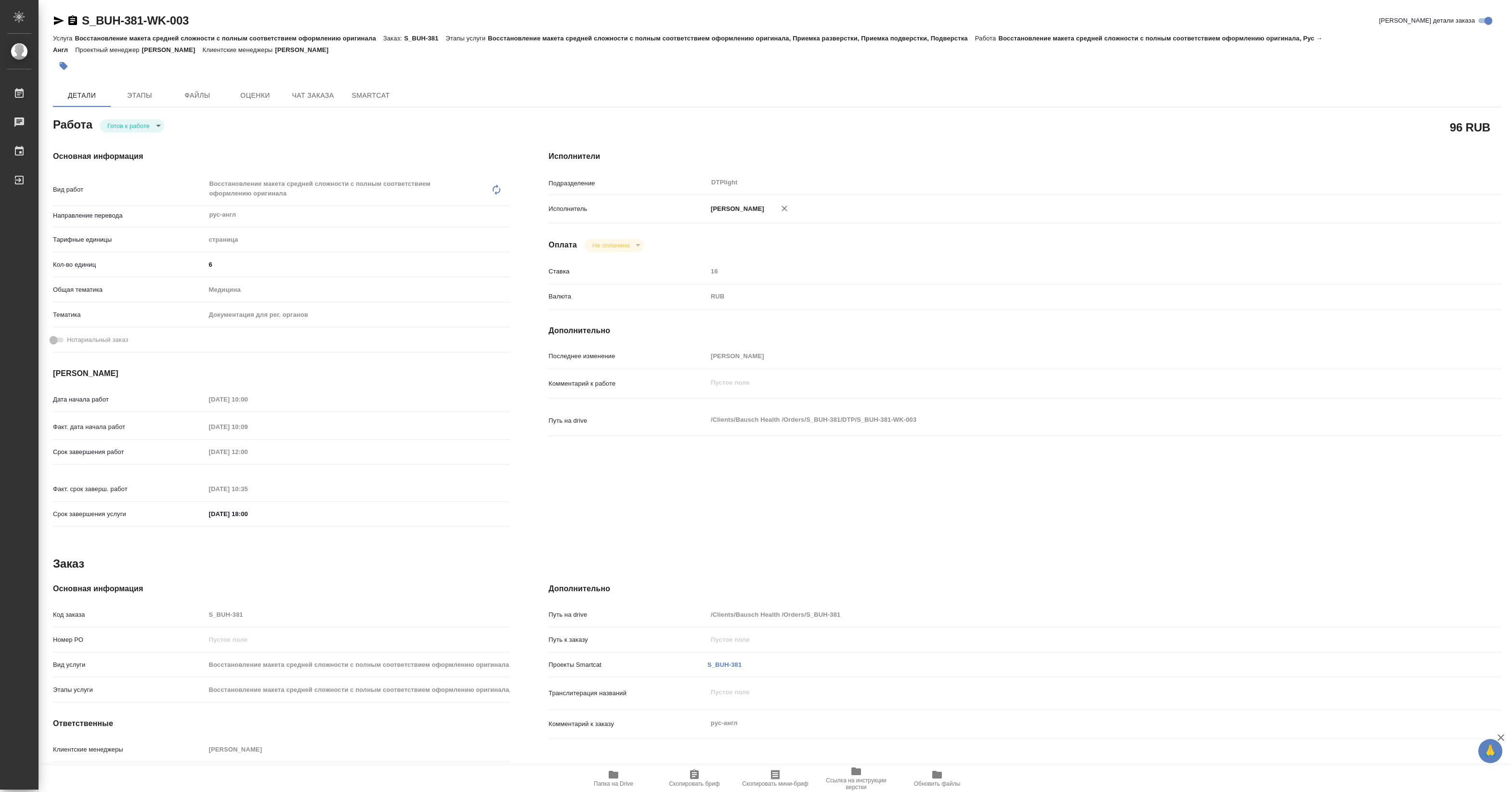
type textarea "x"
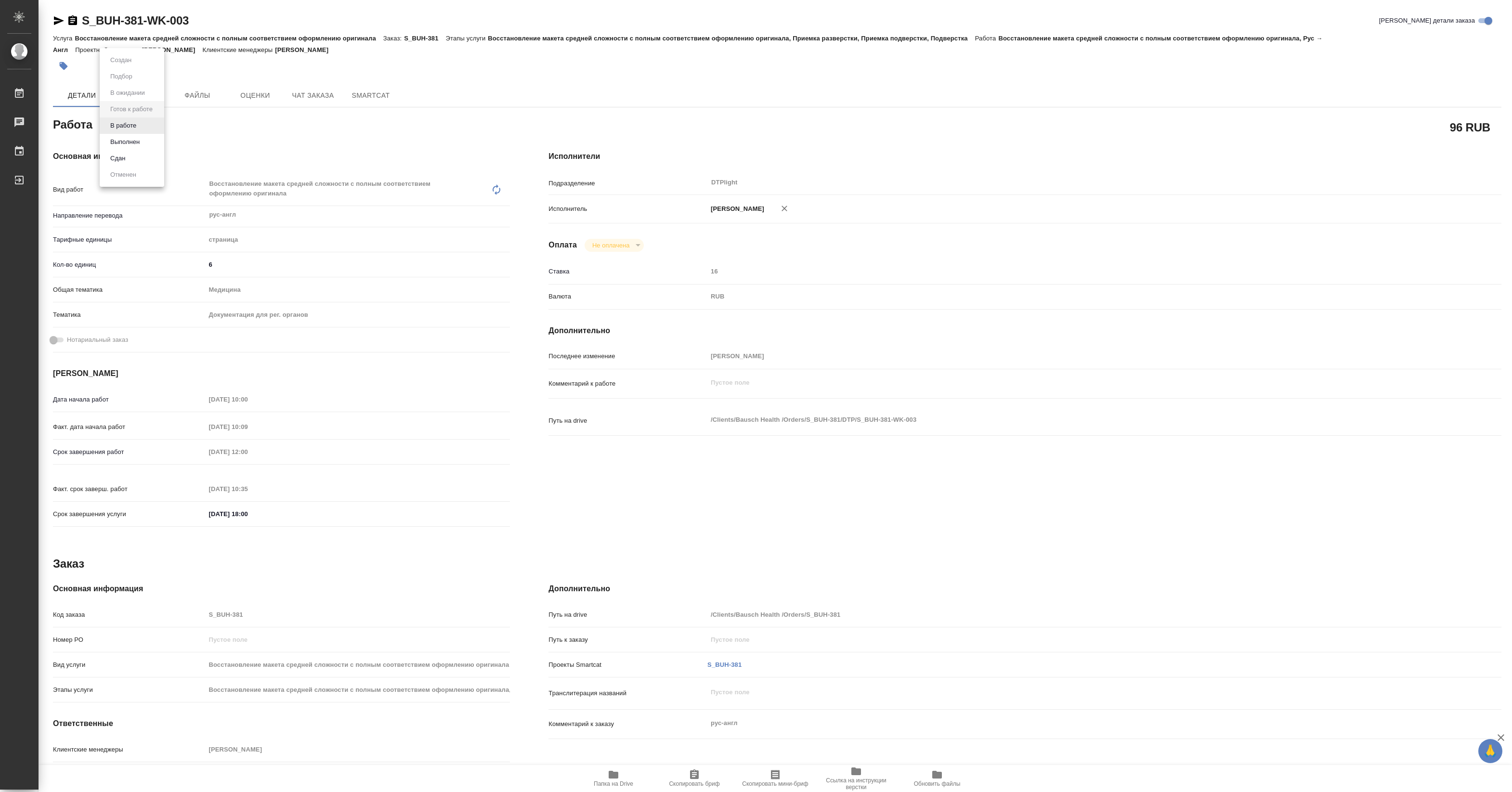
click at [145, 129] on body "🙏 .cls-1 fill:#fff; AWATERA Pankina Anna Работы Чаты График Выйти S_BUH-381-WK-…" at bounding box center [756, 396] width 1512 height 792
click at [134, 126] on button "В работе" at bounding box center [123, 125] width 32 height 11
type textarea "x"
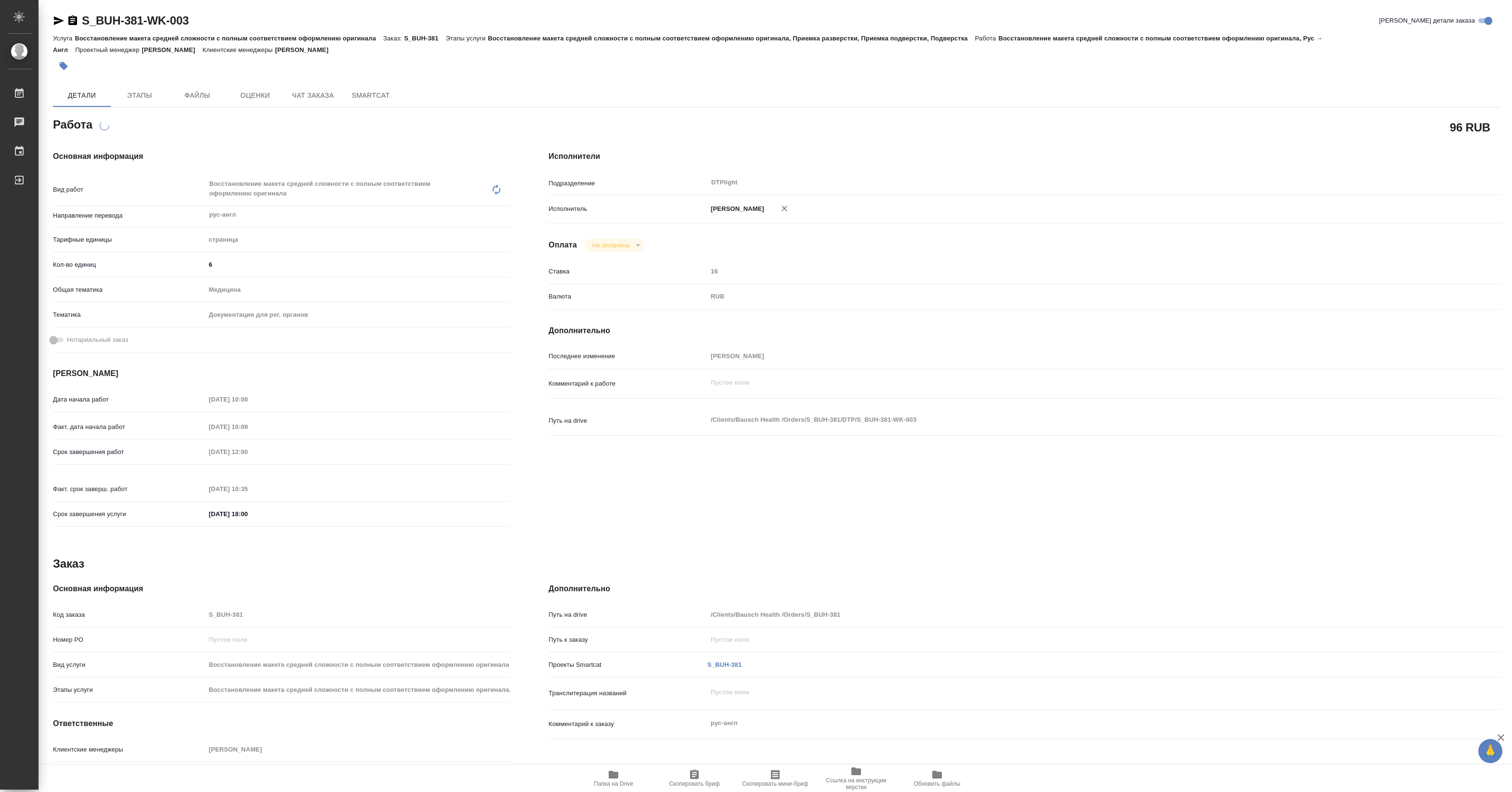
type textarea "x"
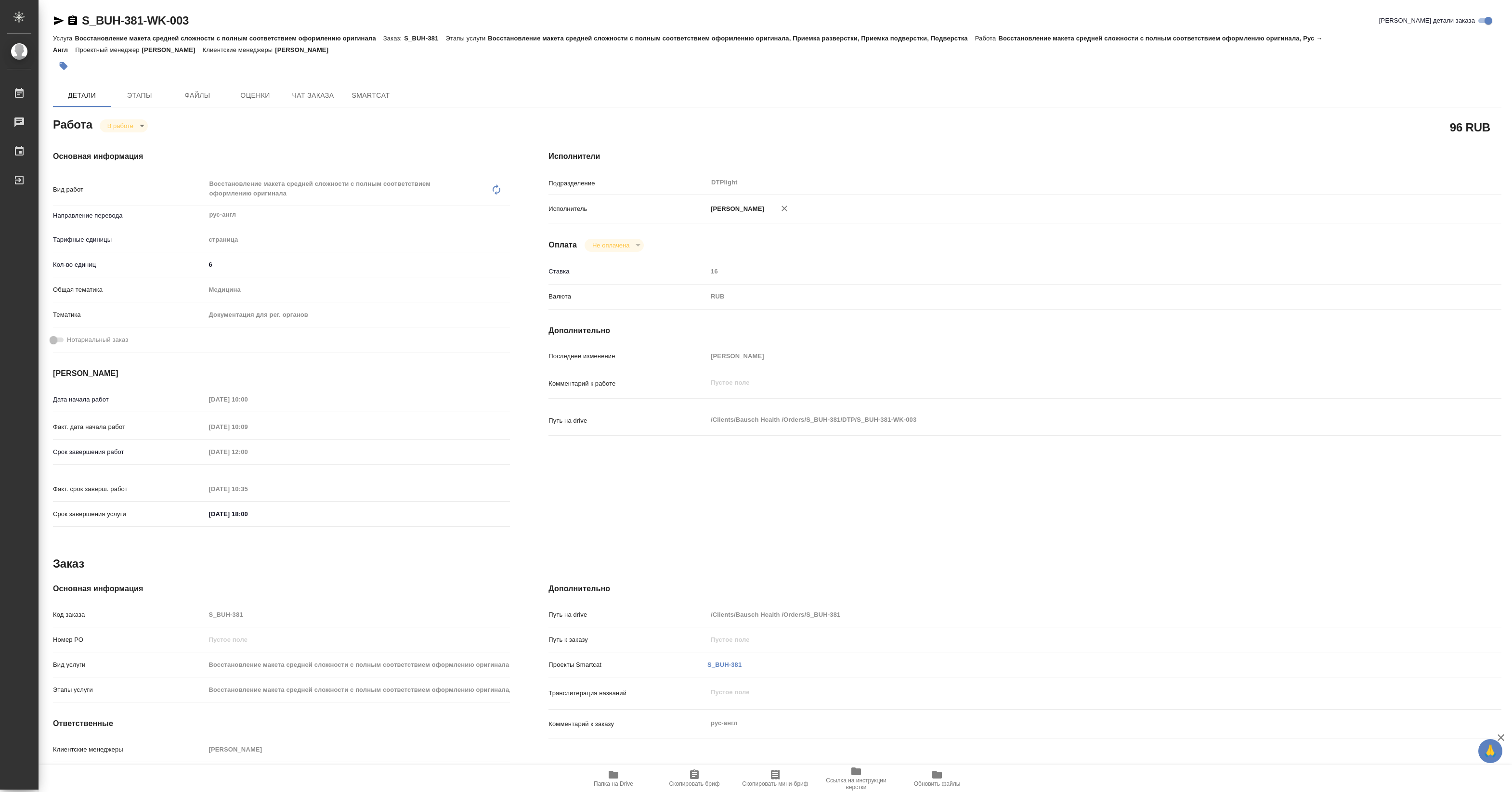
type textarea "x"
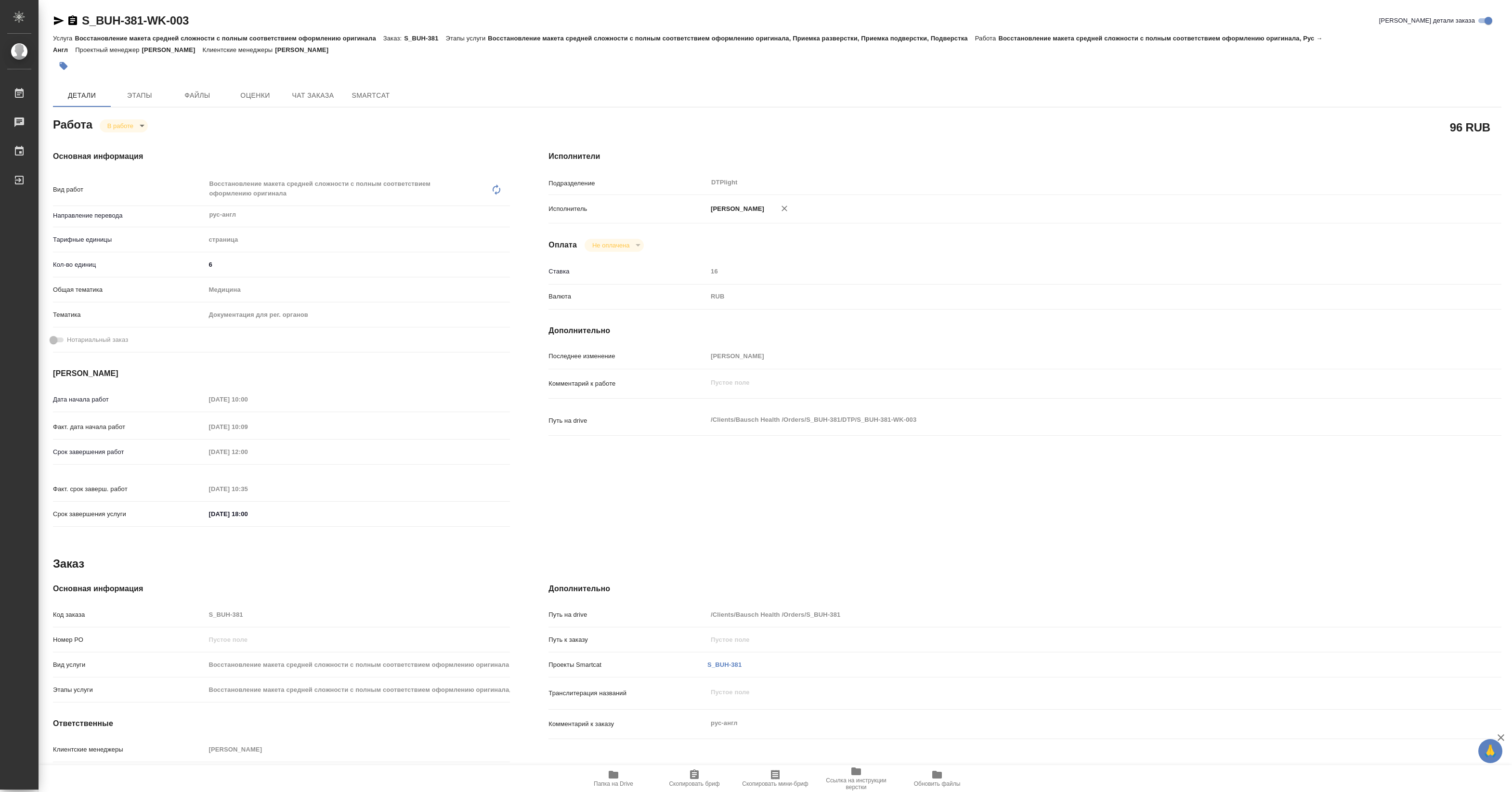
type textarea "x"
click at [615, 783] on span "Папка на Drive" at bounding box center [613, 784] width 39 height 7
type textarea "x"
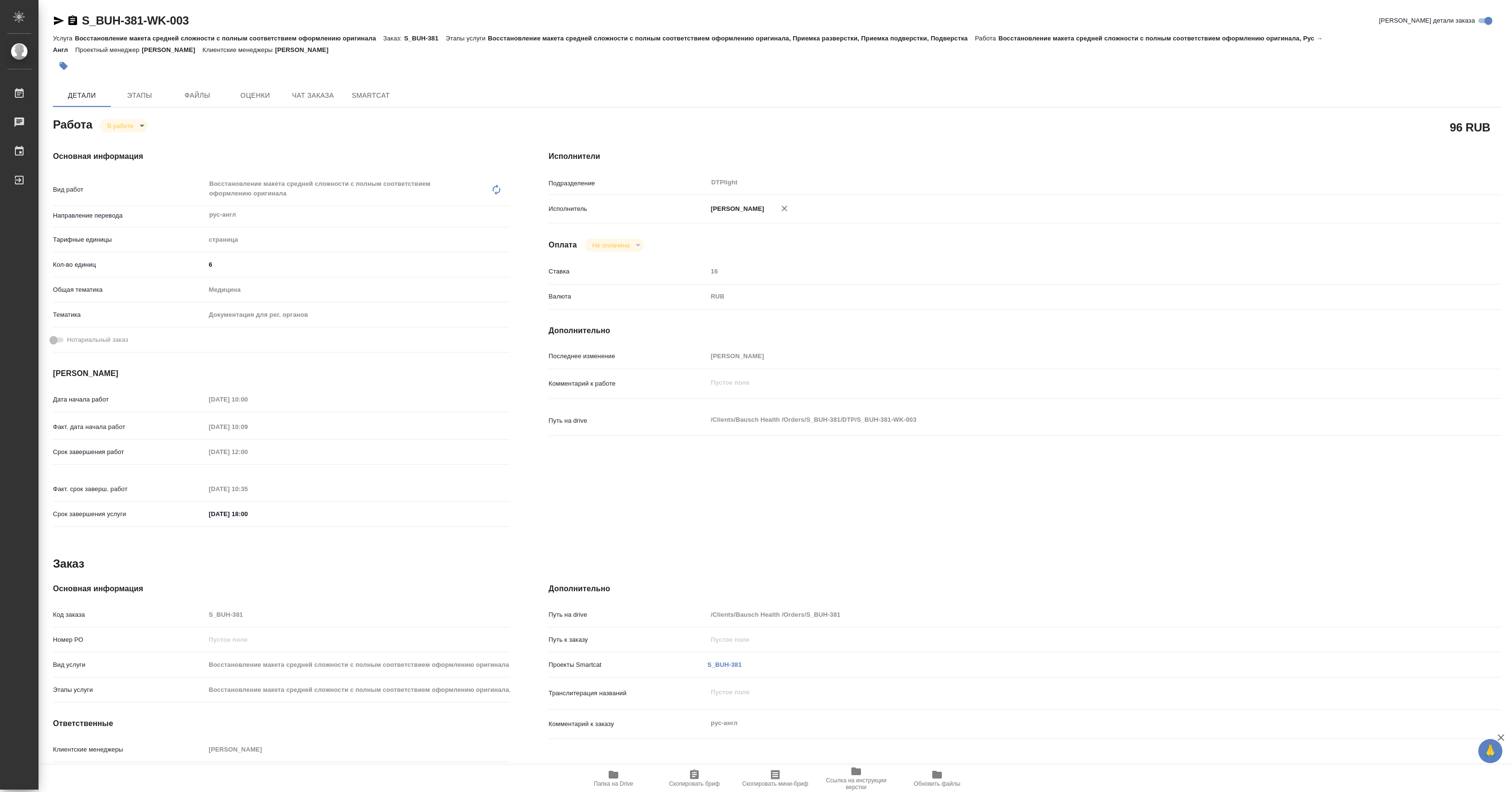
type textarea "x"
click at [131, 121] on body "🙏 .cls-1 fill:#fff; AWATERA Pankina Anna Работы 3 Чаты График Выйти S_BUH-381-W…" at bounding box center [756, 396] width 1512 height 792
click at [129, 138] on button "Выполнен" at bounding box center [125, 141] width 35 height 11
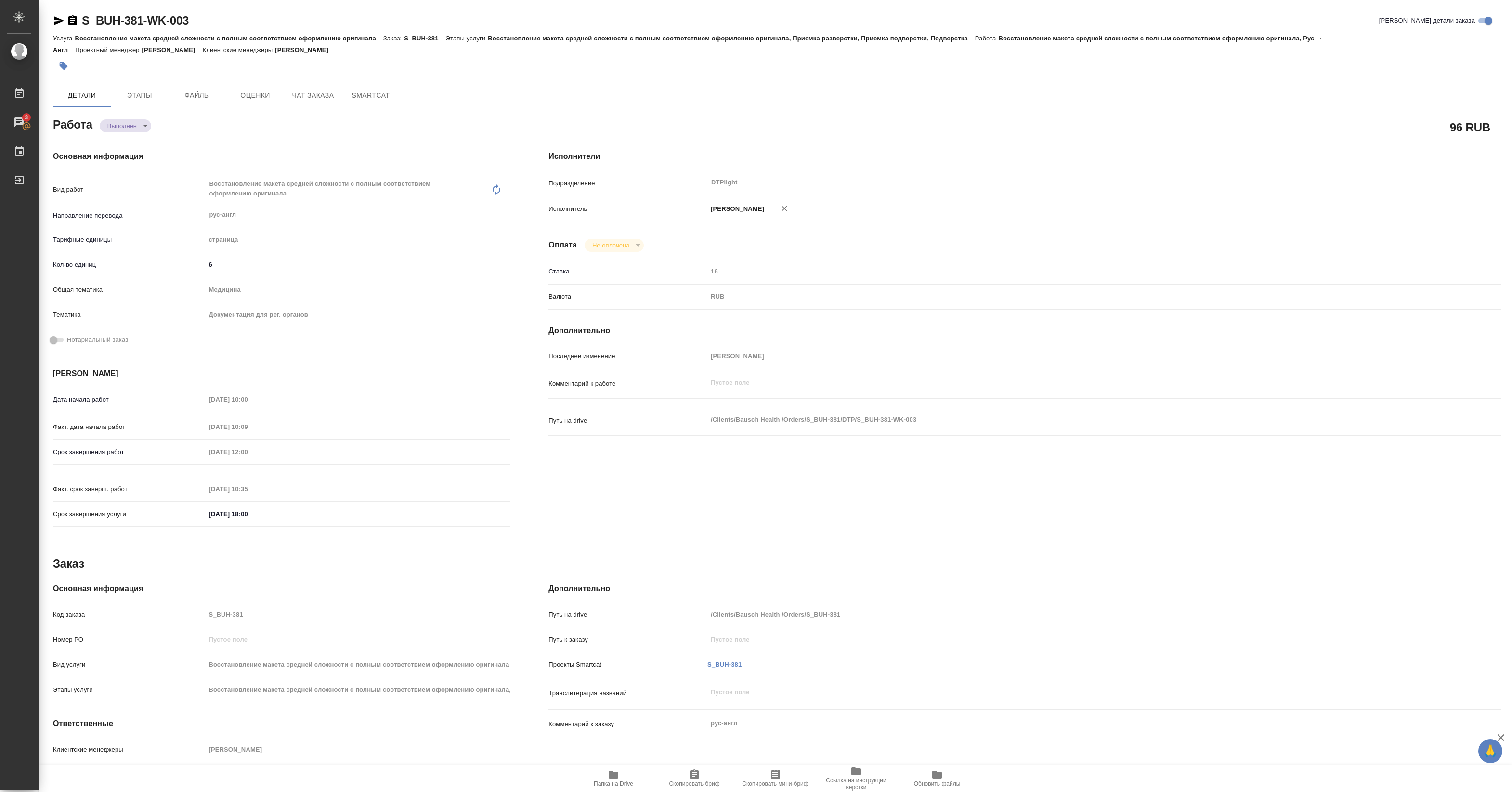
type textarea "x"
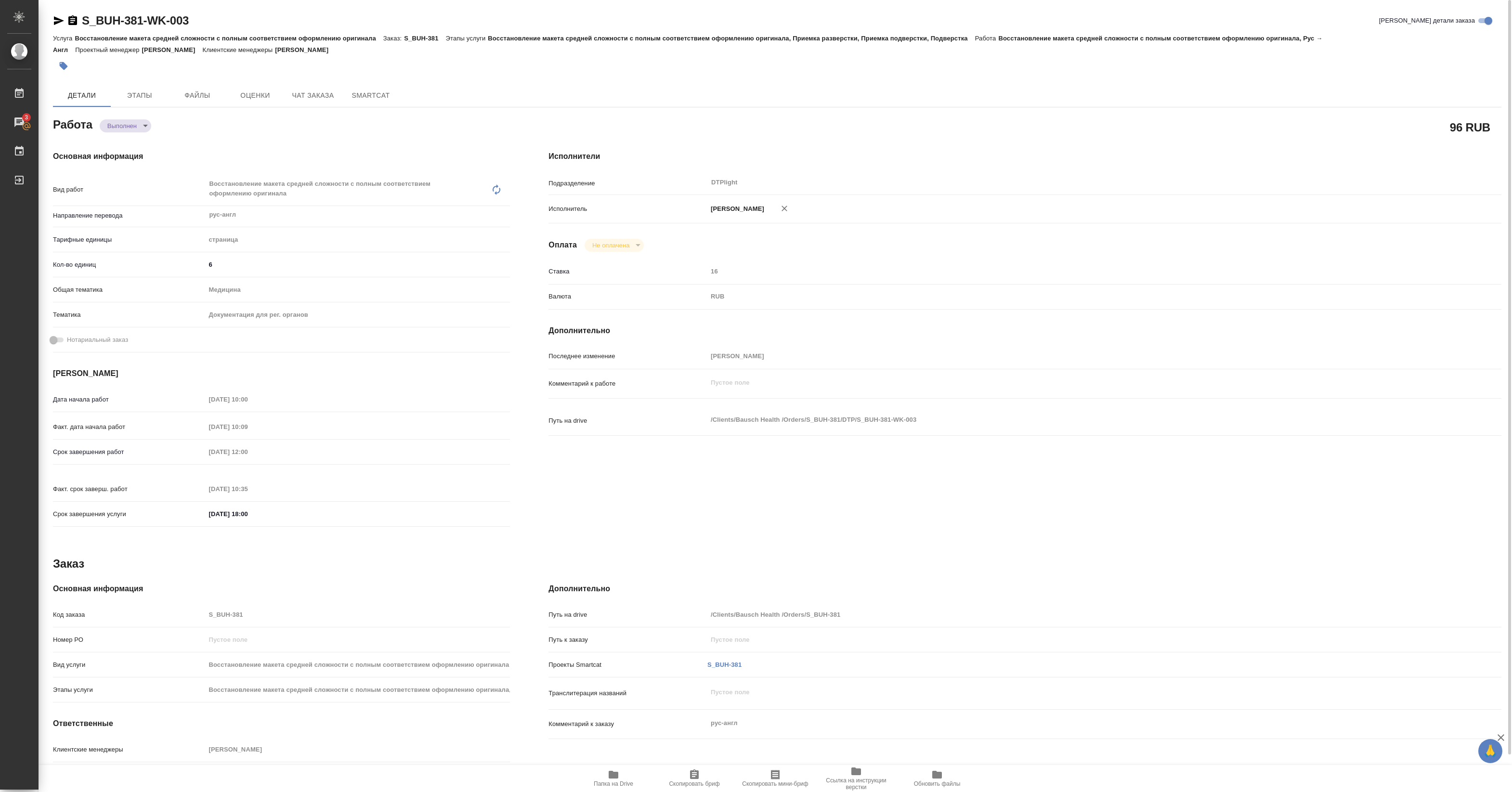
type textarea "x"
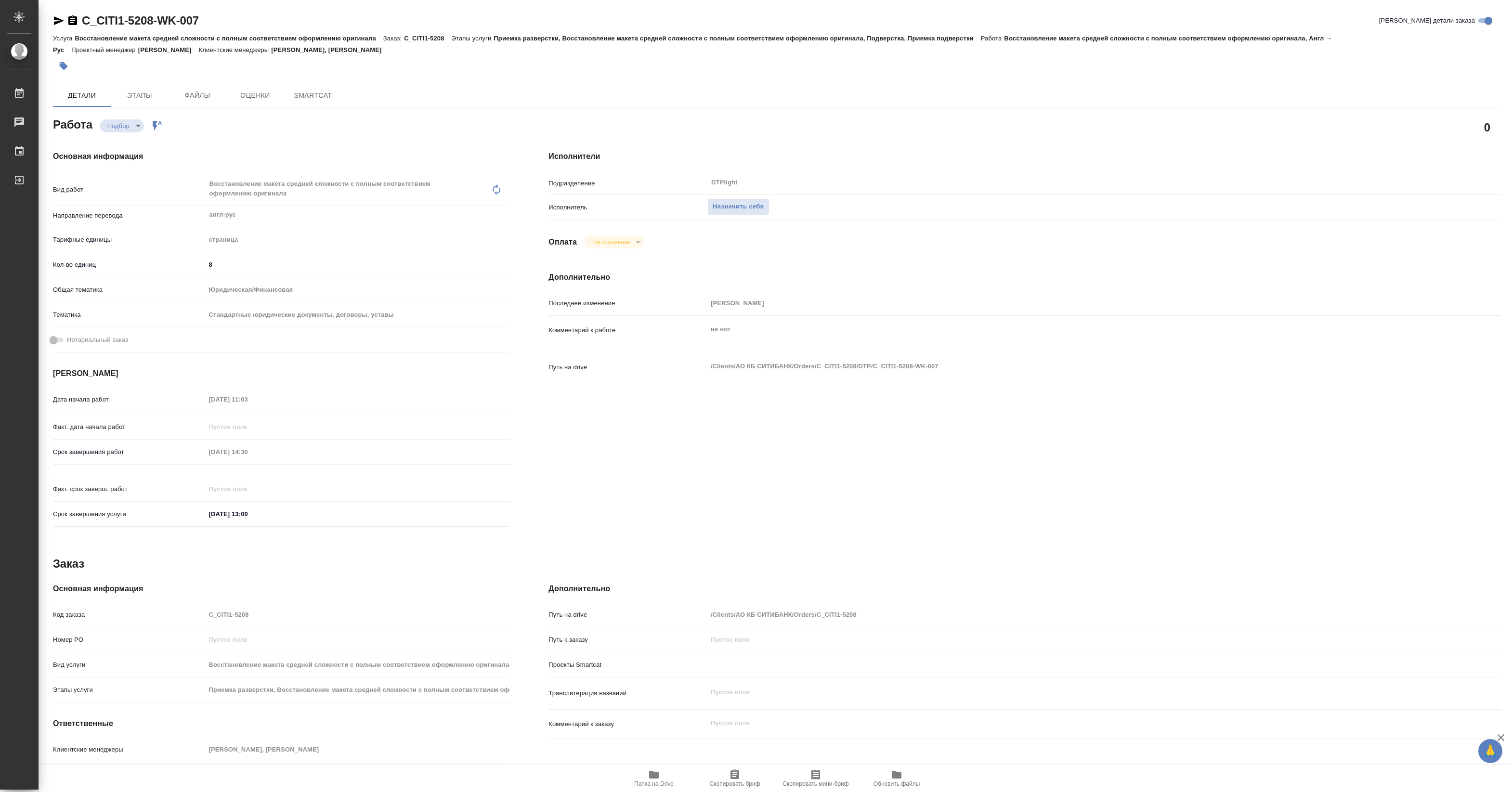
type textarea "x"
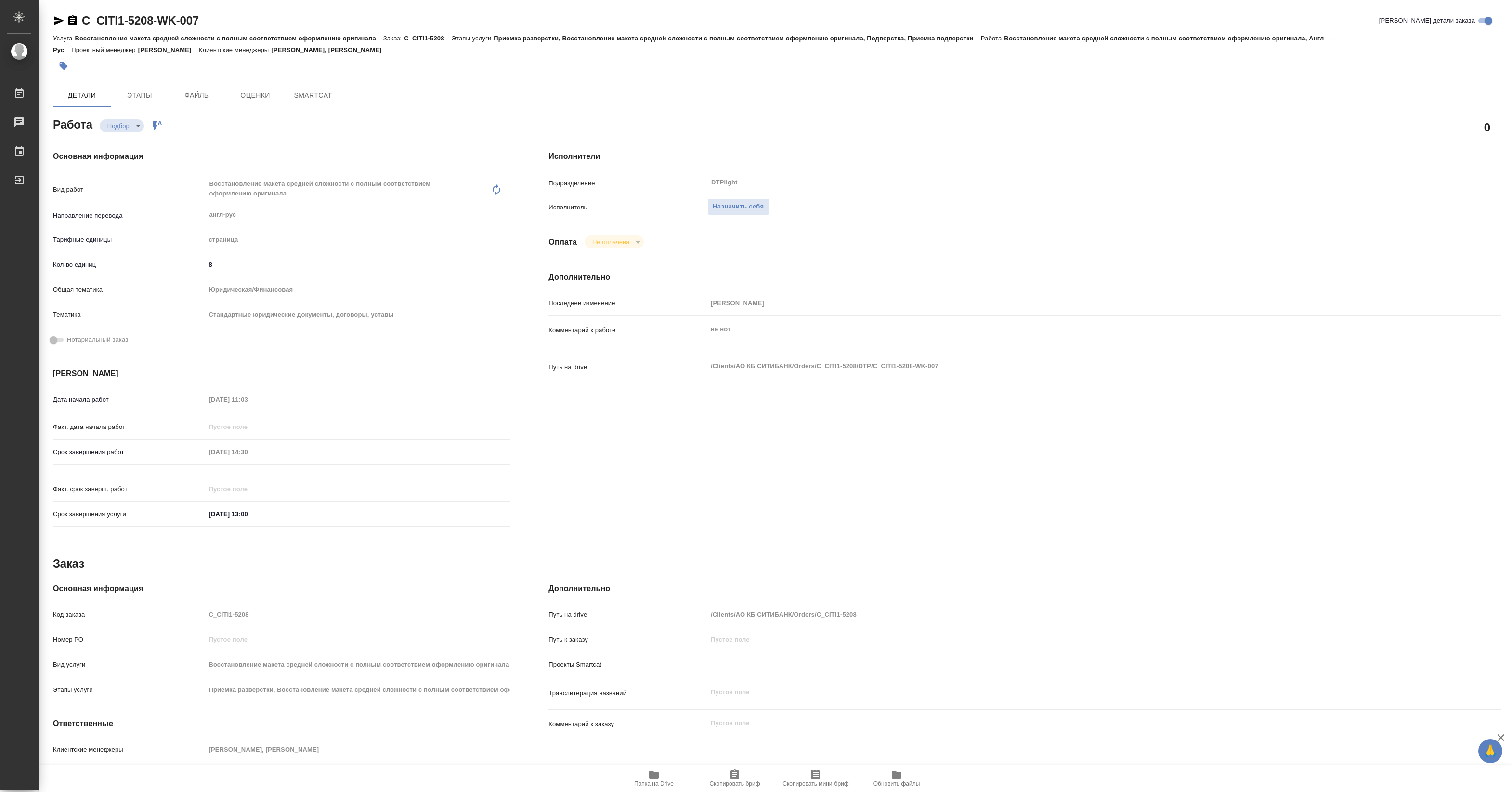
type textarea "x"
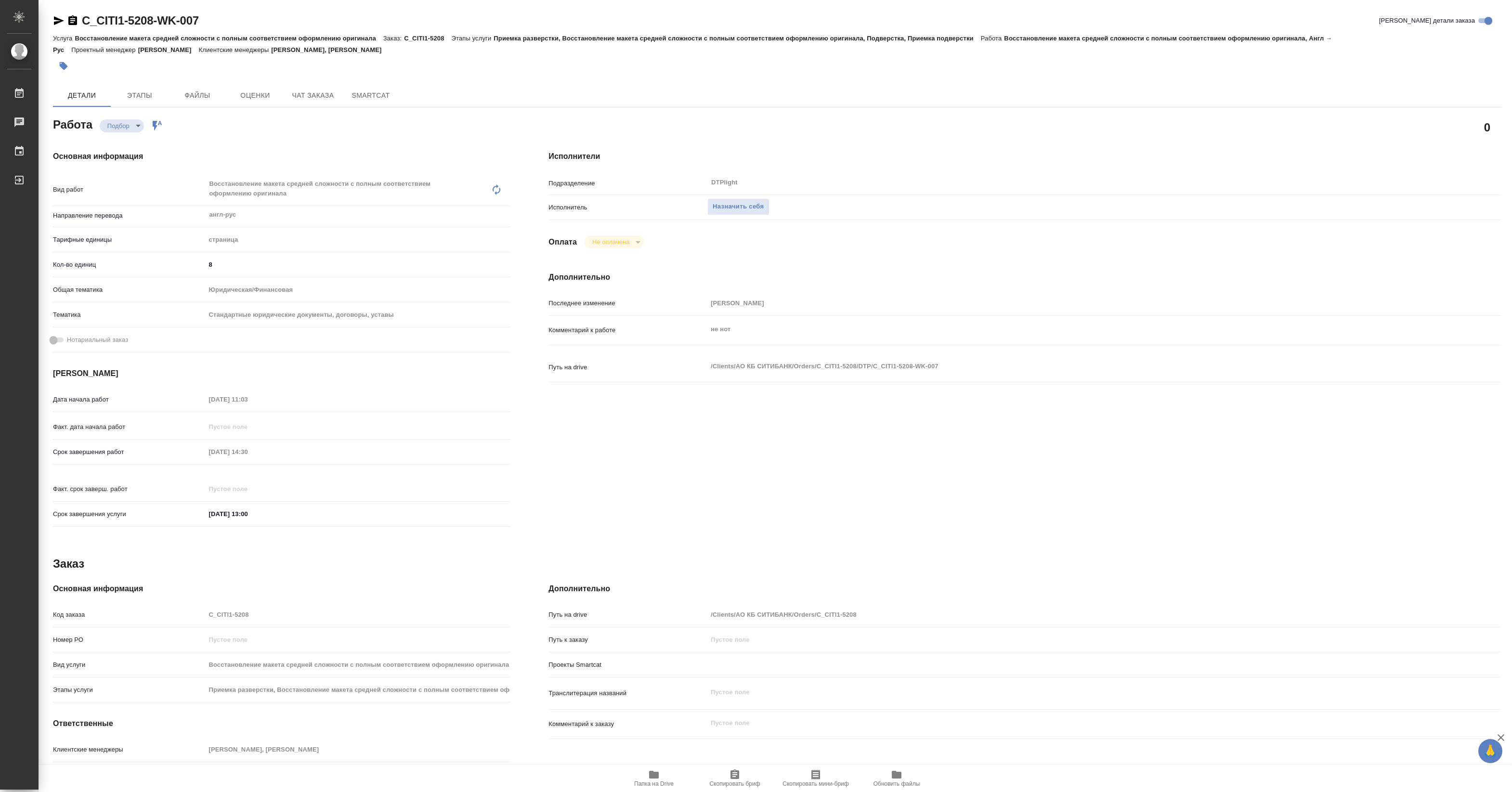
click at [648, 776] on icon "button" at bounding box center [654, 775] width 12 height 12
type textarea "x"
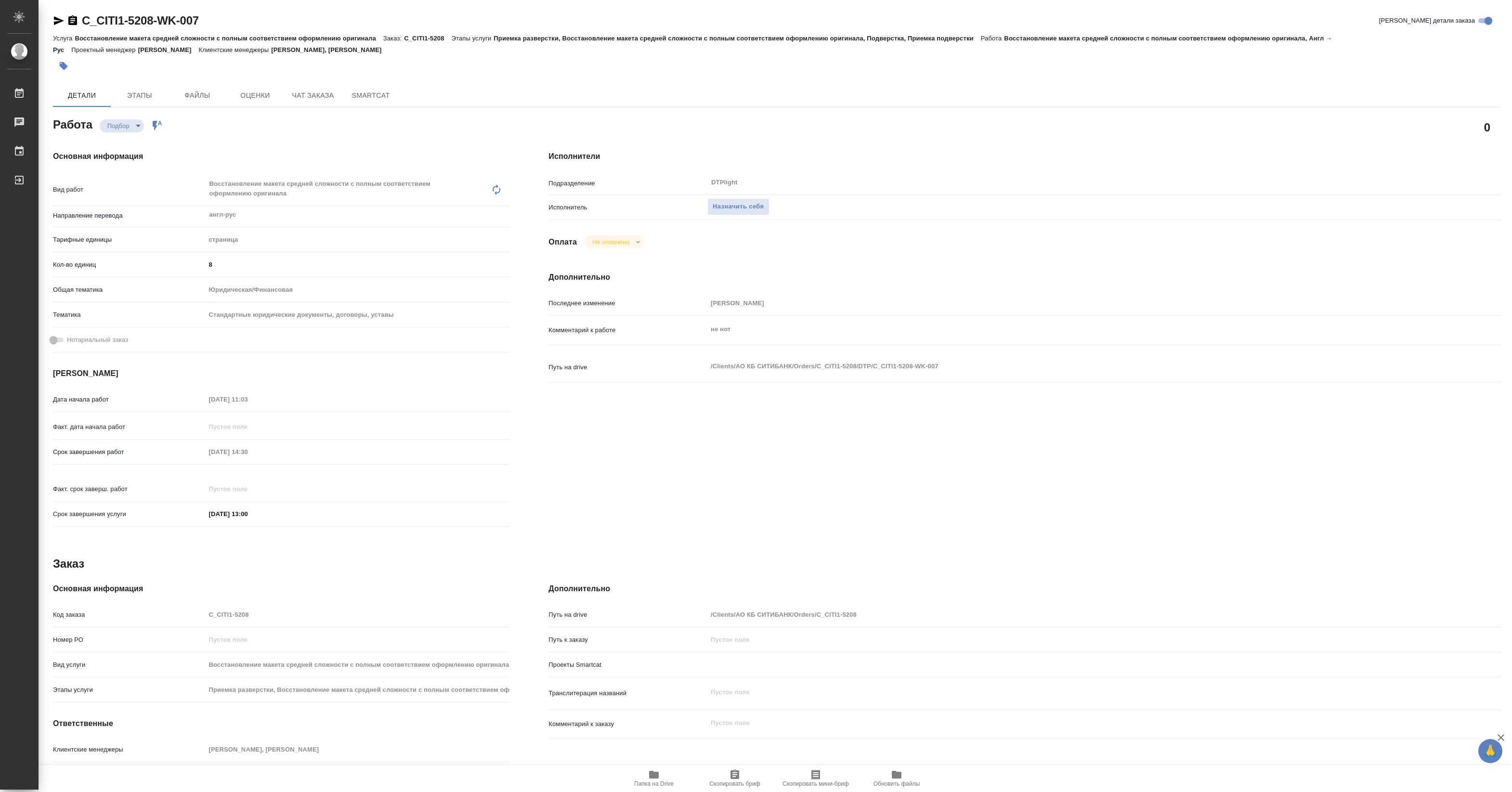
type textarea "x"
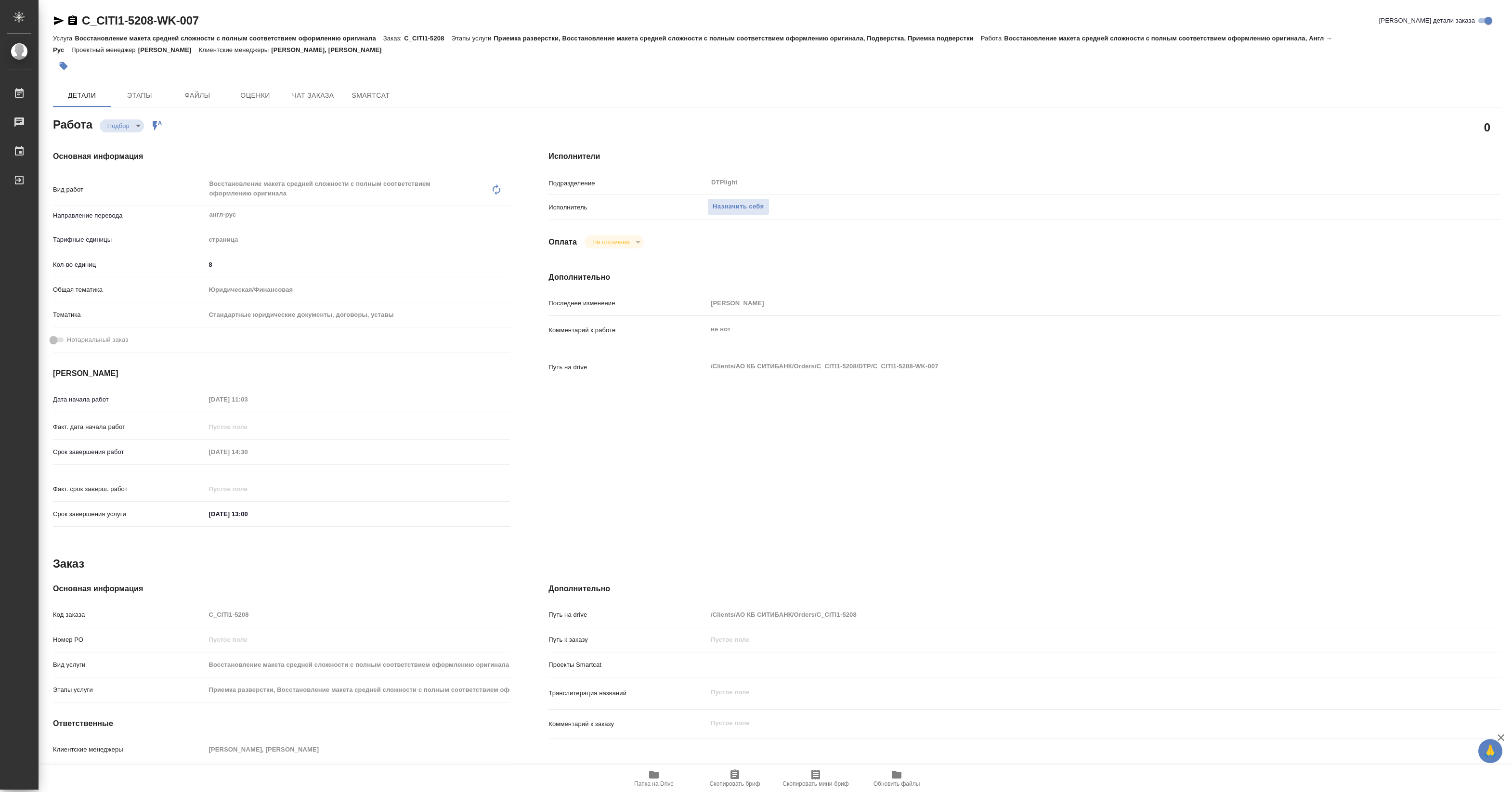
type textarea "x"
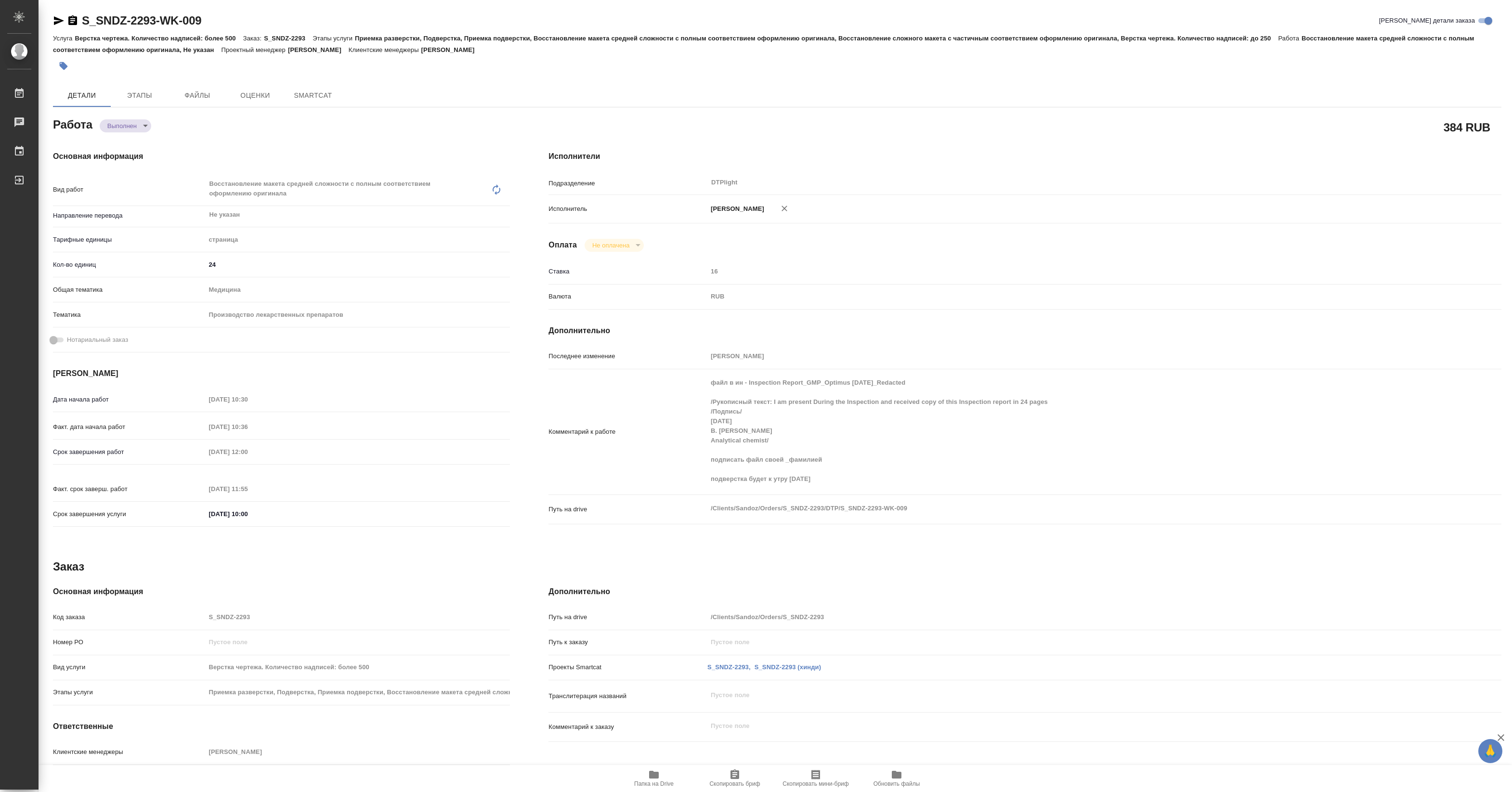
type textarea "x"
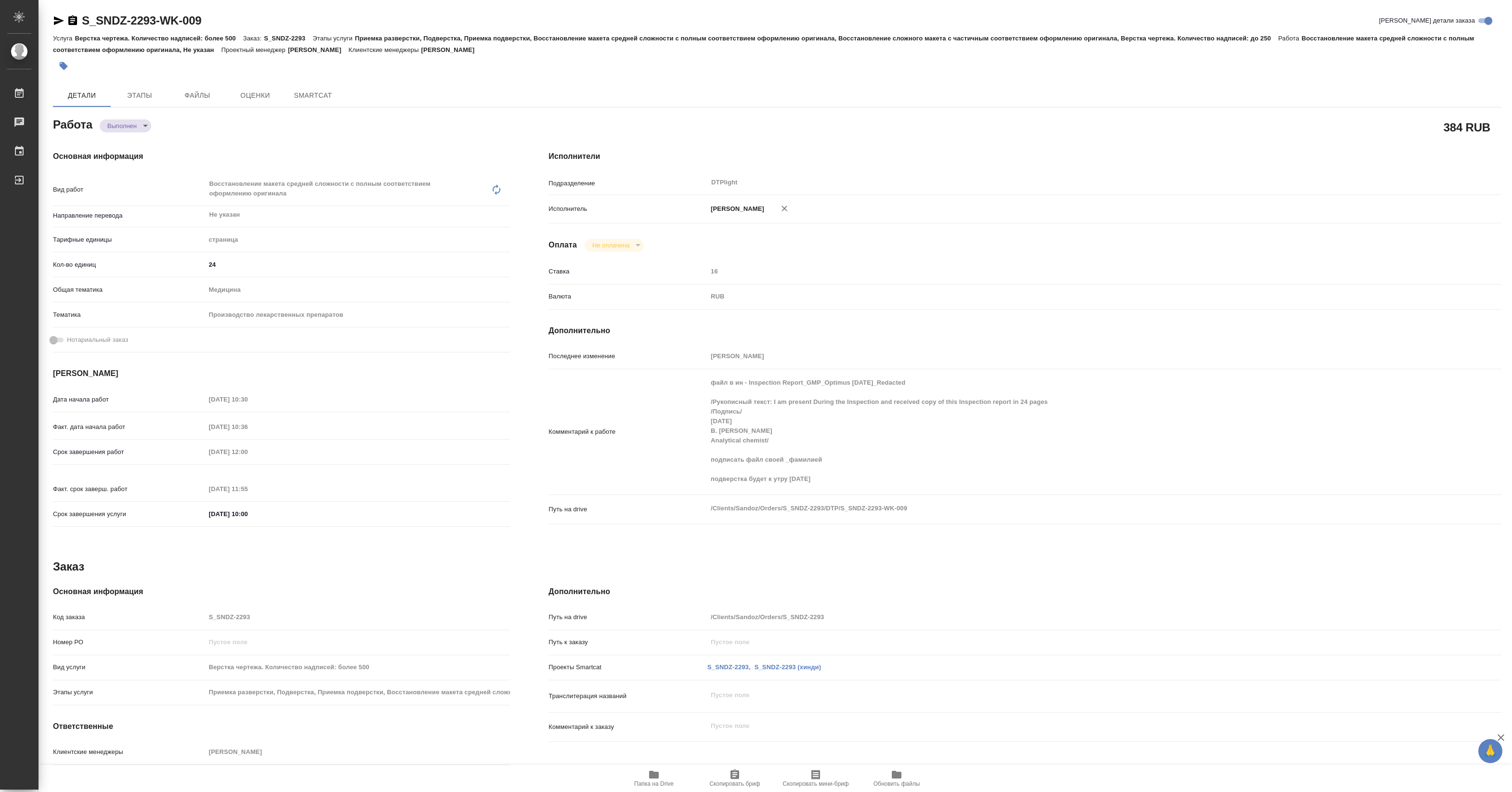
type textarea "x"
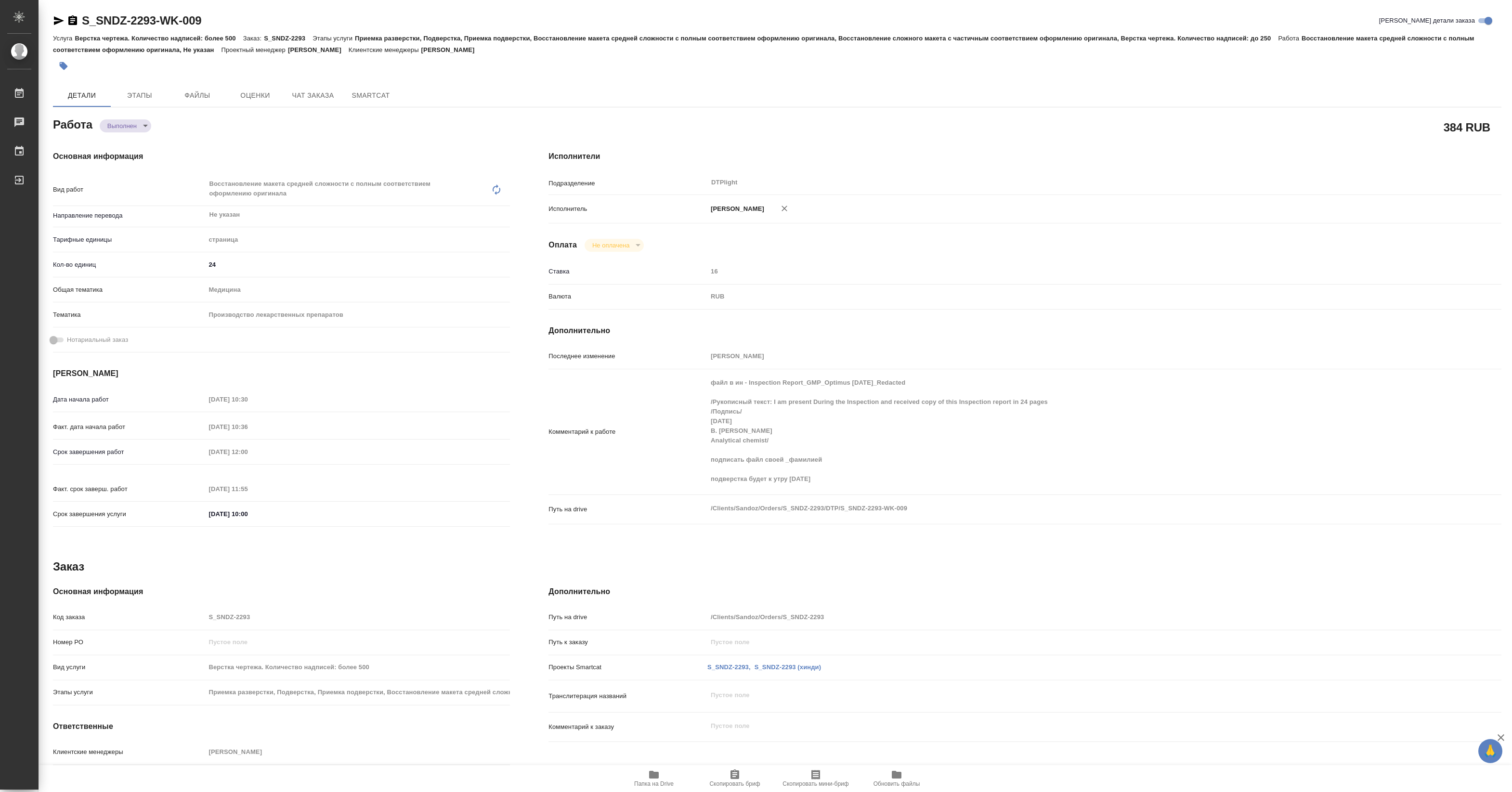
type textarea "x"
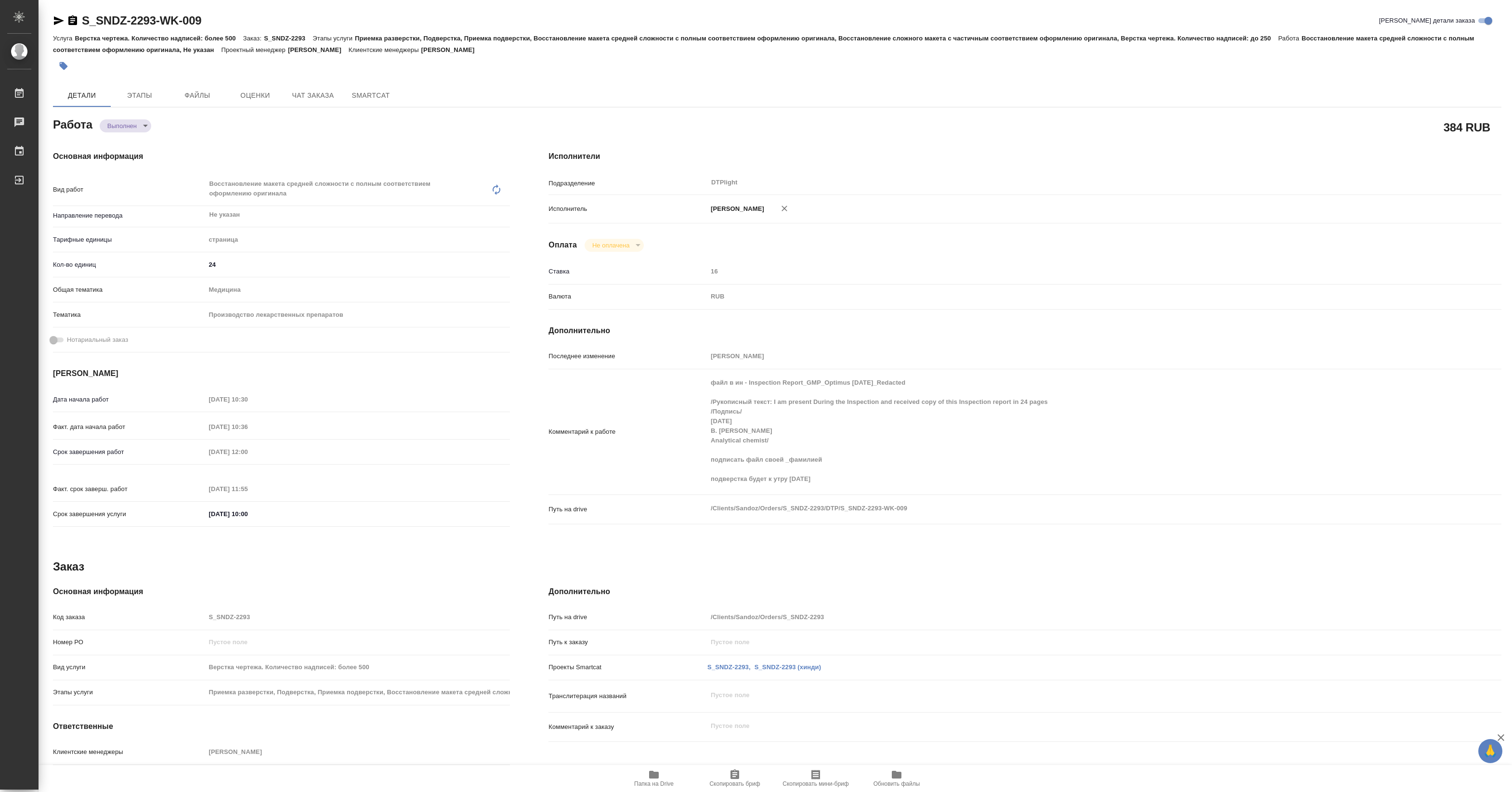
type textarea "x"
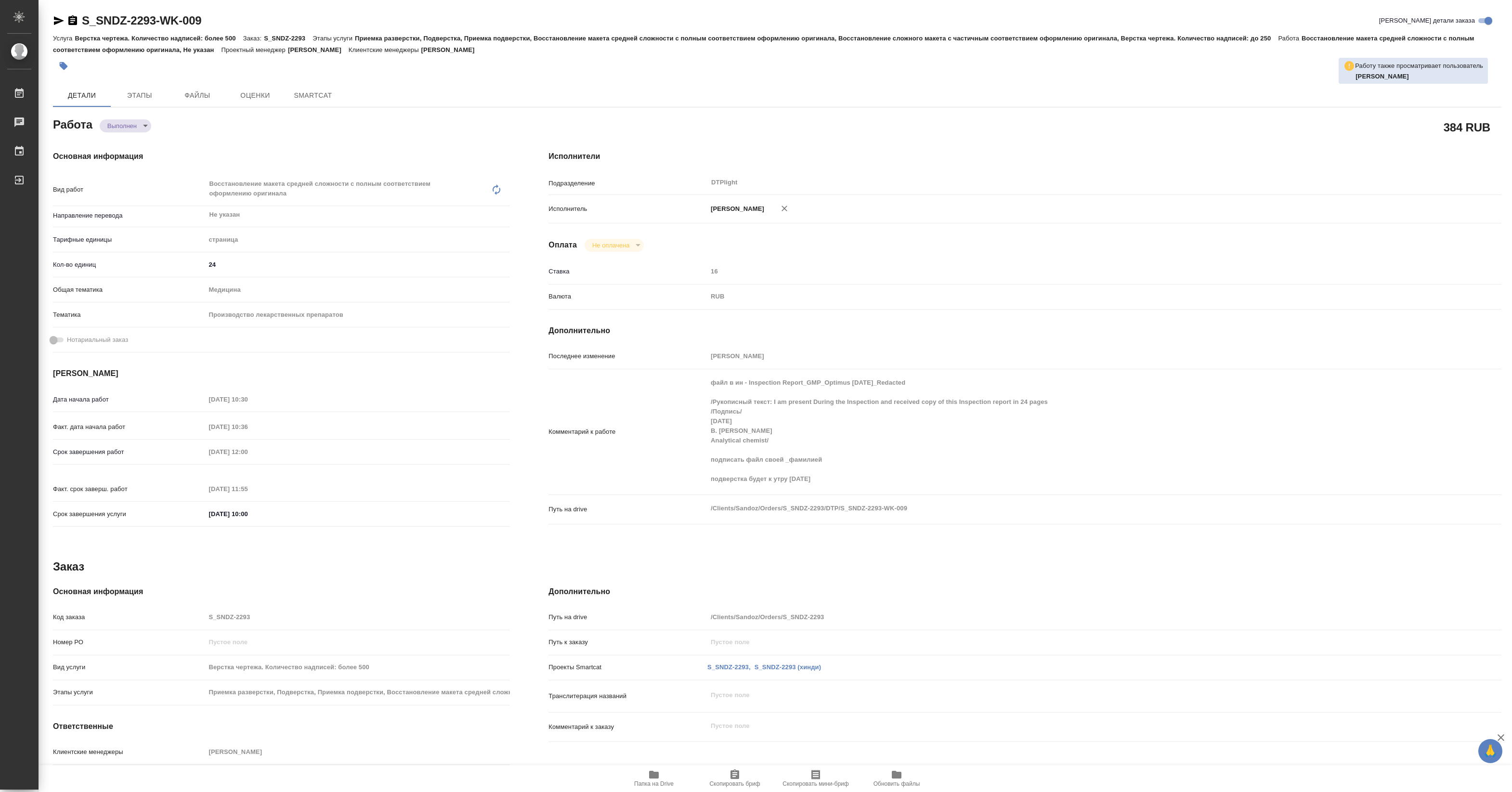
type textarea "x"
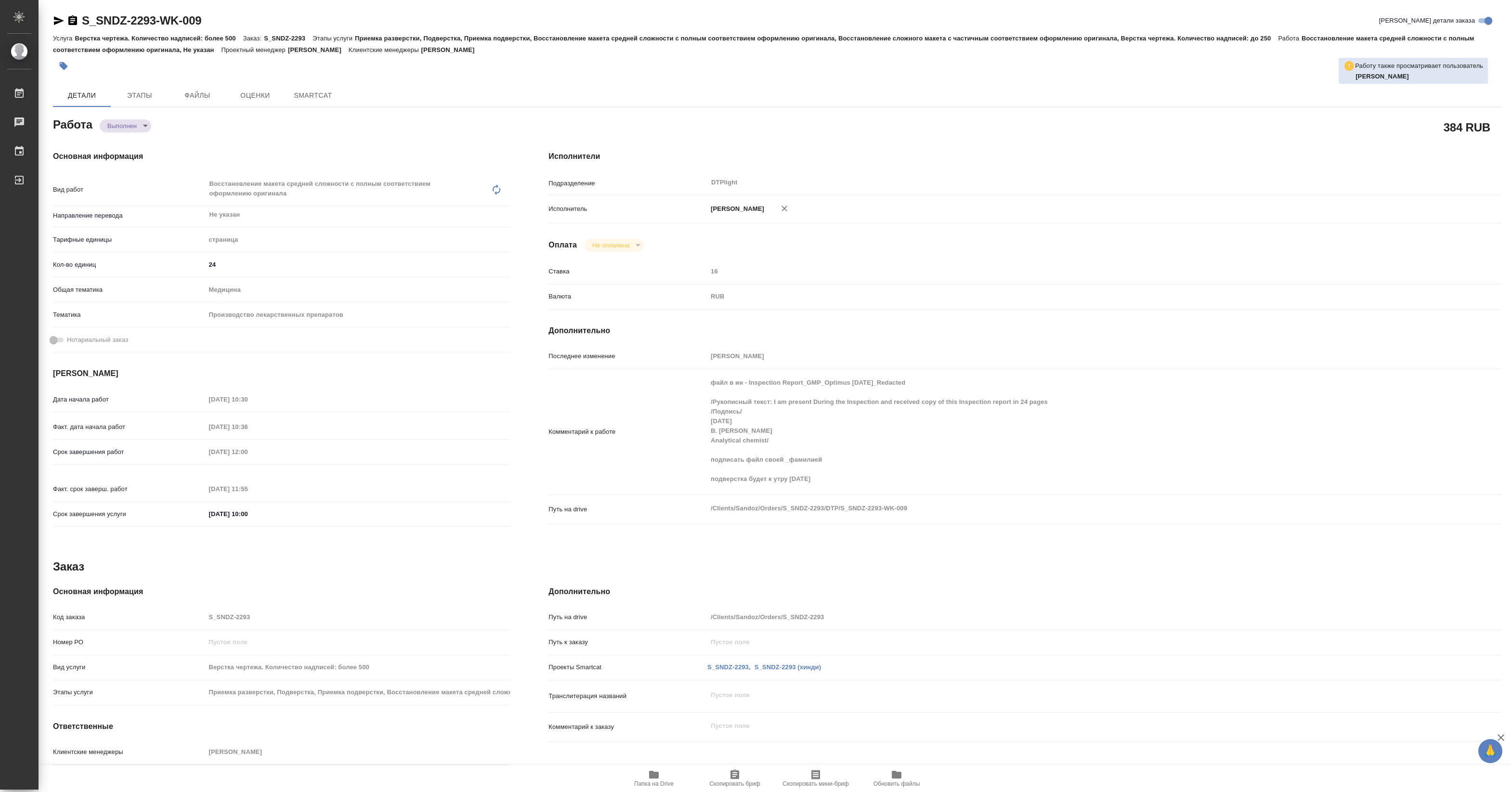
type textarea "x"
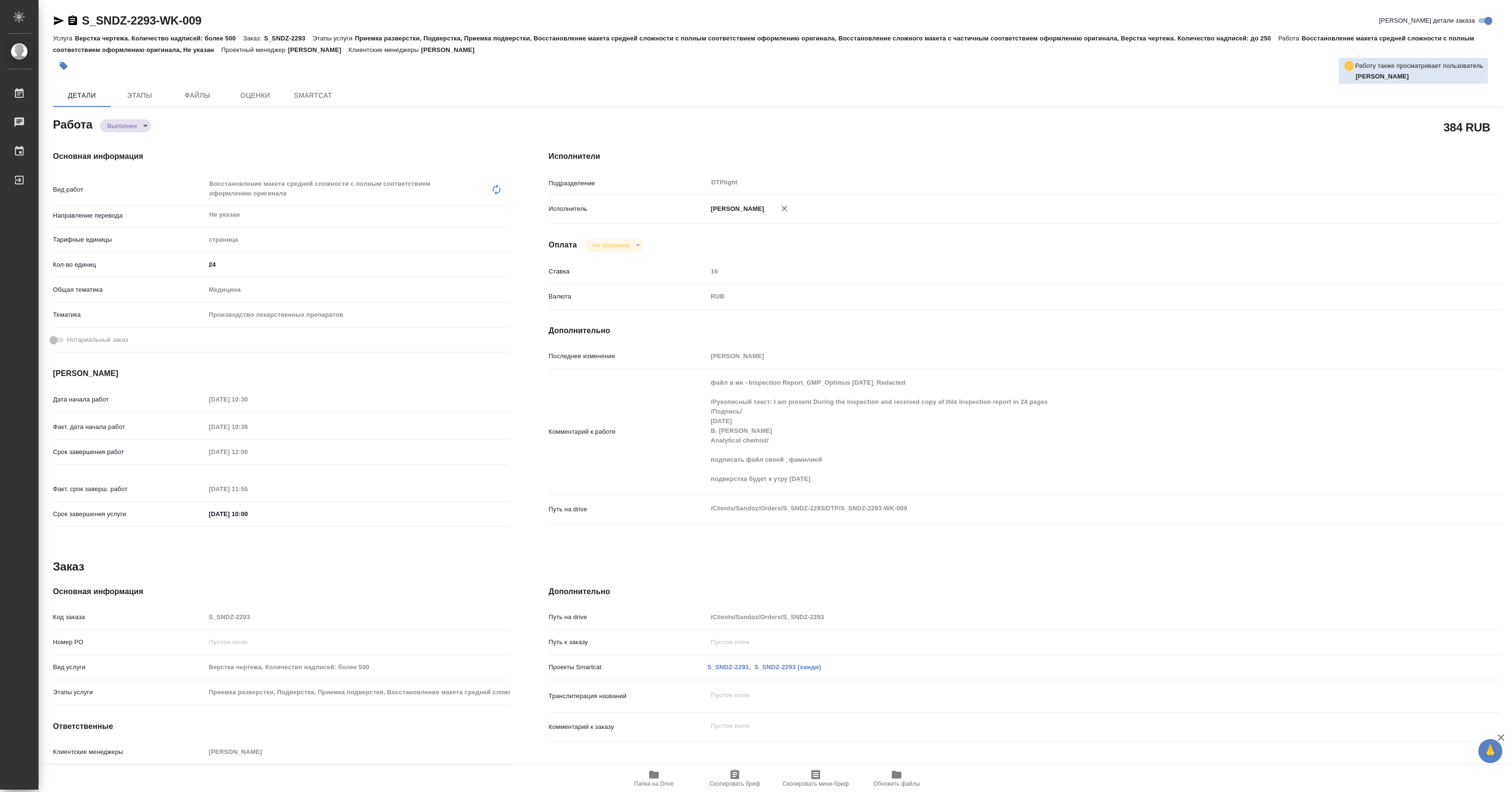
type textarea "x"
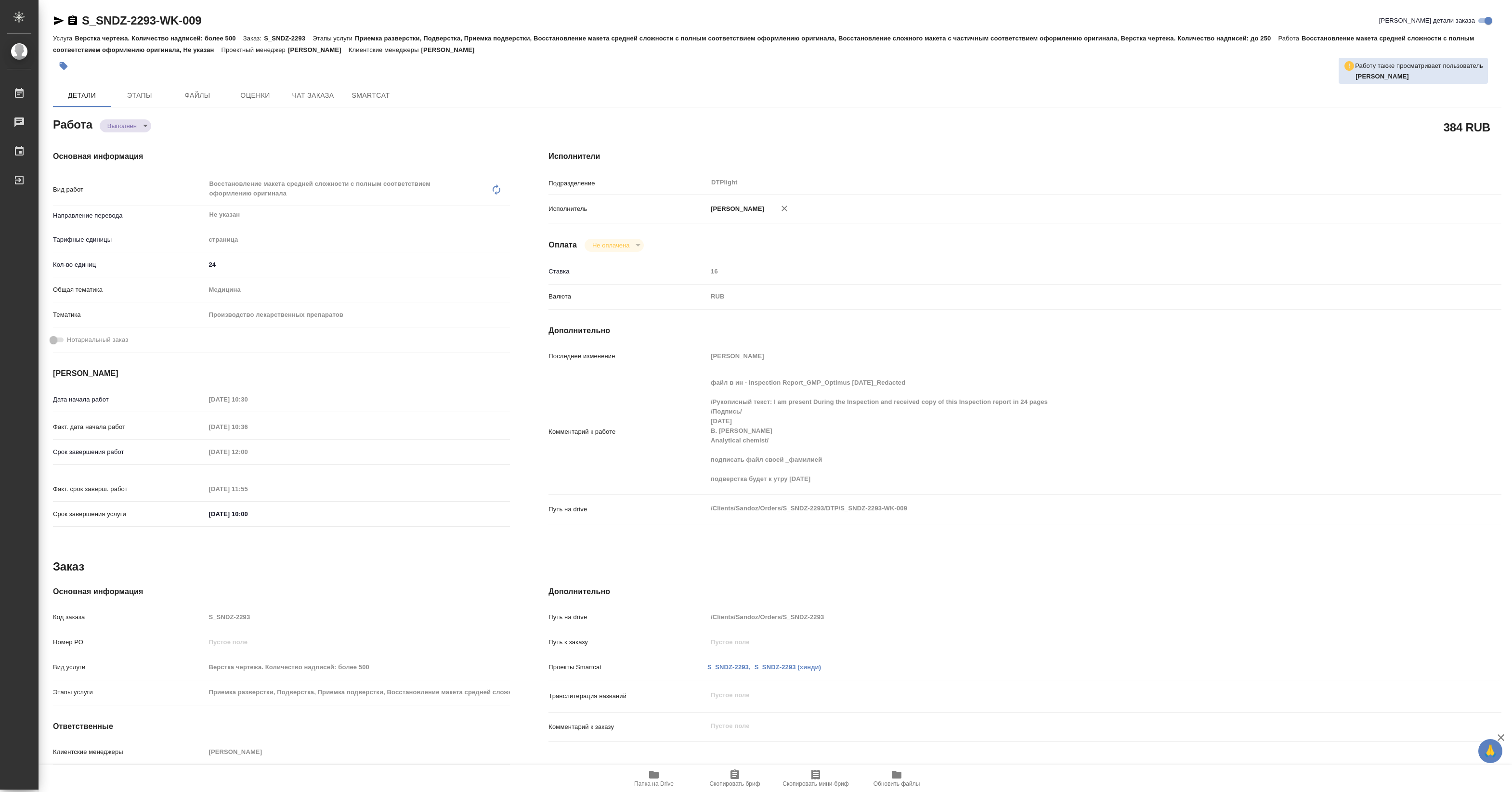
type textarea "x"
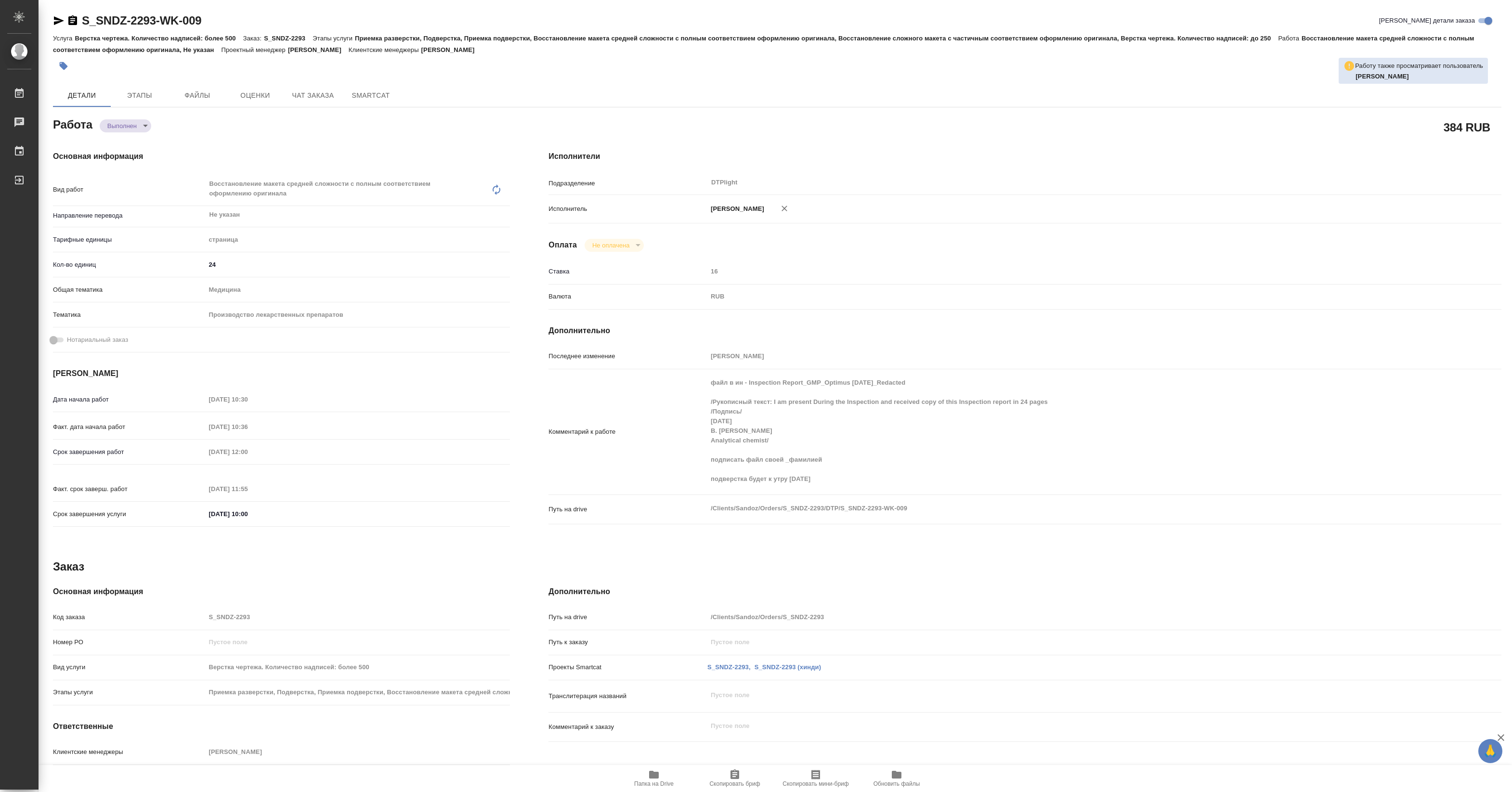
type textarea "x"
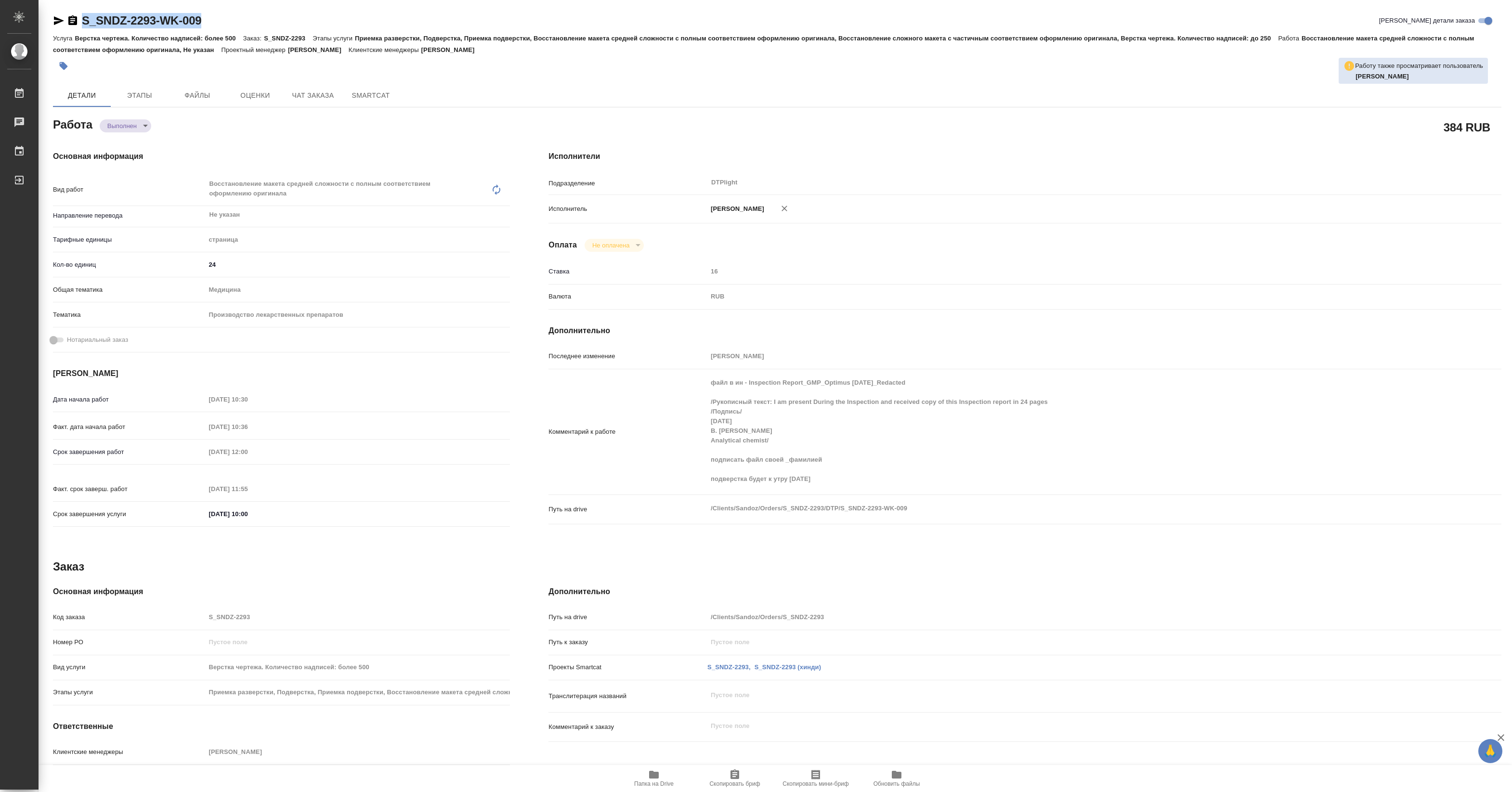
drag, startPoint x: 81, startPoint y: 27, endPoint x: 226, endPoint y: 22, distance: 145.1
click at [226, 22] on div "S_SNDZ-2293-WK-009 Кратко детали заказа" at bounding box center [777, 21] width 1448 height 16
copy link "S_SNDZ-2293-WK-009"
type textarea "x"
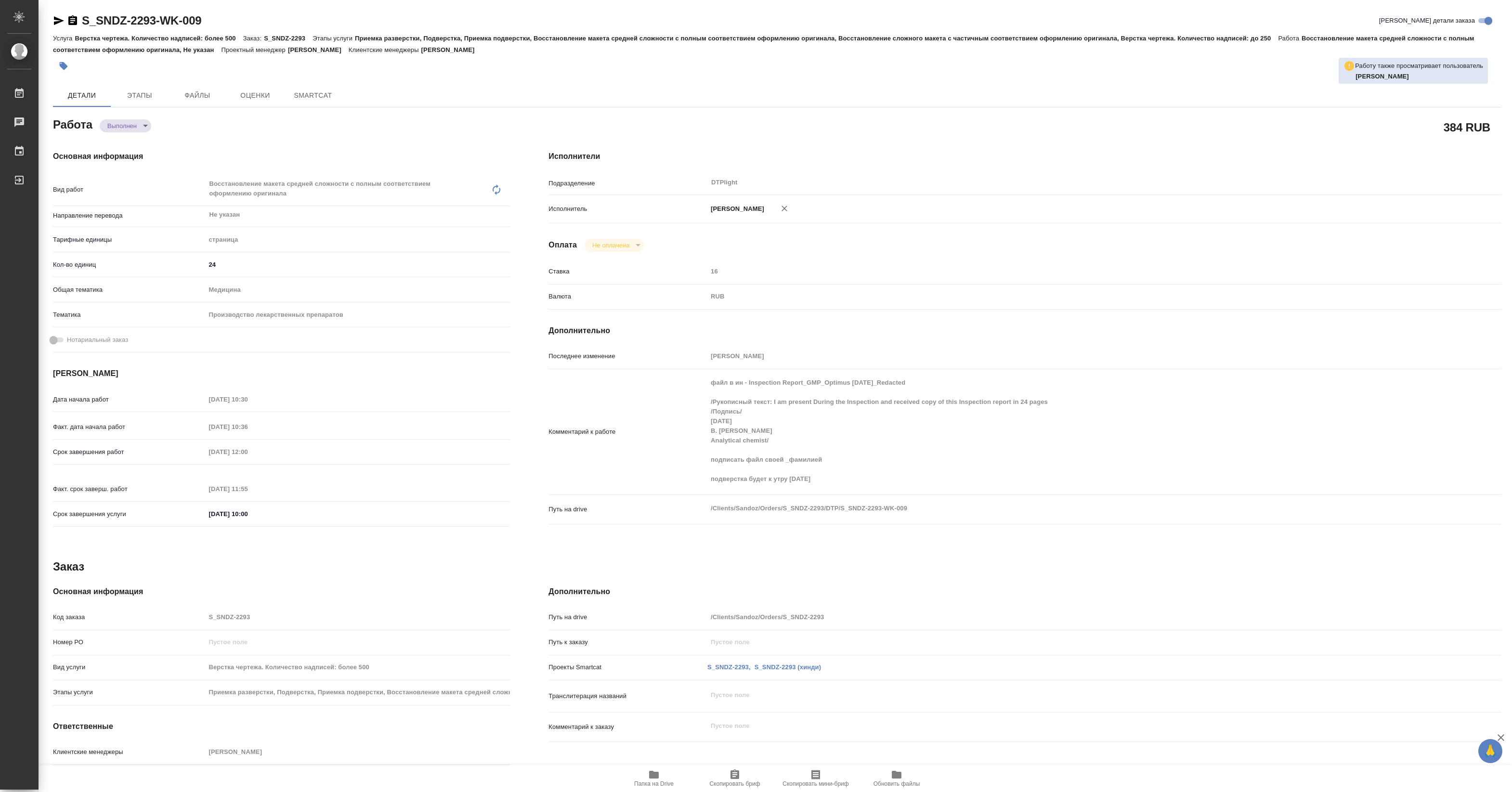
type textarea "x"
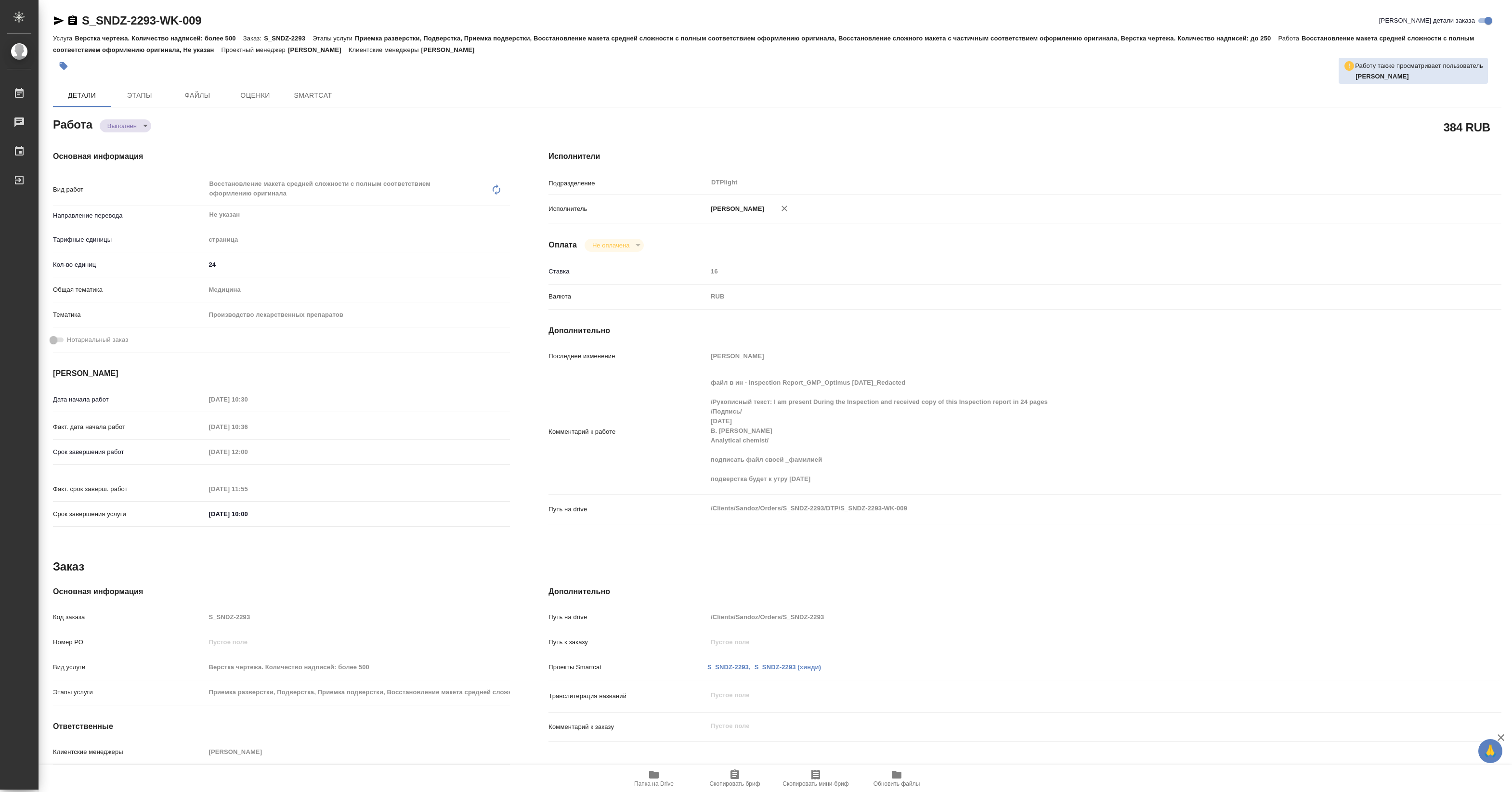
type textarea "x"
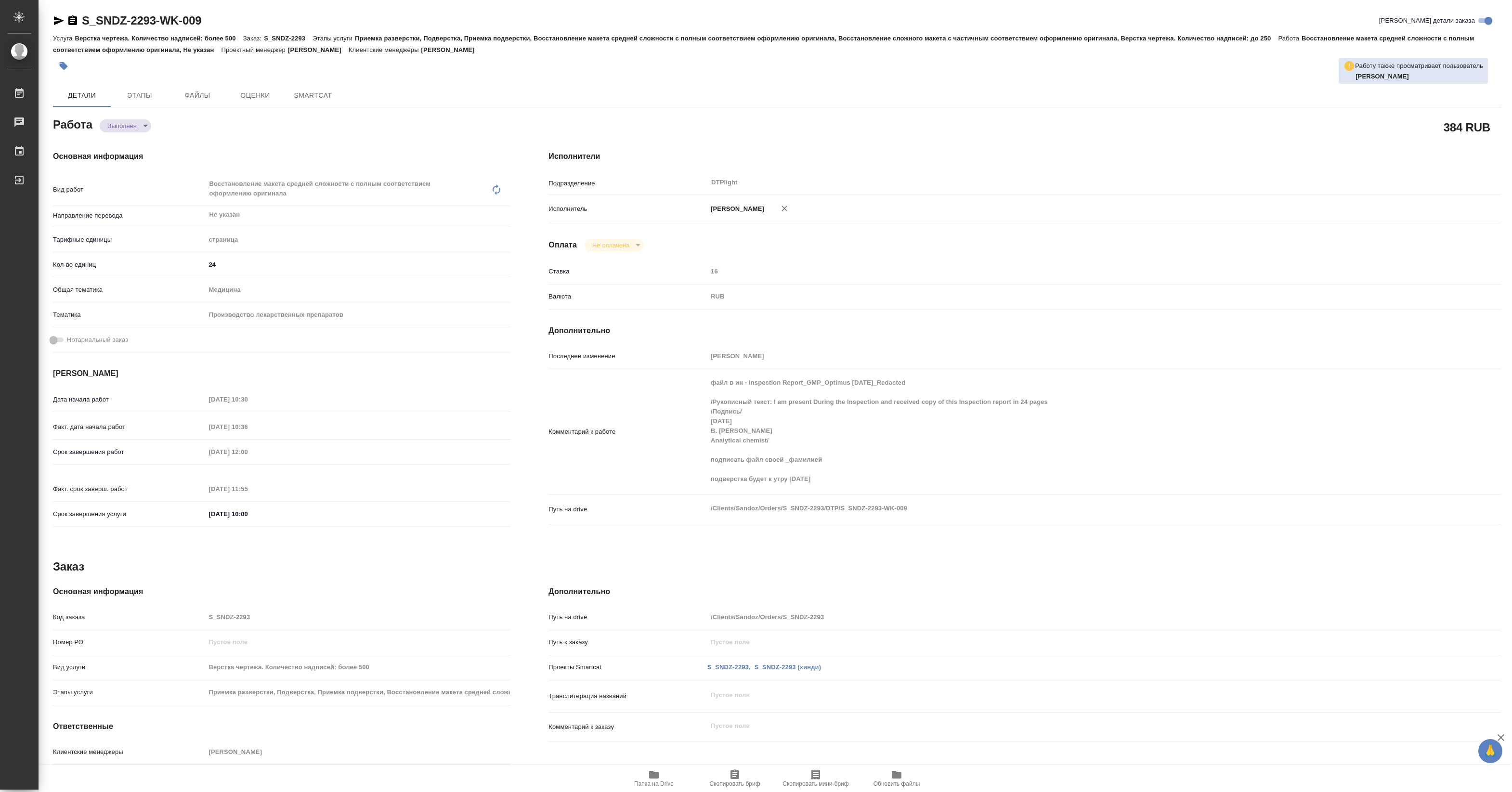
type textarea "x"
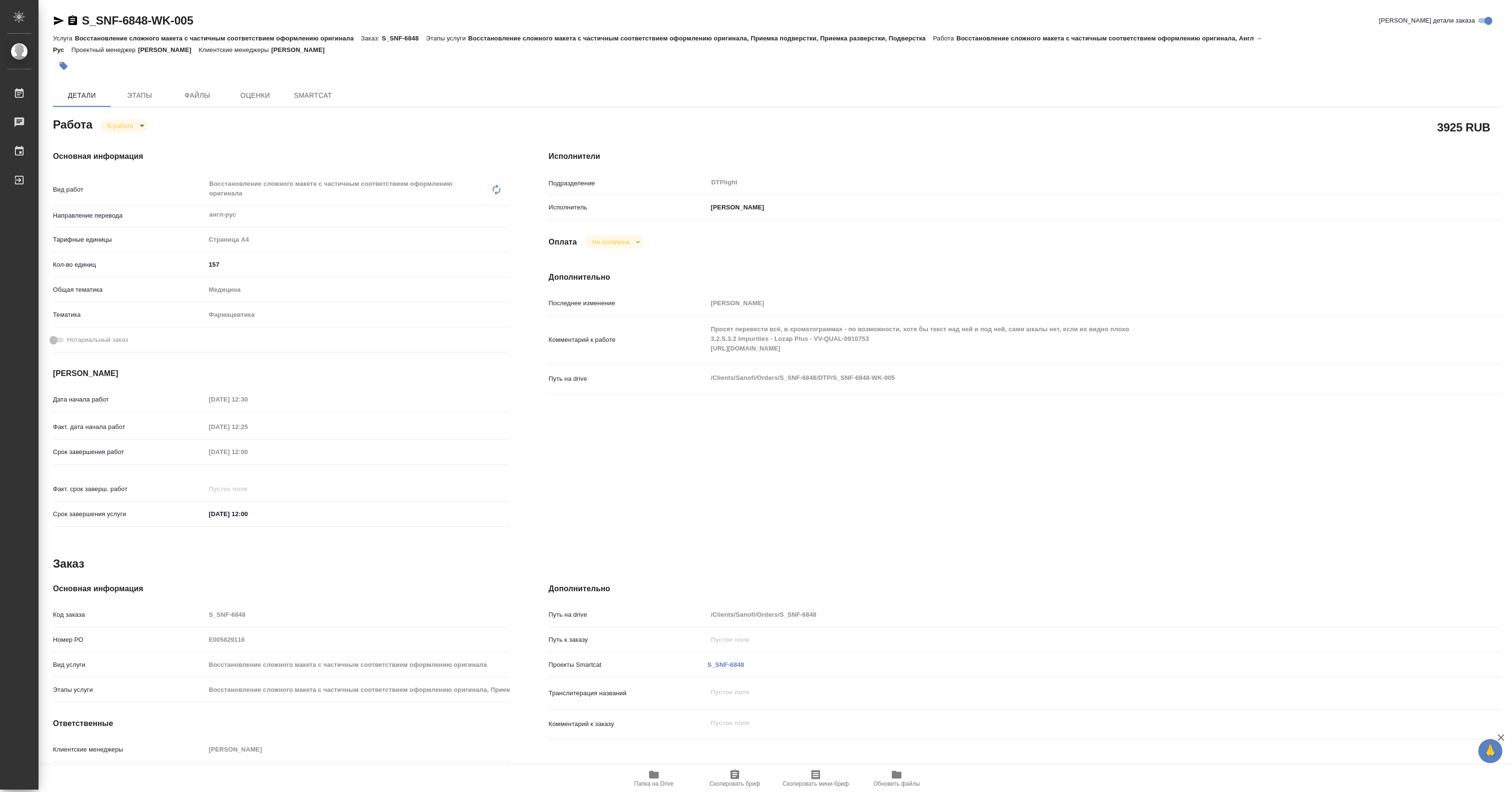
type textarea "x"
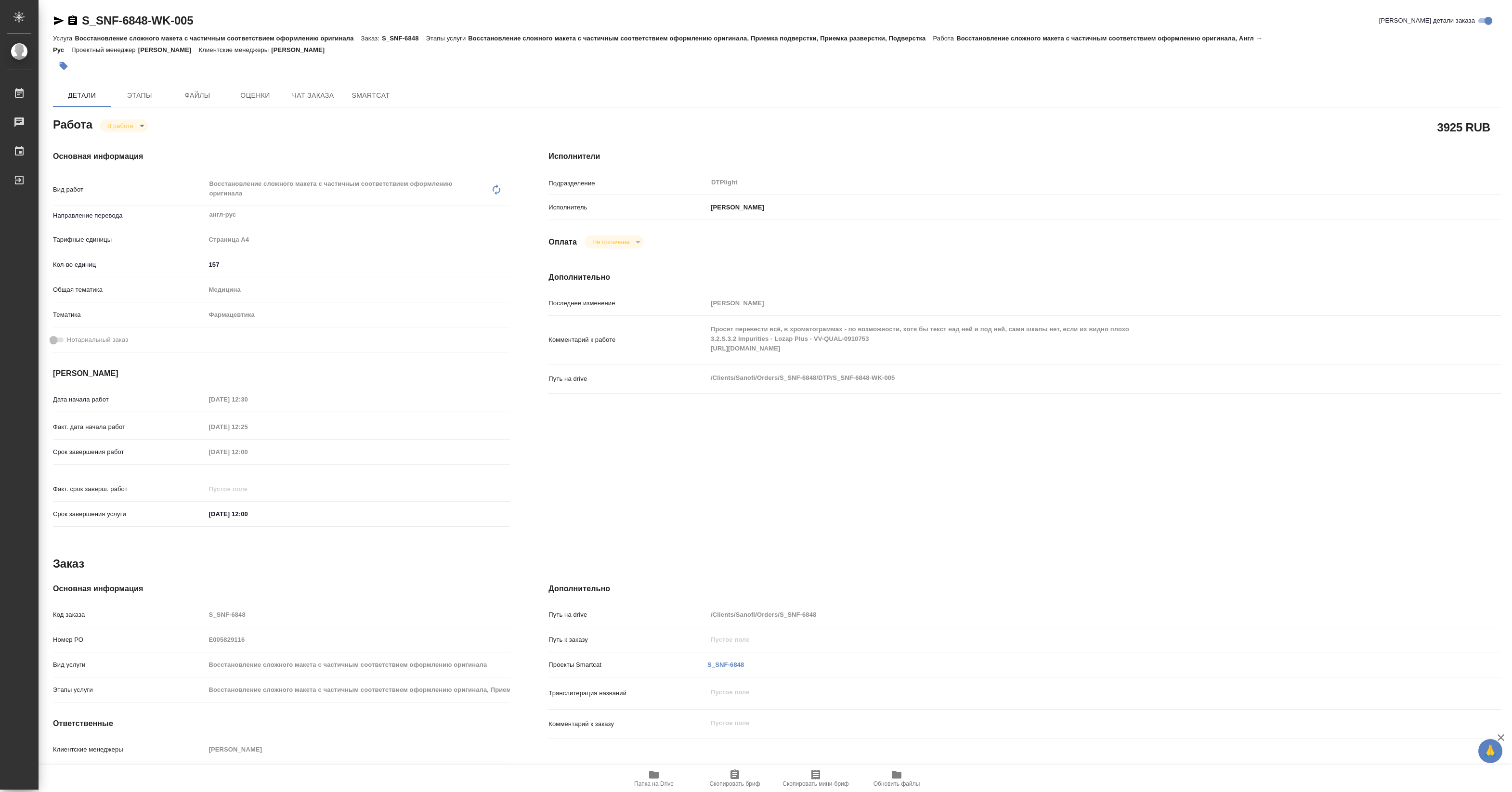
type textarea "x"
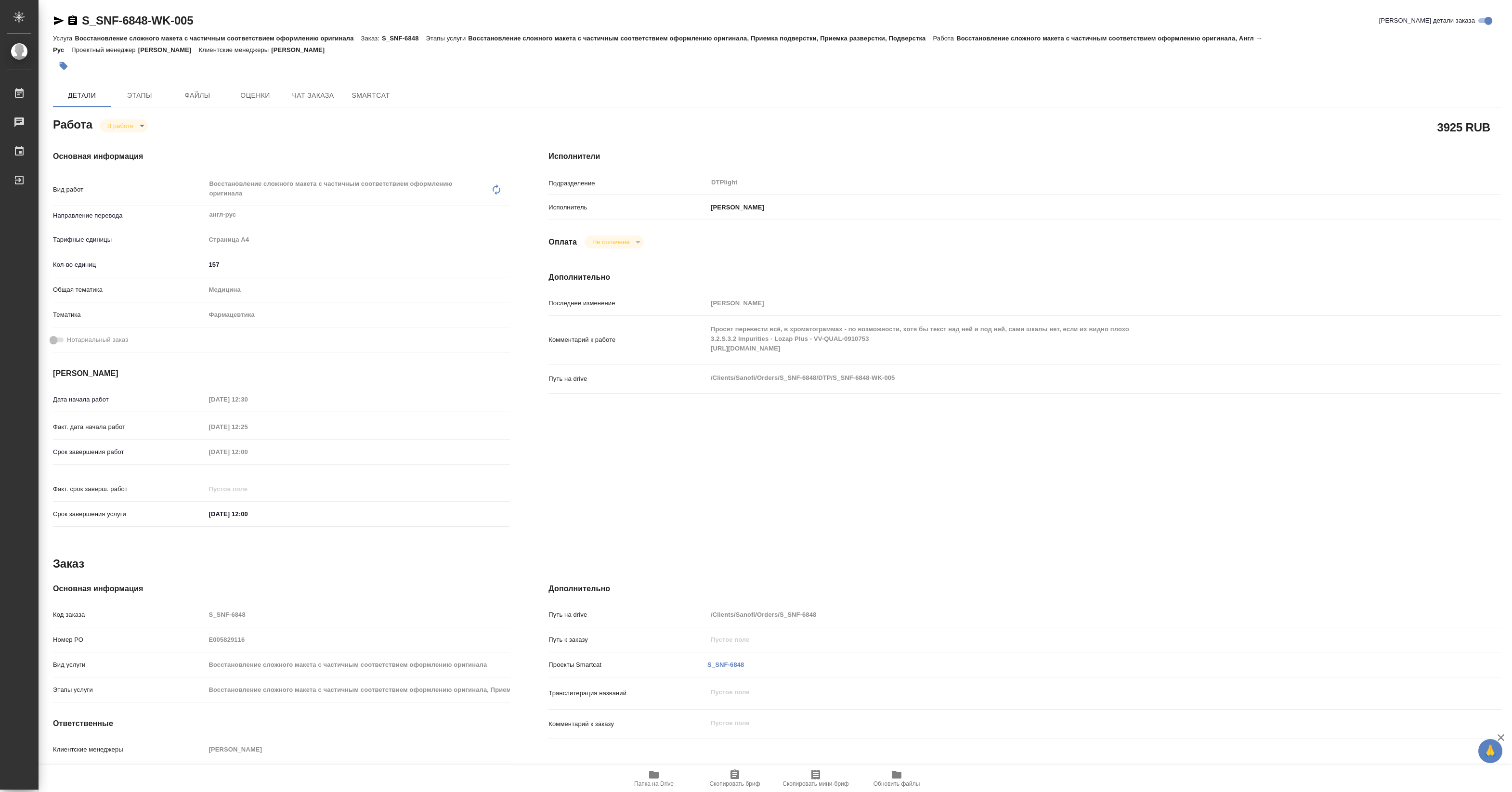
type textarea "x"
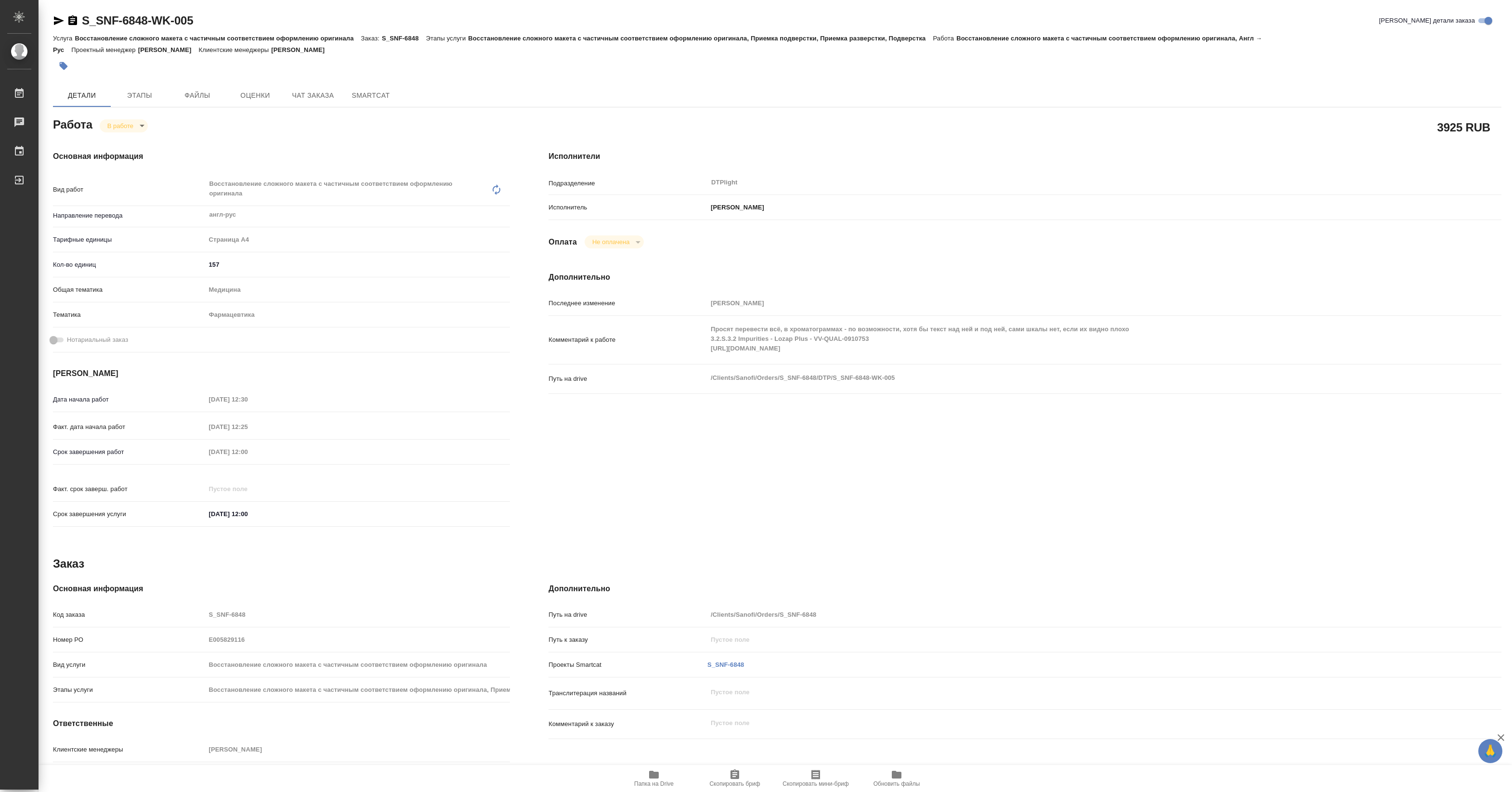
type textarea "x"
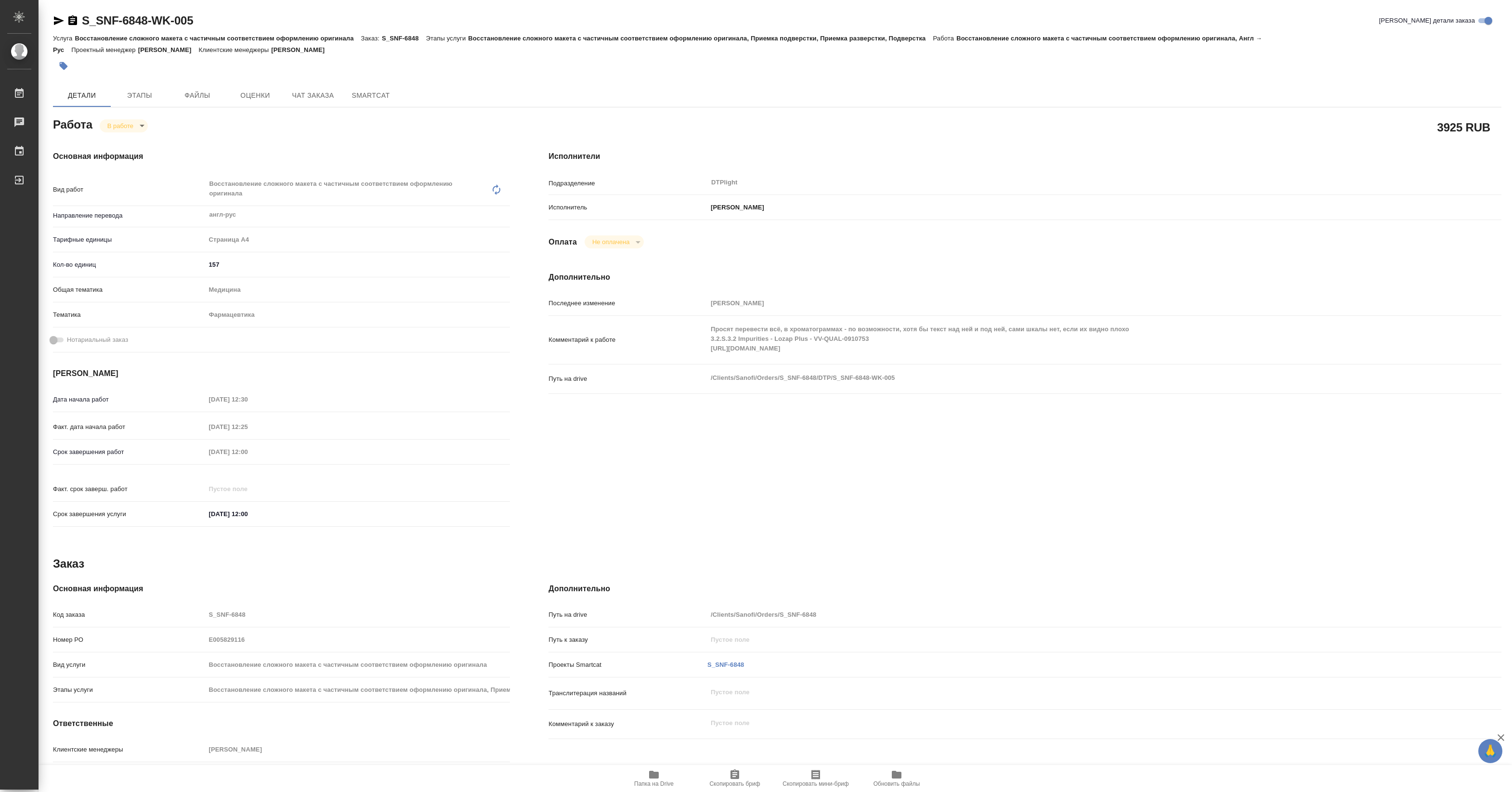
type textarea "x"
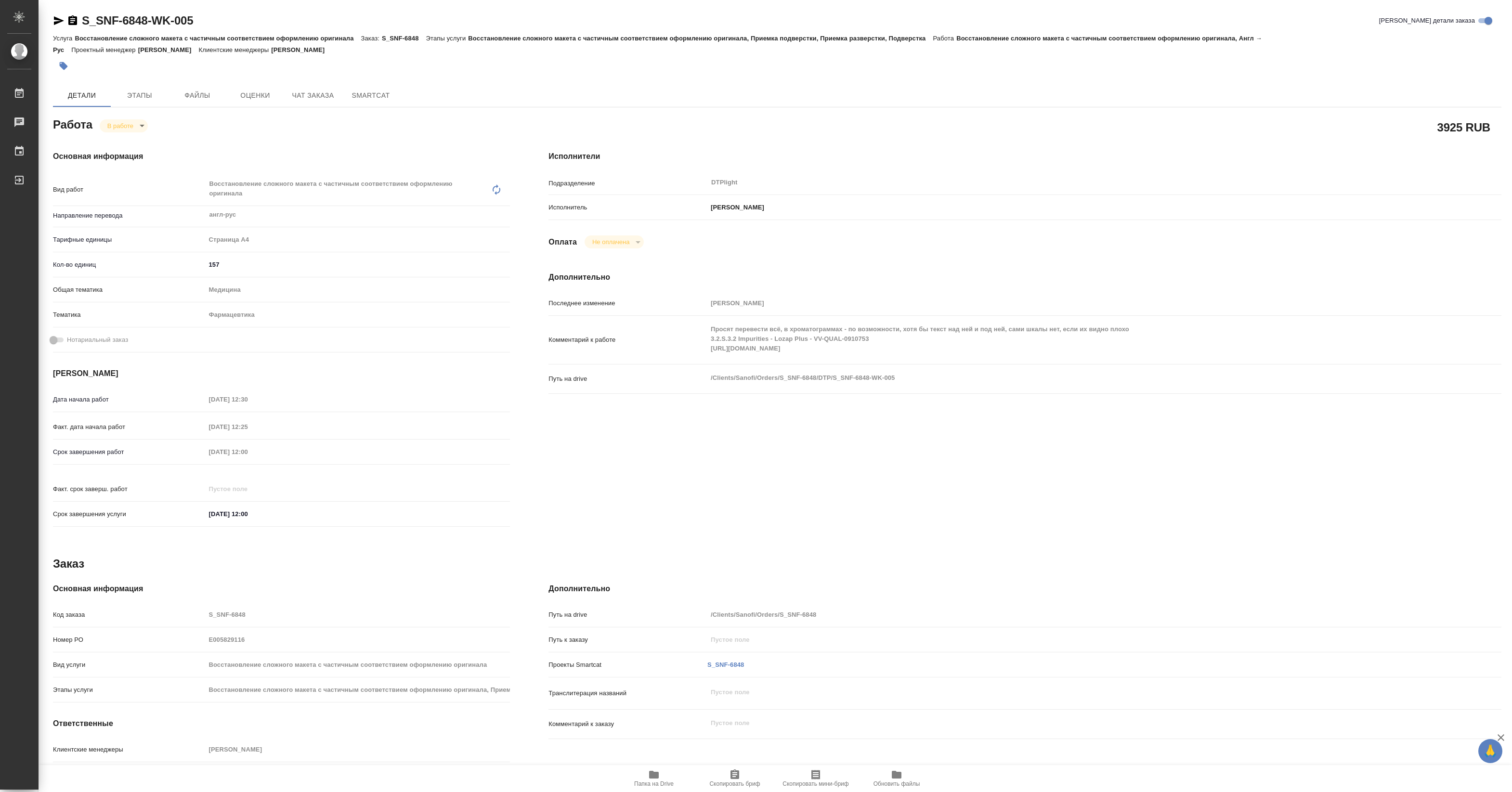
type textarea "x"
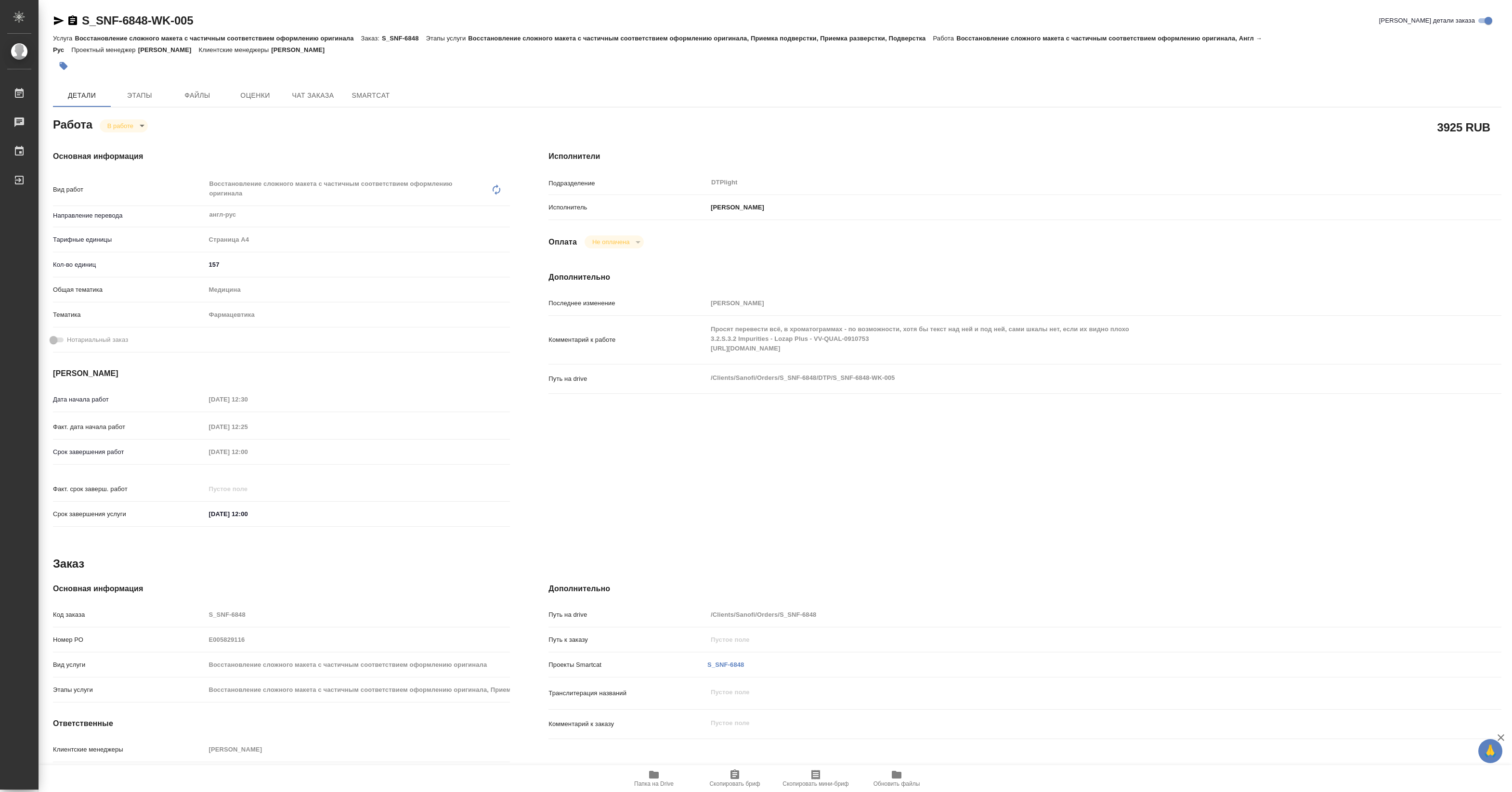
type textarea "x"
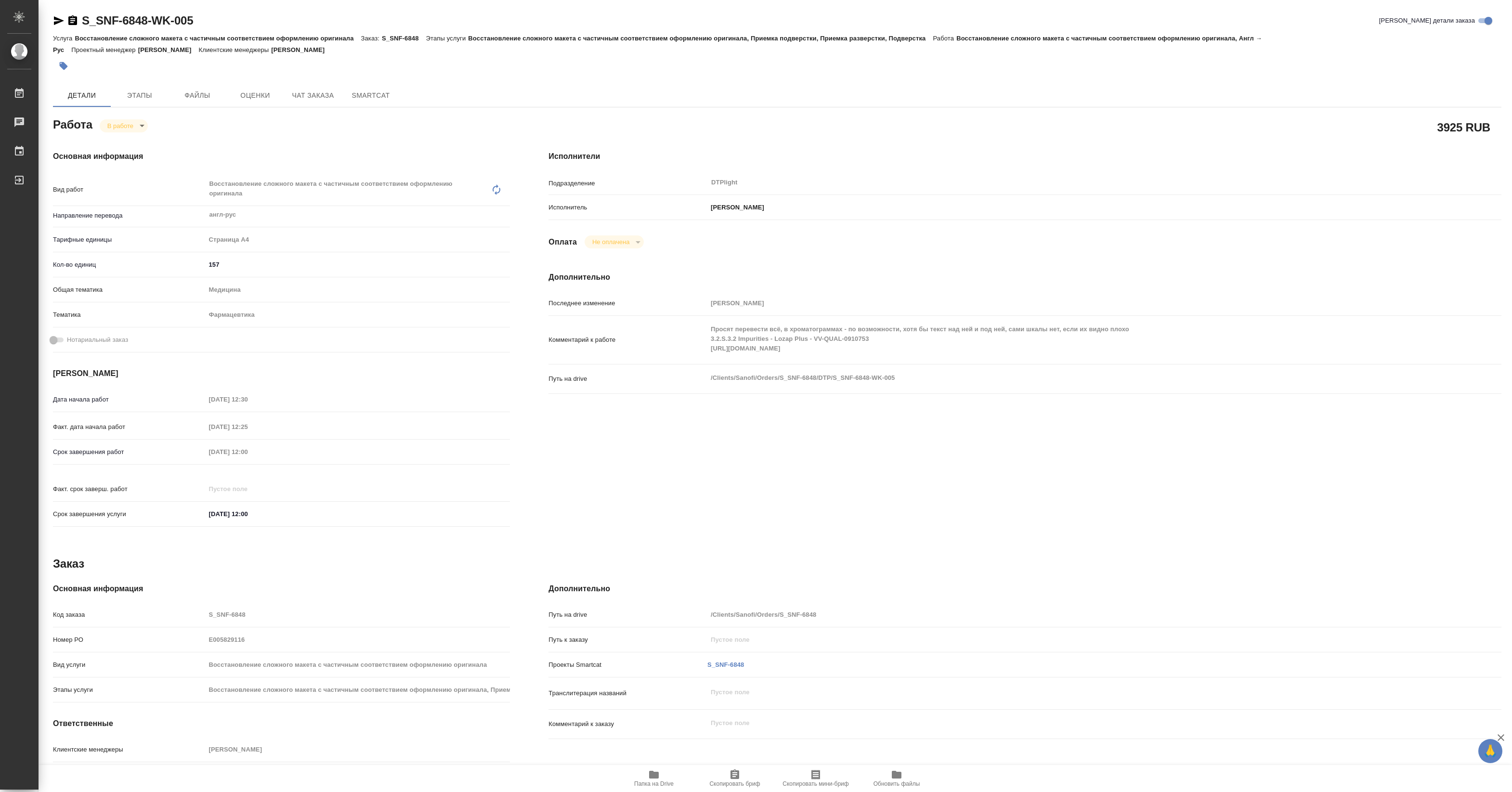
type textarea "x"
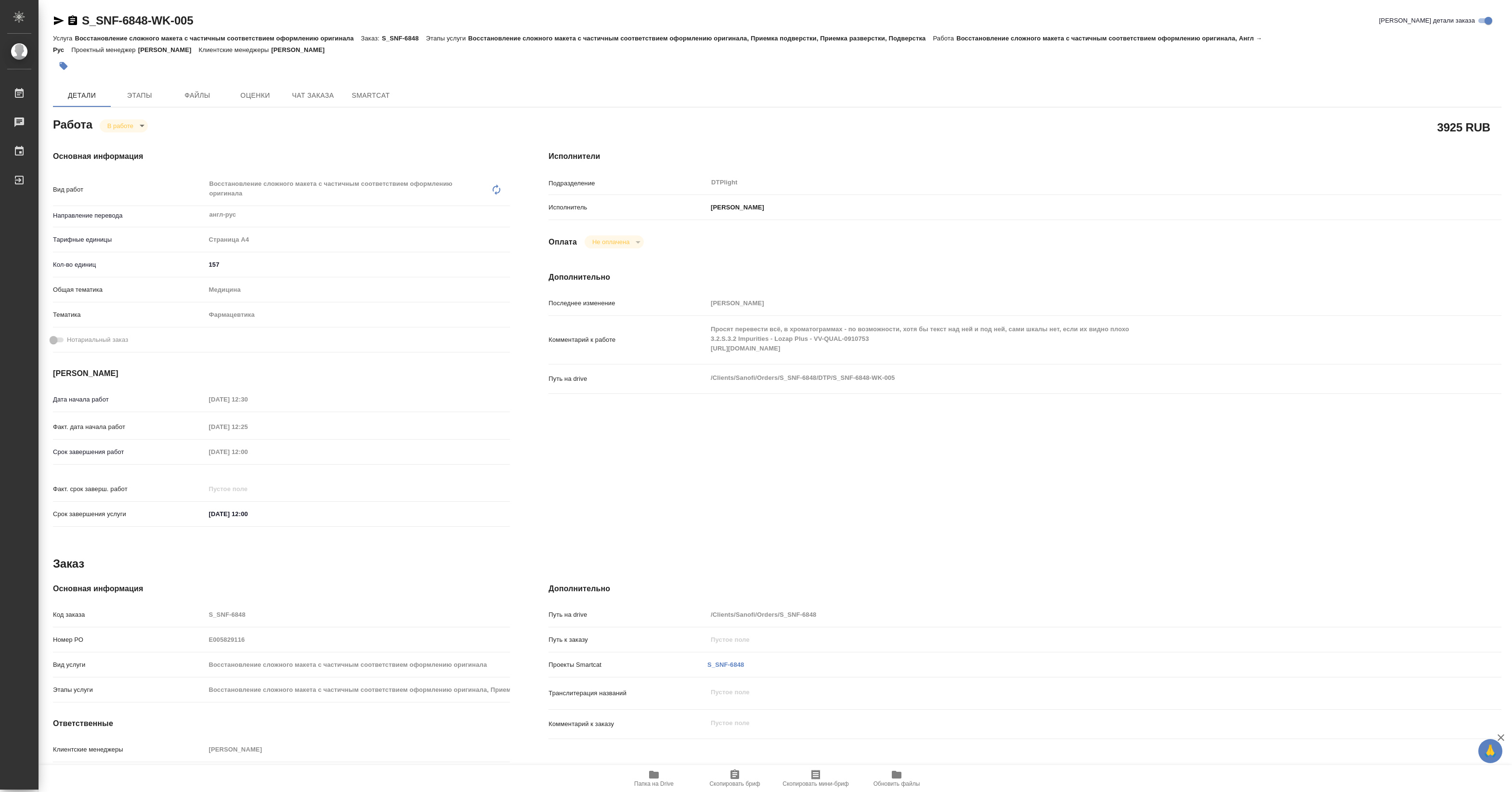
type textarea "x"
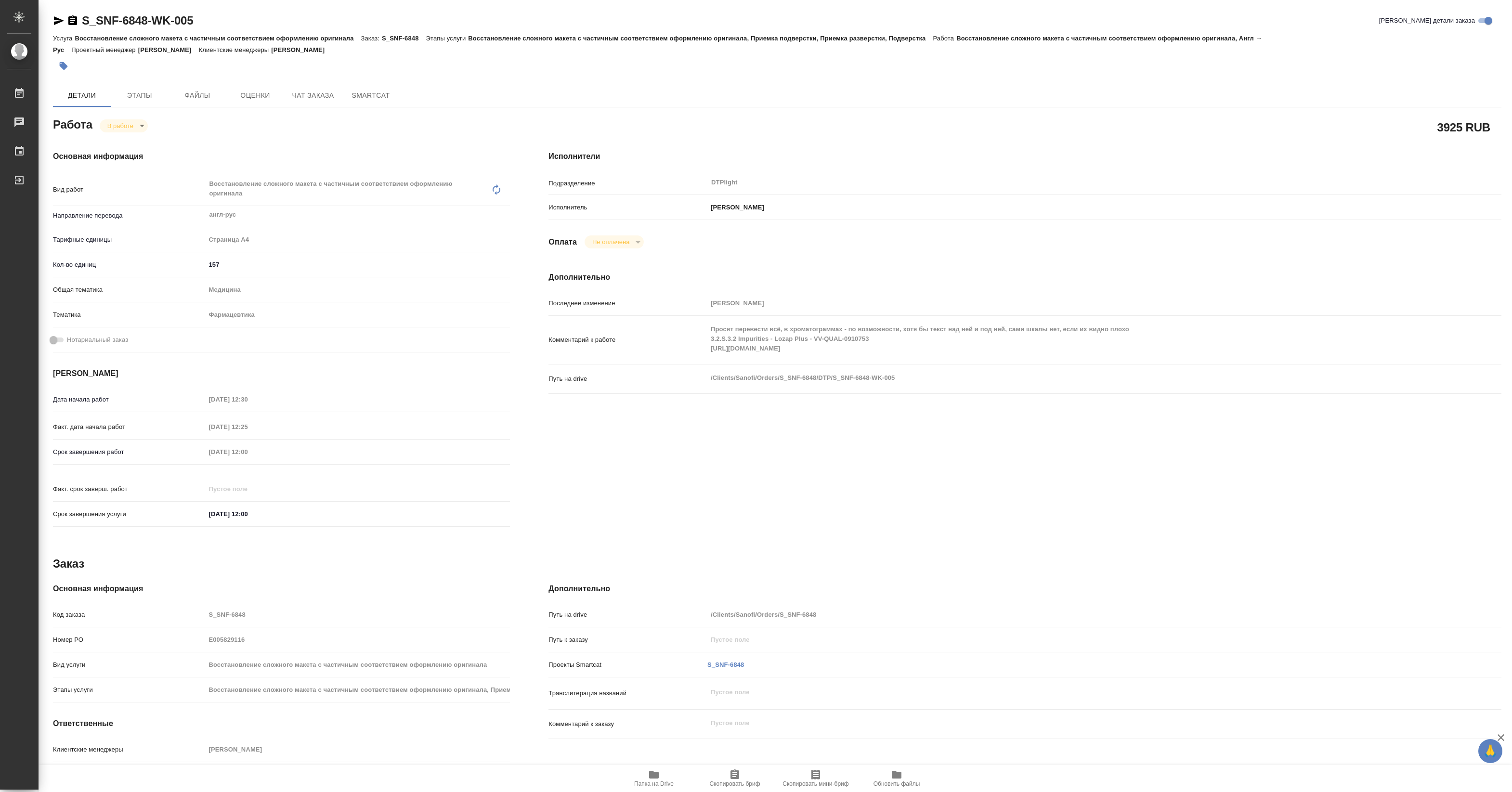
type textarea "x"
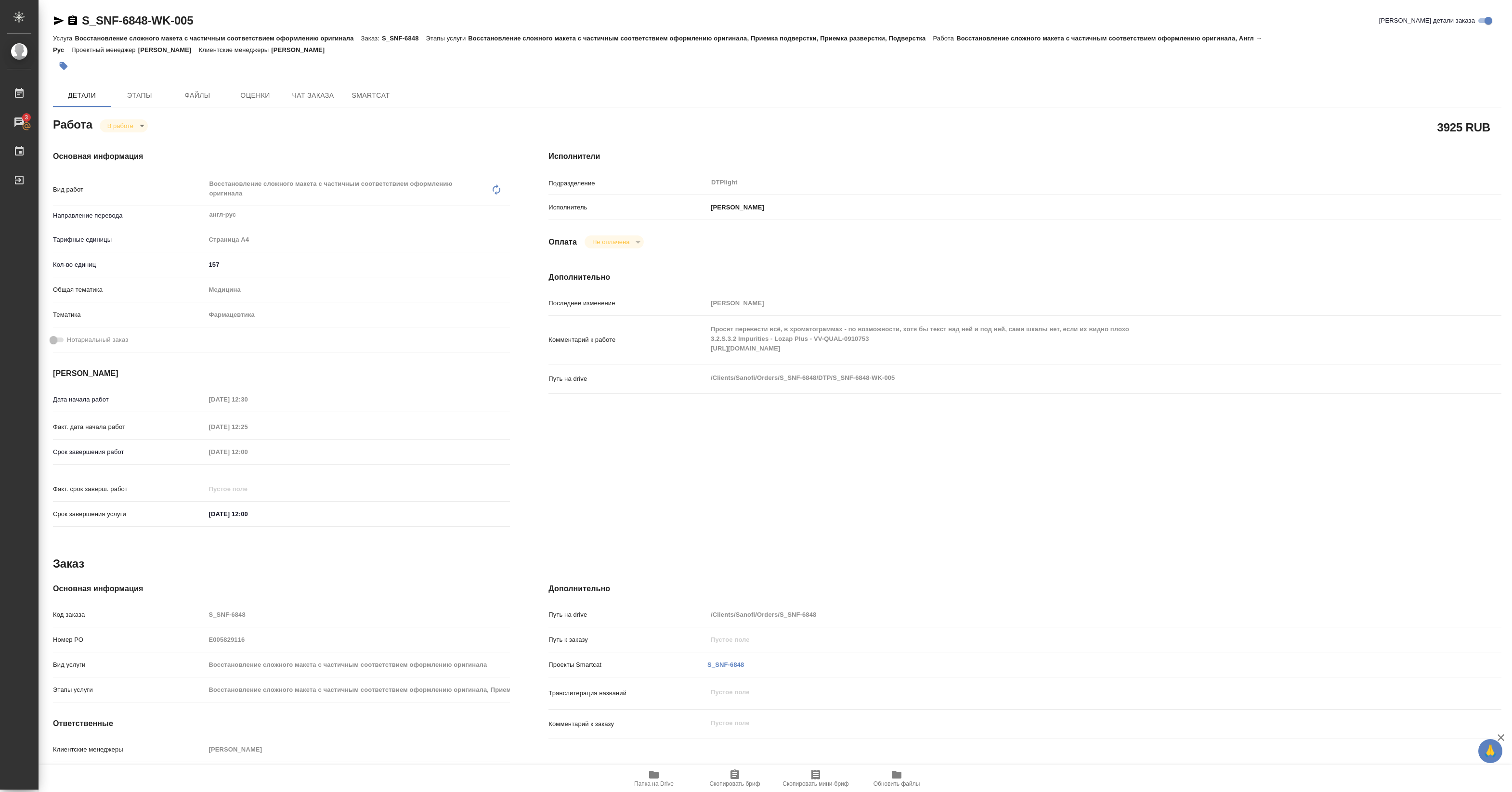
click at [653, 783] on span "Папка на Drive" at bounding box center [653, 784] width 39 height 7
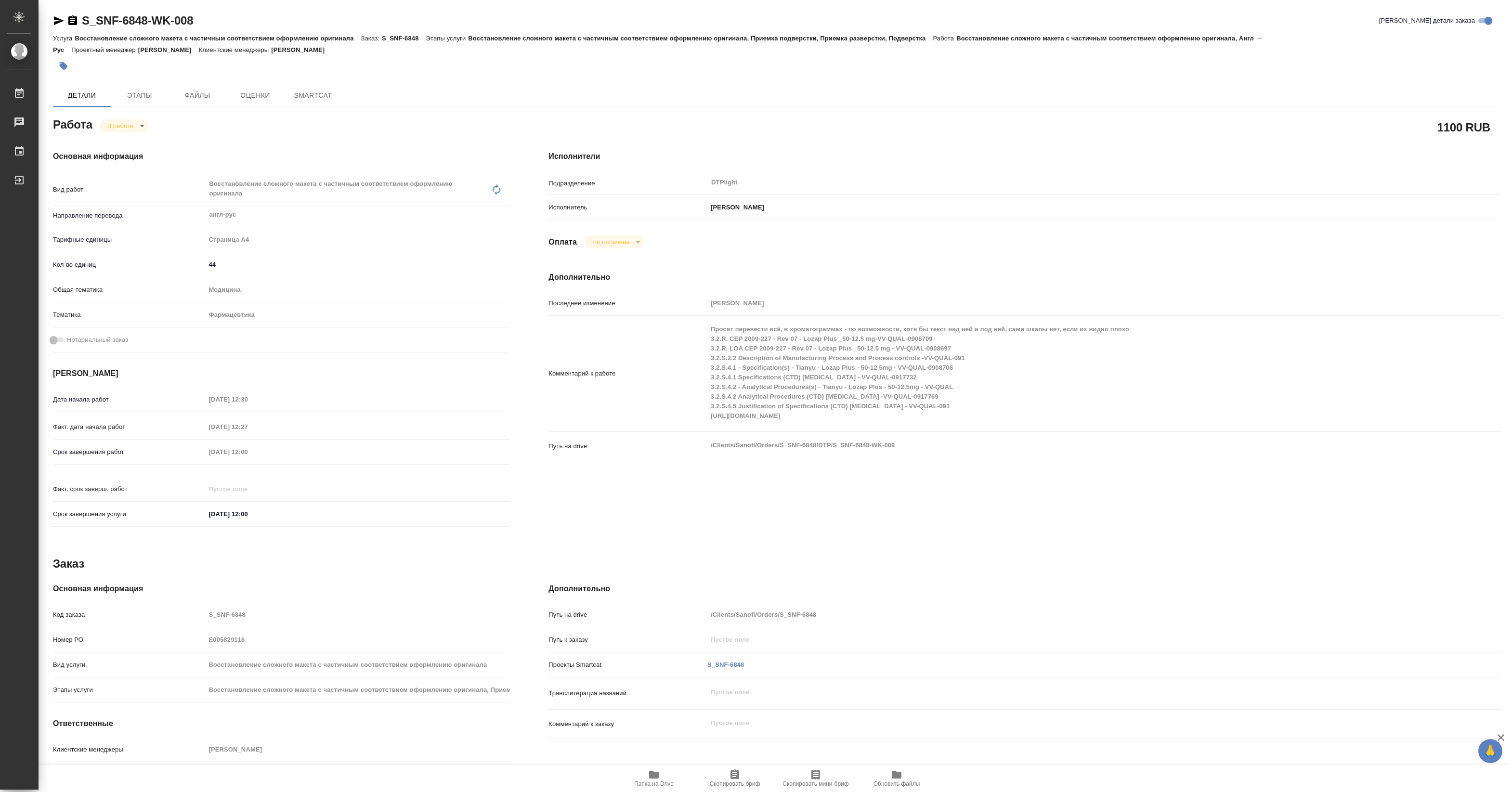
type textarea "x"
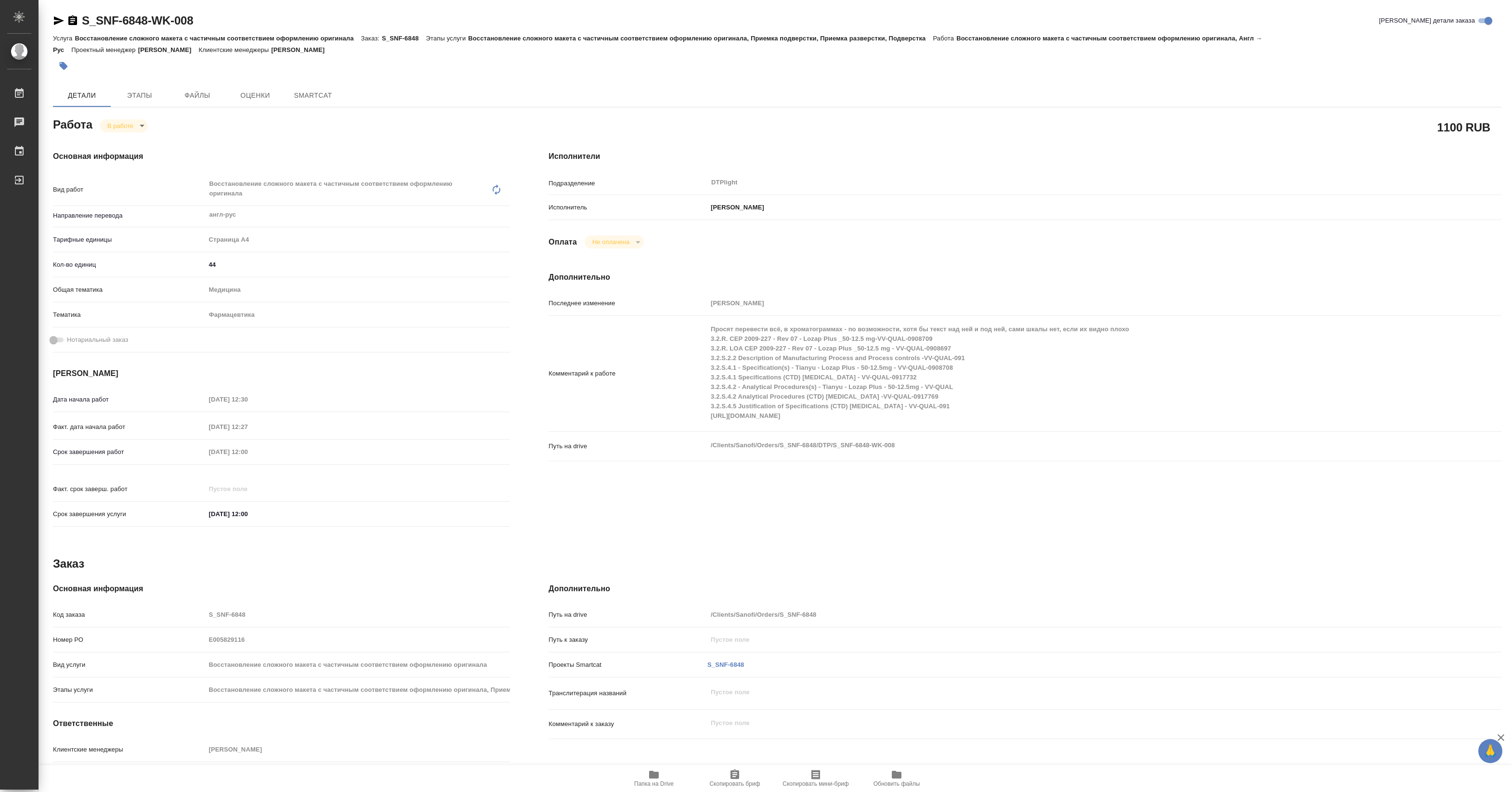
type textarea "x"
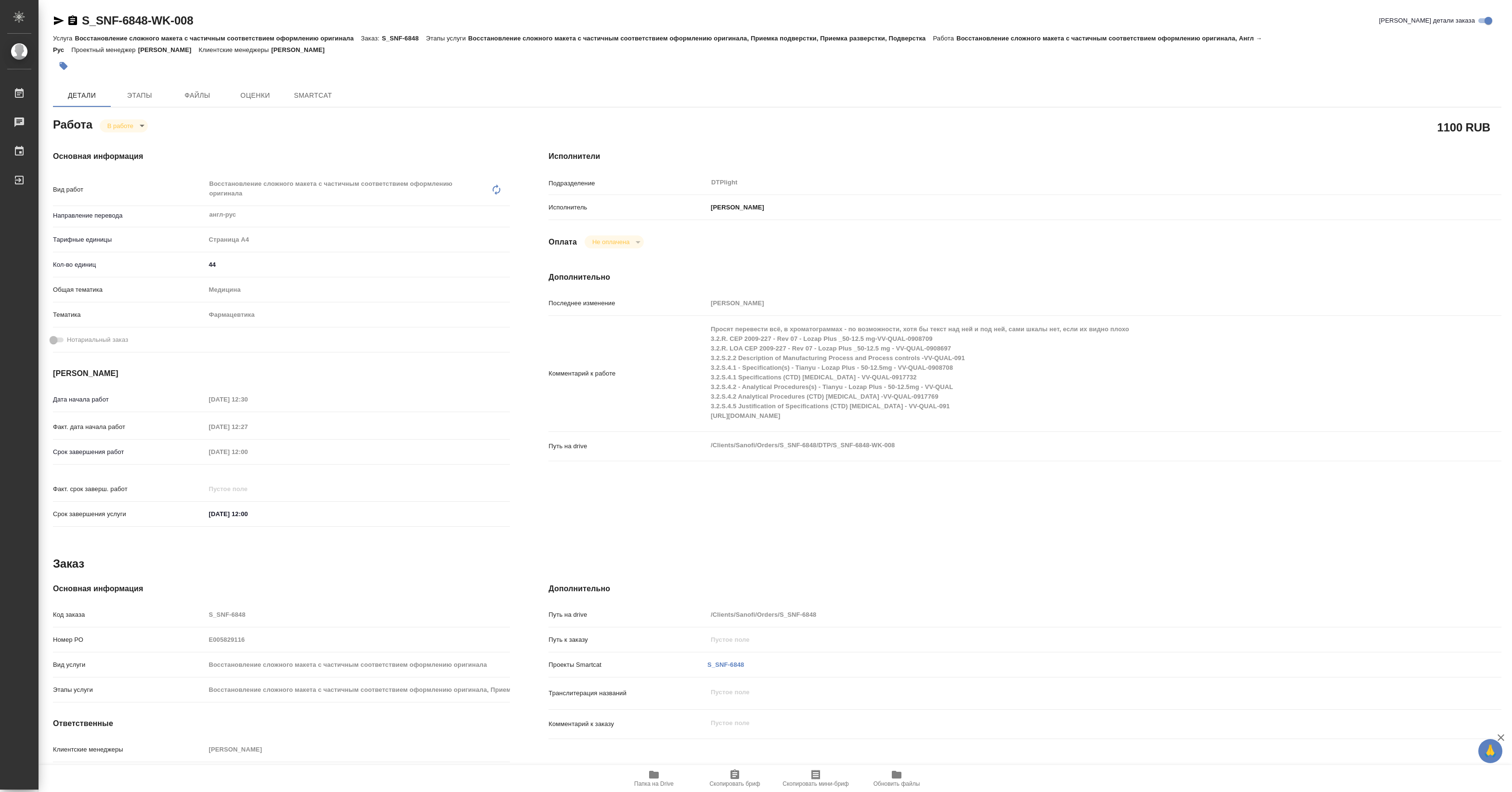
type textarea "x"
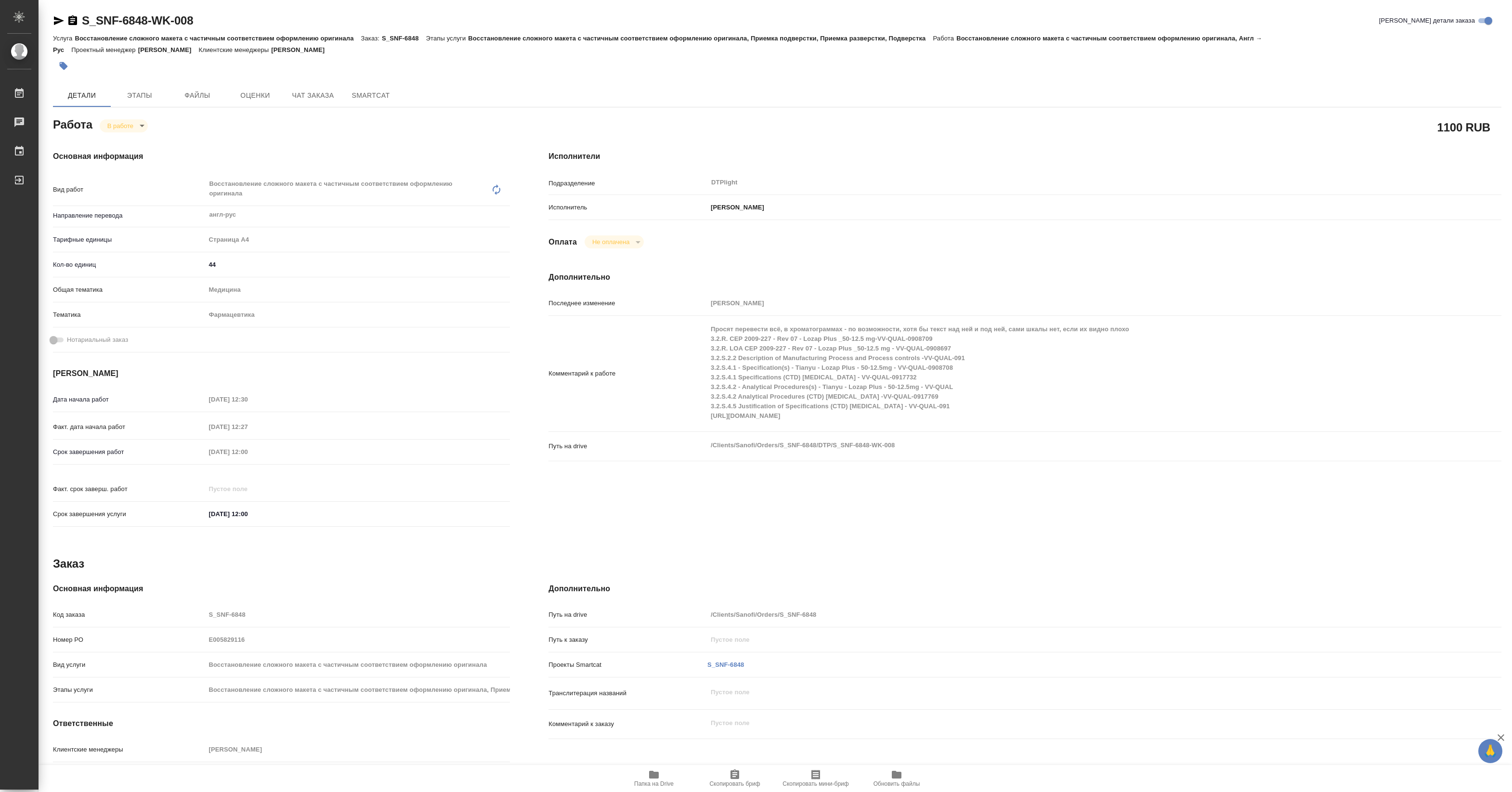
type textarea "x"
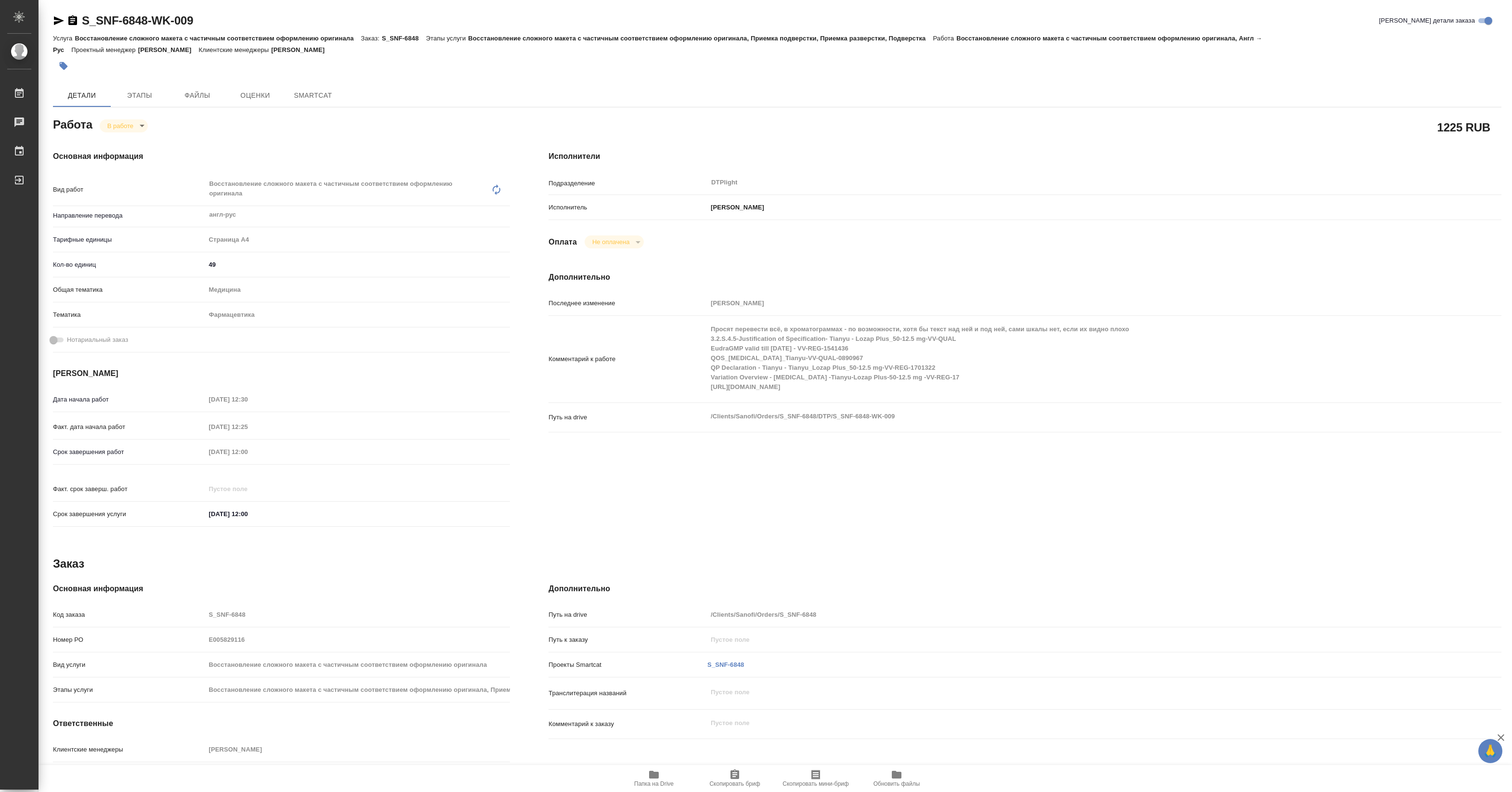
type textarea "x"
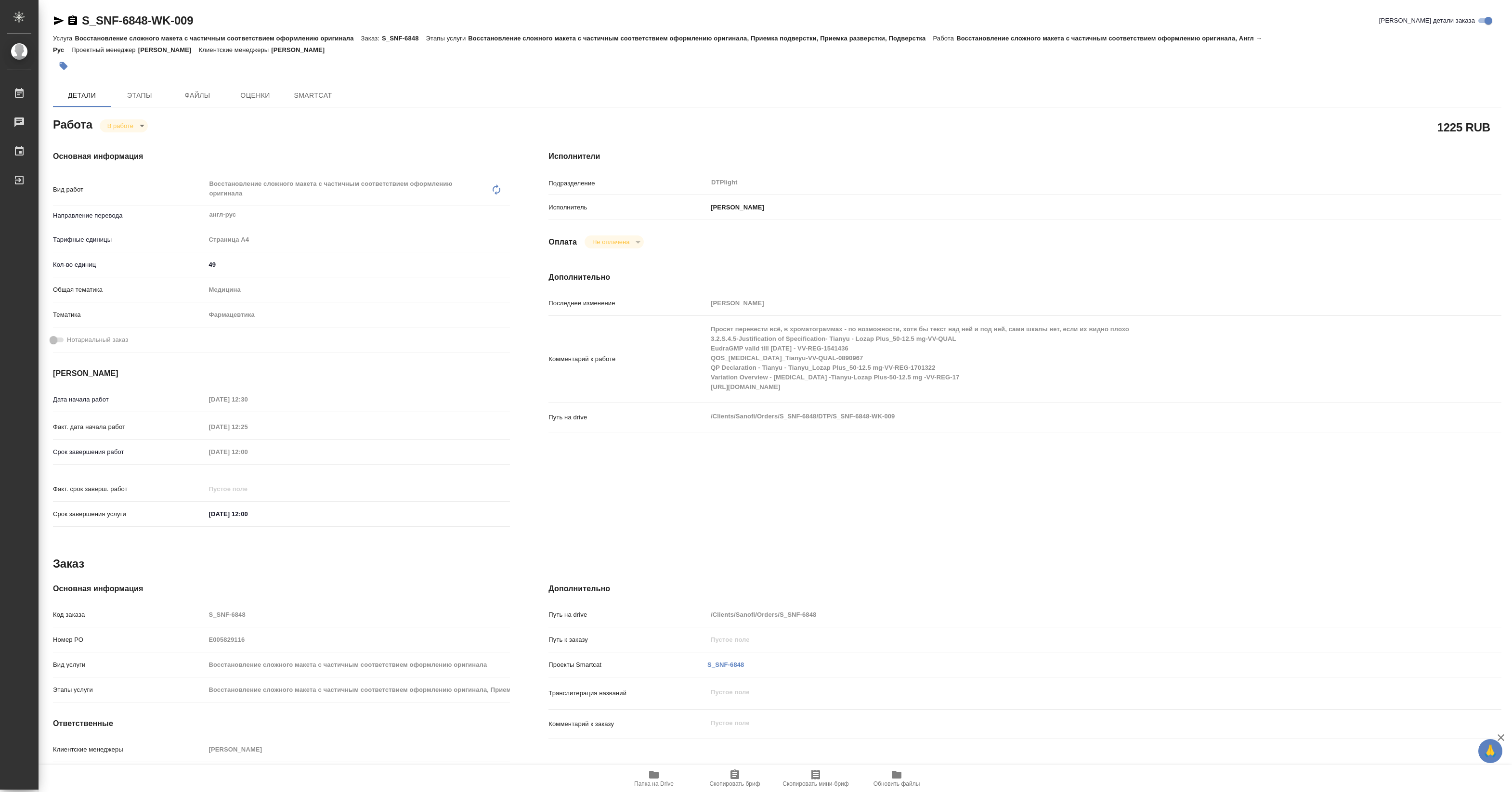
type textarea "x"
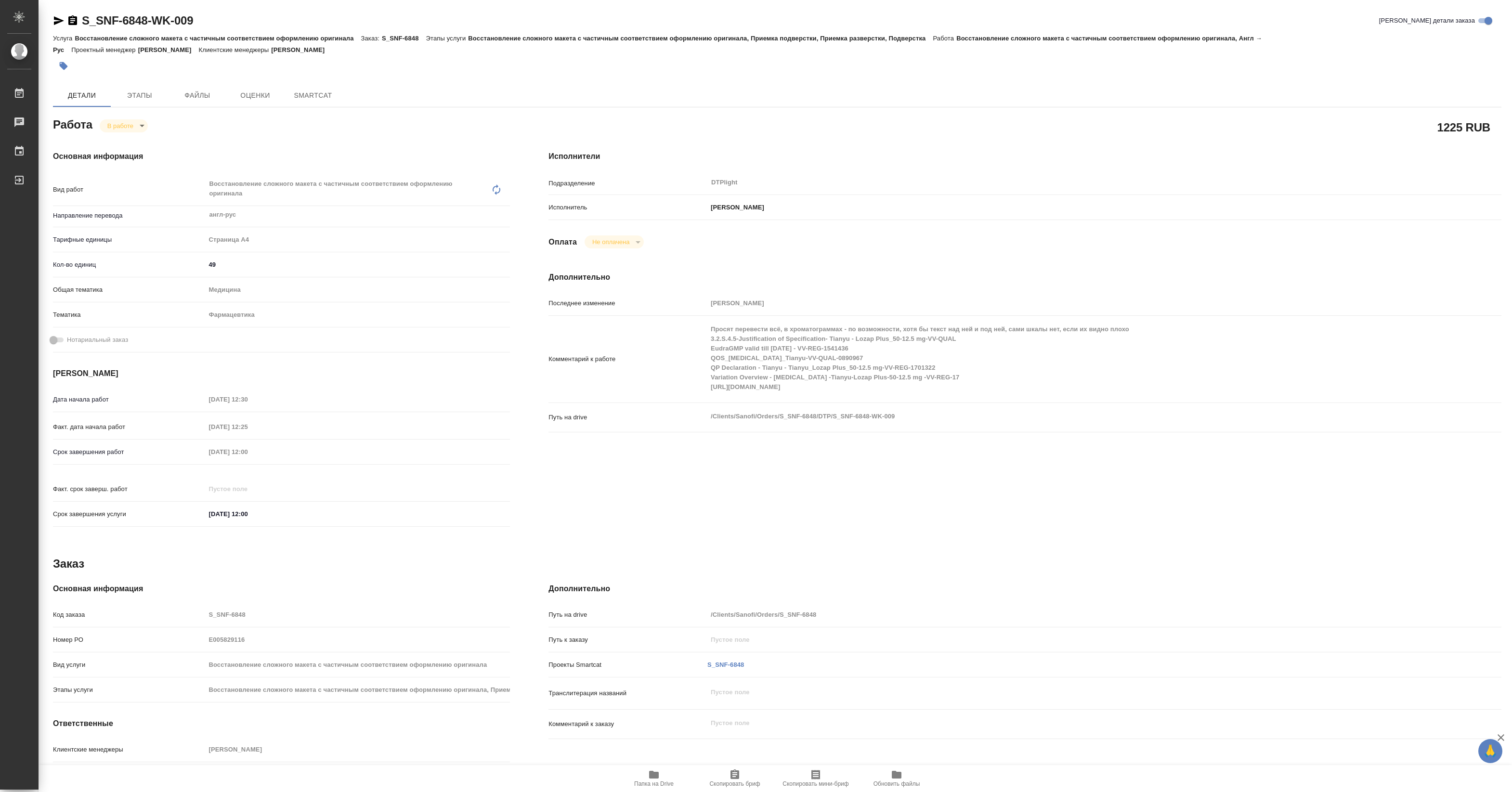
type textarea "x"
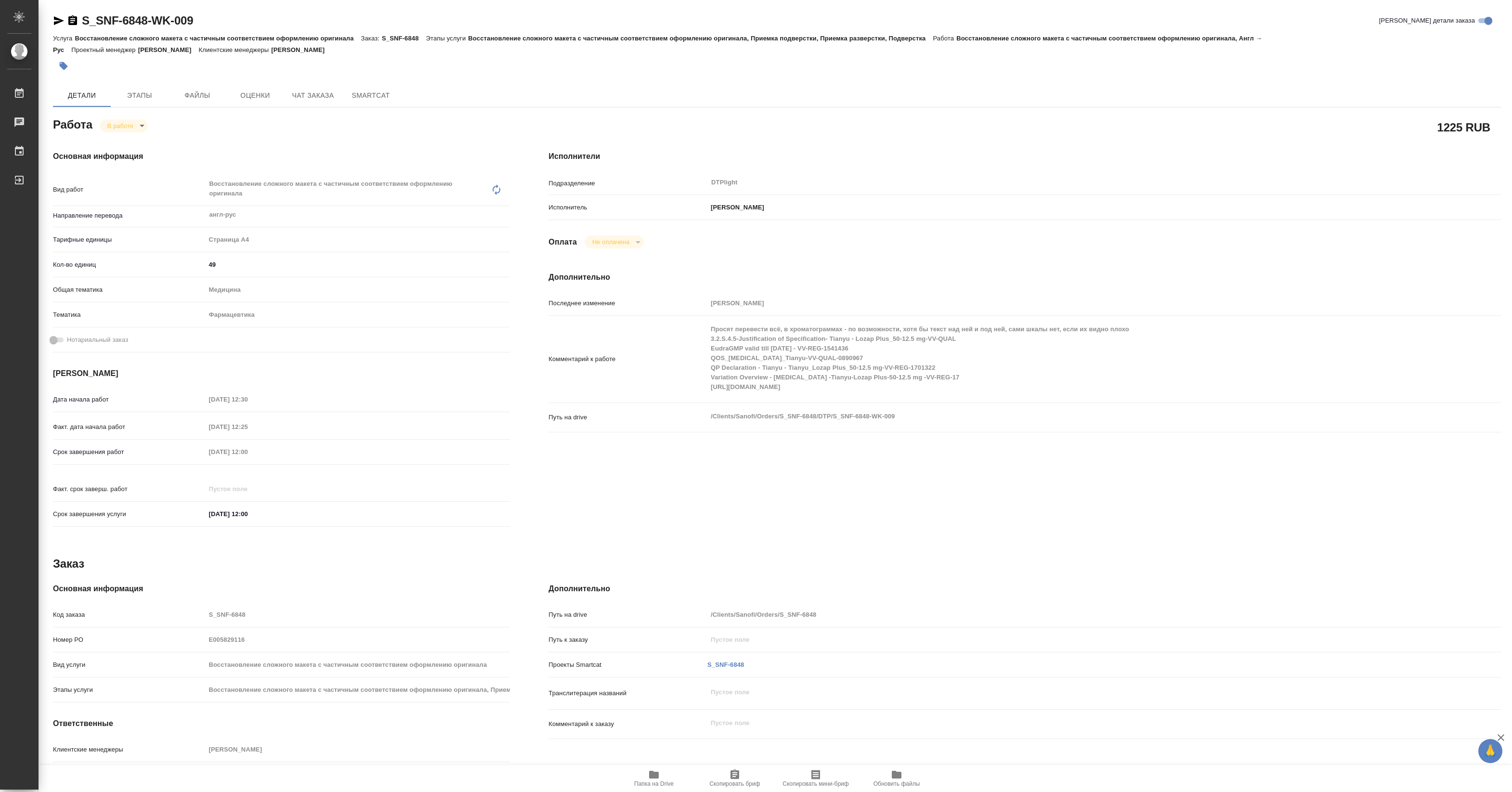
type textarea "x"
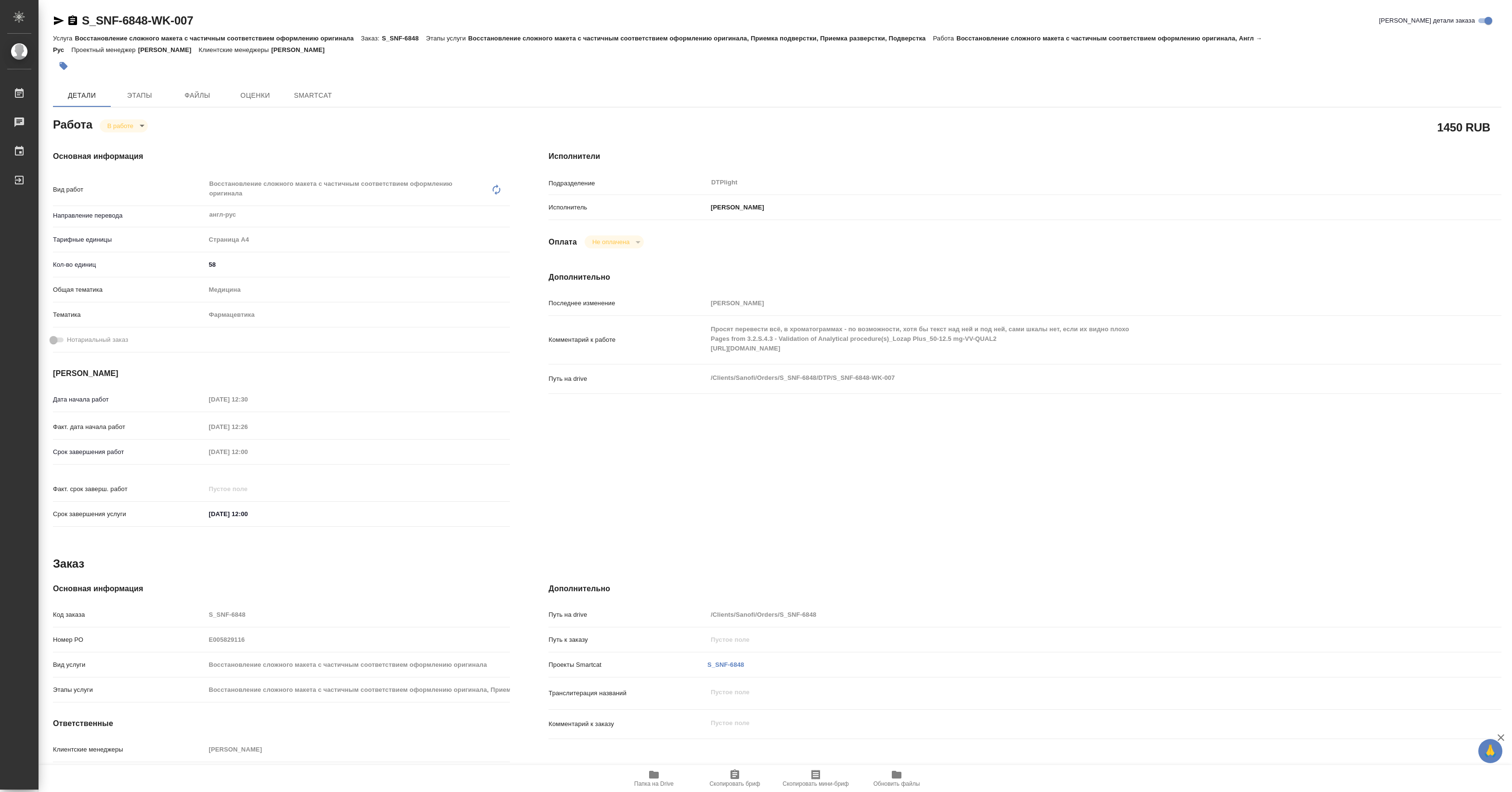
type textarea "x"
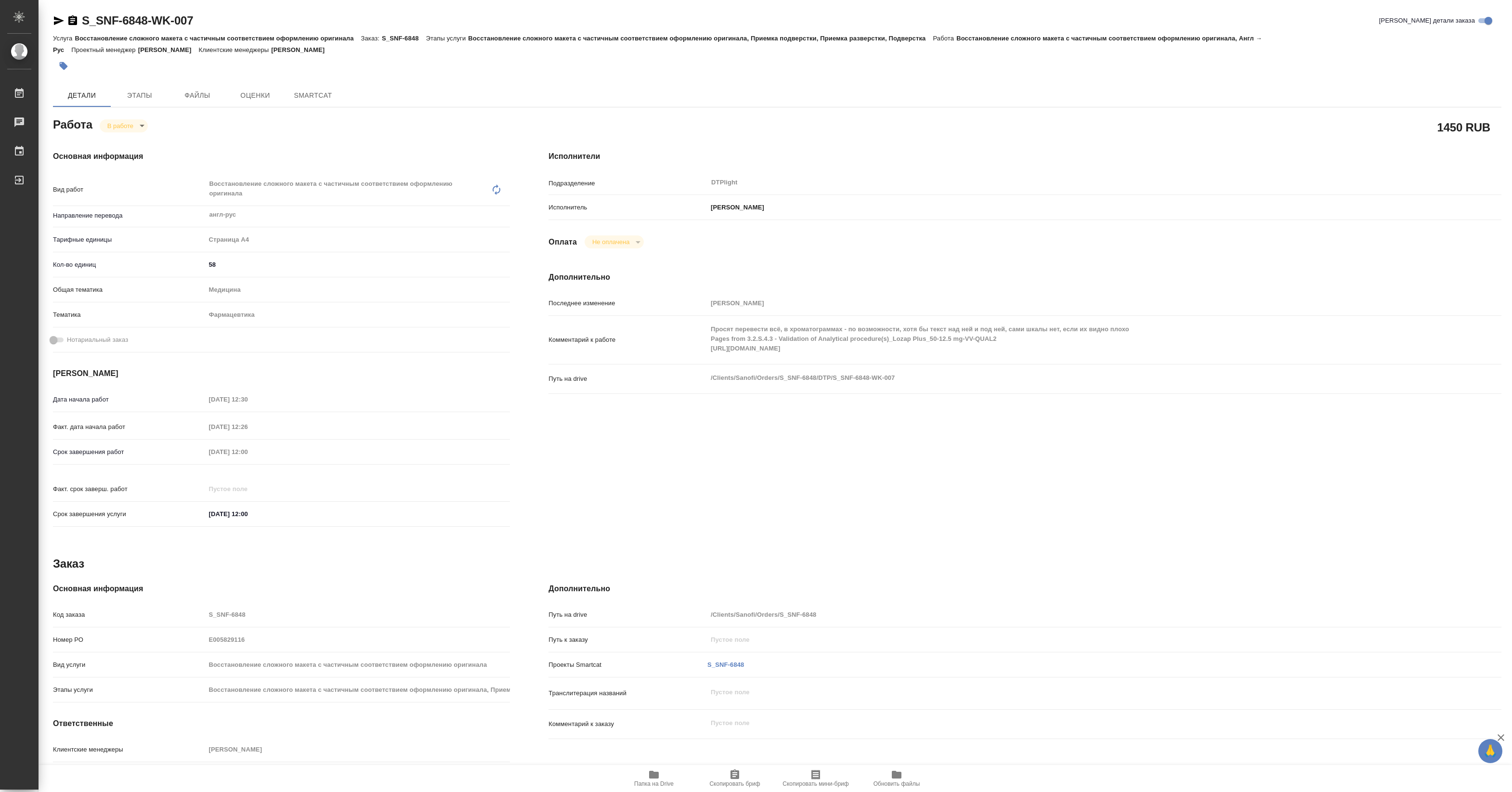
type textarea "x"
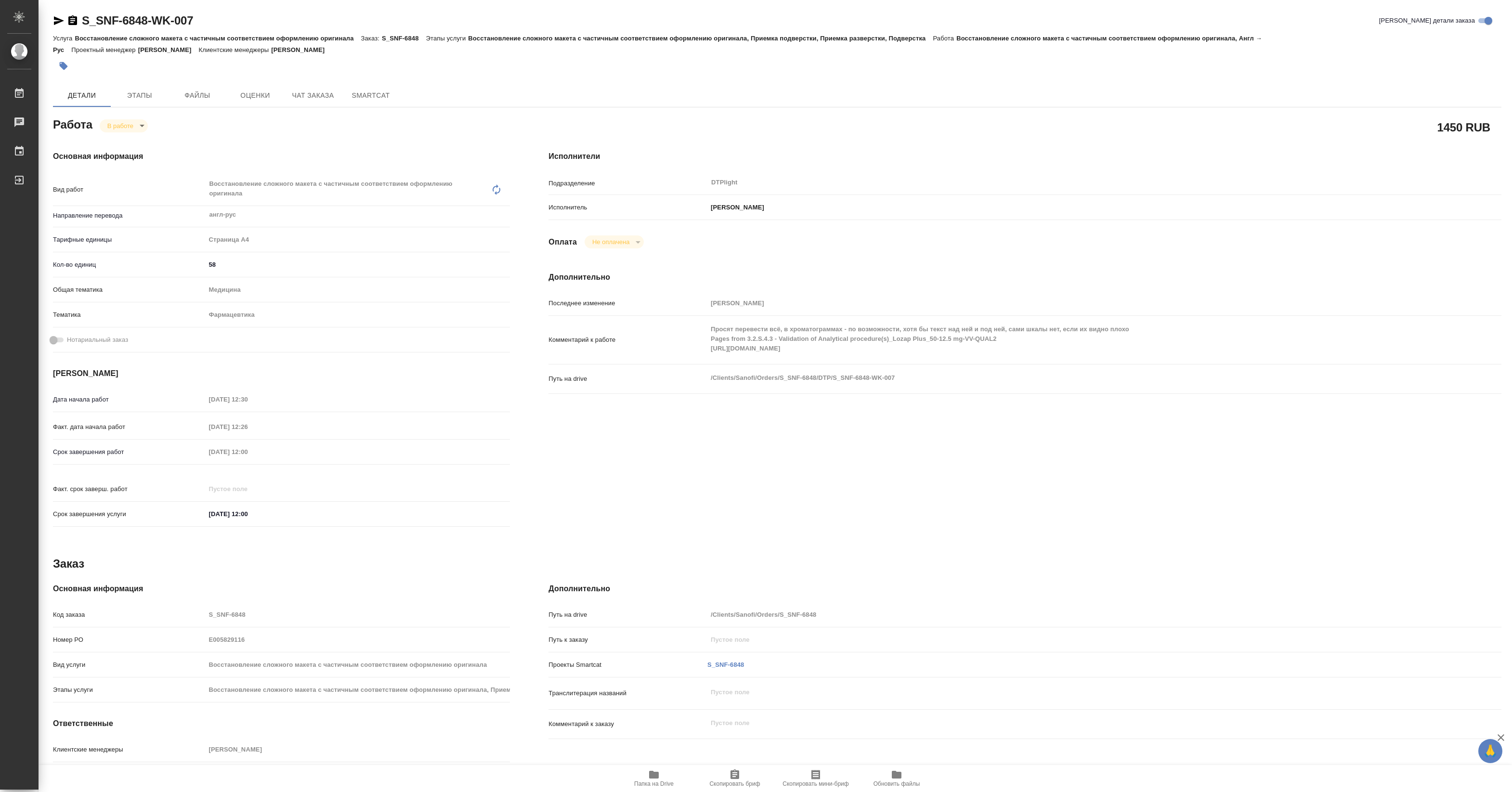
type textarea "x"
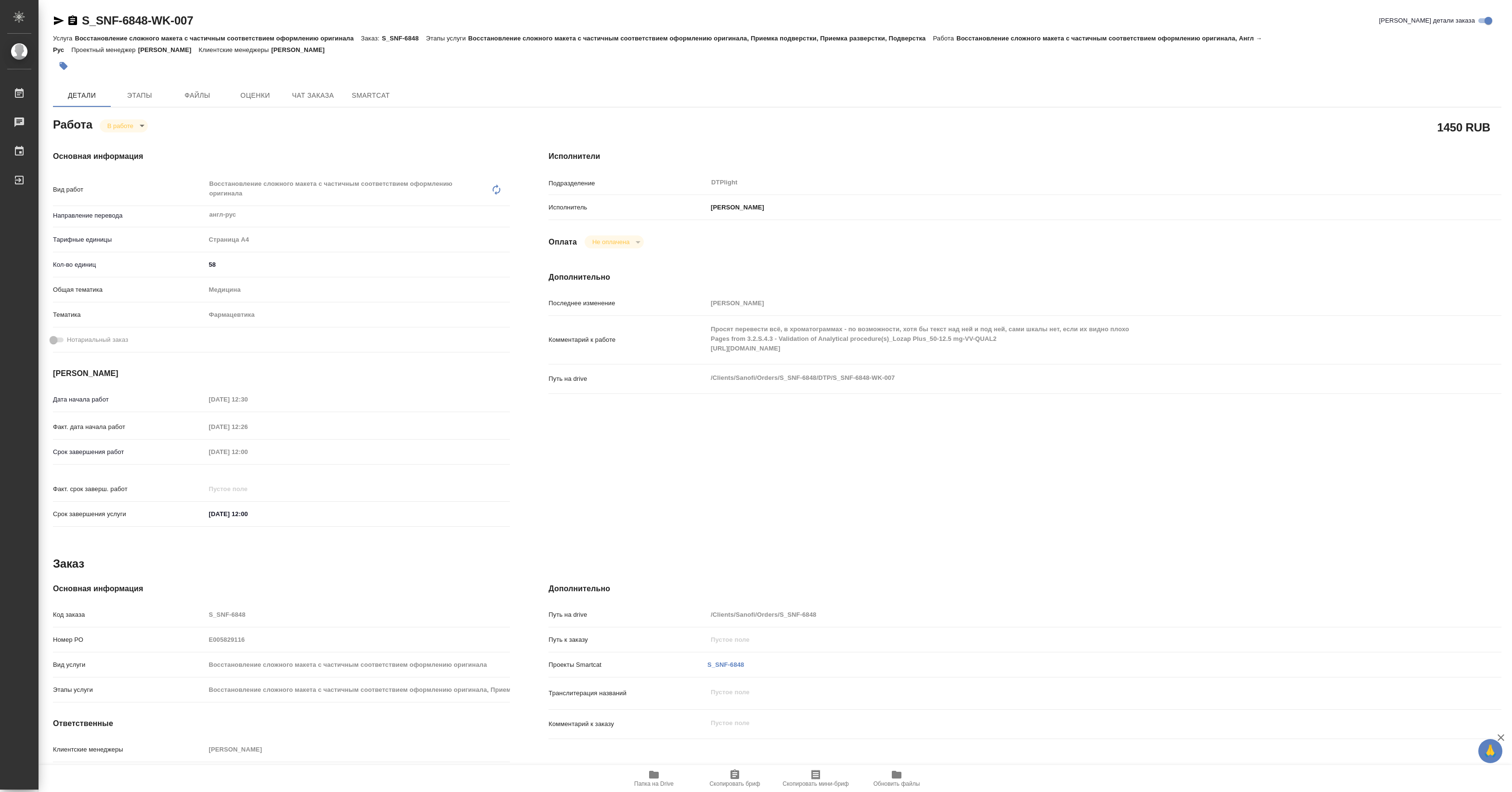
type textarea "x"
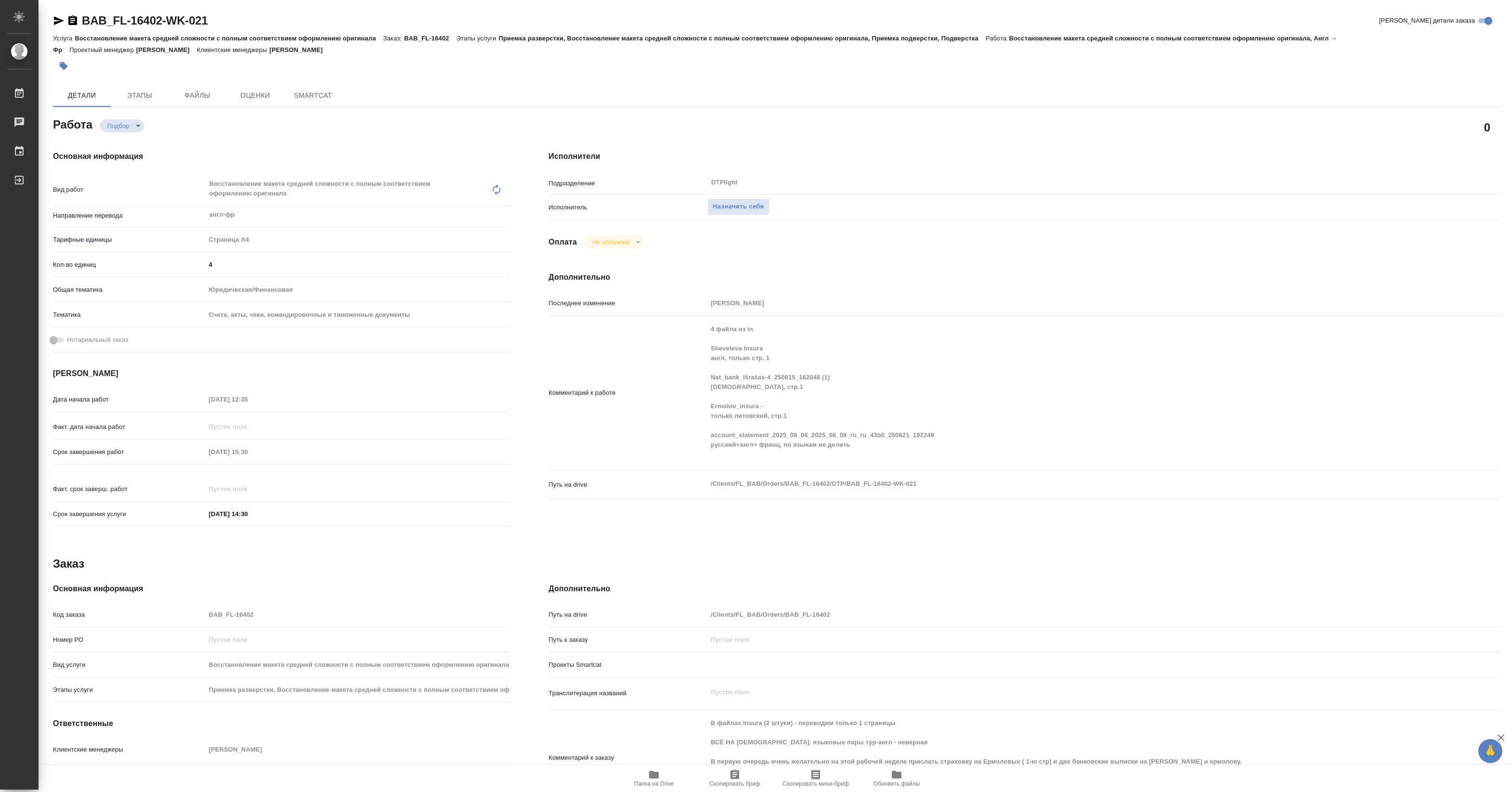
type textarea "x"
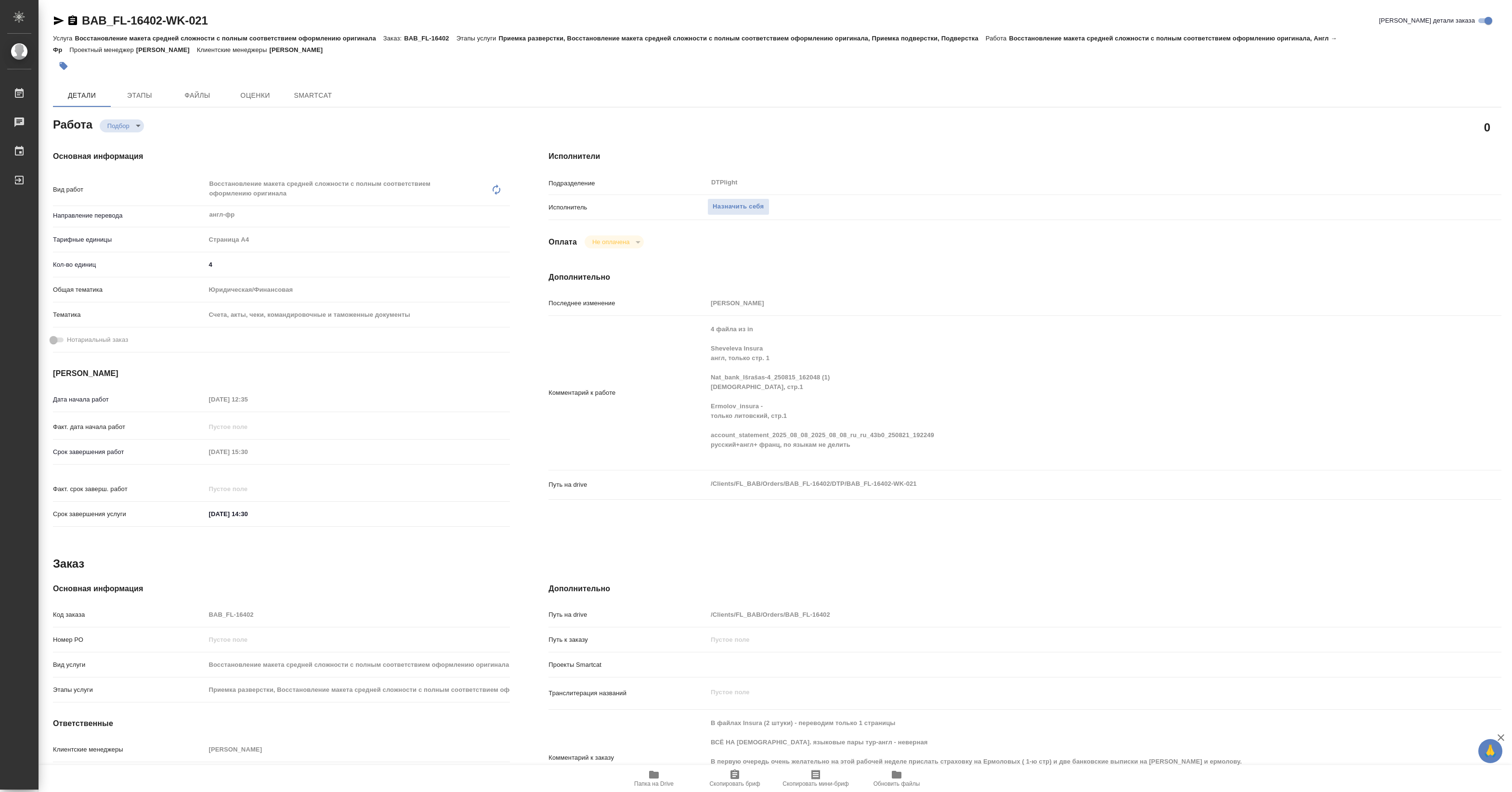
type textarea "x"
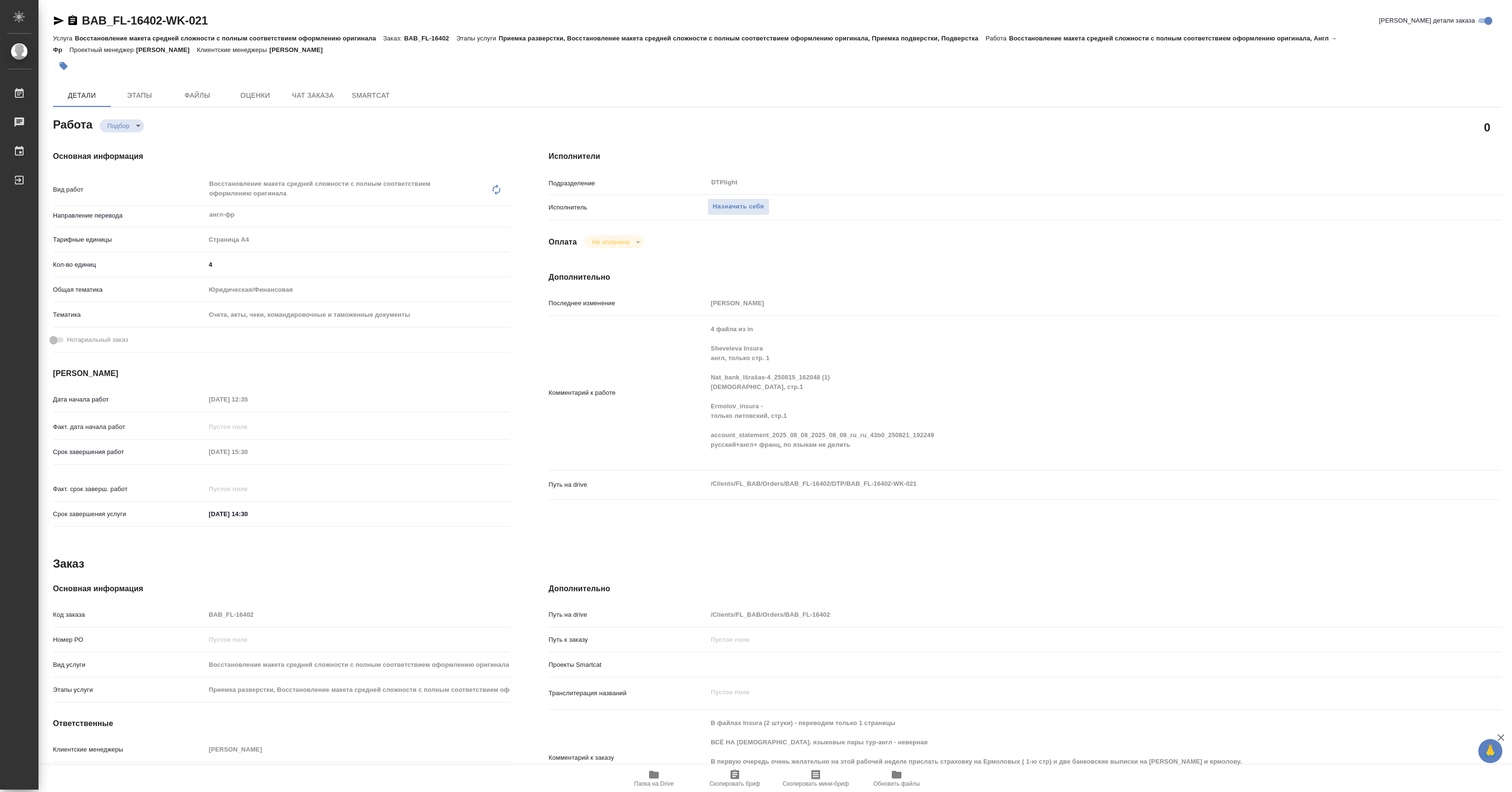
type textarea "x"
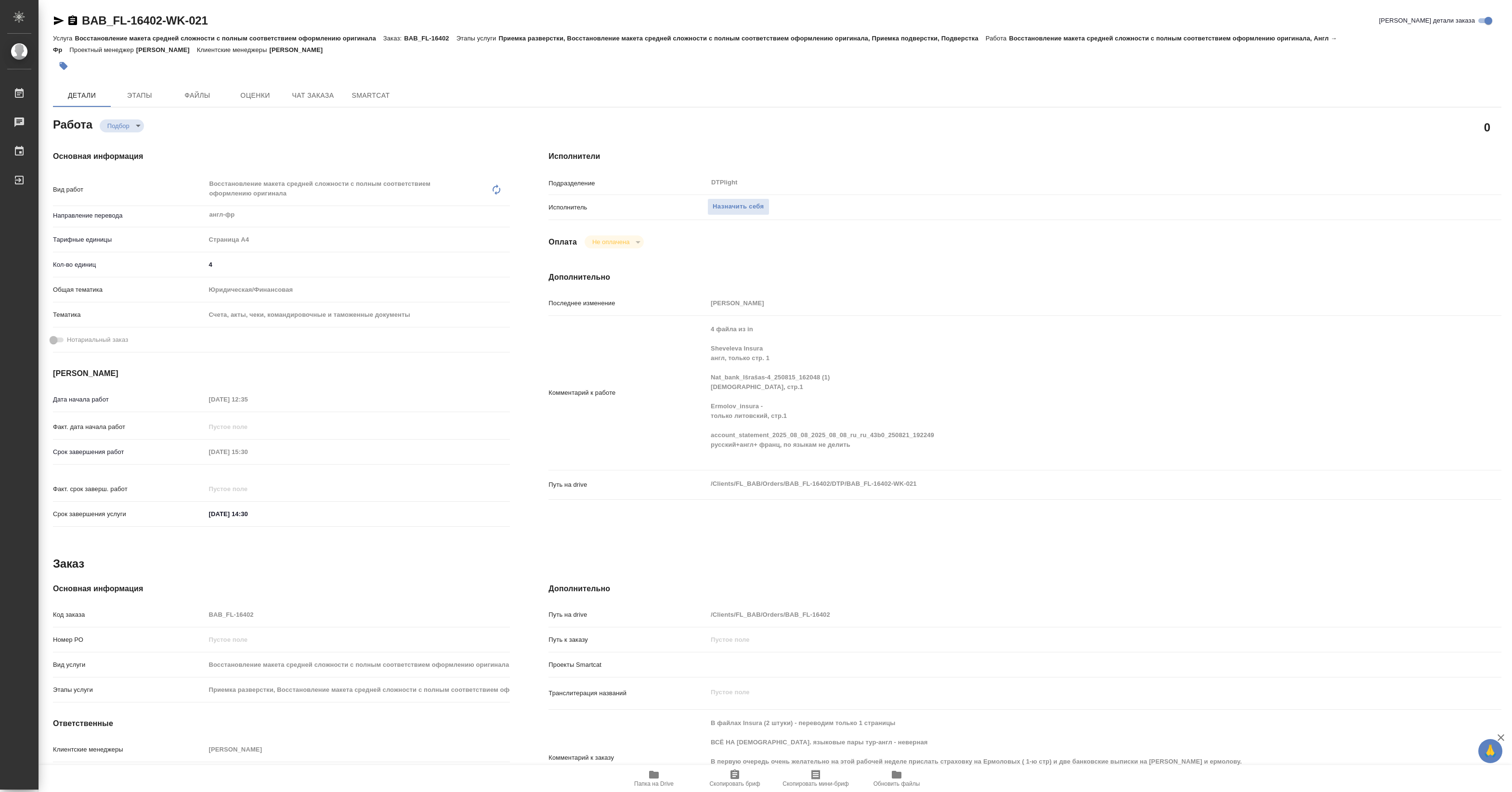
type textarea "x"
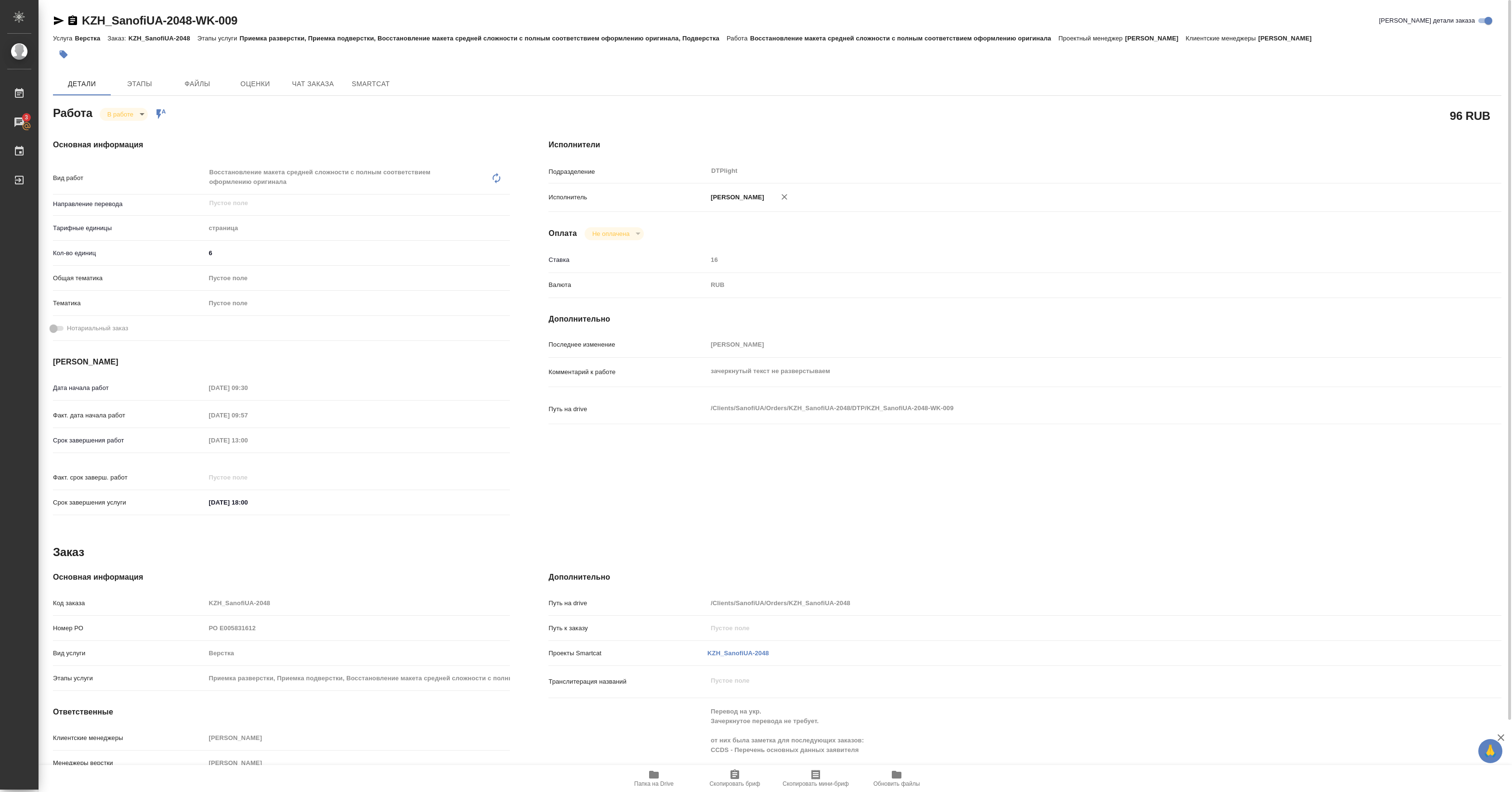
click at [112, 116] on body "🙏 .cls-1 fill:#fff; AWATERA [PERSON_NAME] 3 Чаты График Выйти KZH_SanofiUA-2048…" at bounding box center [756, 396] width 1512 height 792
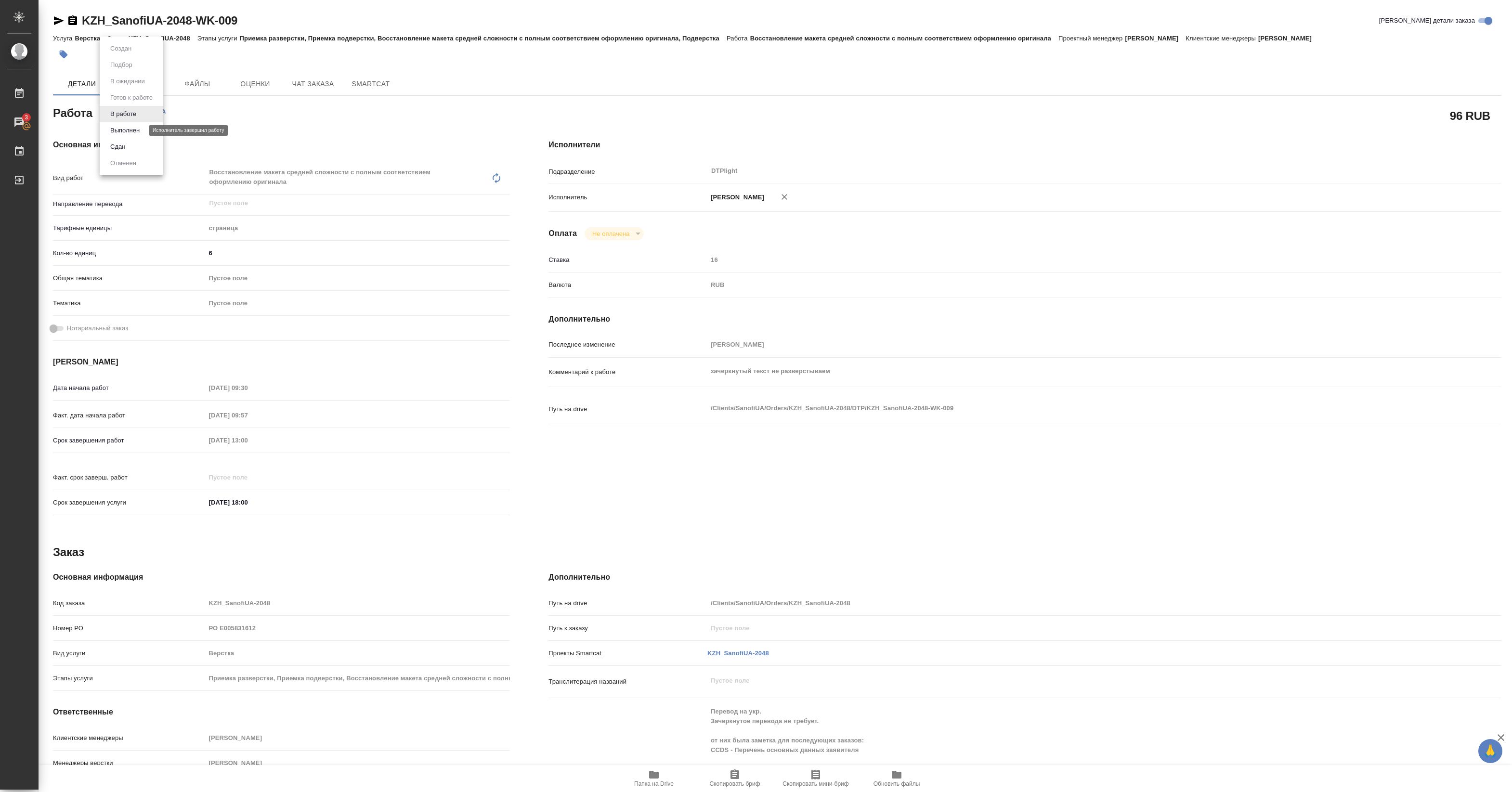
click at [128, 130] on button "Выполнен" at bounding box center [125, 130] width 35 height 11
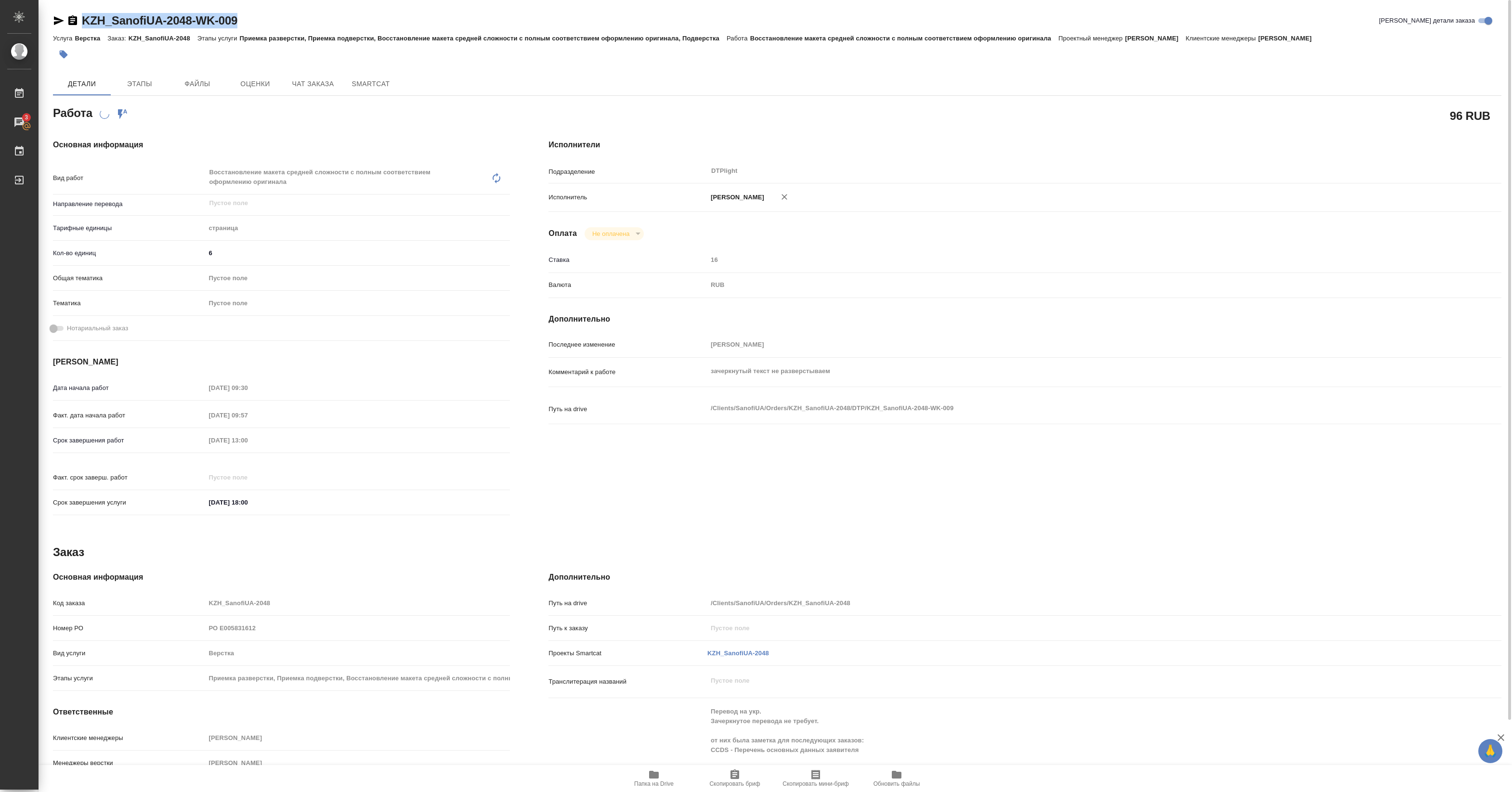
drag, startPoint x: 81, startPoint y: 29, endPoint x: 260, endPoint y: 29, distance: 179.0
click at [260, 29] on div "KZH_SanofiUA-2048-WK-009 Кратко детали заказа" at bounding box center [777, 22] width 1448 height 19
copy link "KZH_SanofiUA-2048-WK-009"
type textarea "x"
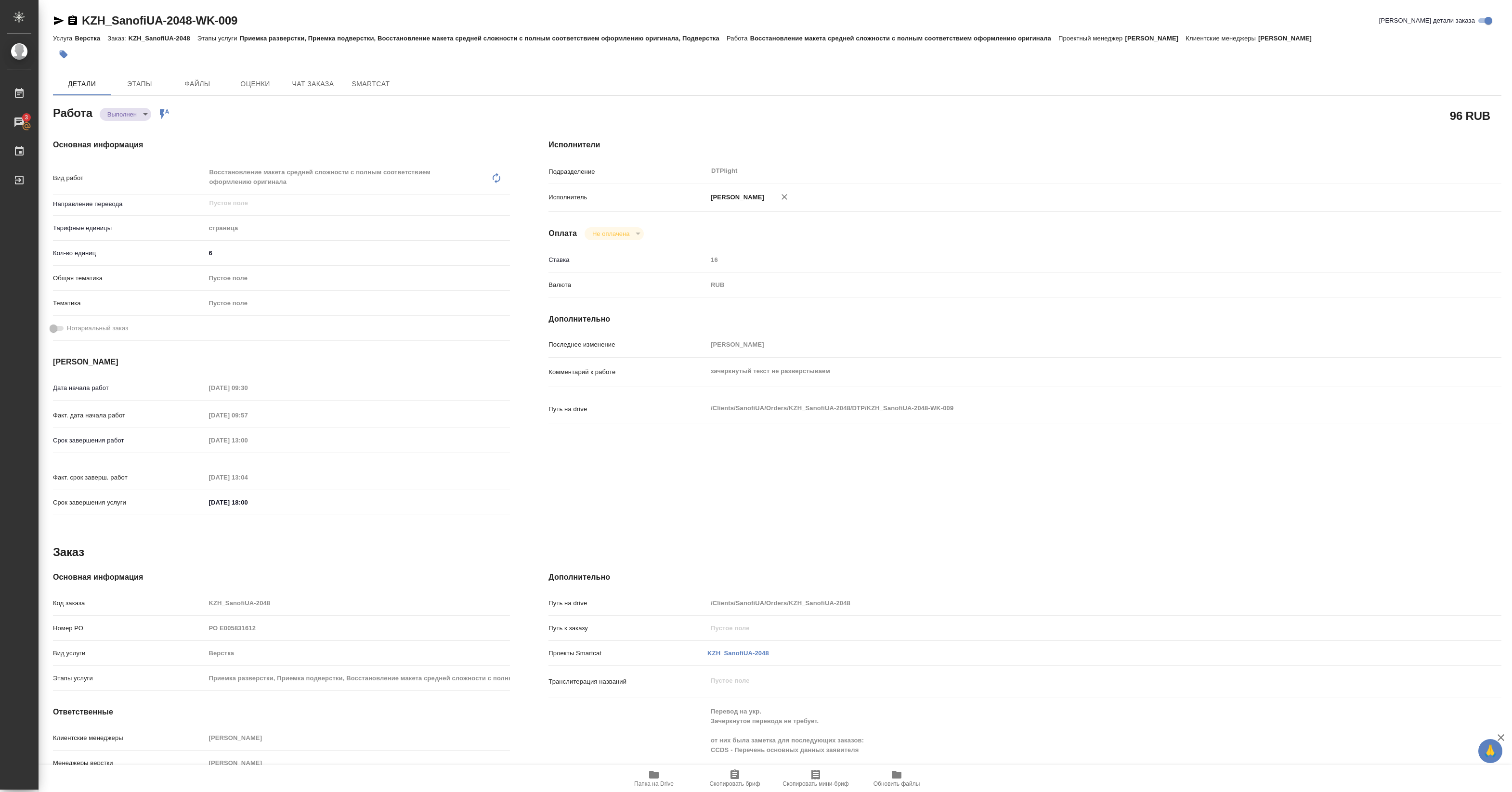
type textarea "x"
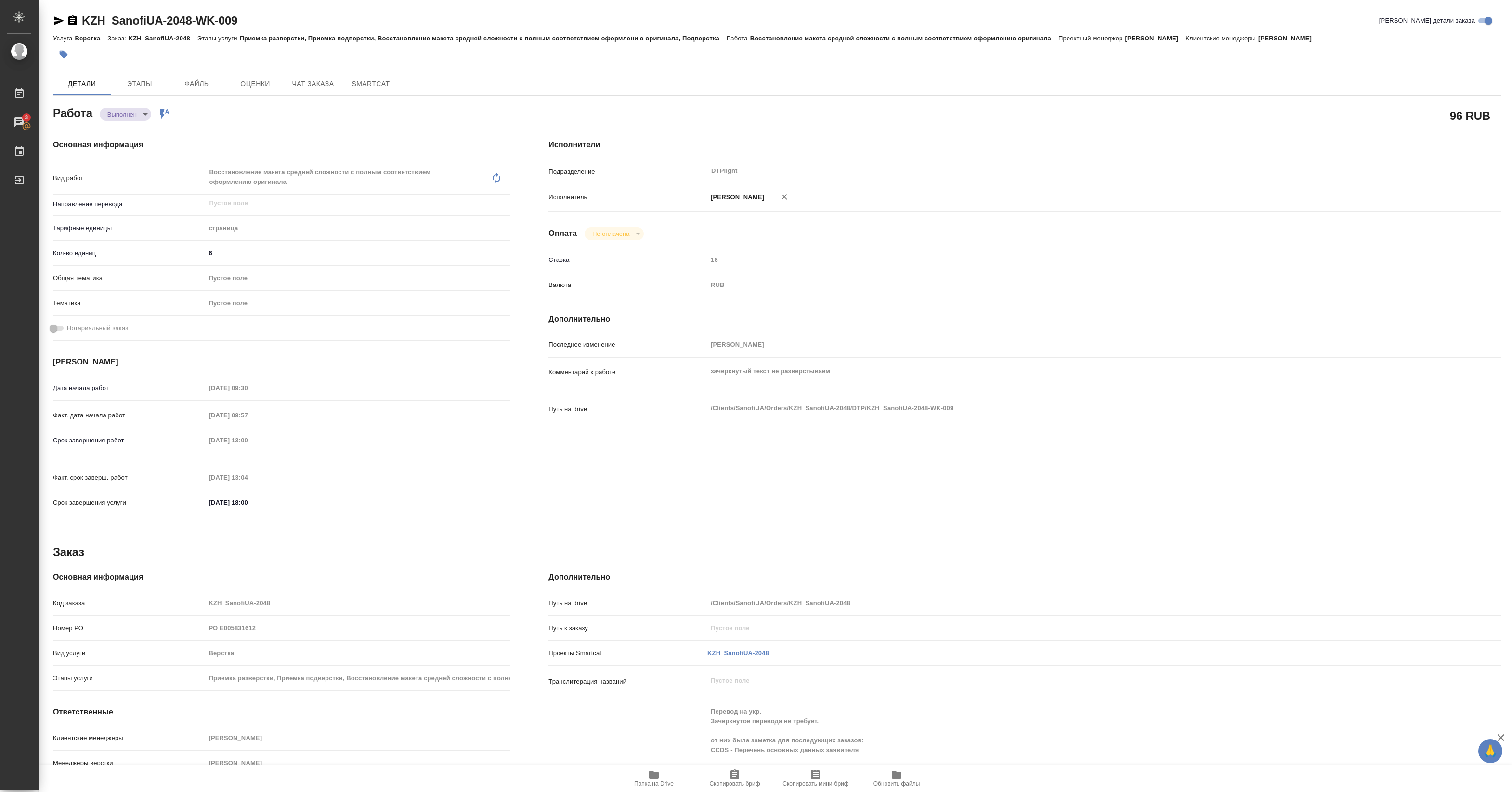
type textarea "x"
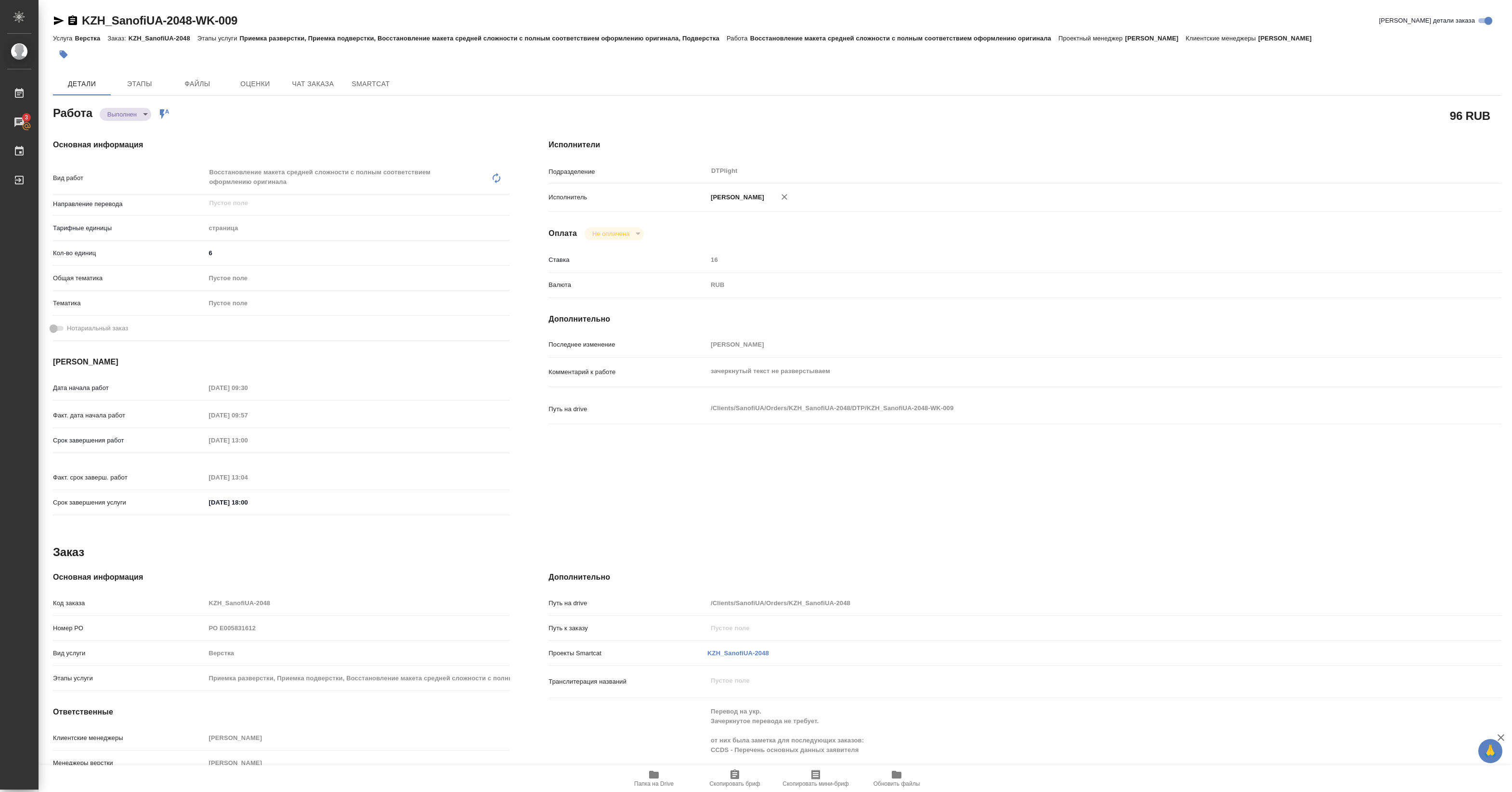
type textarea "x"
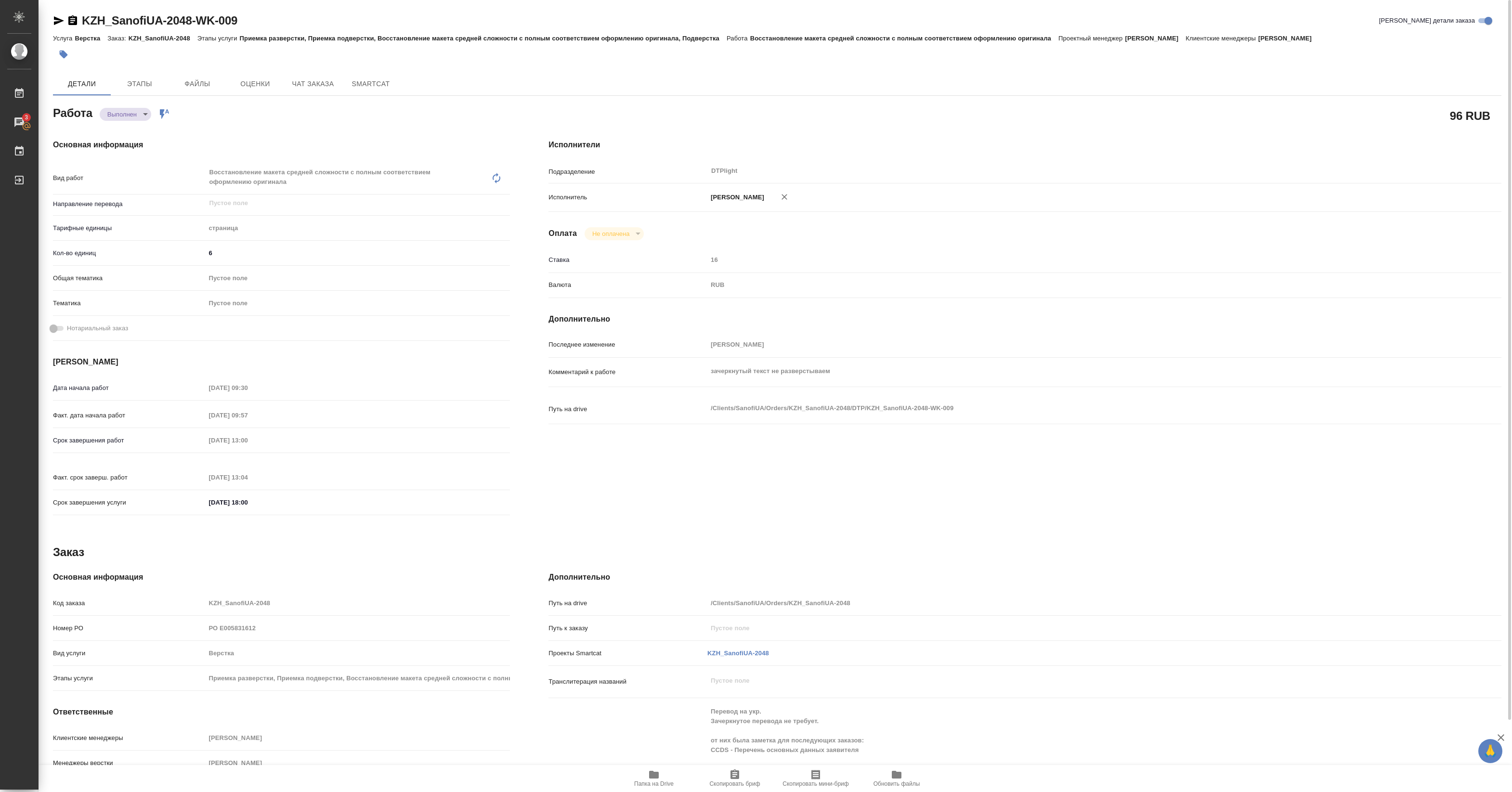
type textarea "x"
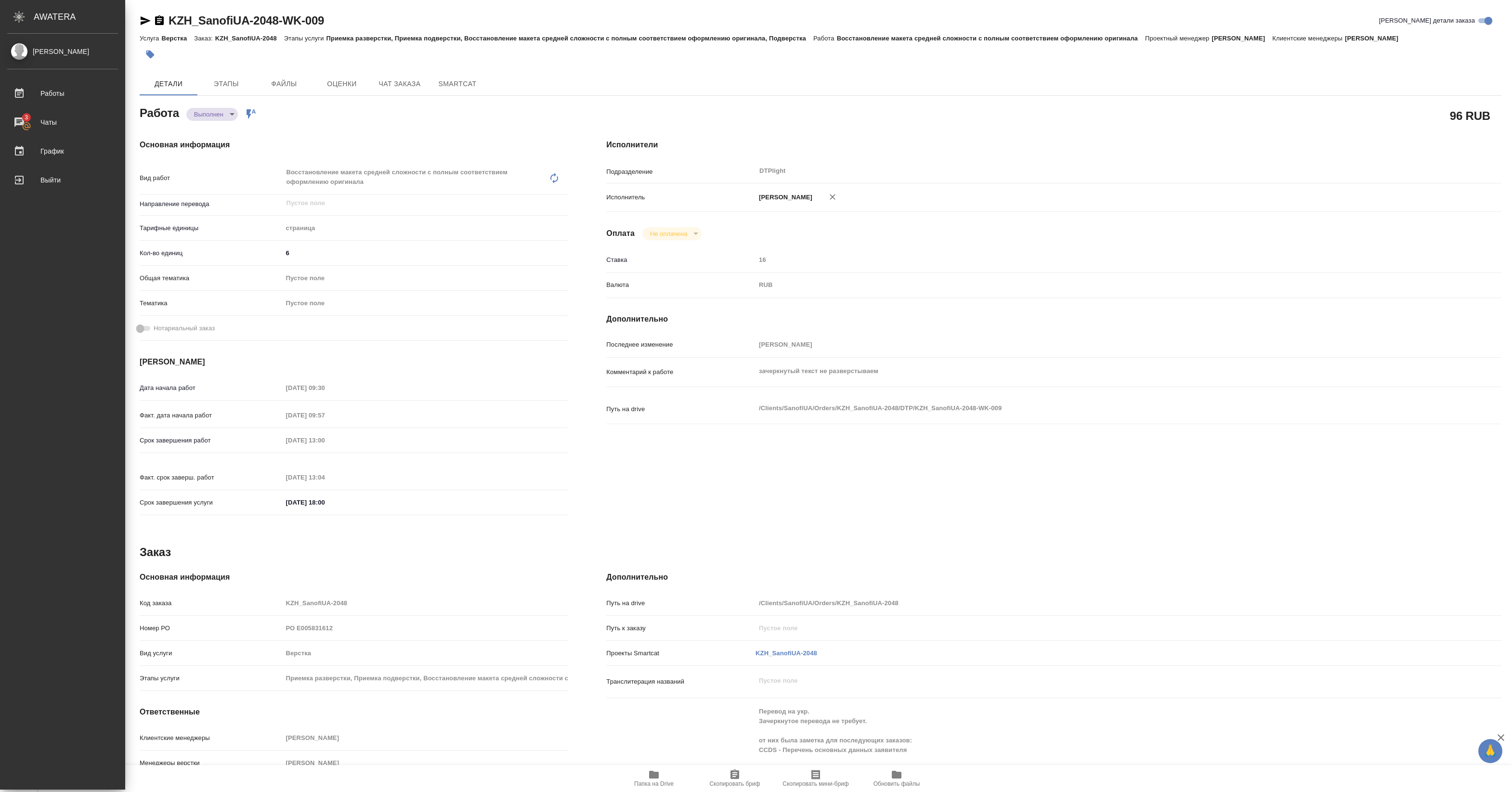
type textarea "x"
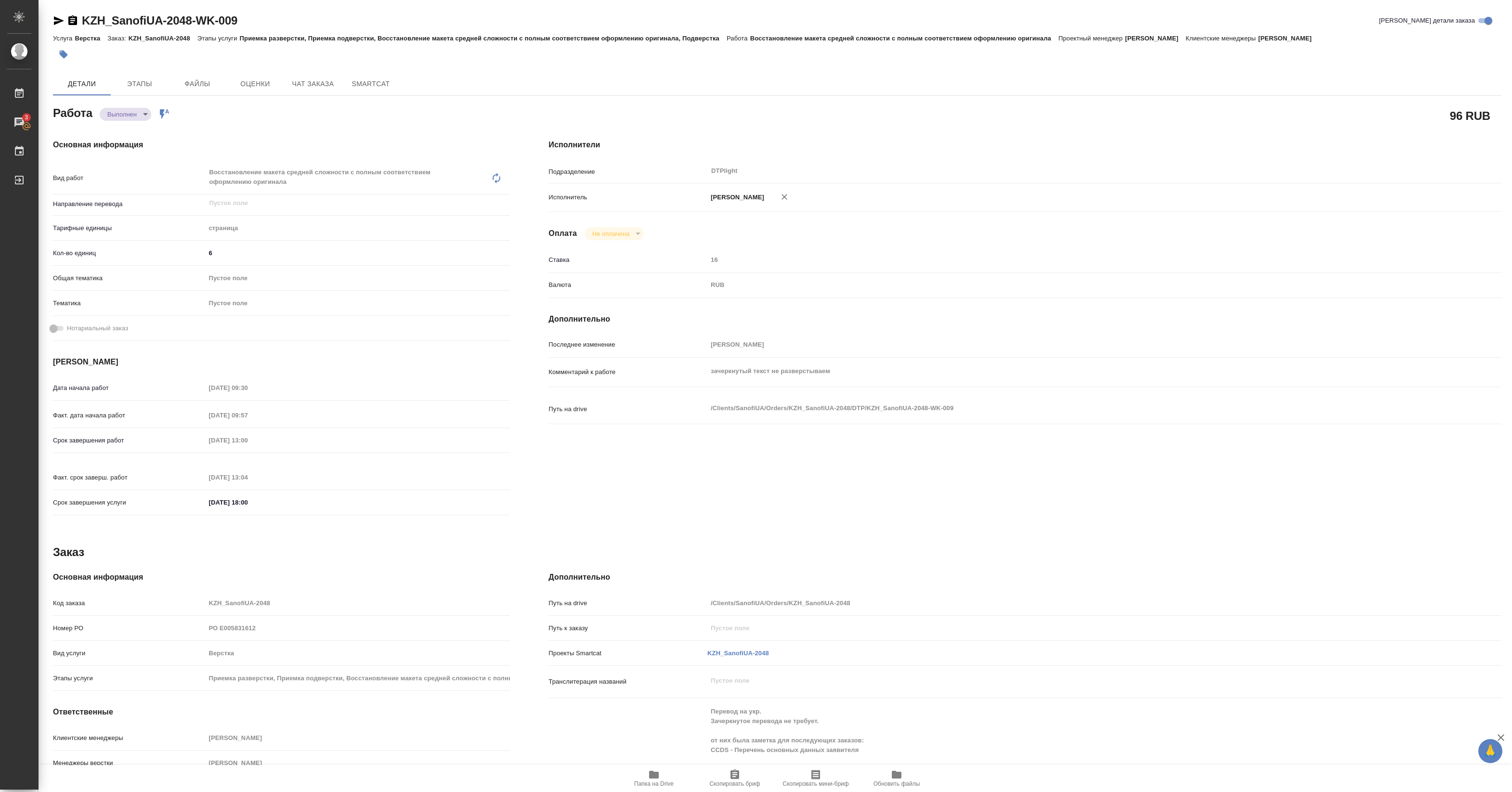
drag, startPoint x: 433, startPoint y: 126, endPoint x: 392, endPoint y: 110, distance: 44.0
click at [433, 126] on div "Основная информация Вид работ Восстановление макета средней сложности с полным …" at bounding box center [282, 330] width 495 height 421
type textarea "x"
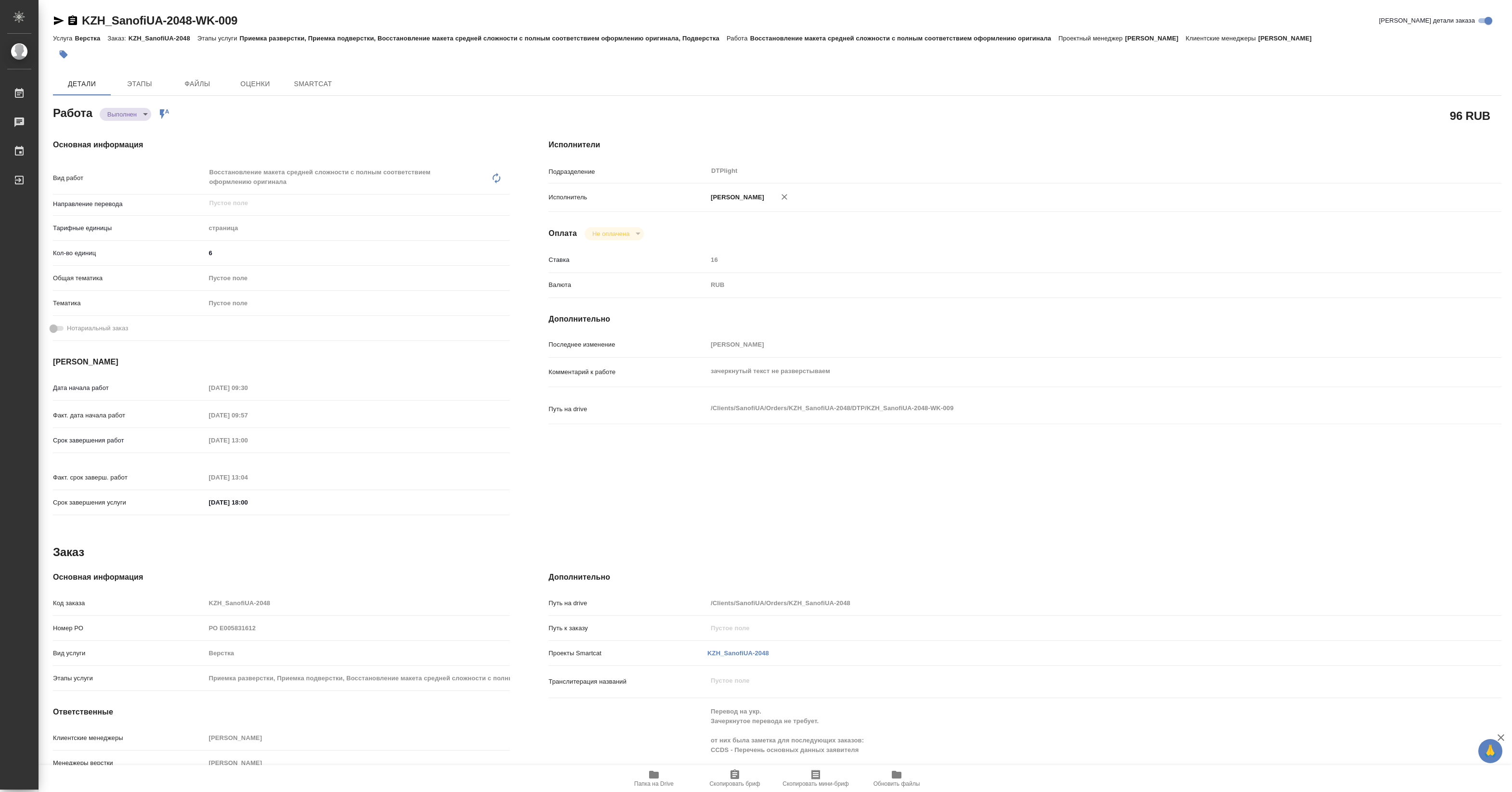
type textarea "x"
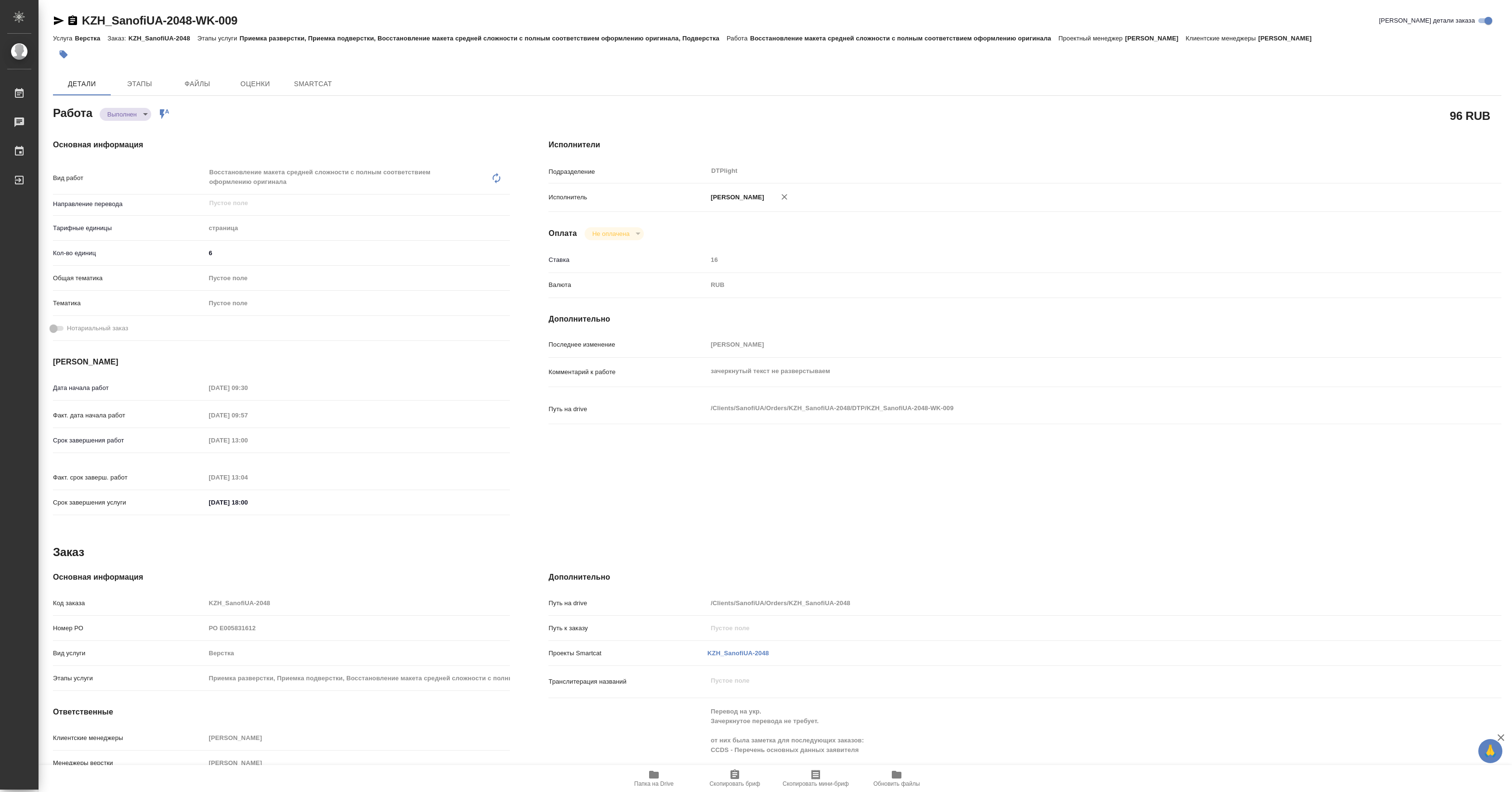
type textarea "x"
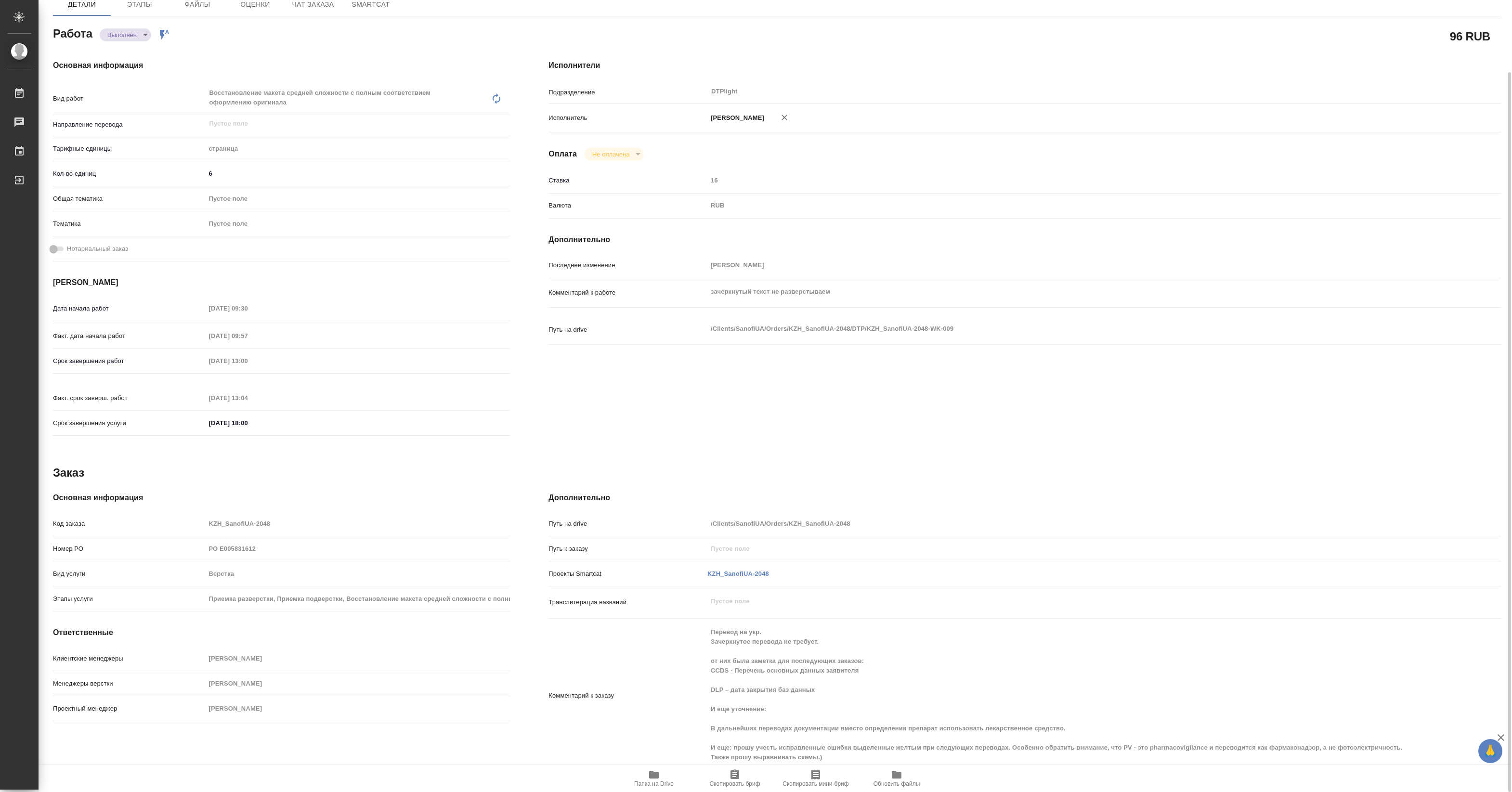
type textarea "x"
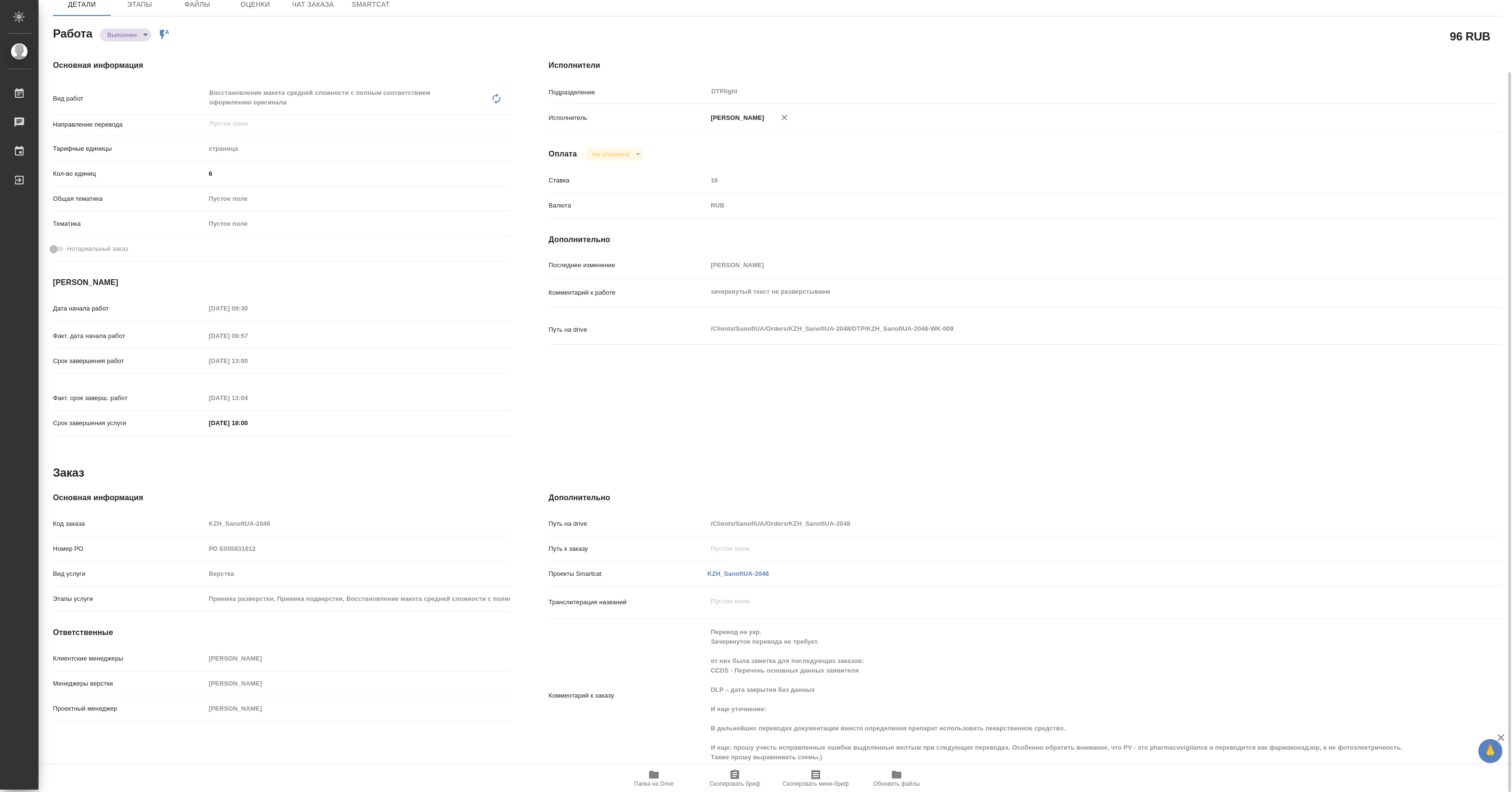
scroll to position [0, 0]
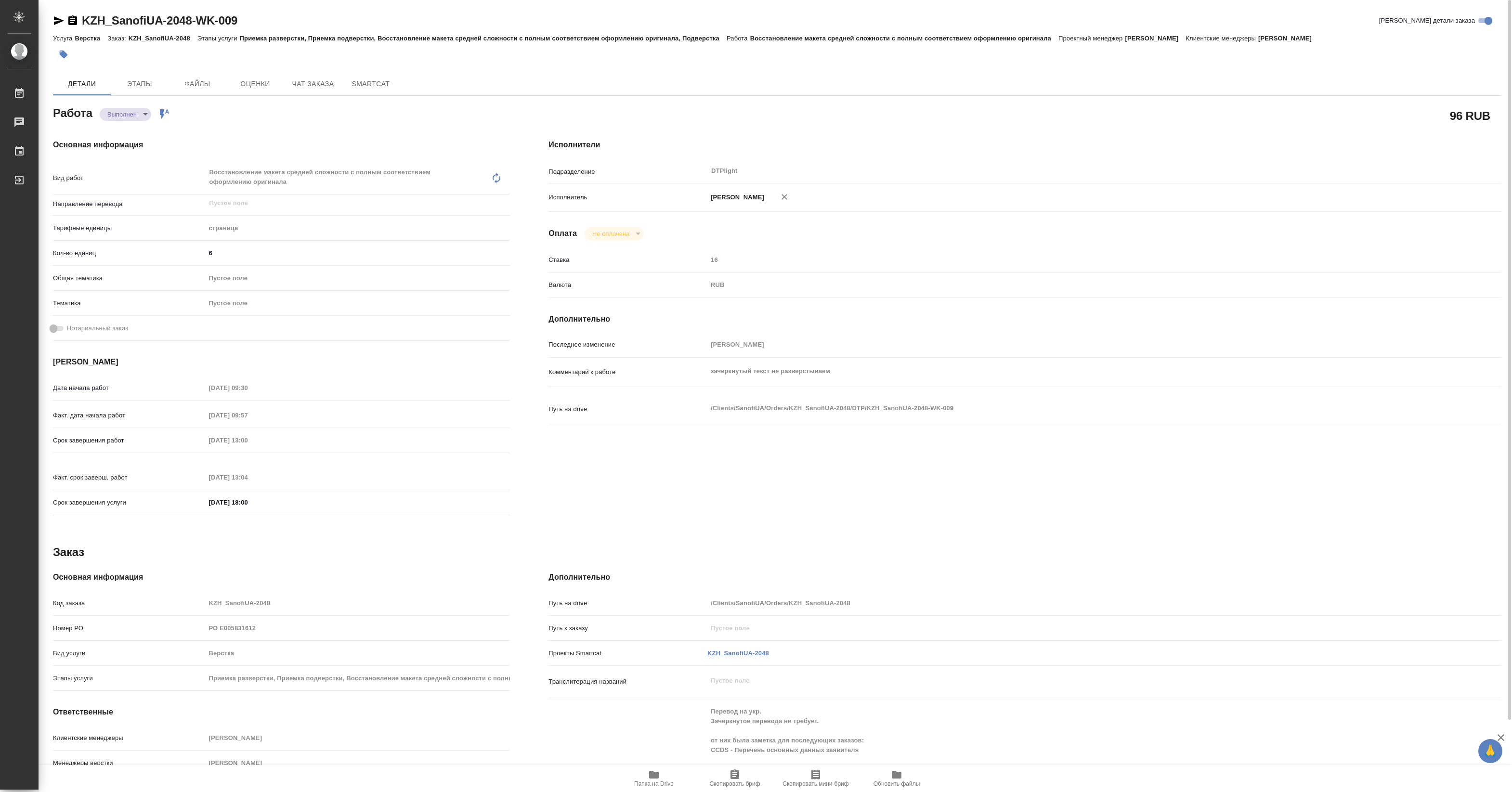
type textarea "x"
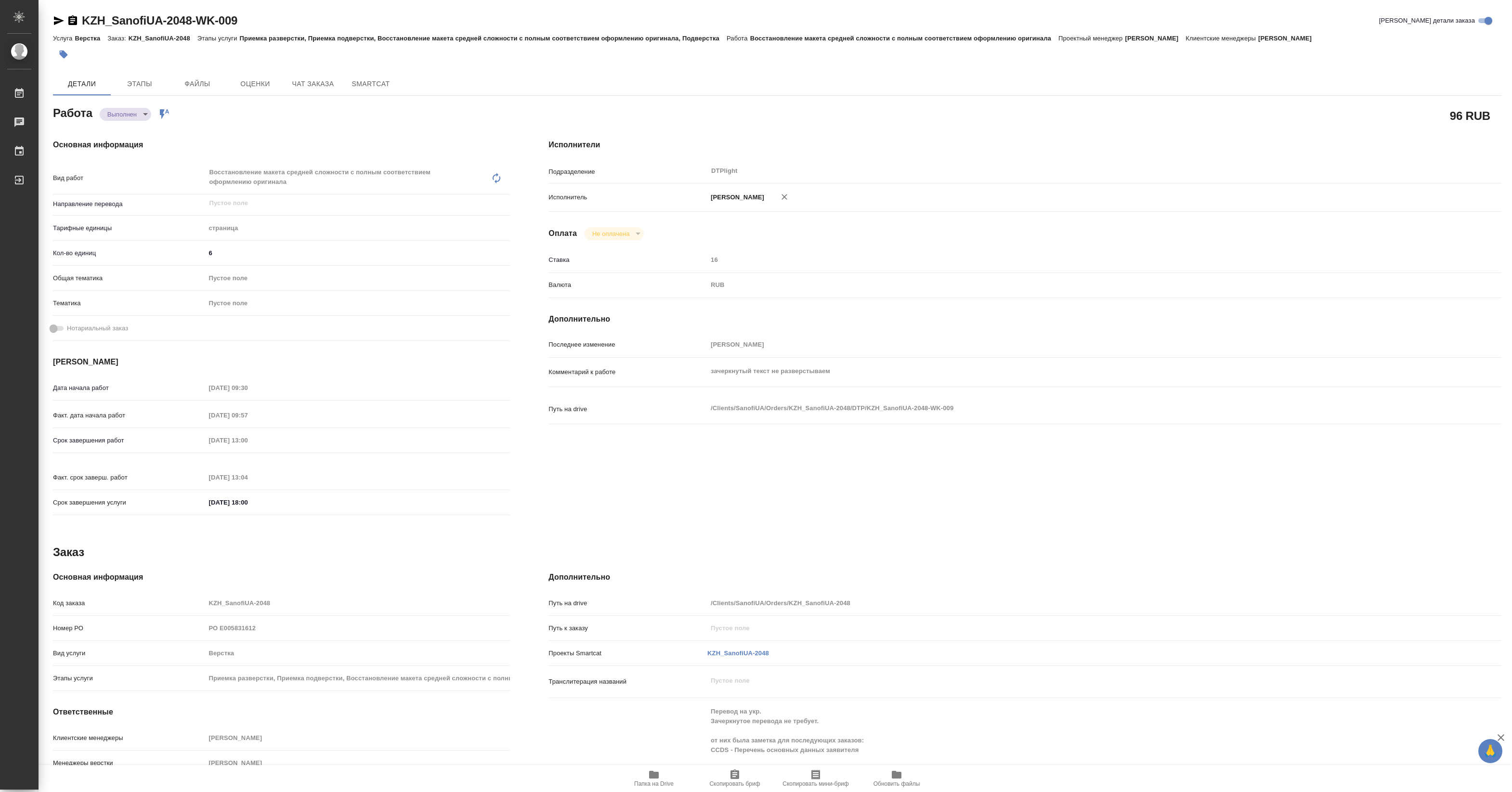
type textarea "x"
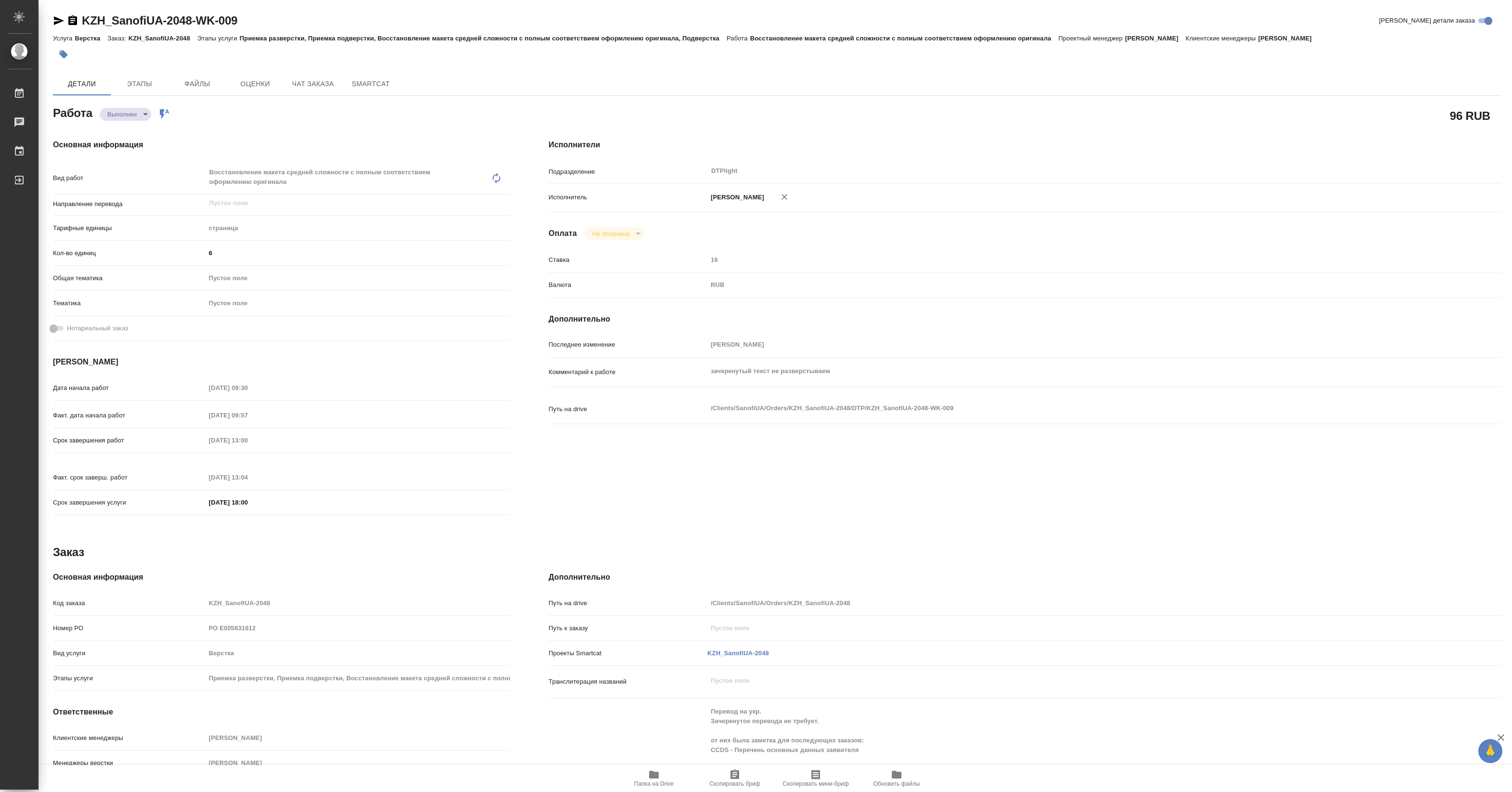
type textarea "x"
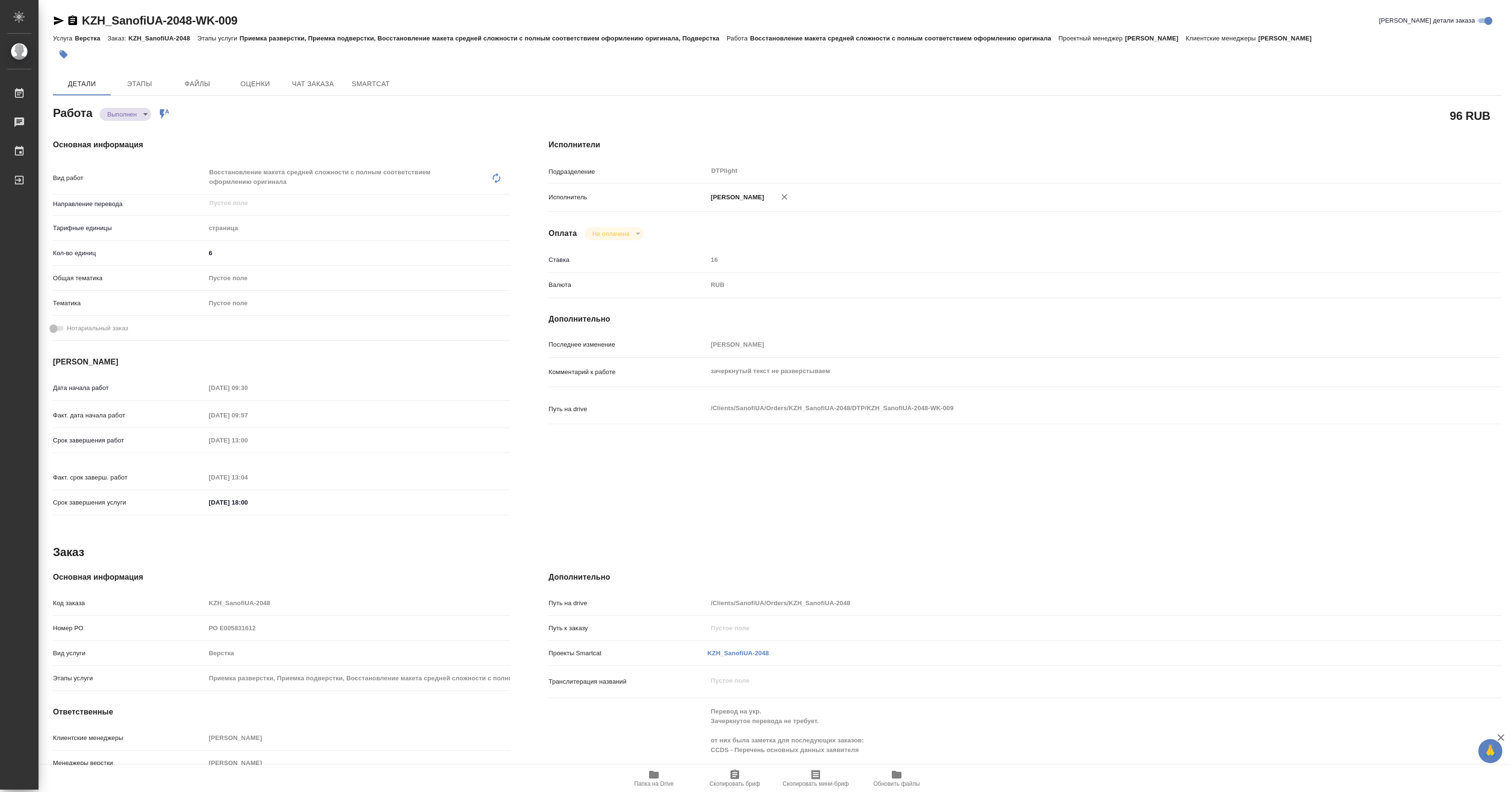
type textarea "x"
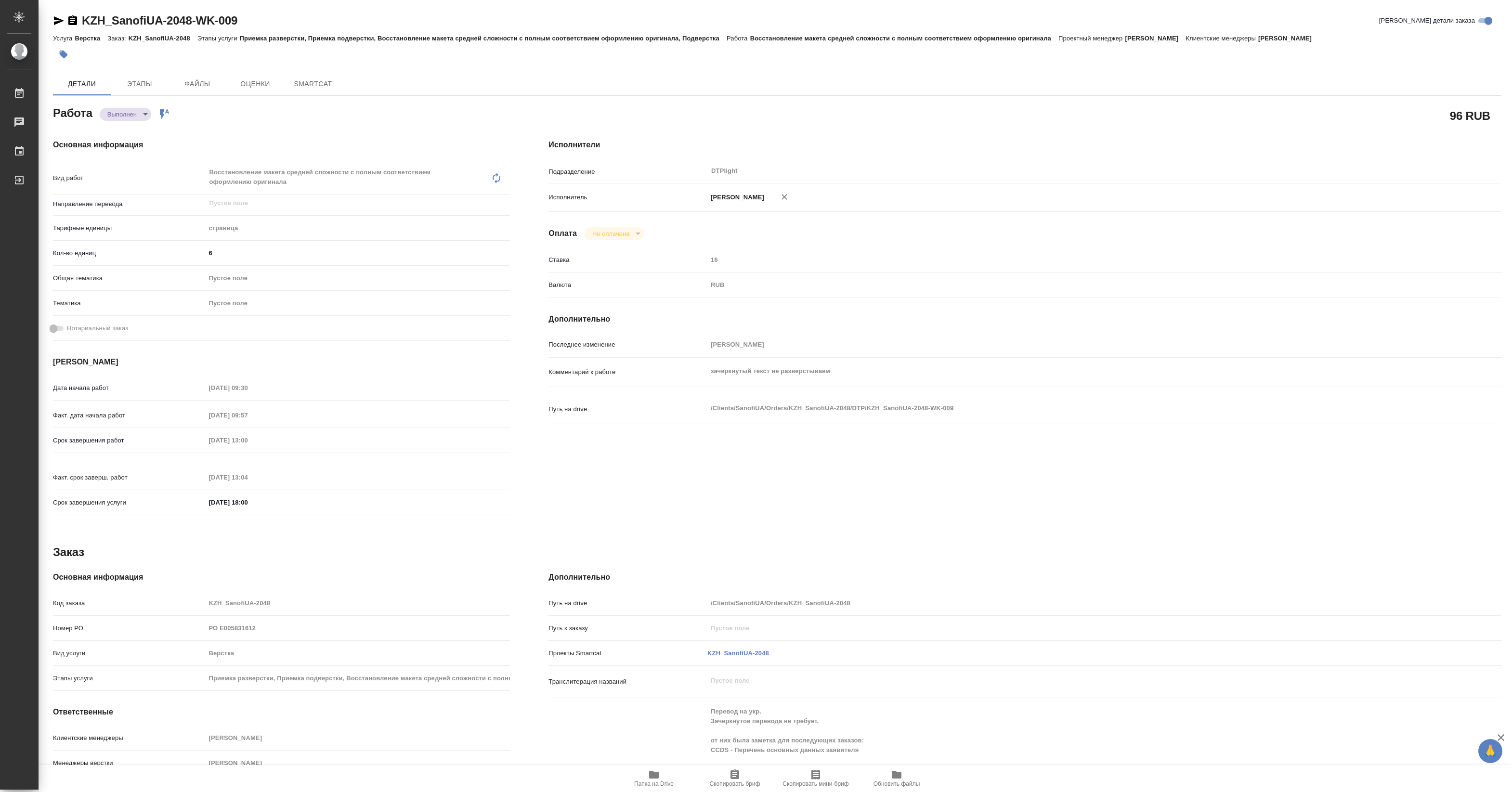
type textarea "x"
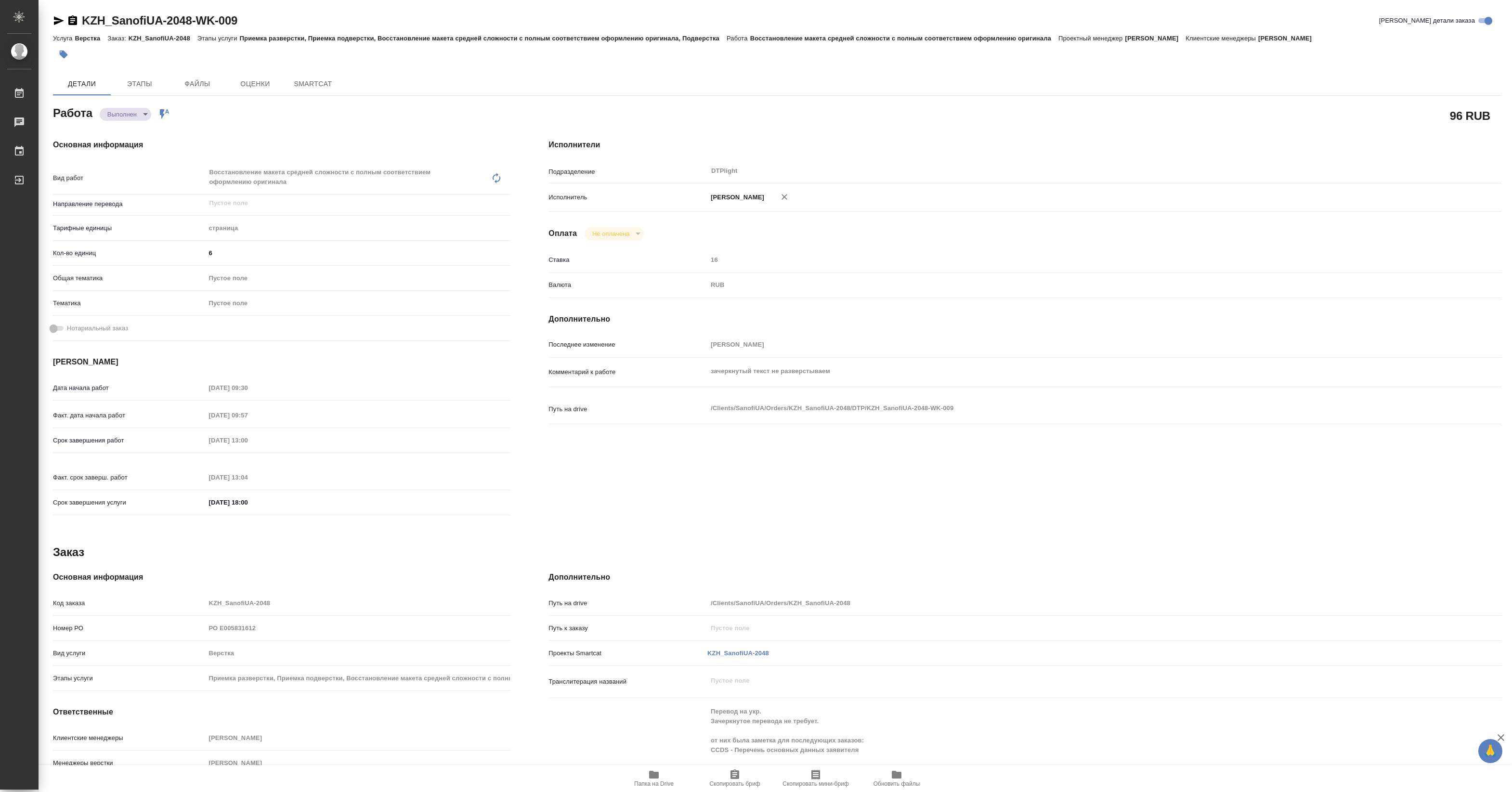
type textarea "x"
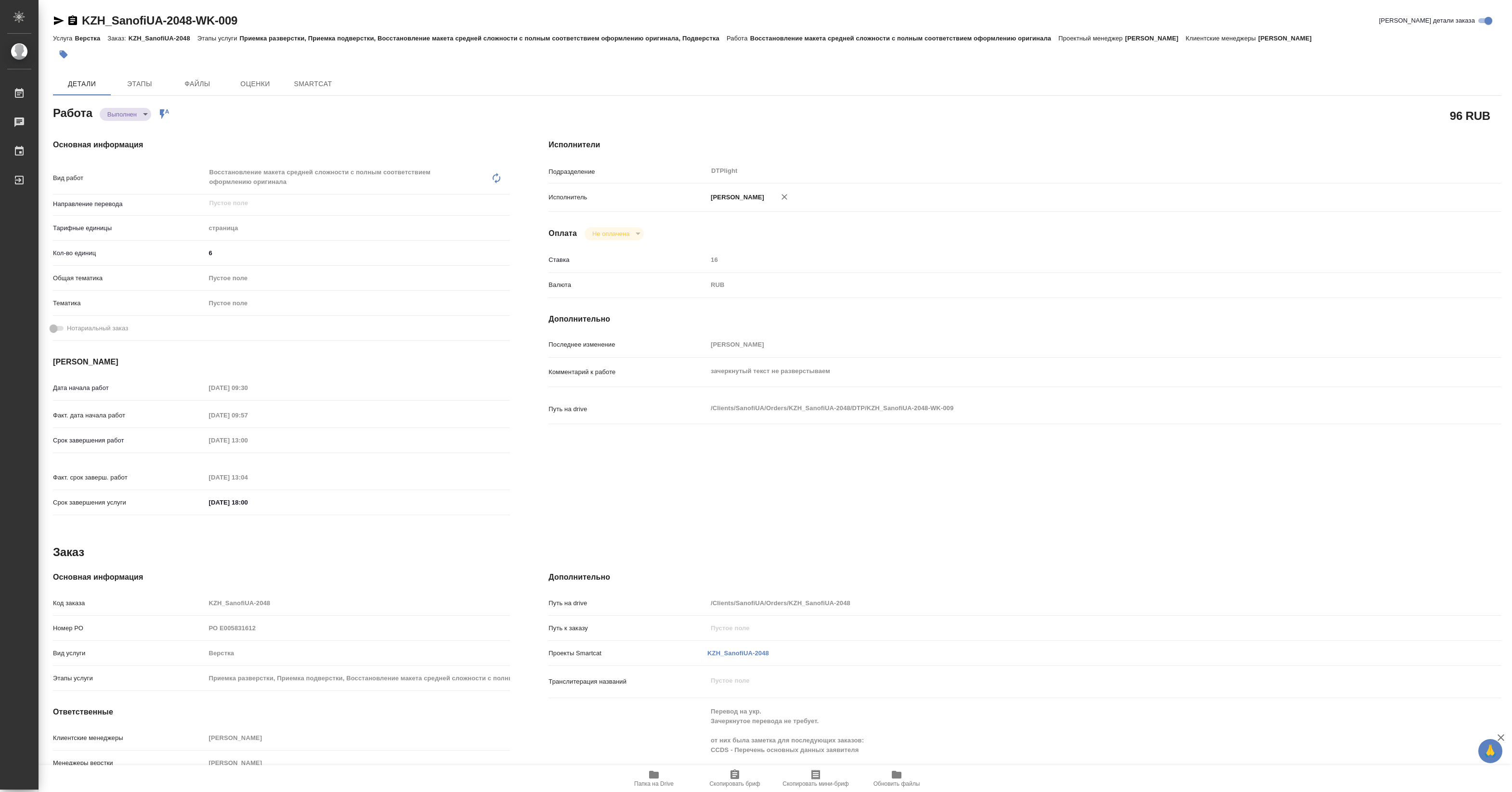
type textarea "x"
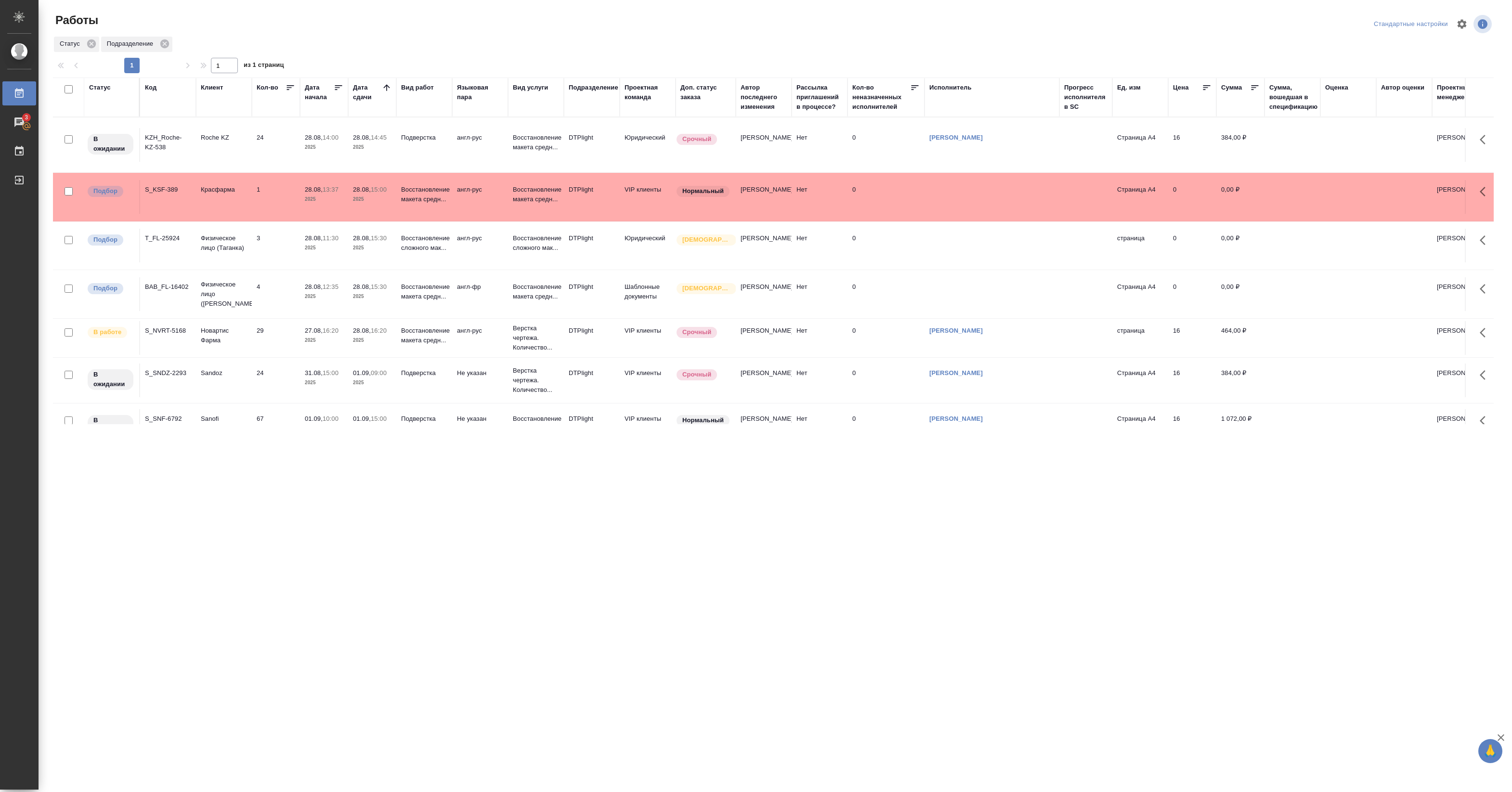
click at [238, 147] on td "Roche KZ" at bounding box center [224, 145] width 56 height 34
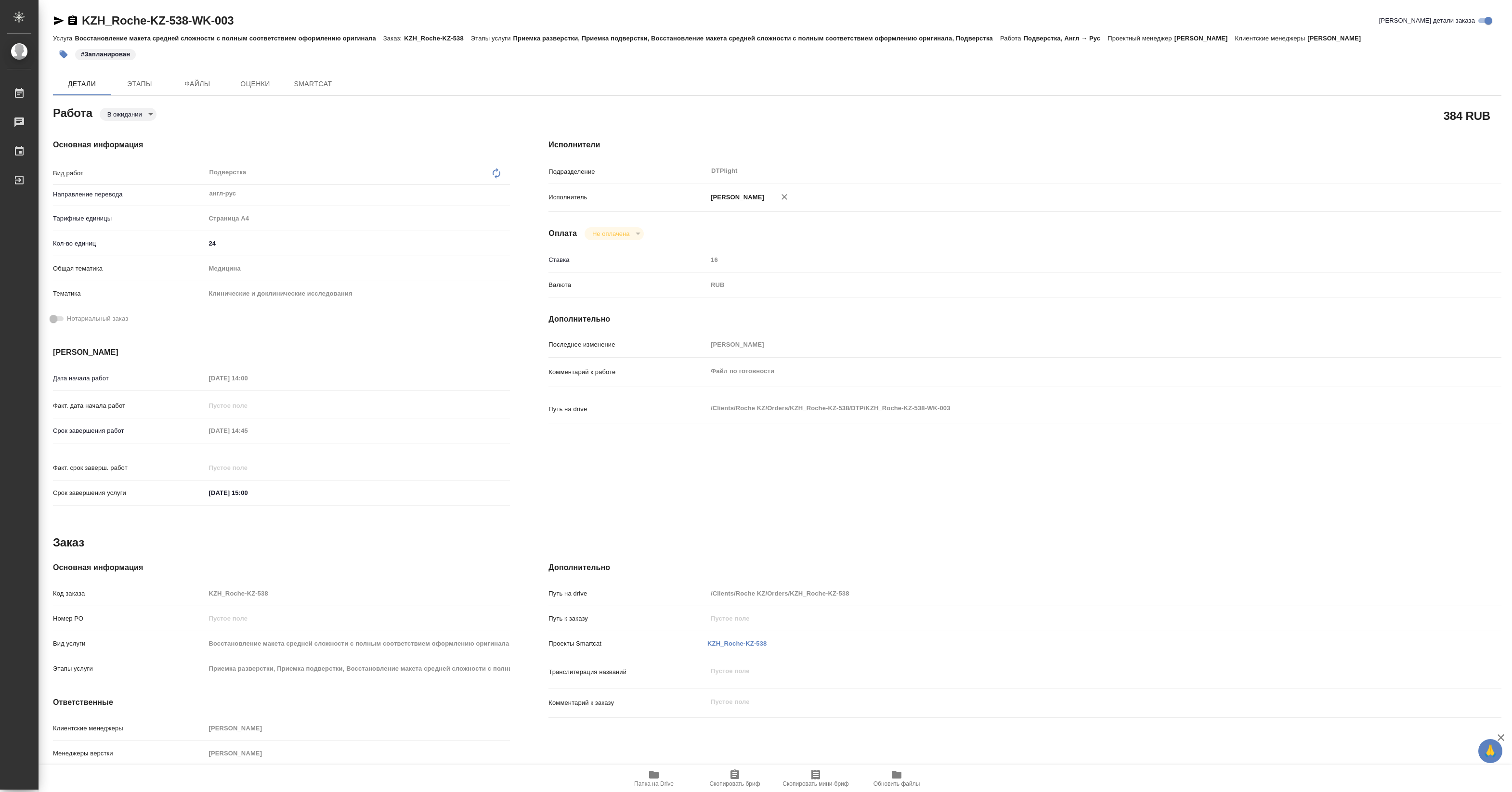
type textarea "x"
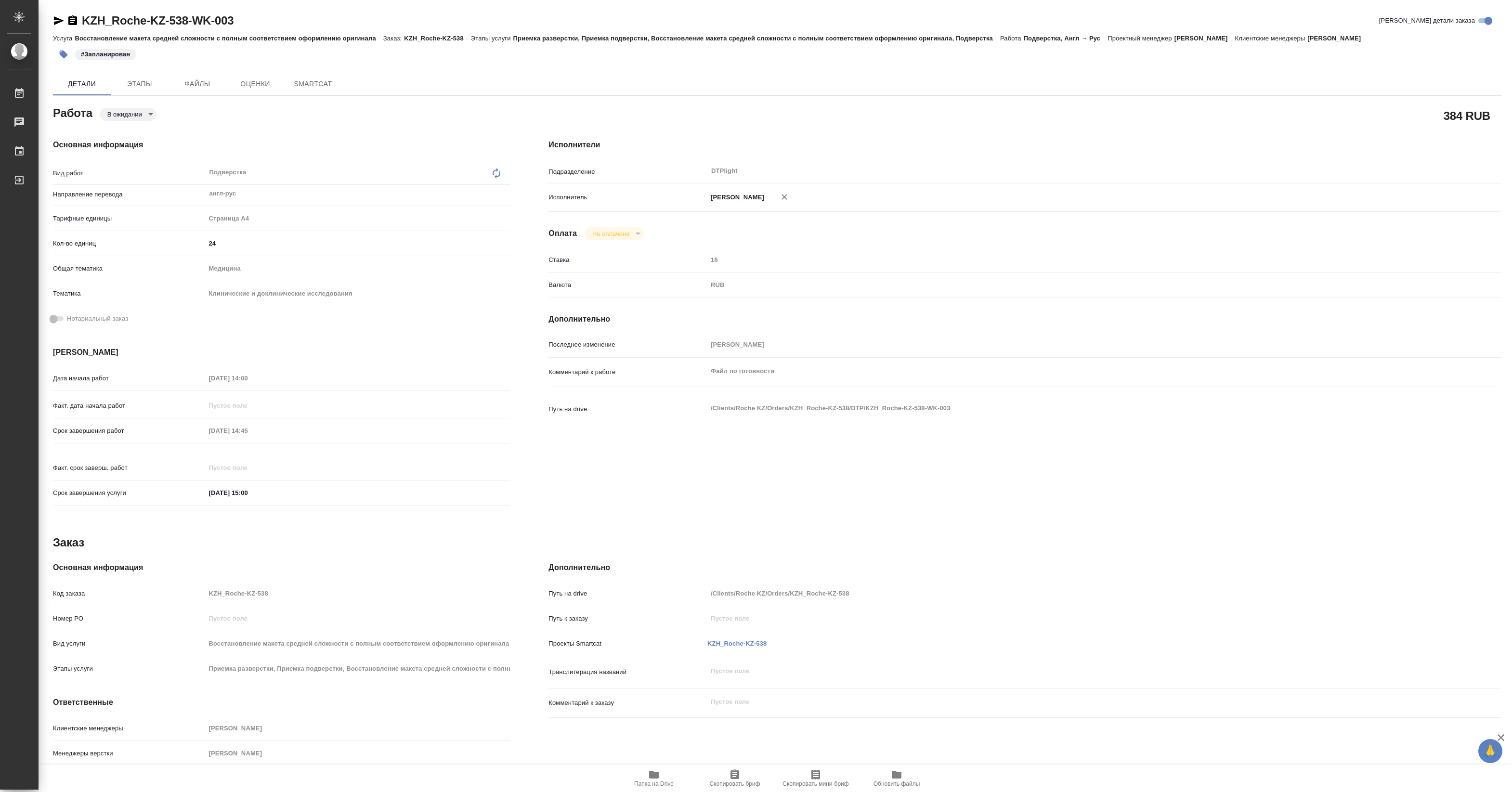
type textarea "x"
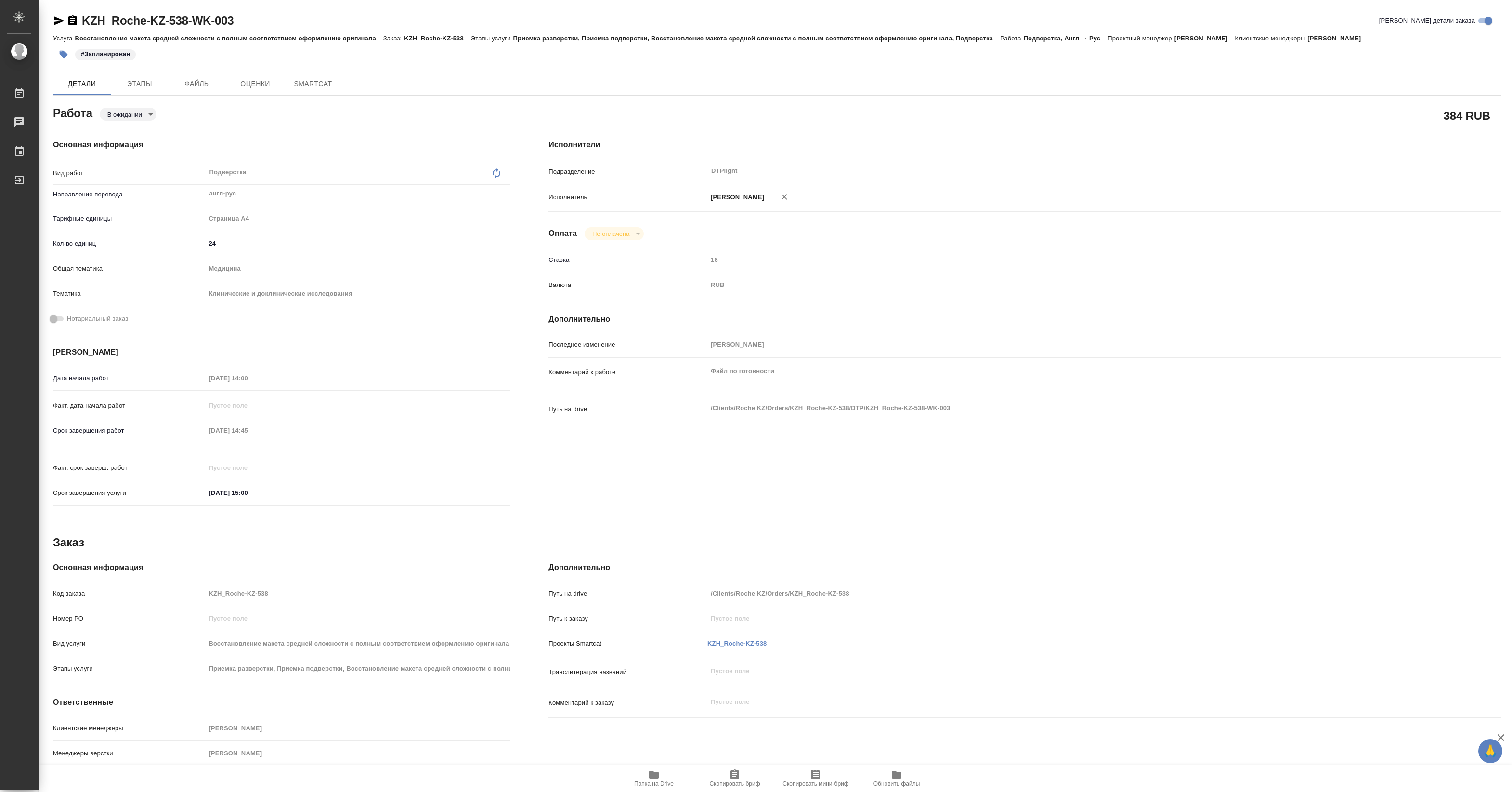
type textarea "x"
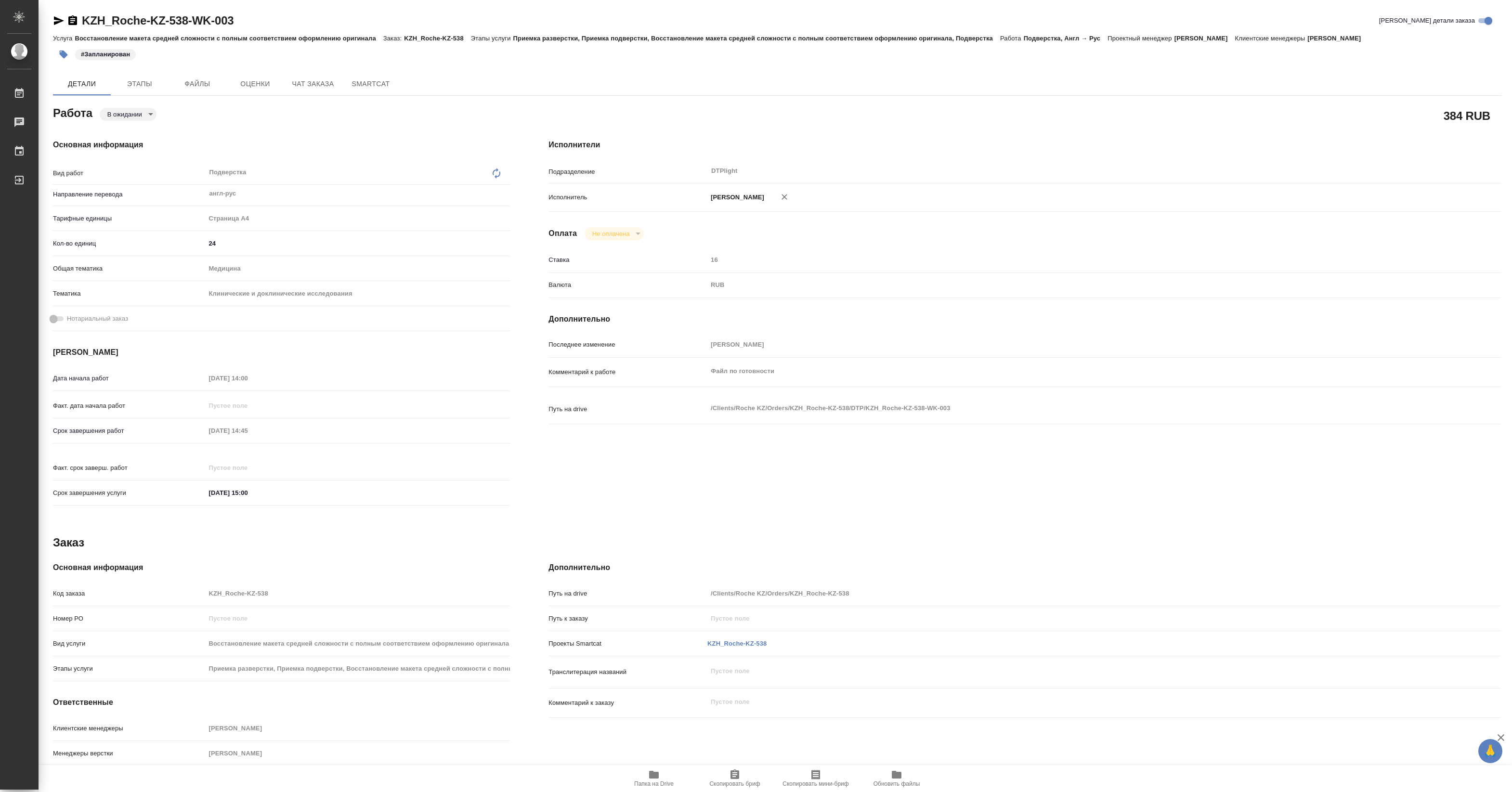
type textarea "x"
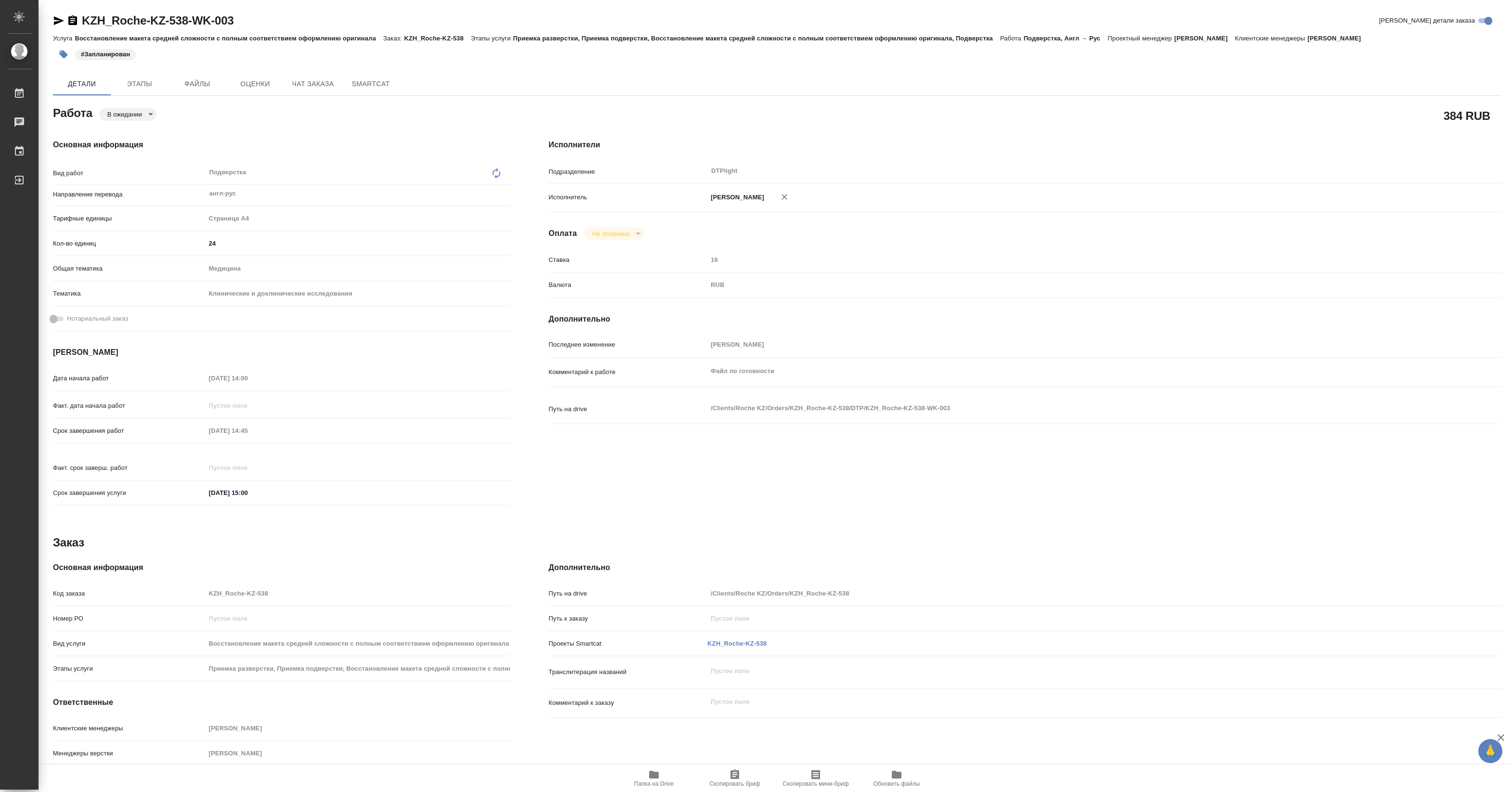
type textarea "x"
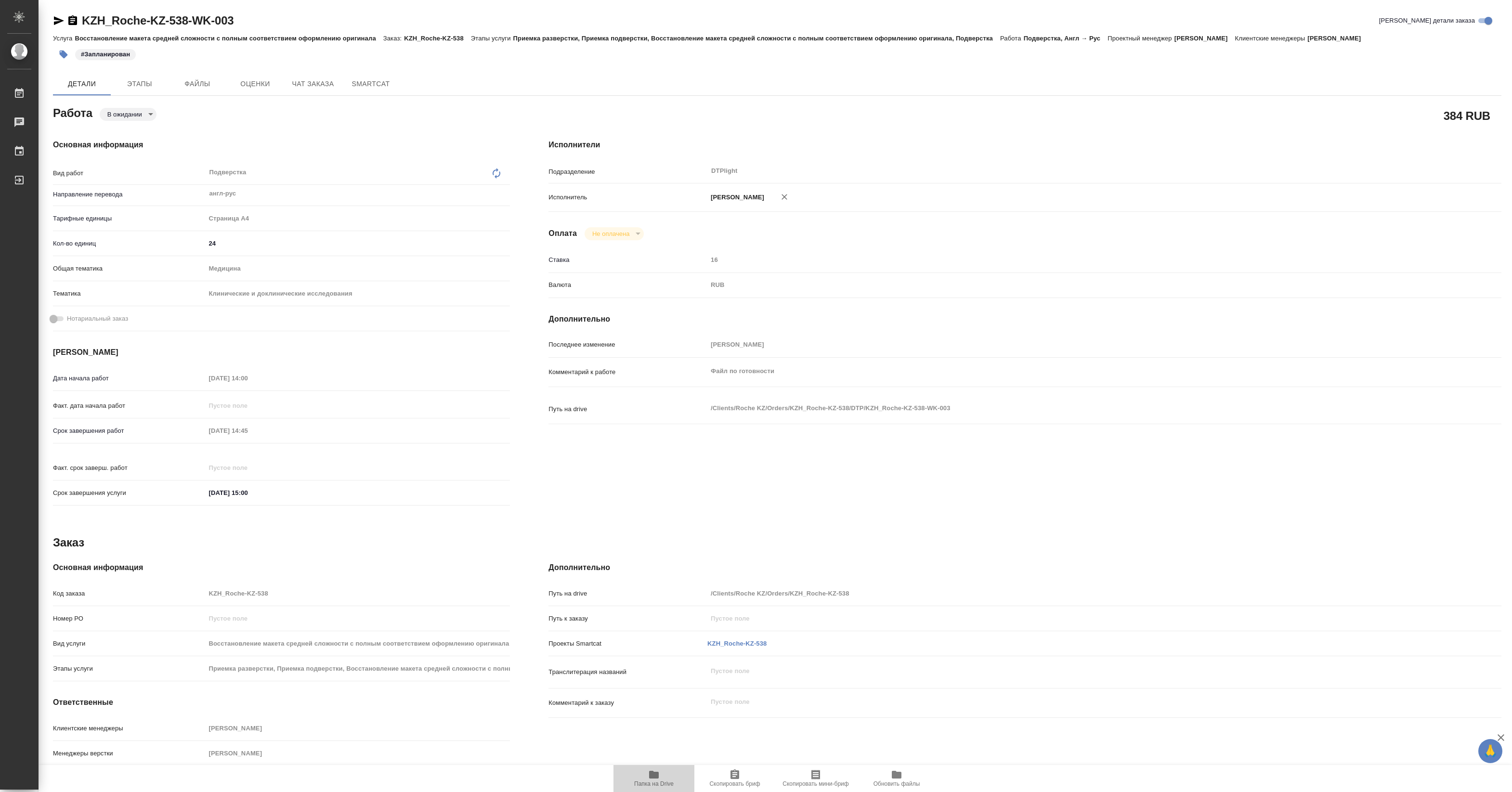
click at [657, 780] on span "Папка на Drive" at bounding box center [653, 784] width 39 height 7
